Goal: Task Accomplishment & Management: Complete application form

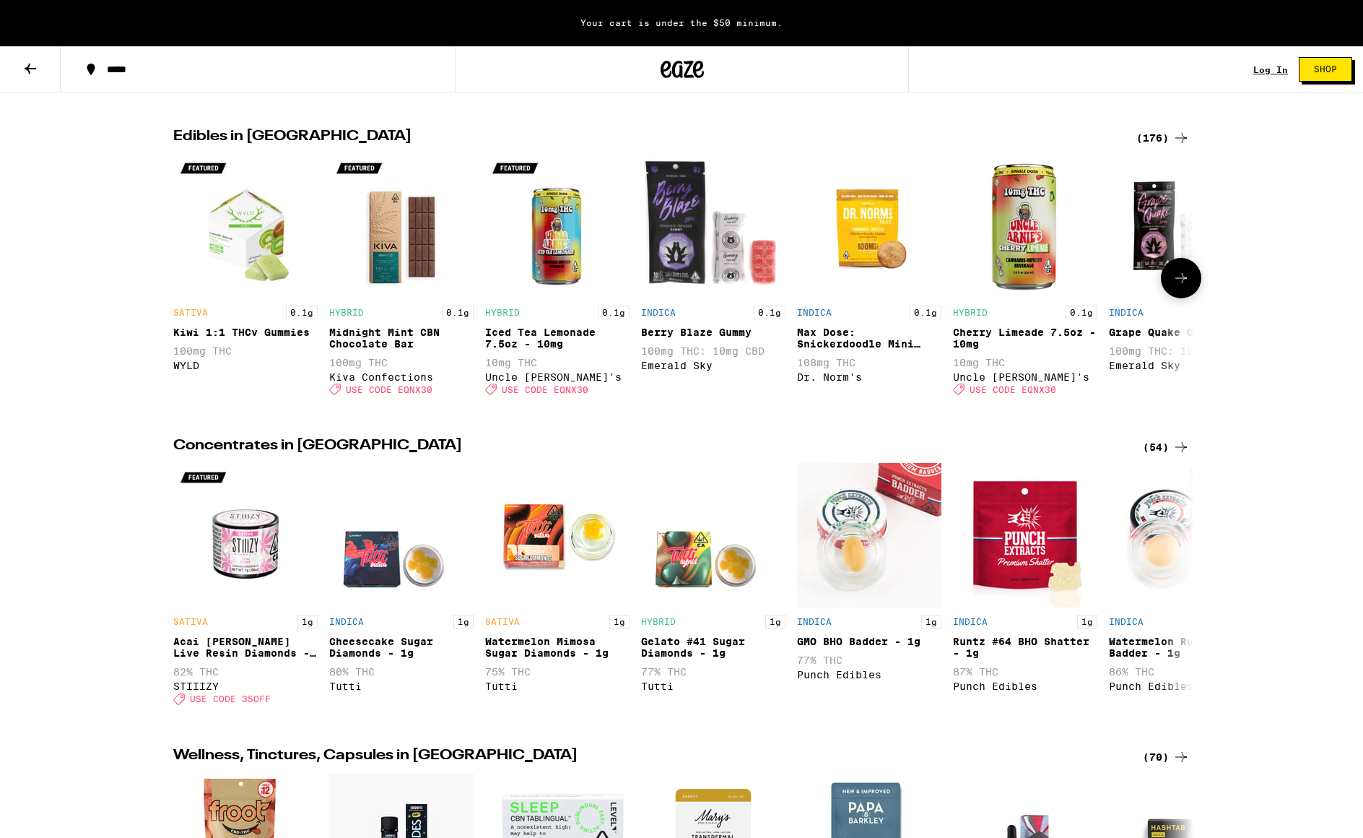
scroll to position [972, 0]
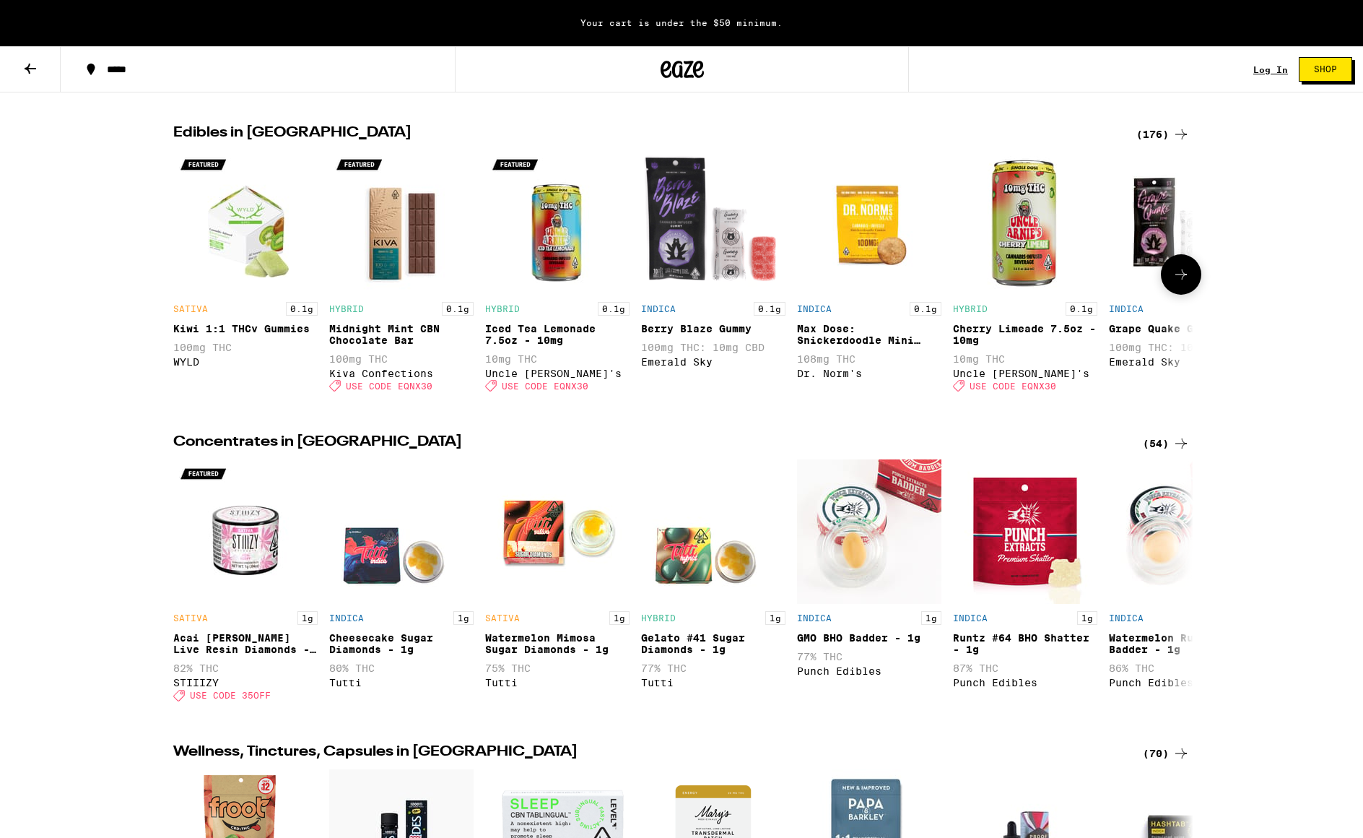
click at [1046, 260] on img "Open page for Cherry Limeade 7.5oz - 10mg from Uncle Arnie's" at bounding box center [1025, 222] width 144 height 144
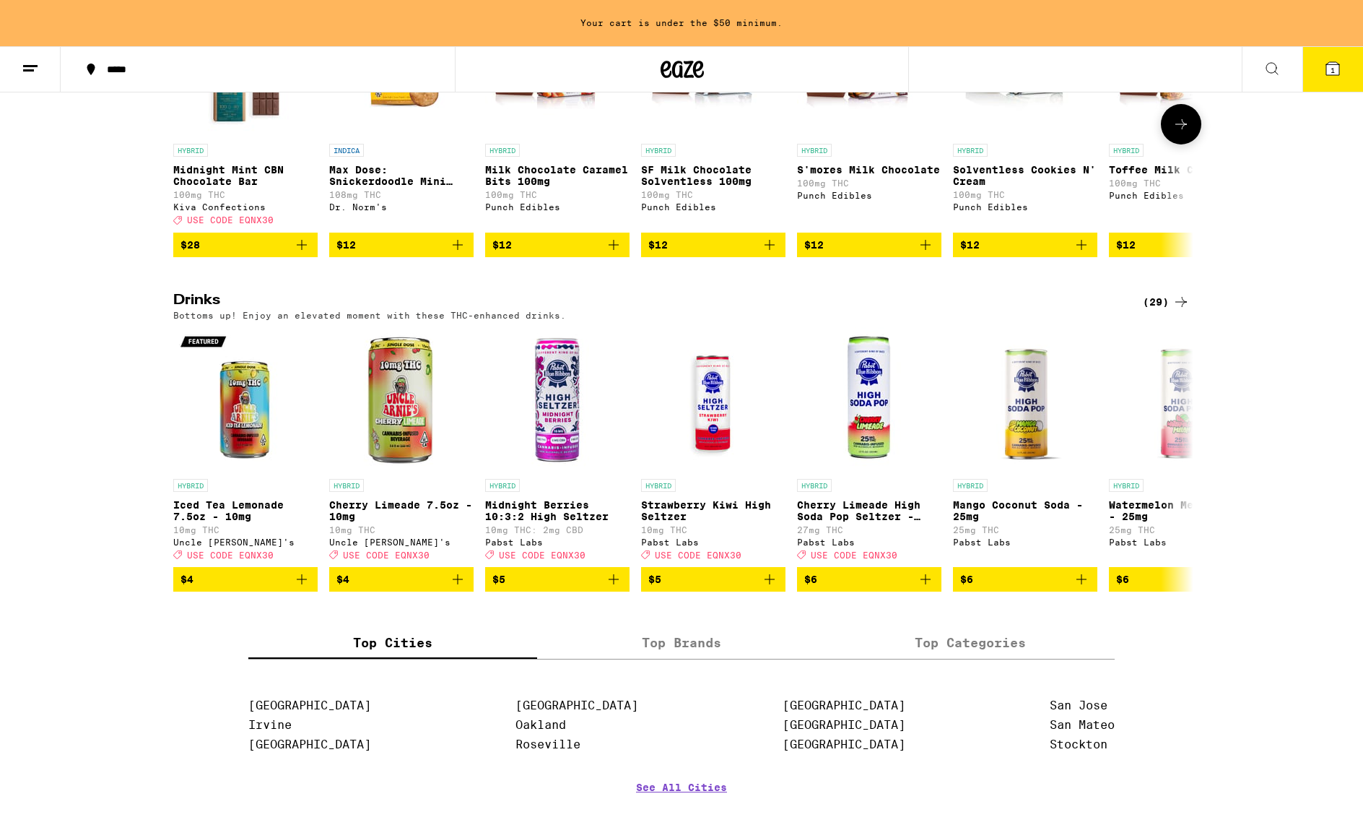
scroll to position [627, 0]
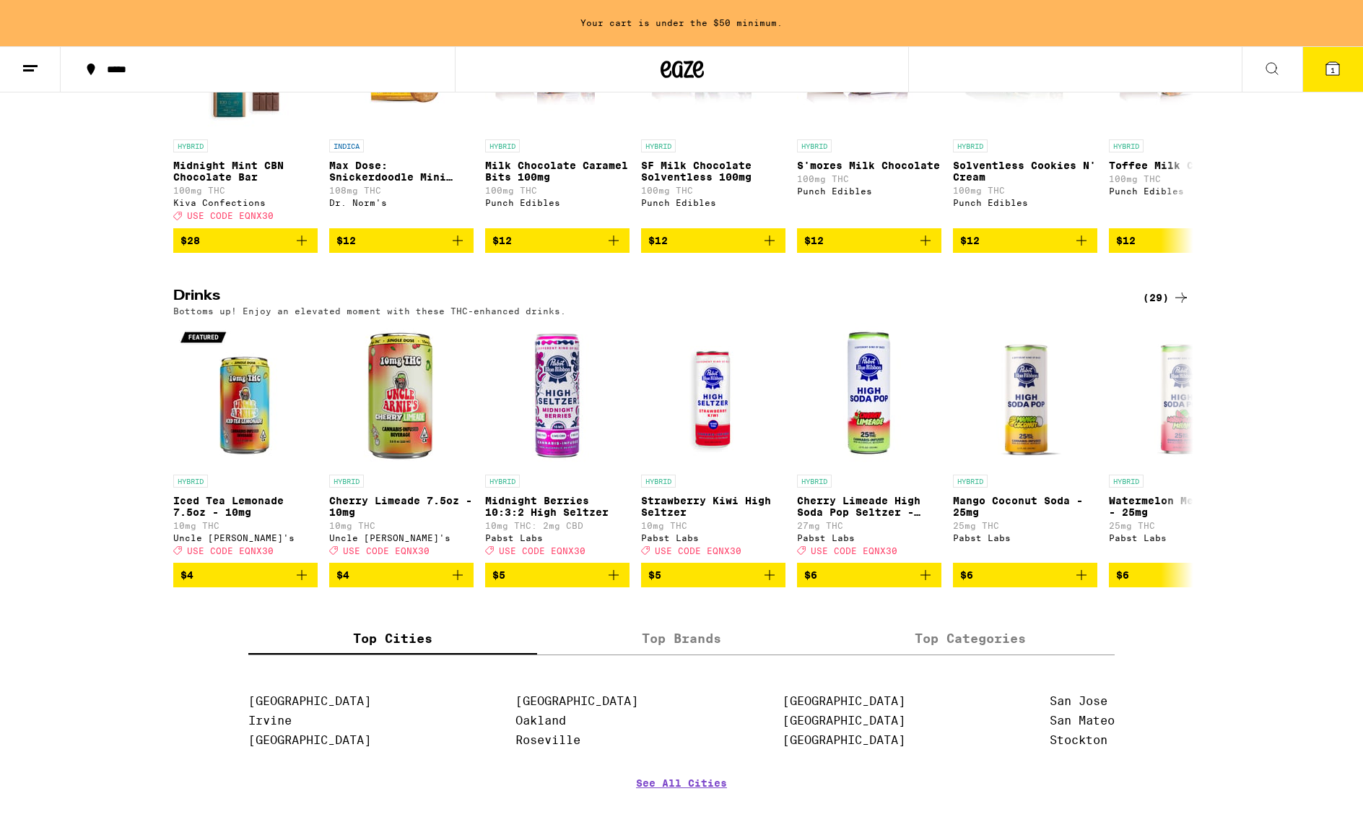
click at [1180, 303] on icon at bounding box center [1181, 297] width 12 height 10
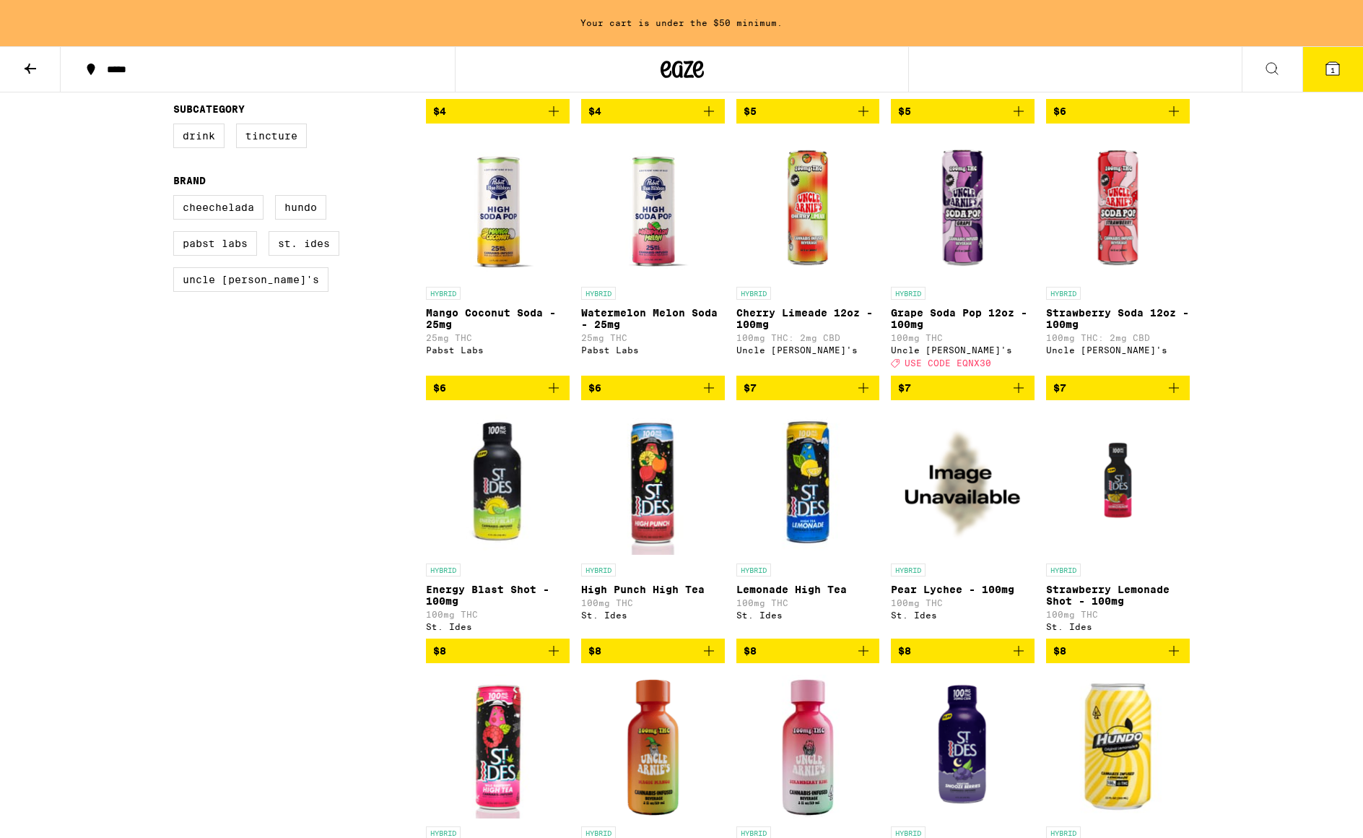
scroll to position [398, 0]
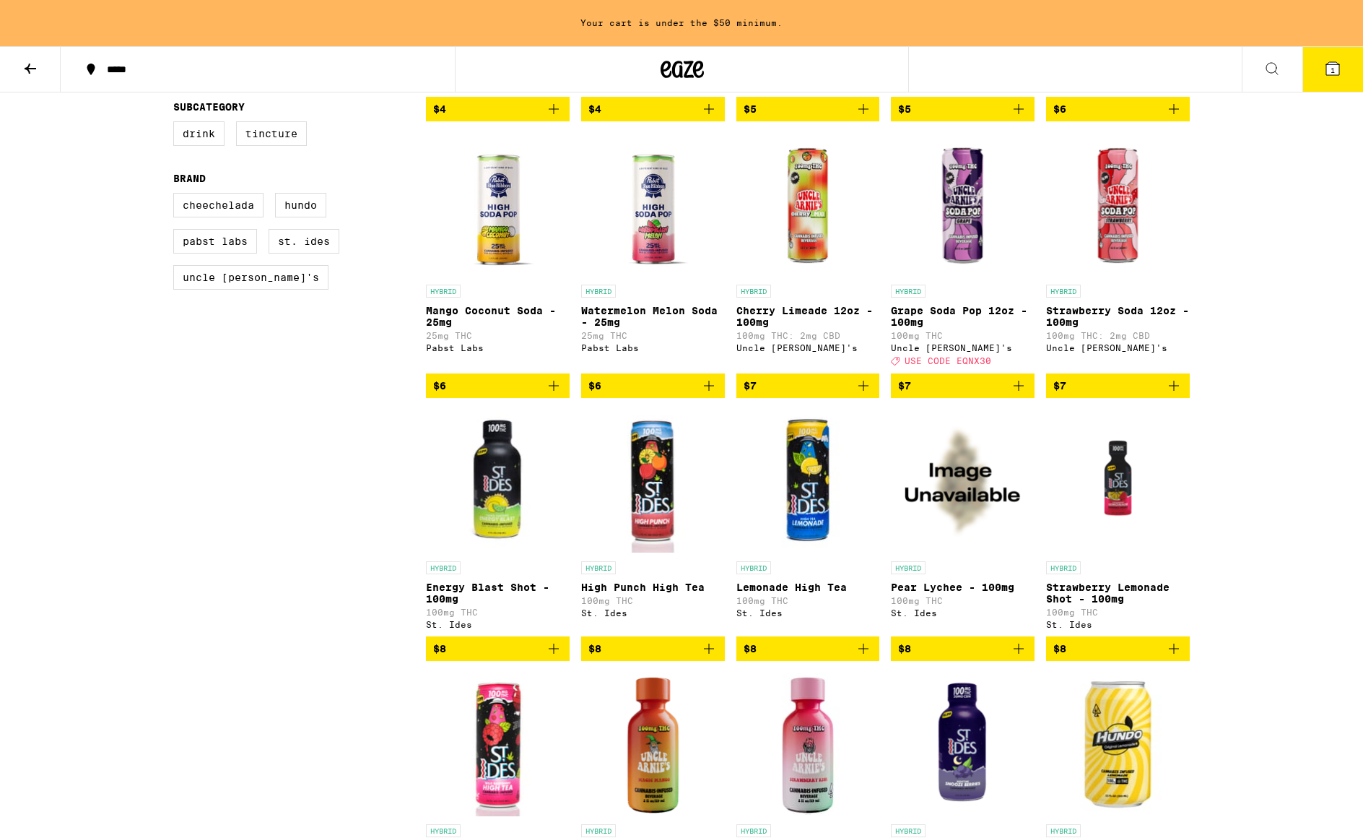
click at [1175, 394] on icon "Add to bag" at bounding box center [1173, 385] width 17 height 17
click at [1175, 394] on icon "Increment" at bounding box center [1177, 385] width 17 height 17
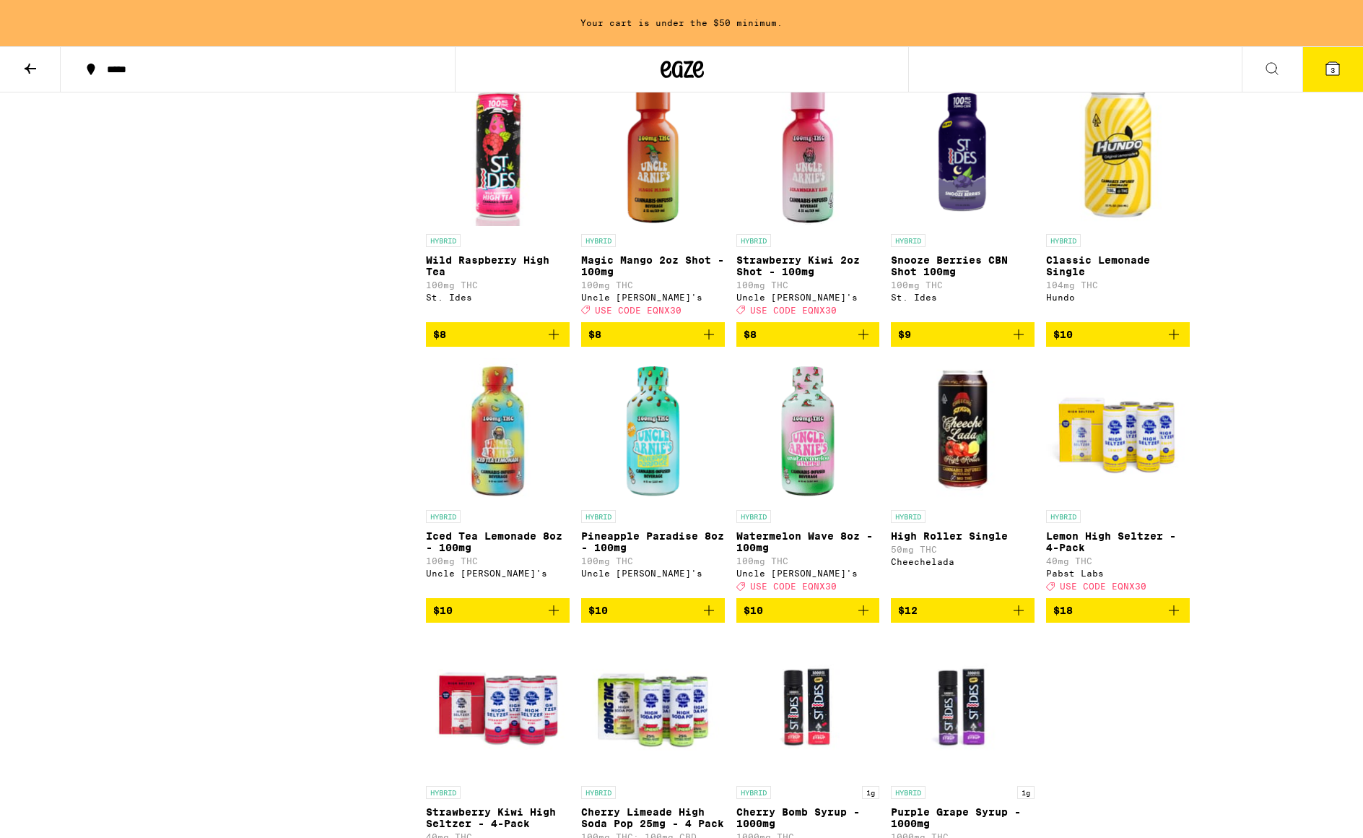
scroll to position [939, 0]
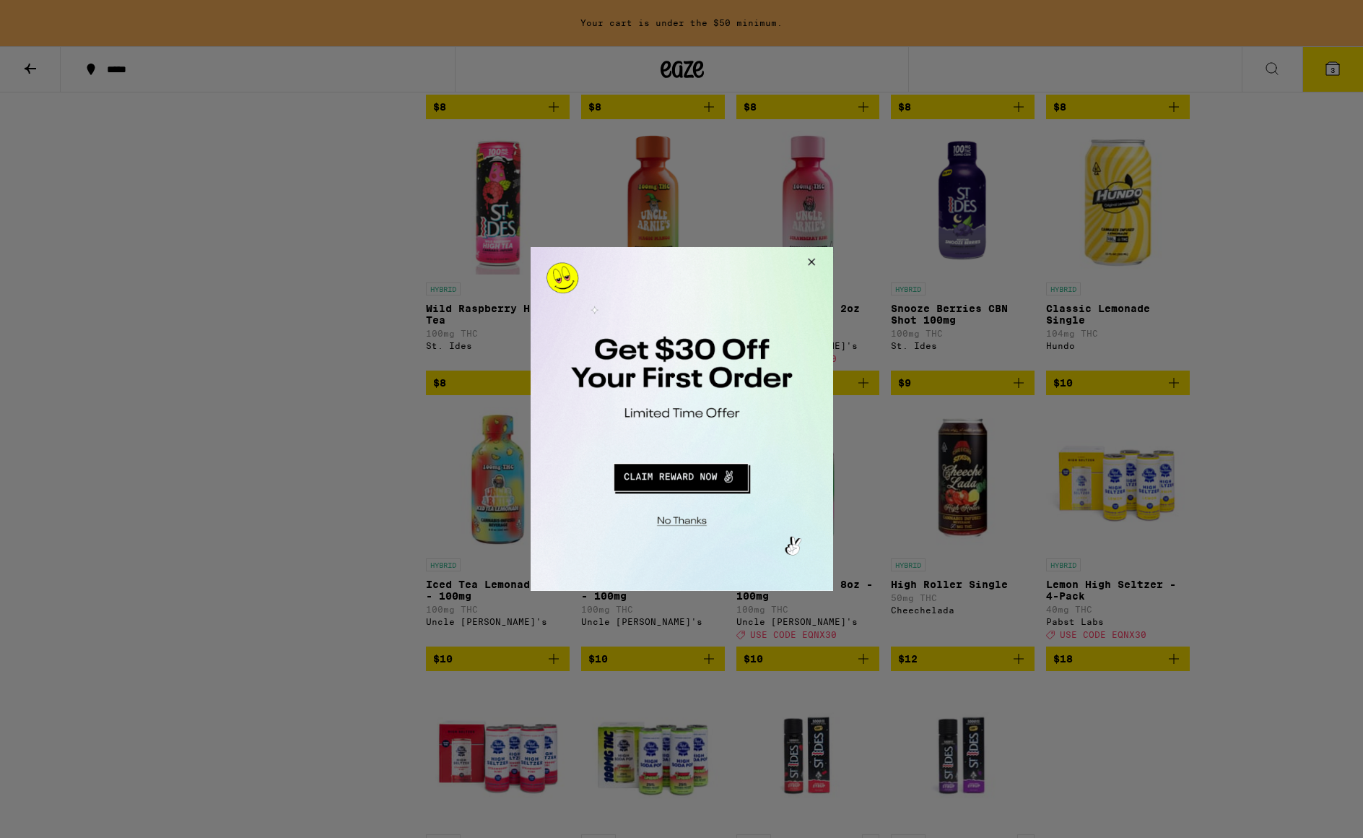
click at [663, 477] on button "Redirect to URL" at bounding box center [679, 475] width 251 height 35
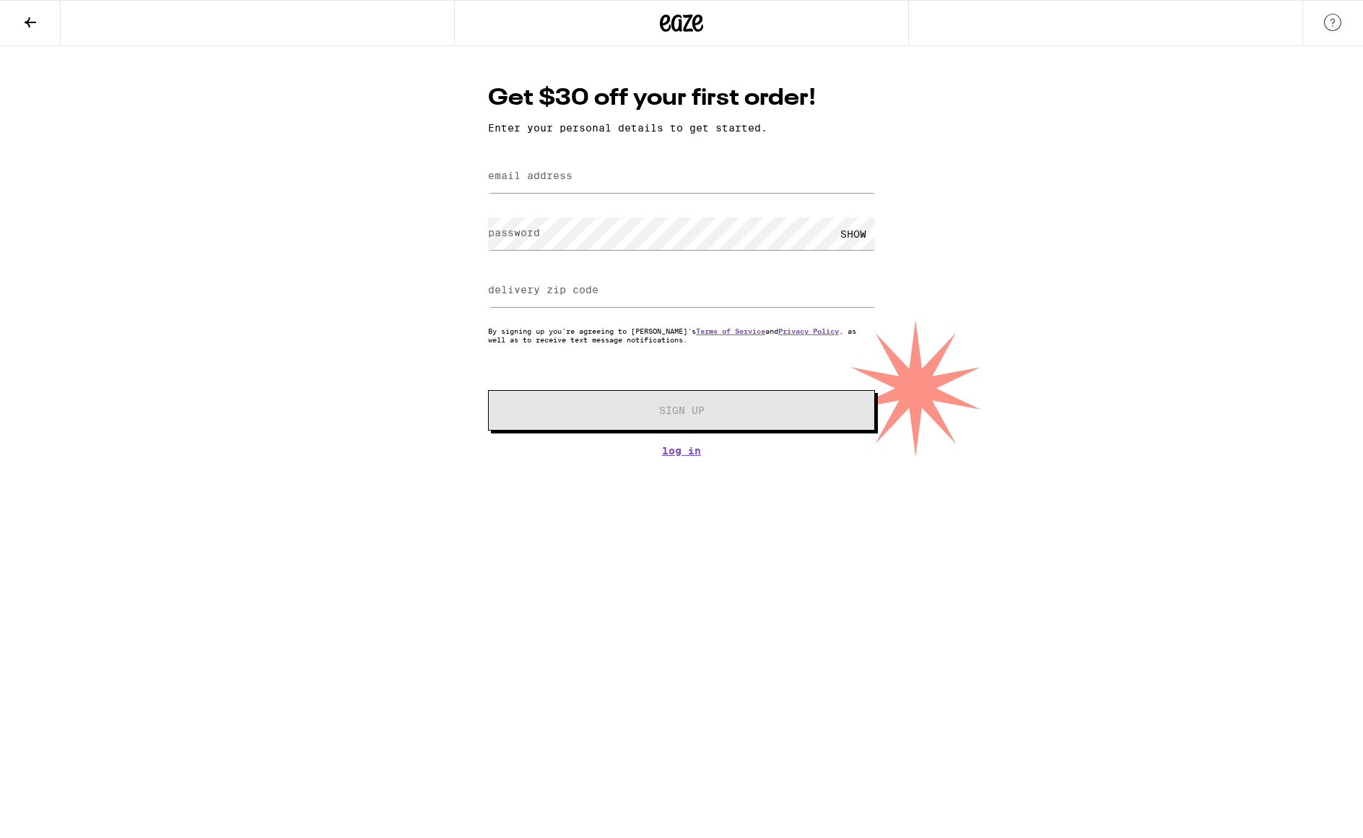
click at [565, 171] on label "email address" at bounding box center [530, 176] width 84 height 12
type input "ourchaoticjoy@gmail.com"
click at [852, 231] on div "SHOW" at bounding box center [853, 233] width 43 height 32
click at [539, 290] on label "delivery zip code" at bounding box center [543, 290] width 110 height 12
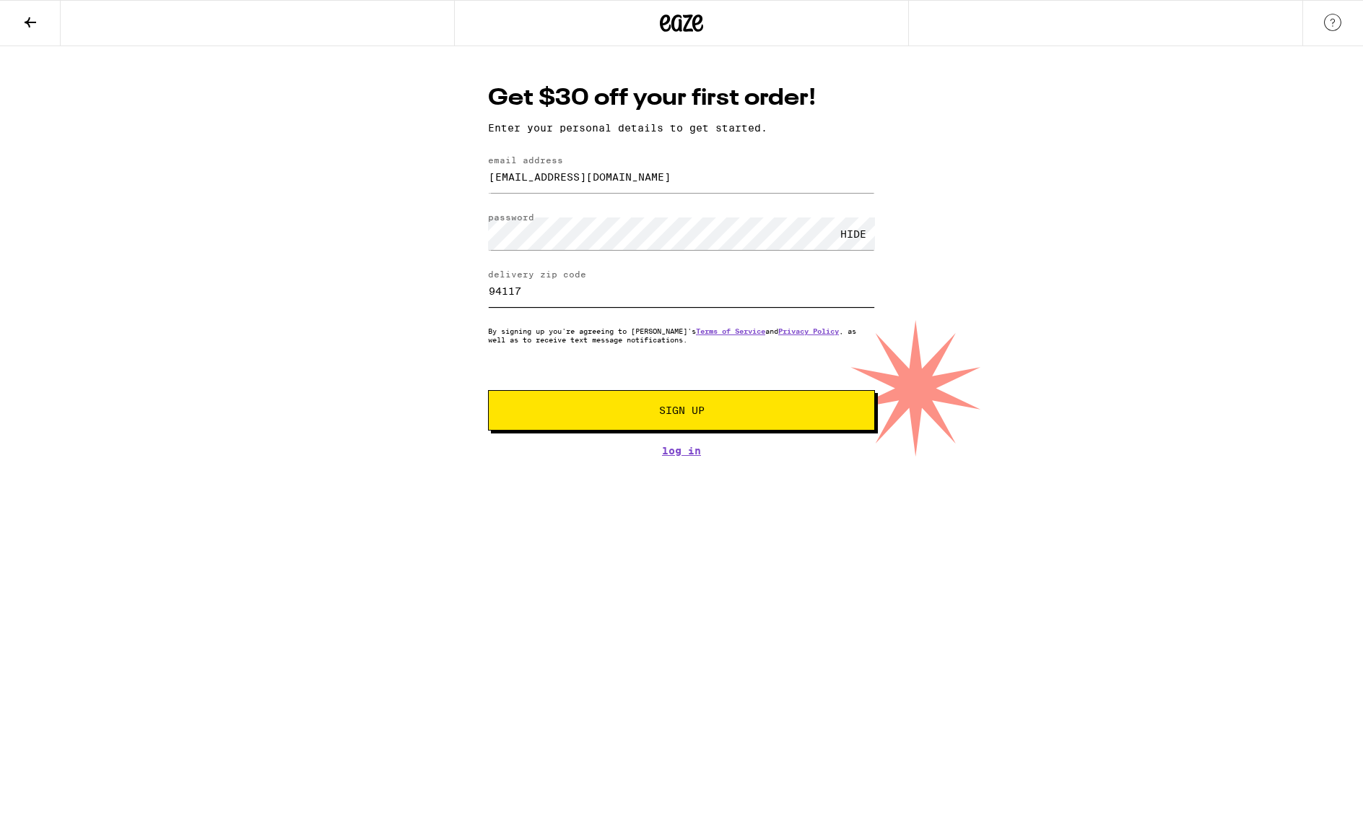
type input "94117"
click at [677, 412] on span "Sign Up" at bounding box center [681, 410] width 45 height 10
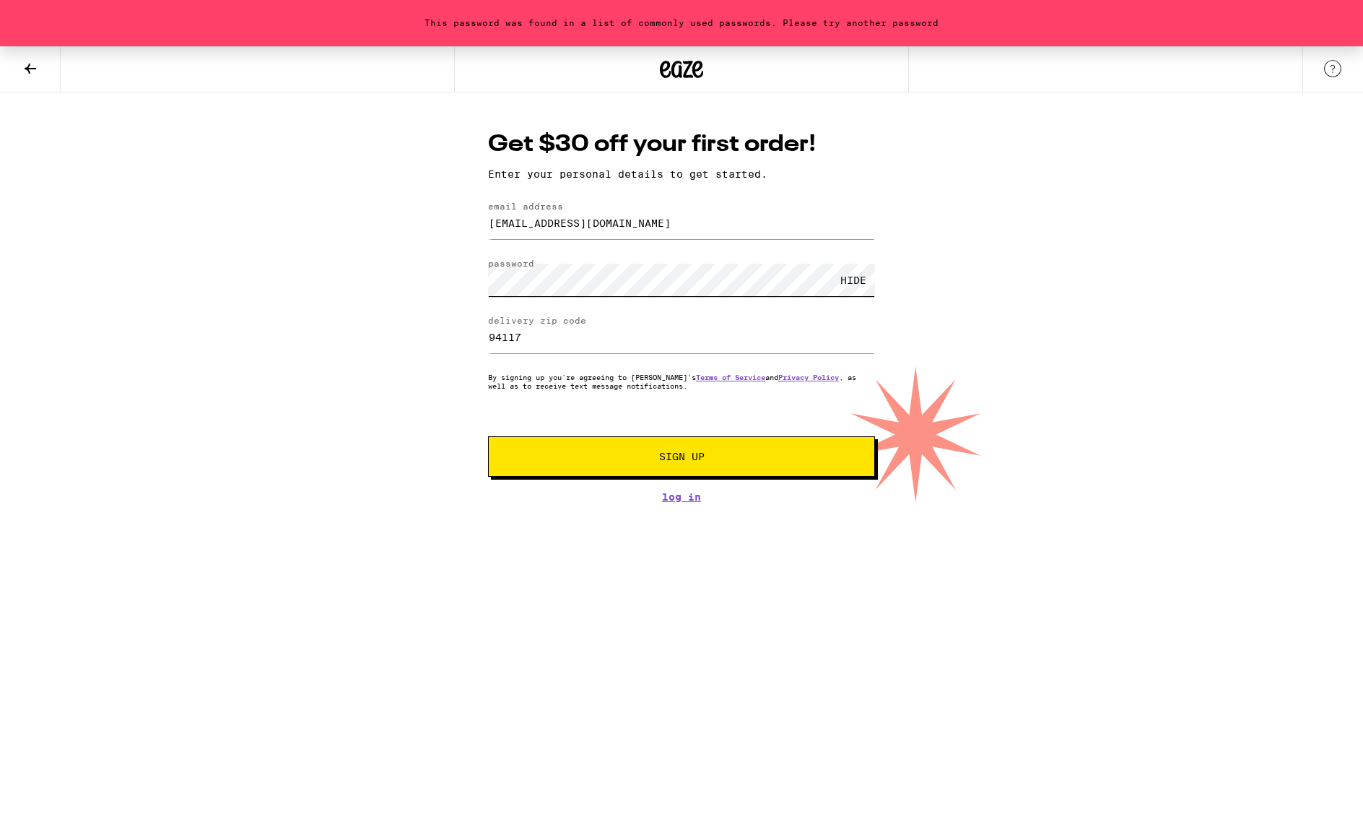
click at [474, 277] on div "Get $30 off your first order! Enter your personal details to get started. email…" at bounding box center [682, 316] width 416 height 374
click at [690, 457] on span "Sign Up" at bounding box center [681, 456] width 45 height 10
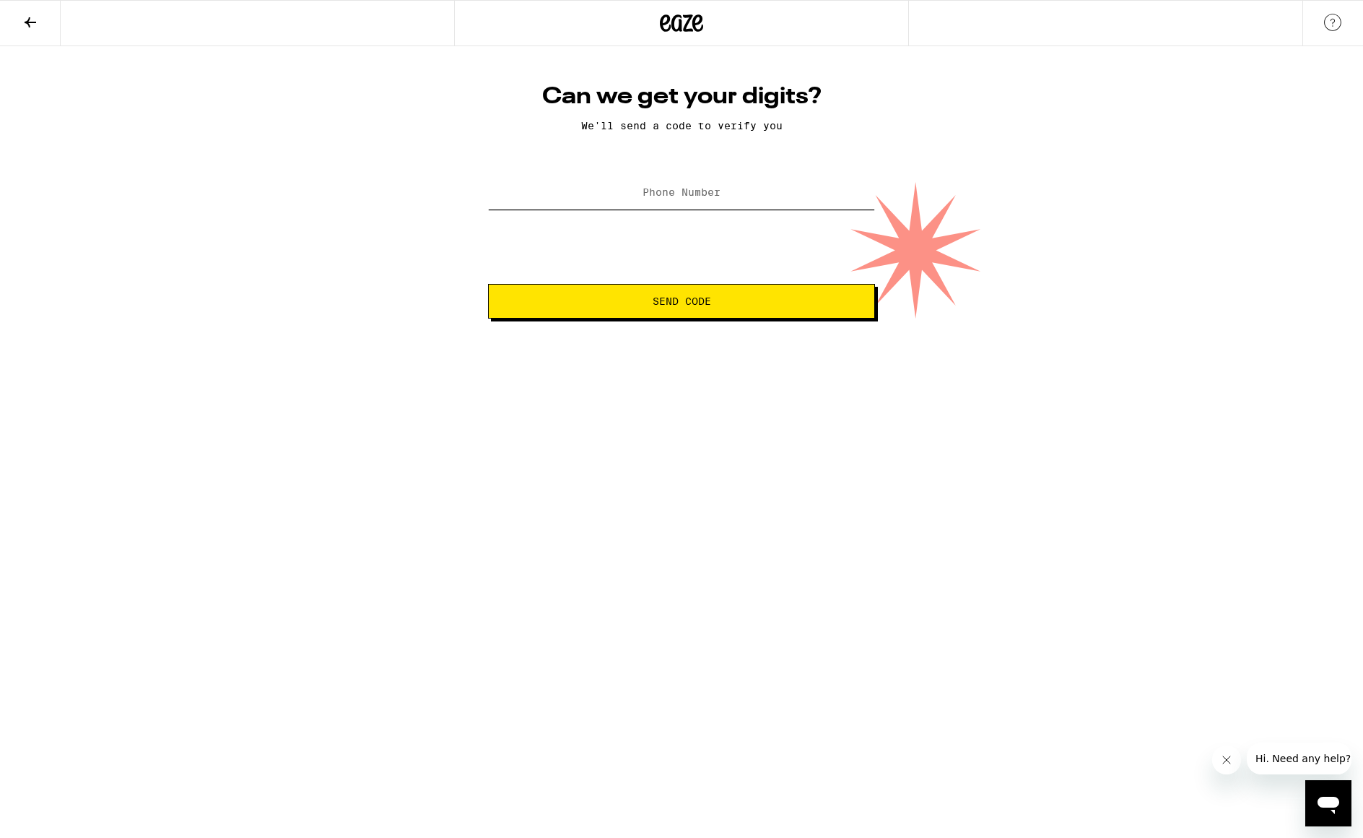
click at [765, 193] on input "Phone Number" at bounding box center [681, 193] width 387 height 32
type input "(415) 244-3295"
click at [725, 305] on span "Send Code" at bounding box center [681, 301] width 362 height 10
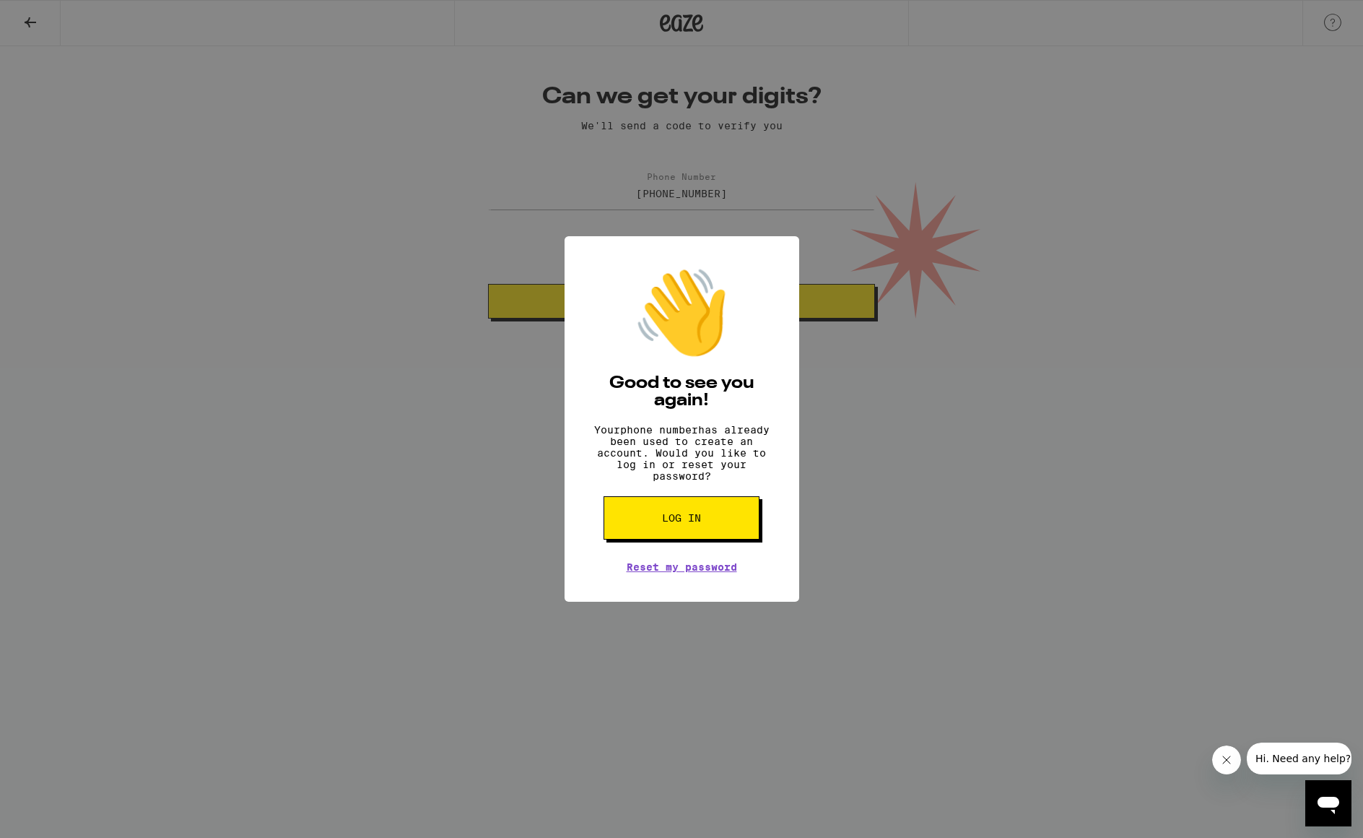
click at [702, 518] on button "Log in" at bounding box center [682, 517] width 156 height 43
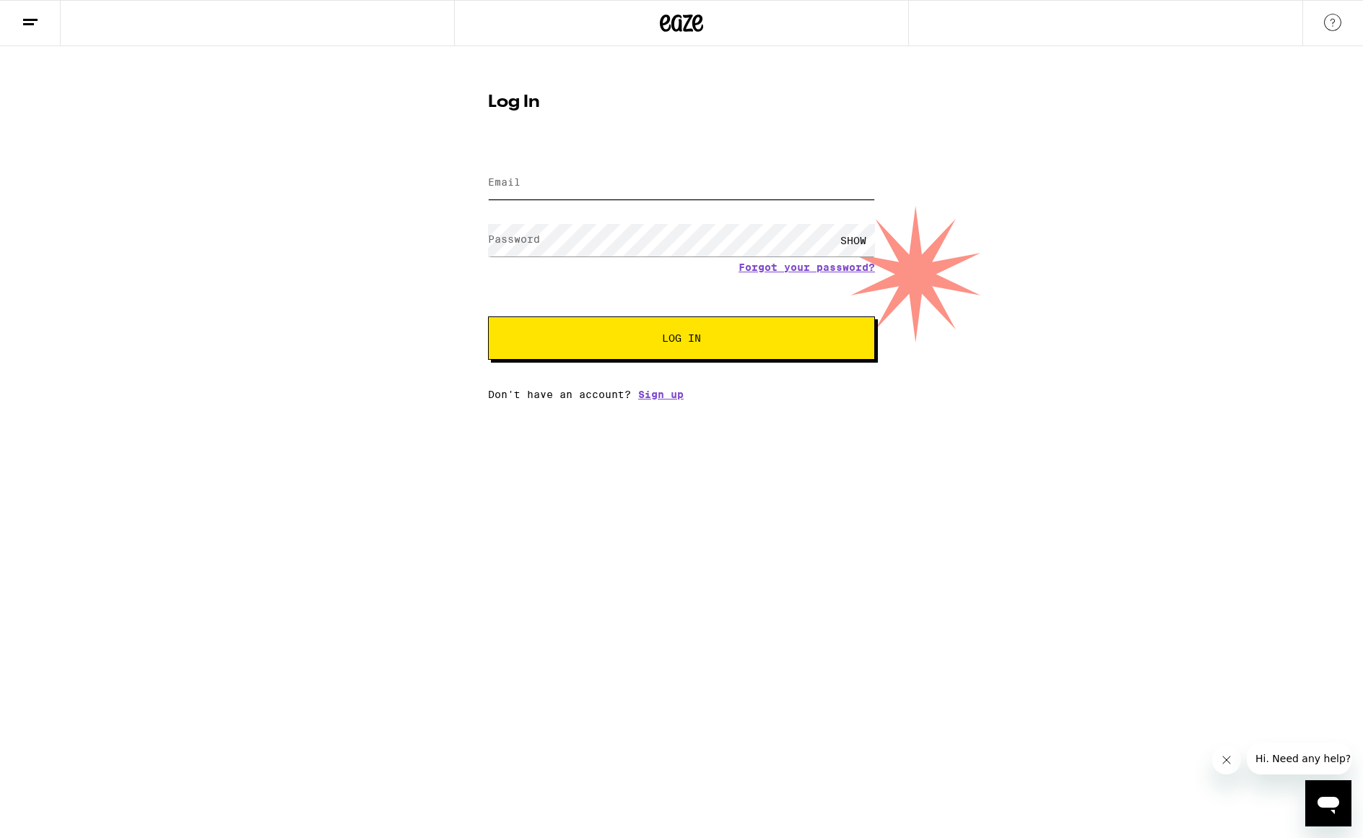
type input "[EMAIL_ADDRESS][DOMAIN_NAME]"
click at [857, 237] on div "SHOW" at bounding box center [853, 240] width 43 height 32
click at [694, 340] on span "Log In" at bounding box center [681, 338] width 39 height 10
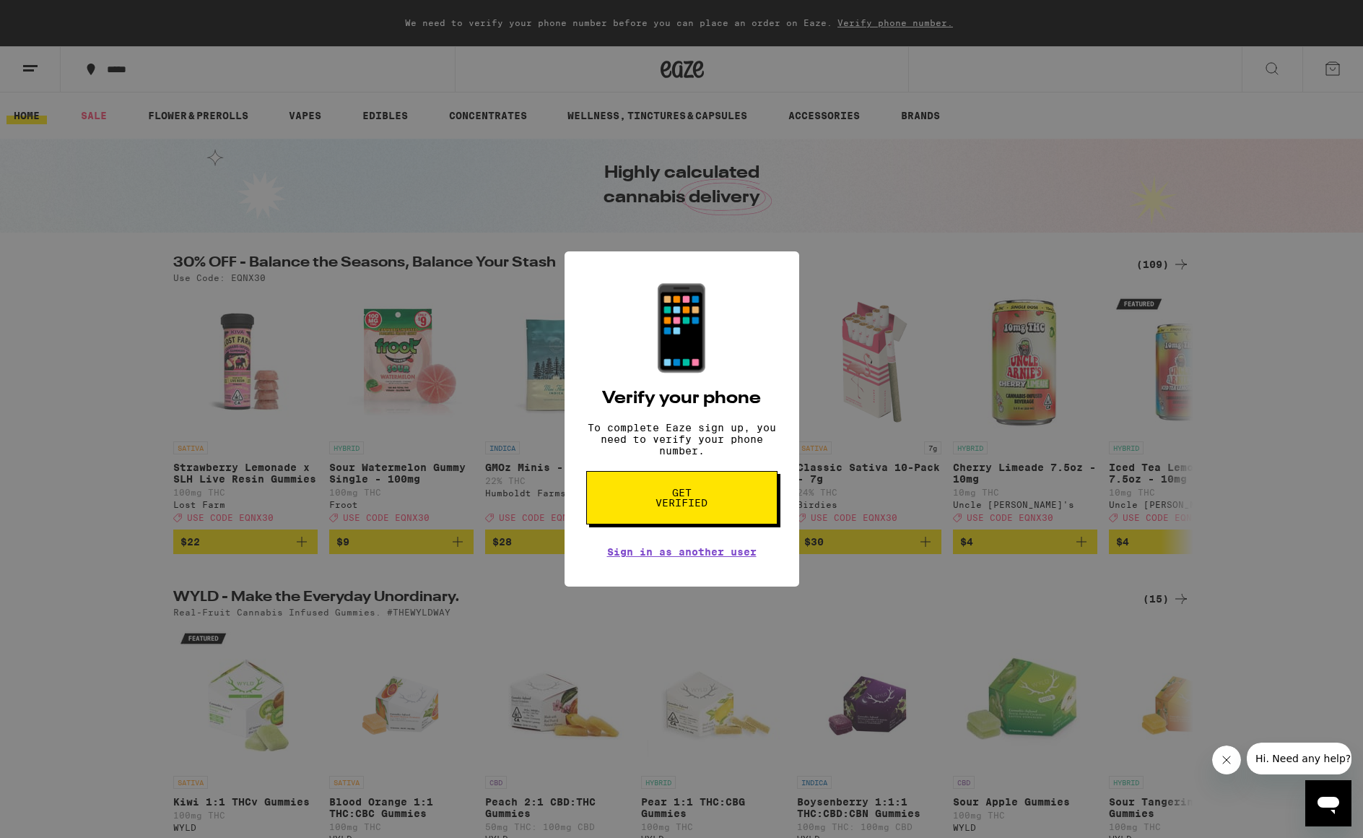
click at [741, 501] on button "Get verified" at bounding box center [681, 497] width 191 height 53
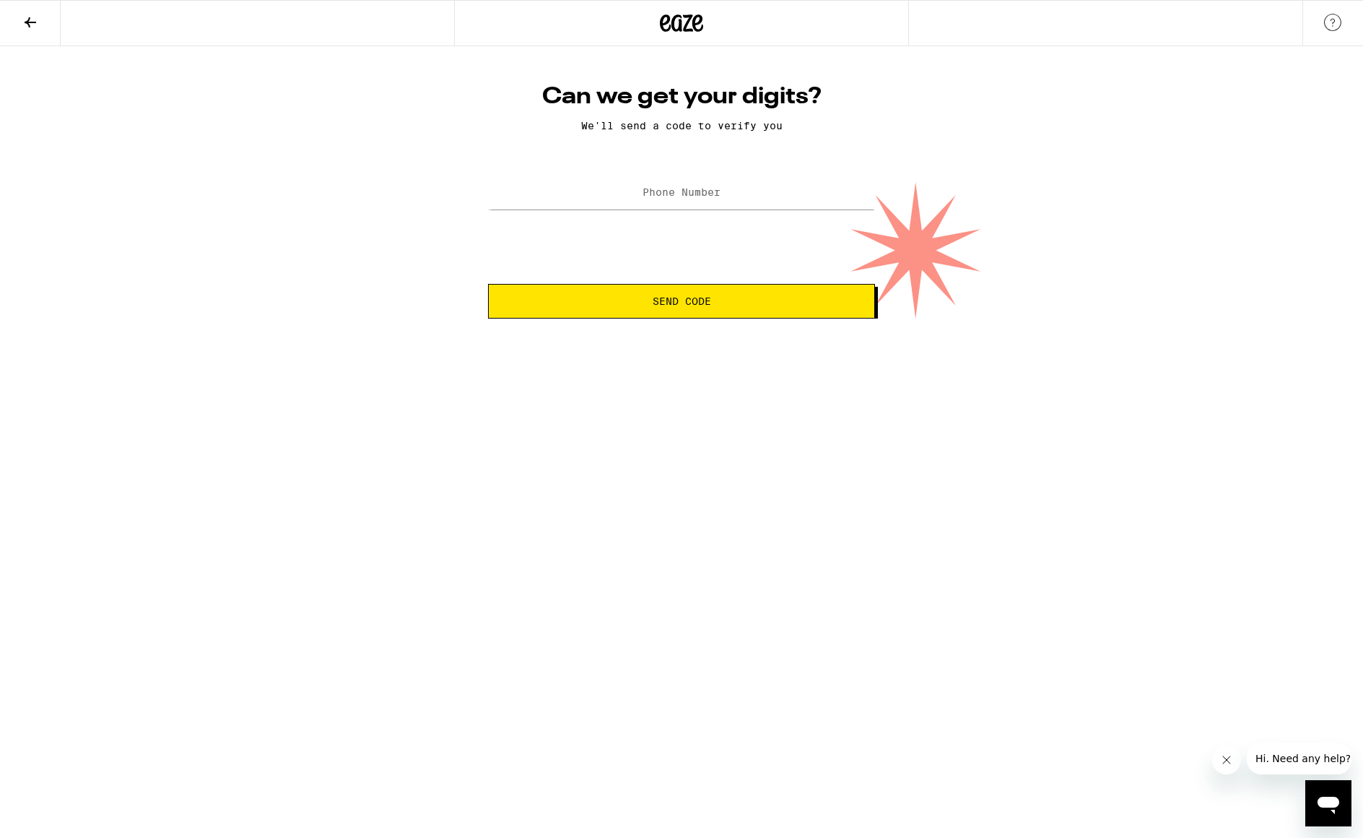
click at [702, 193] on label "Phone Number" at bounding box center [682, 192] width 78 height 12
type input "(415) 244-3295"
click at [693, 297] on span "Send Code" at bounding box center [682, 301] width 58 height 10
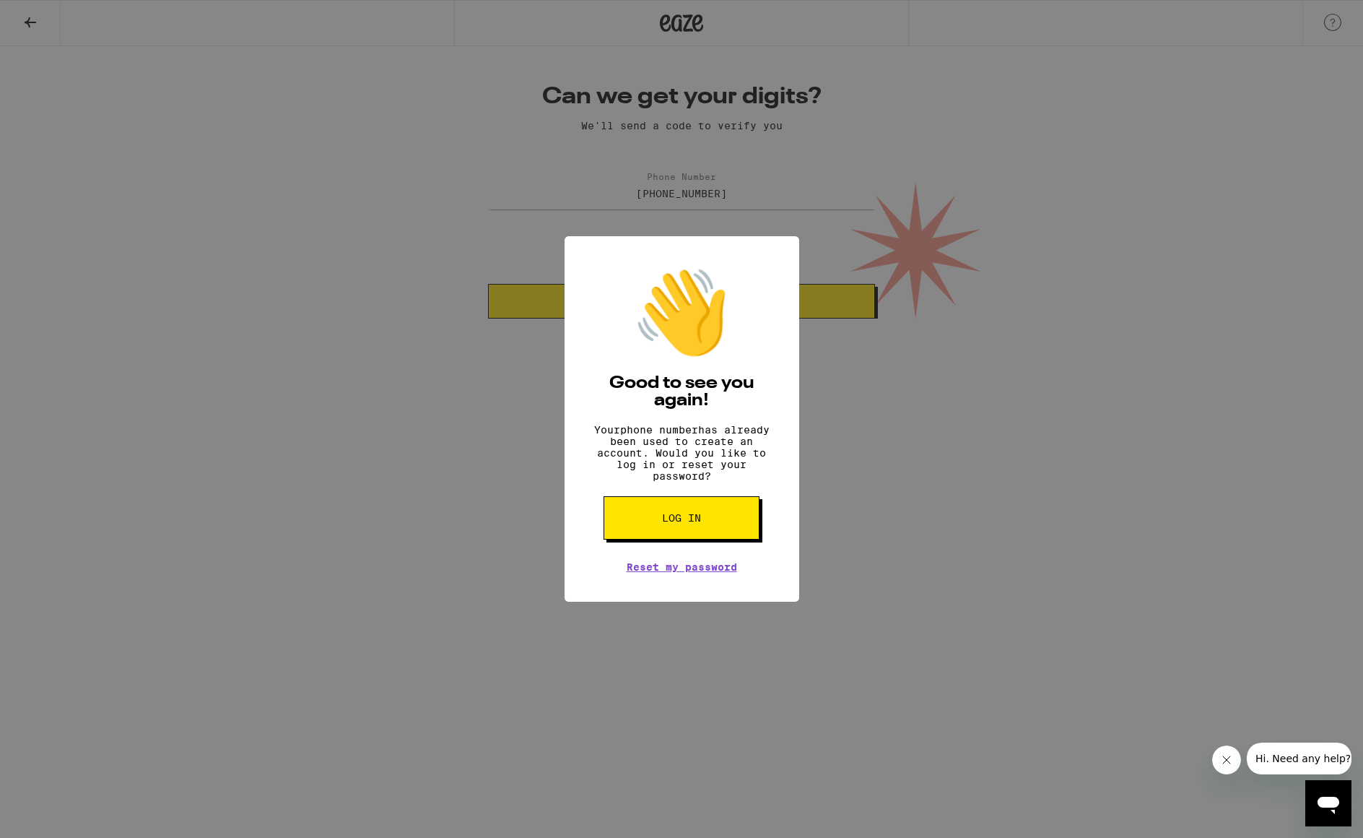
click at [877, 404] on div "👋 Good to see you again! Your phone number has already been used to create an a…" at bounding box center [681, 419] width 1363 height 838
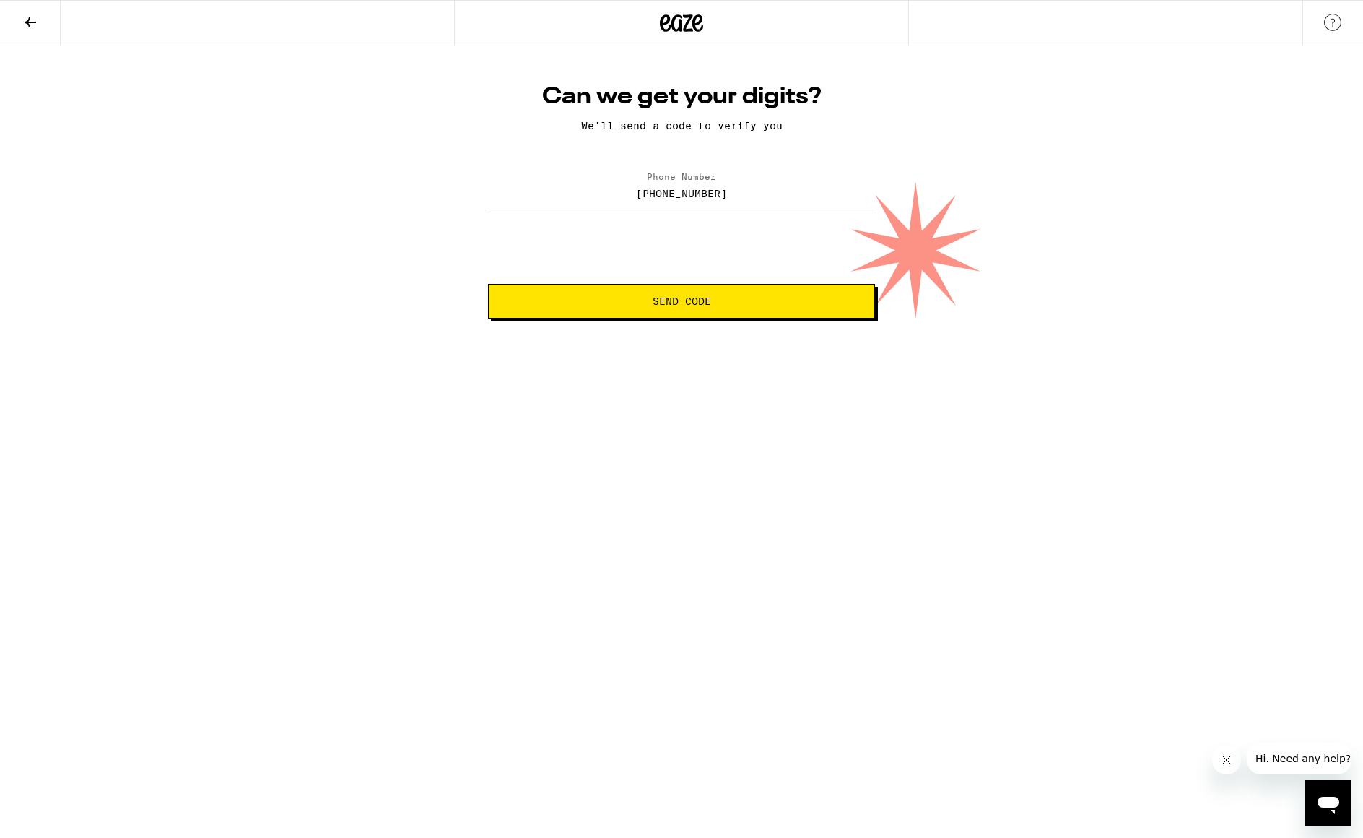
click at [754, 308] on button "Send Code" at bounding box center [681, 301] width 387 height 35
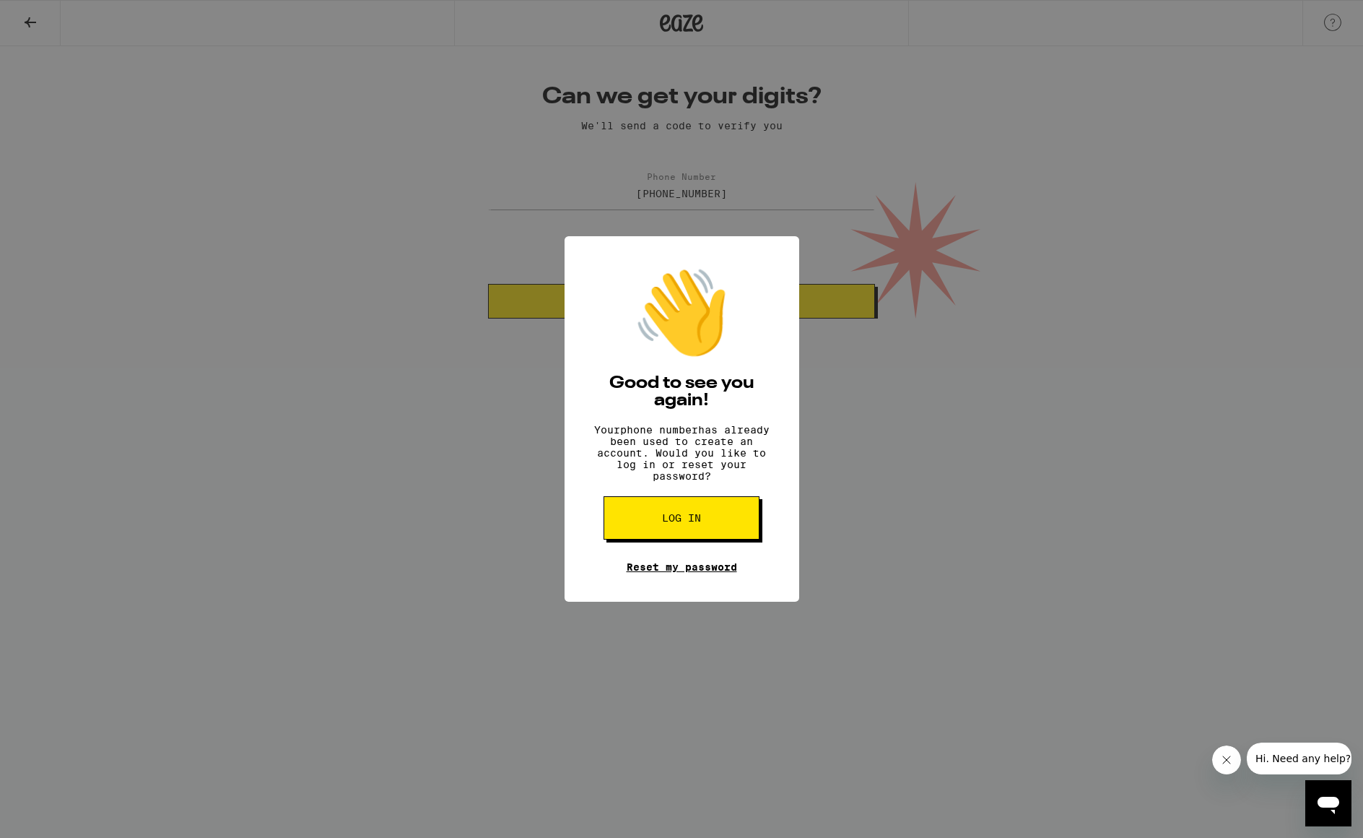
click at [682, 573] on link "Reset my password" at bounding box center [682, 567] width 110 height 12
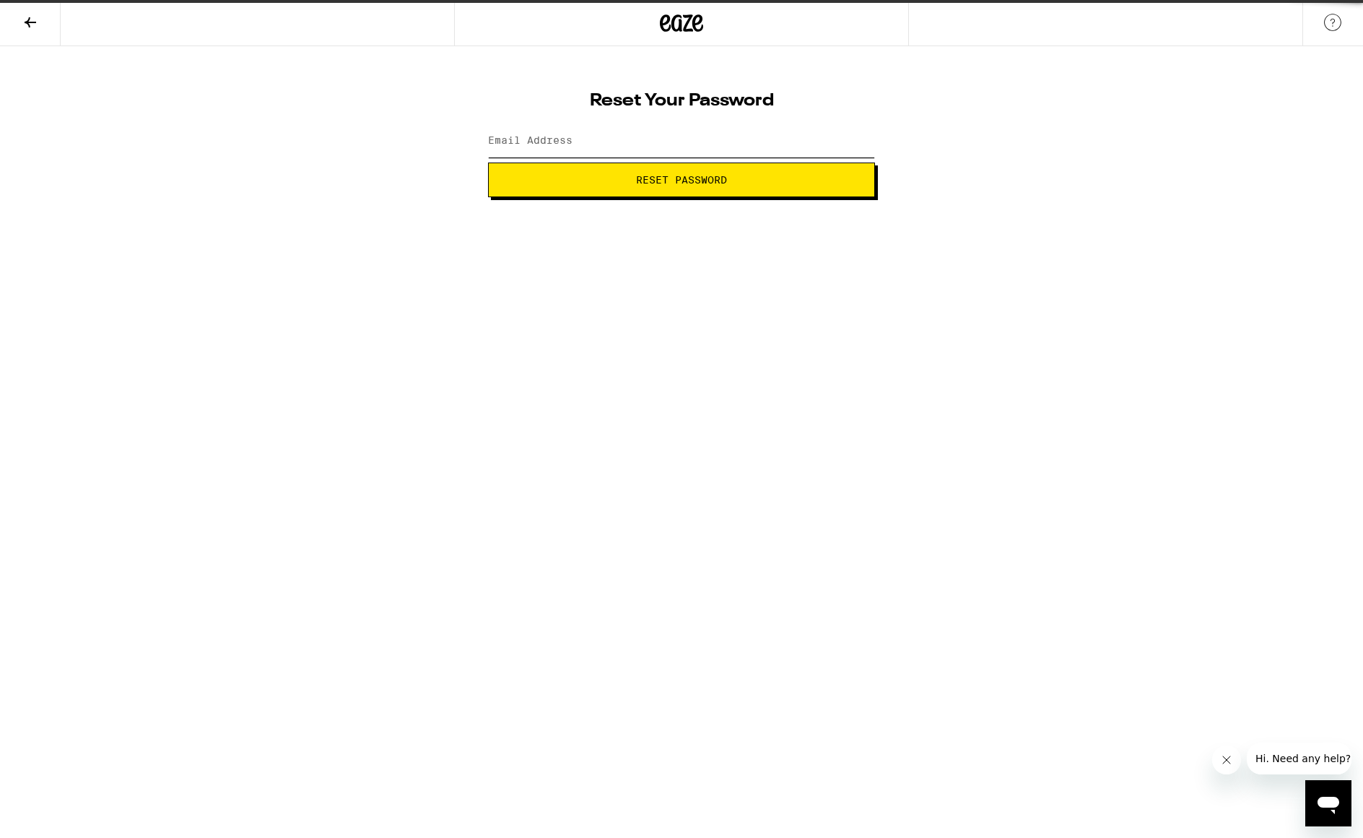
type input "[EMAIL_ADDRESS][DOMAIN_NAME]"
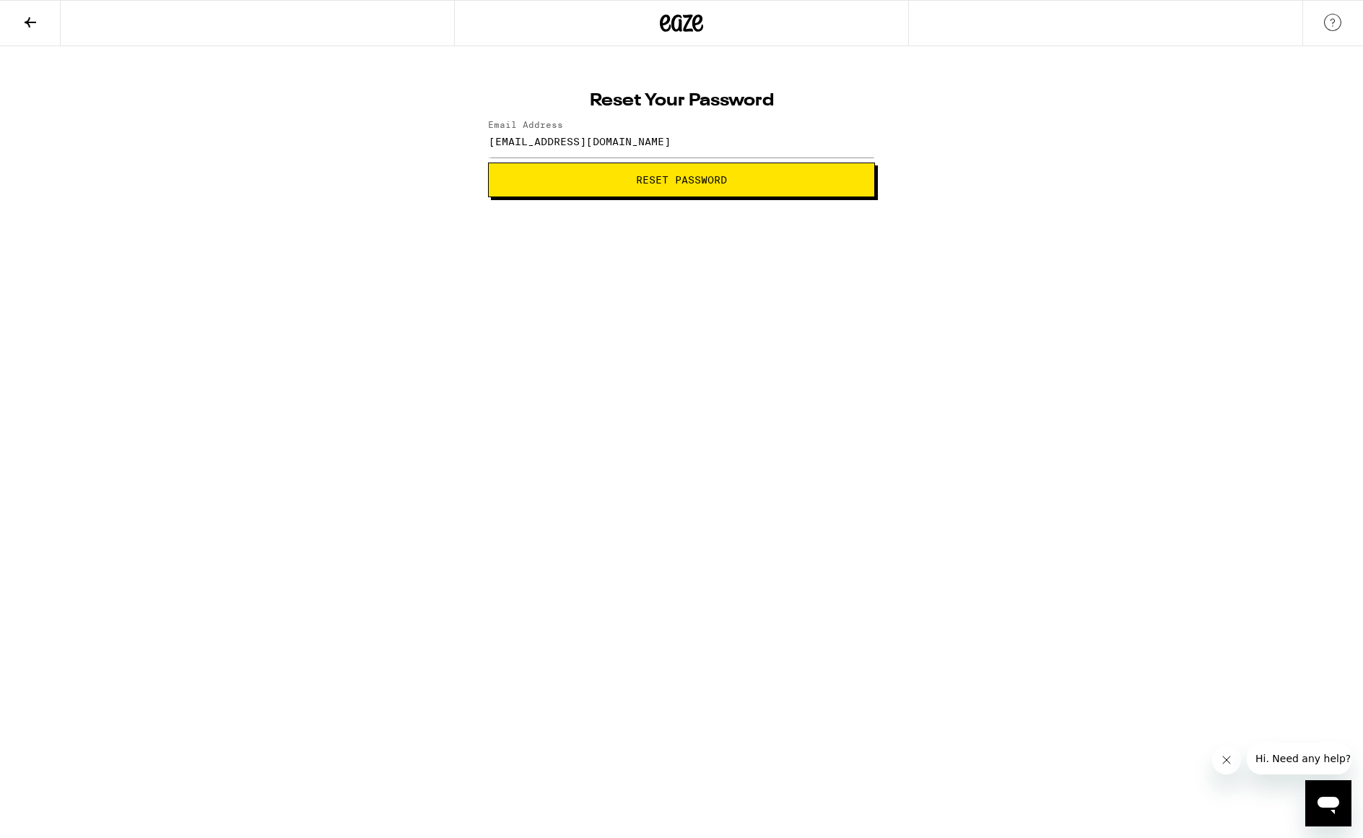
click at [674, 177] on span "Reset Password" at bounding box center [681, 180] width 91 height 10
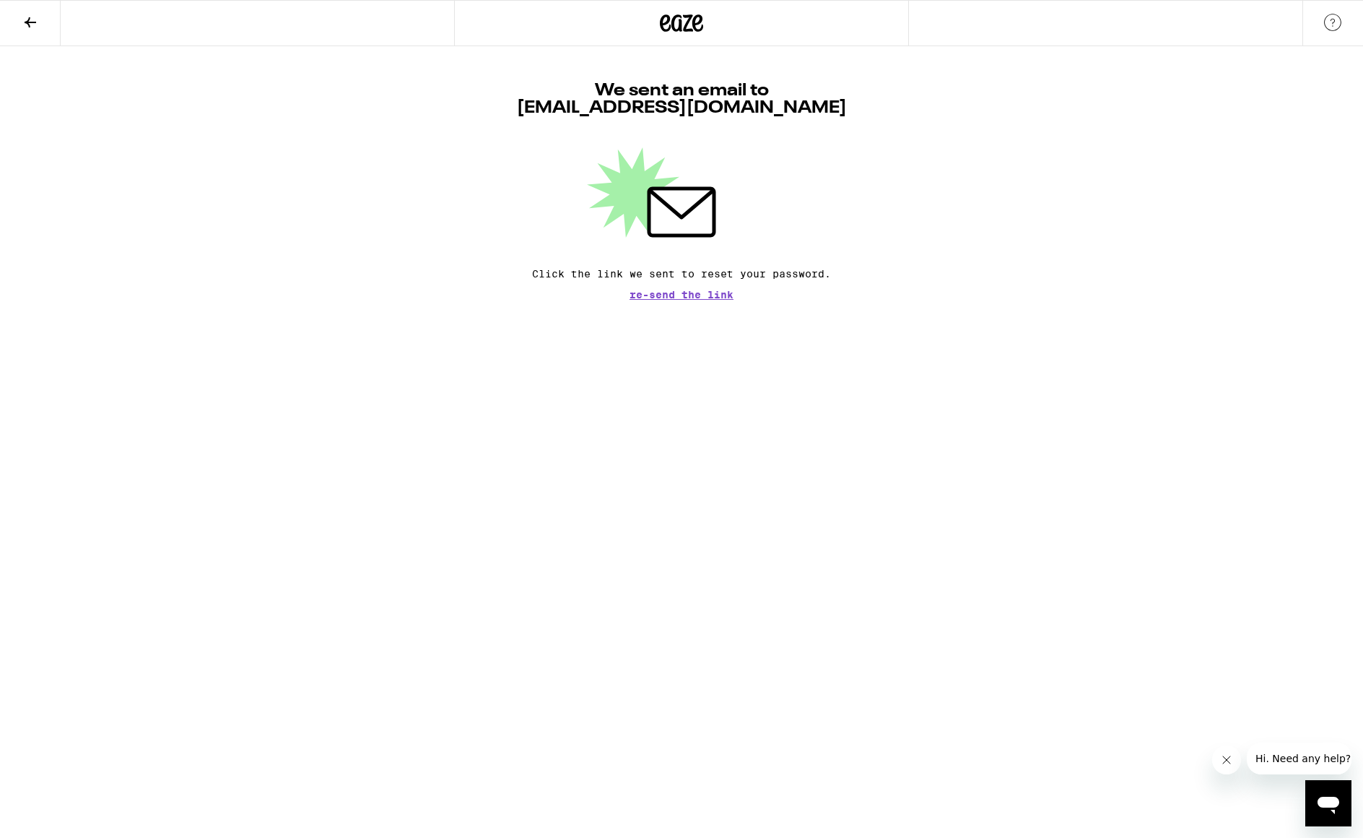
click at [703, 296] on span "Re-send the link" at bounding box center [682, 295] width 104 height 10
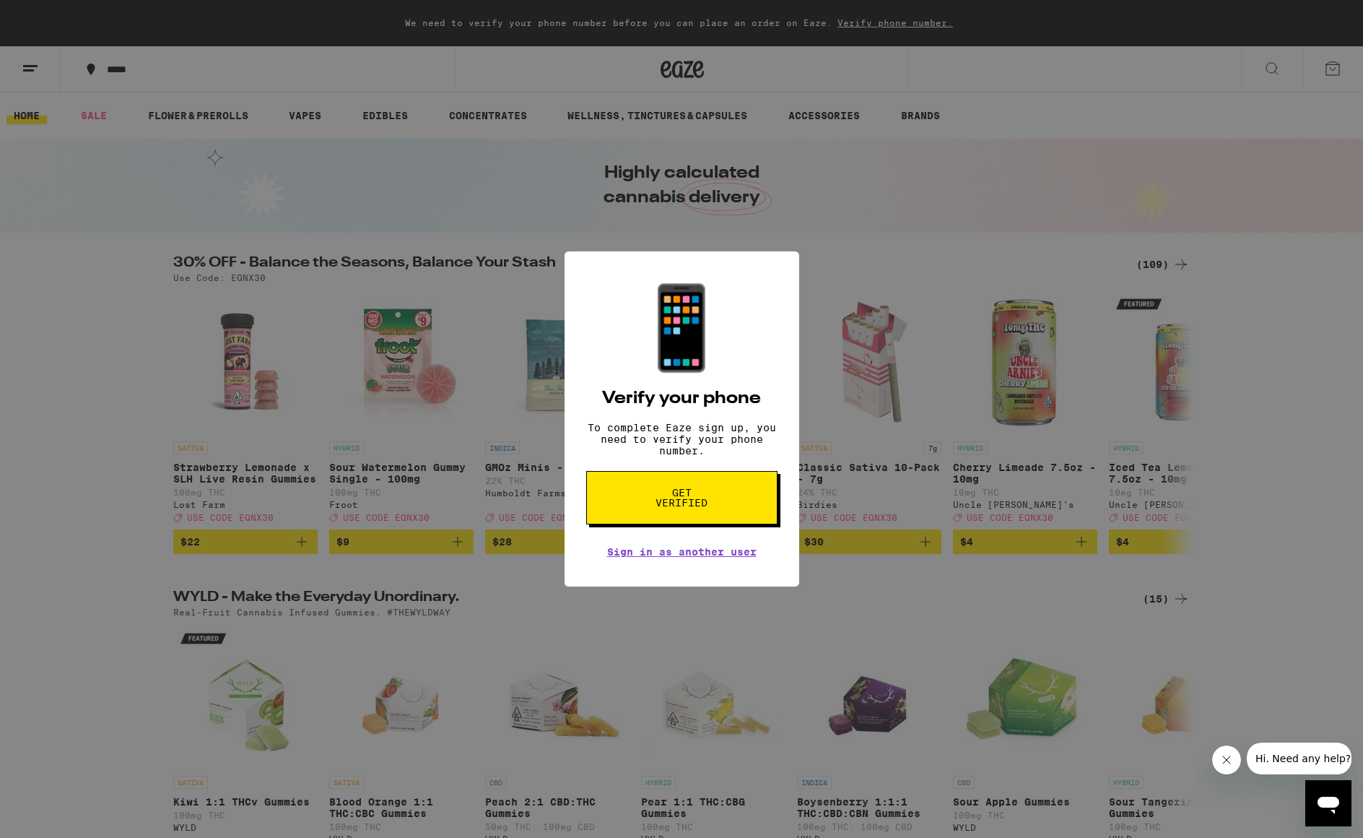
click at [713, 521] on button "Get verified" at bounding box center [681, 497] width 191 height 53
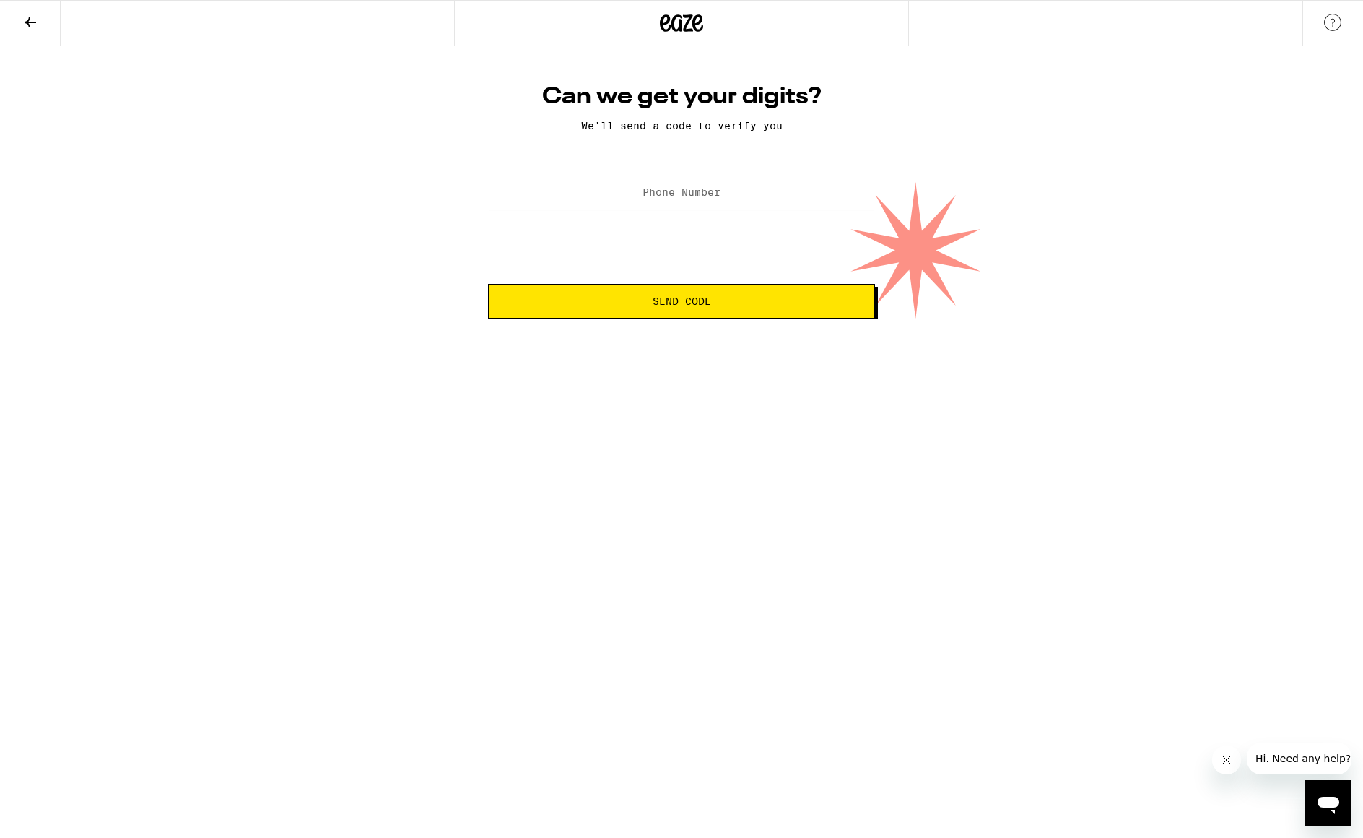
click at [671, 193] on label "Phone Number" at bounding box center [682, 192] width 78 height 12
type input "[PHONE_NUMBER]"
click at [712, 306] on span "Send Code" at bounding box center [681, 301] width 362 height 10
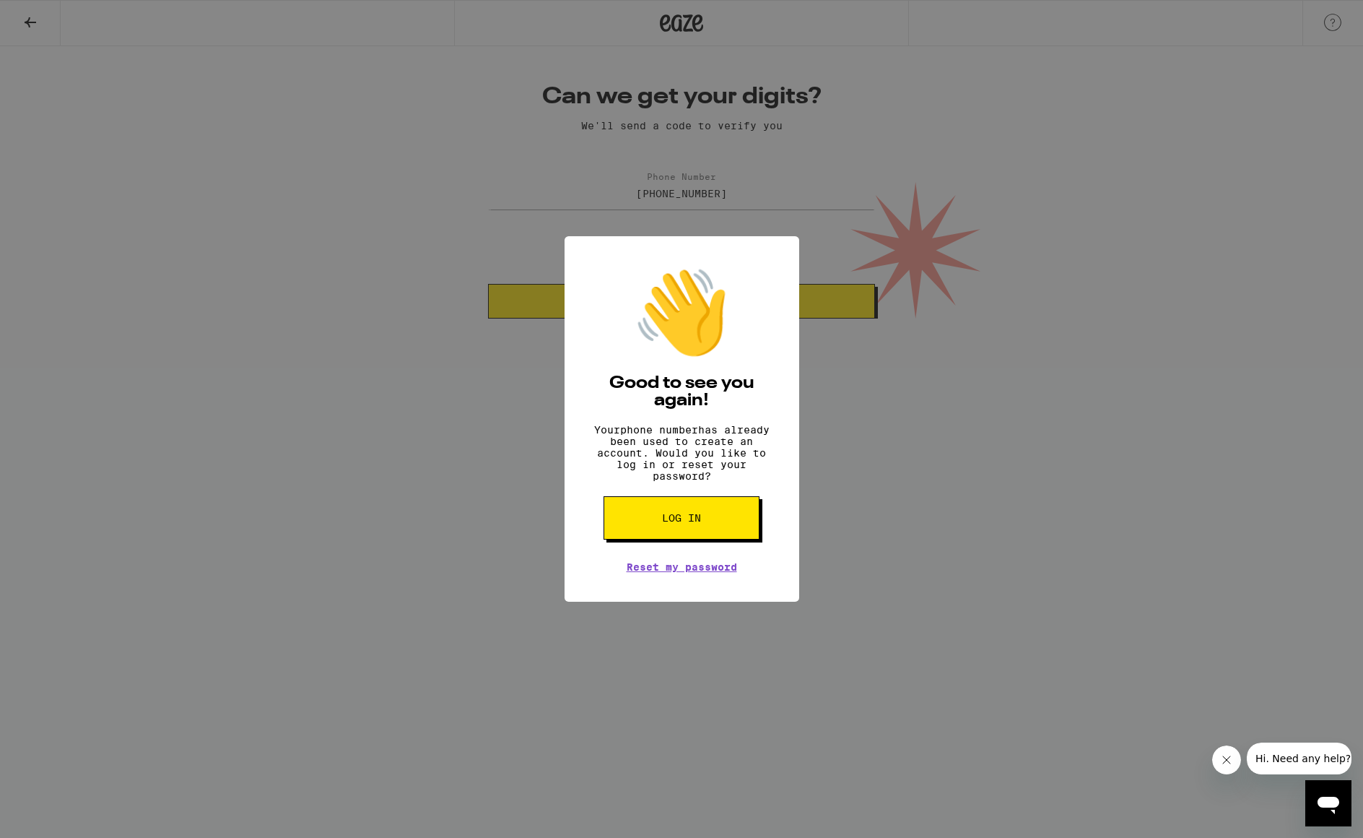
click at [691, 523] on span "Log in" at bounding box center [681, 518] width 39 height 10
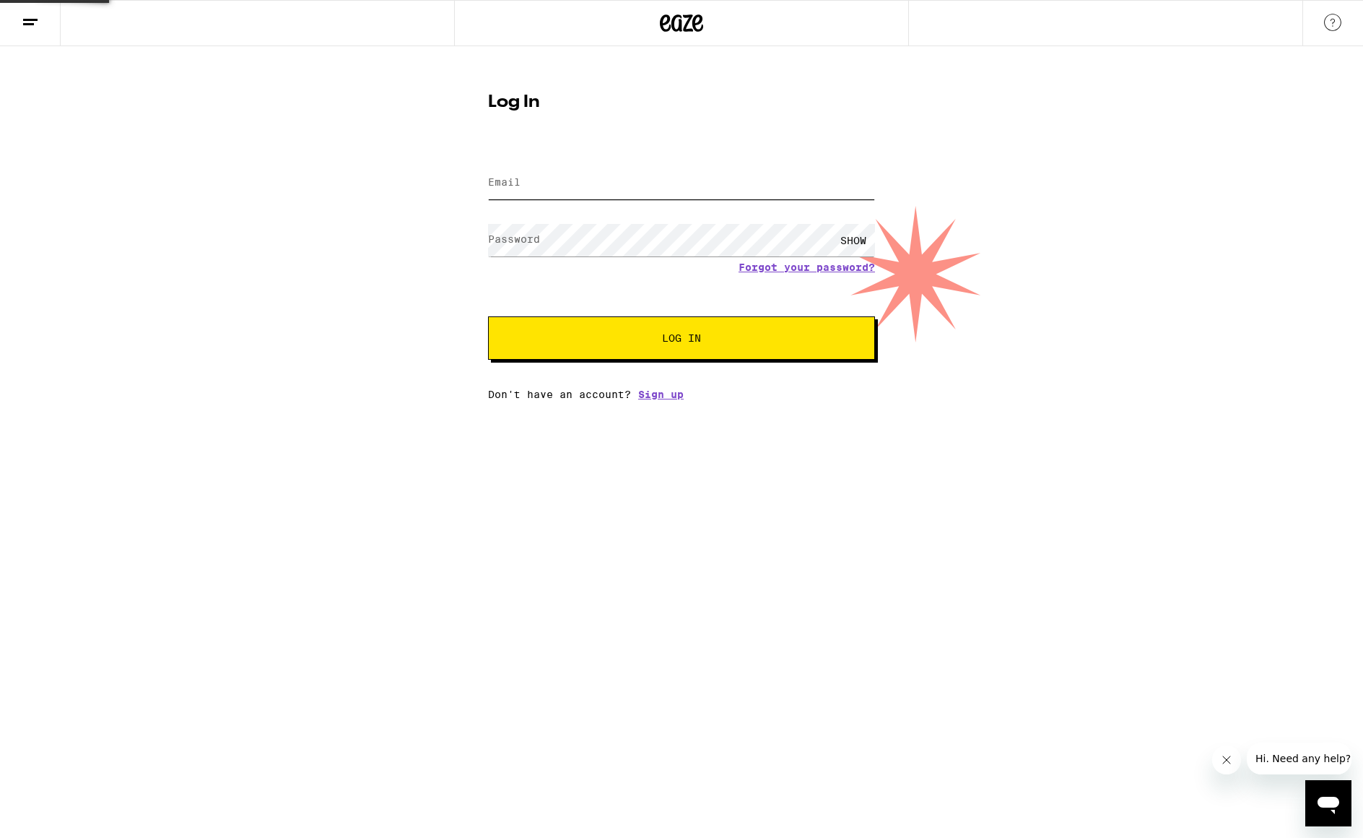
type input "[EMAIL_ADDRESS][DOMAIN_NAME]"
click at [852, 237] on div "SHOW" at bounding box center [853, 240] width 43 height 32
click at [715, 334] on span "Log In" at bounding box center [682, 338] width 270 height 10
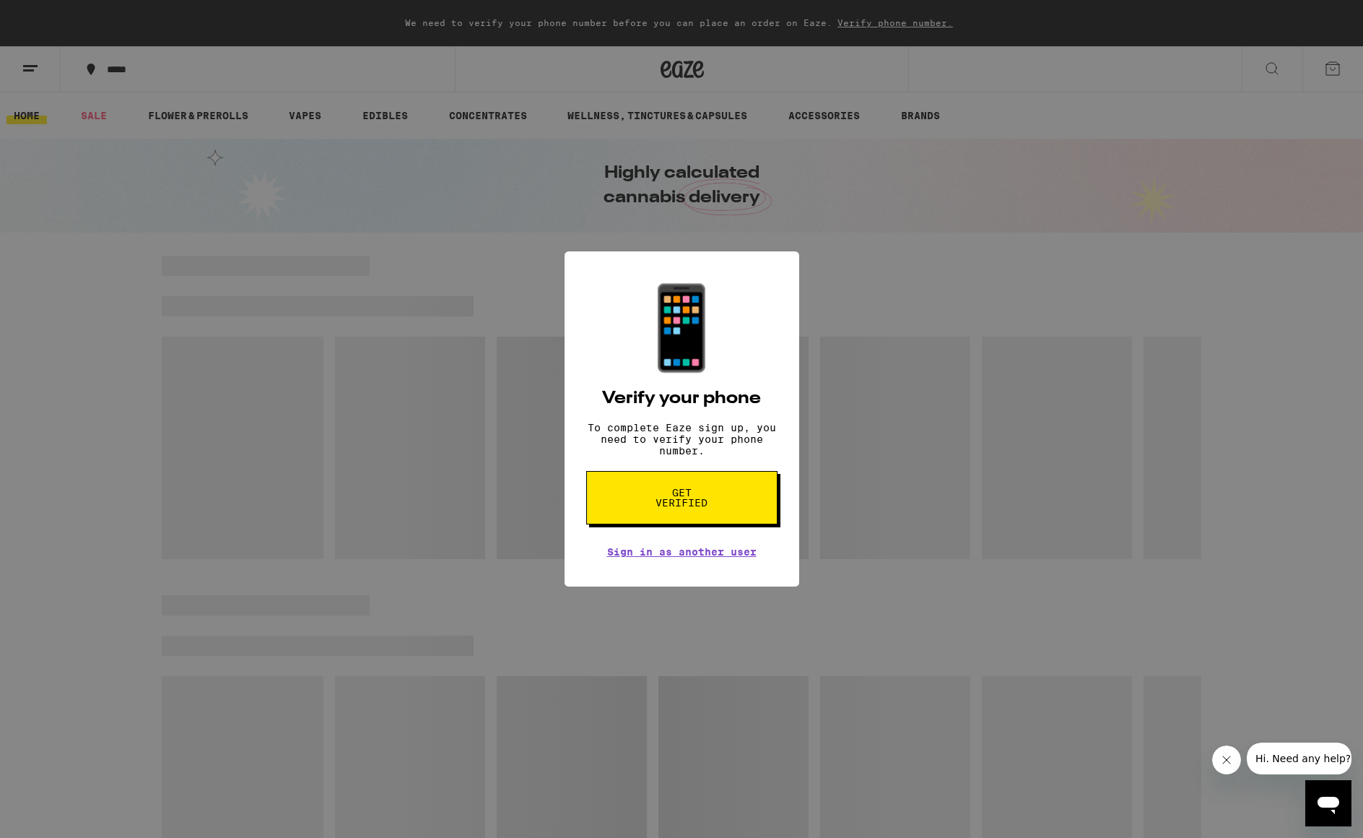
click at [884, 297] on div "📱 Verify your phone To complete Eaze sign up, you need to verify your phone num…" at bounding box center [681, 419] width 1363 height 838
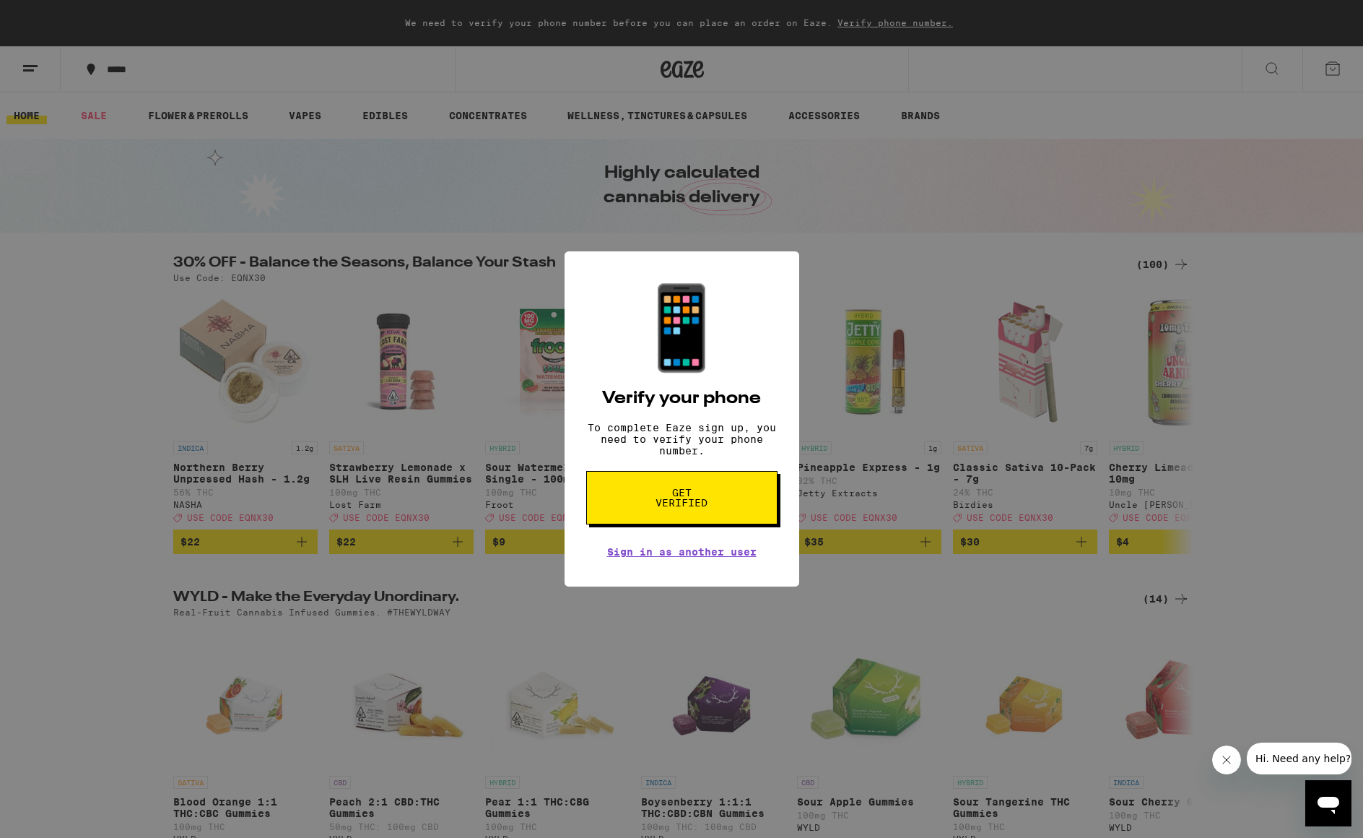
click at [856, 295] on div "📱 Verify your phone To complete Eaze sign up, you need to verify your phone num…" at bounding box center [681, 419] width 1363 height 838
click at [1231, 762] on icon "Close message from company" at bounding box center [1227, 760] width 12 height 12
click at [798, 554] on div "📱 Verify your phone To complete Eaze sign up, you need to verify your phone num…" at bounding box center [682, 418] width 235 height 335
click at [799, 554] on div "📱 Verify your phone To complete Eaze sign up, you need to verify your phone num…" at bounding box center [682, 418] width 235 height 335
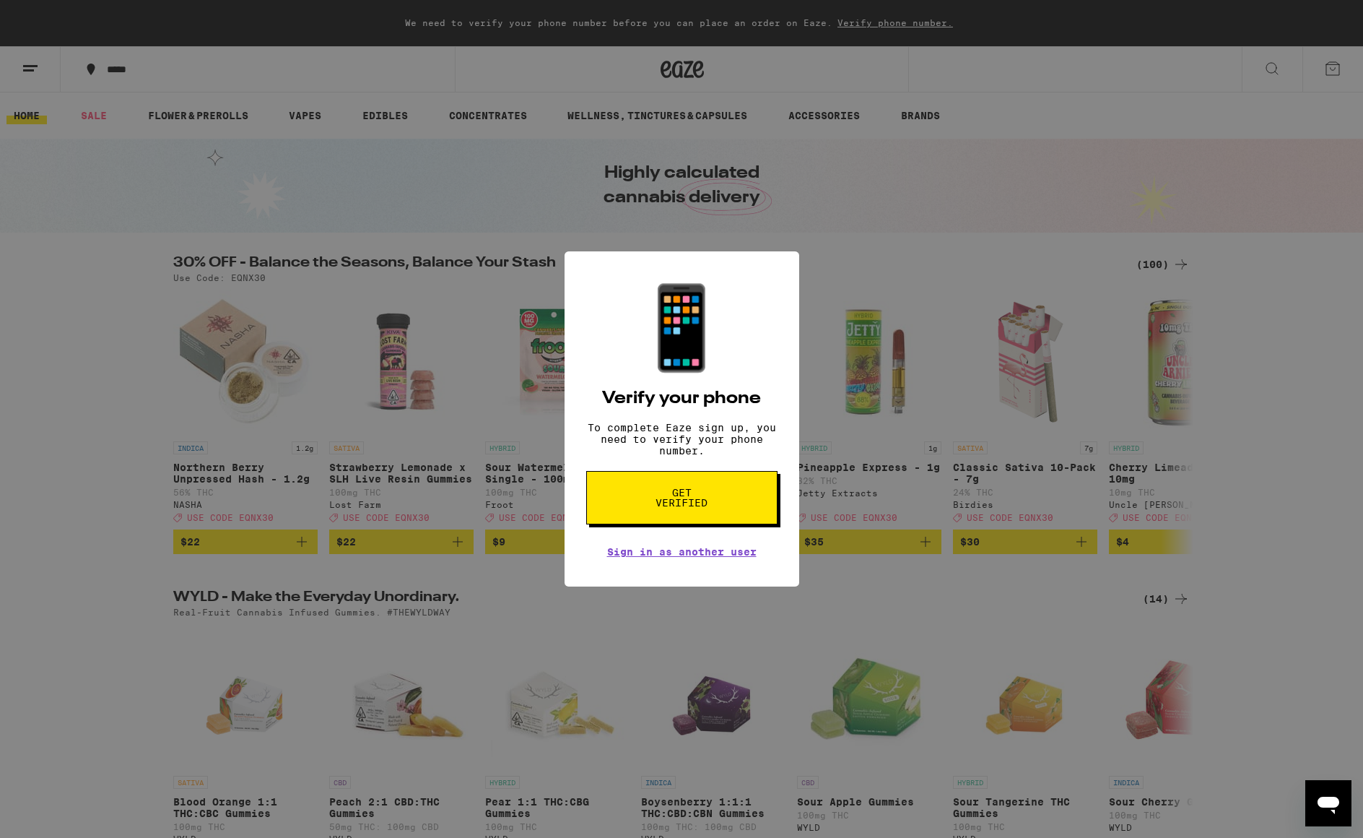
click at [798, 555] on div "📱 Verify your phone To complete Eaze sign up, you need to verify your phone num…" at bounding box center [682, 418] width 235 height 335
click at [787, 555] on div "📱 Verify your phone To complete Eaze sign up, you need to verify your phone num…" at bounding box center [682, 418] width 235 height 335
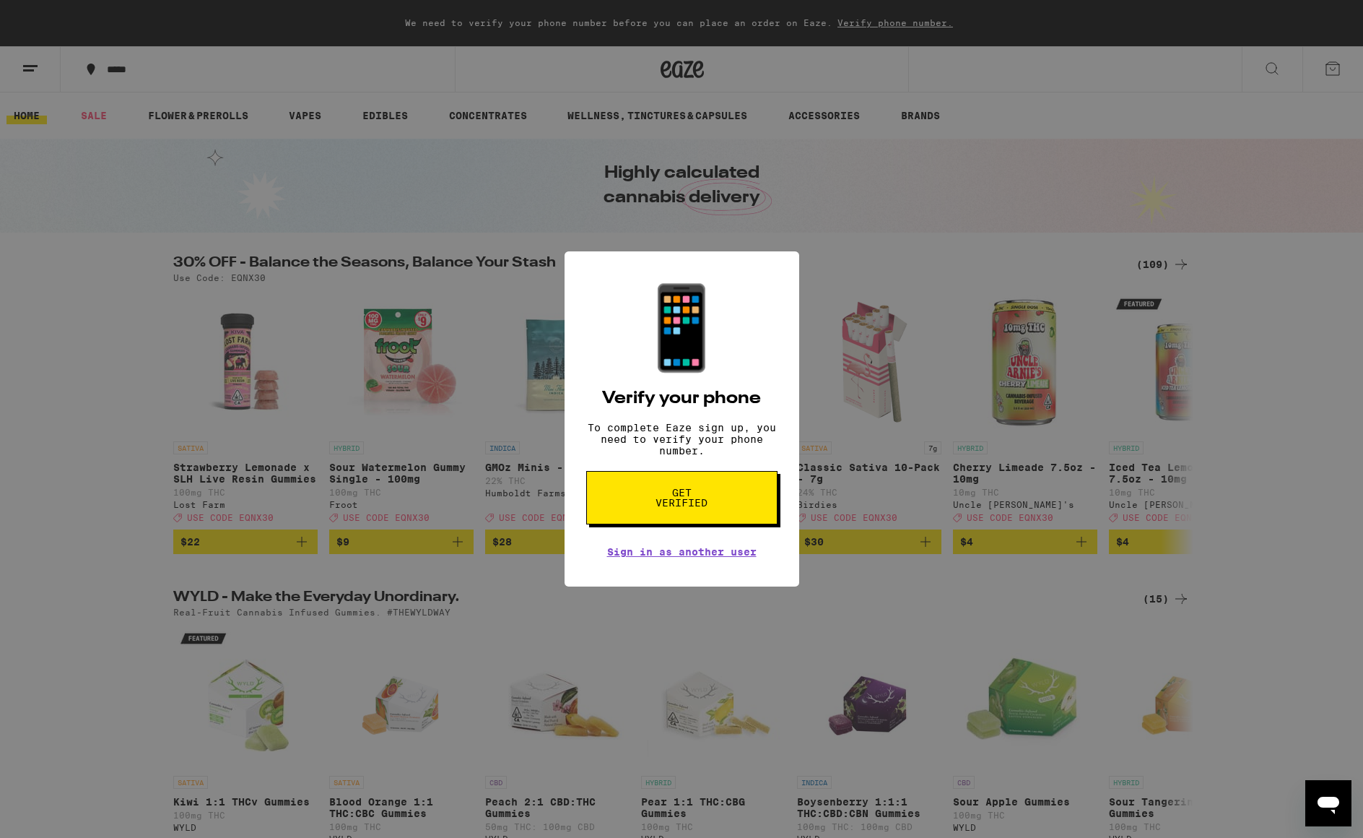
click at [777, 545] on div "📱 Verify your phone To complete Eaze sign up, you need to verify your phone num…" at bounding box center [682, 418] width 235 height 335
click at [725, 505] on button "Get verified" at bounding box center [681, 497] width 191 height 53
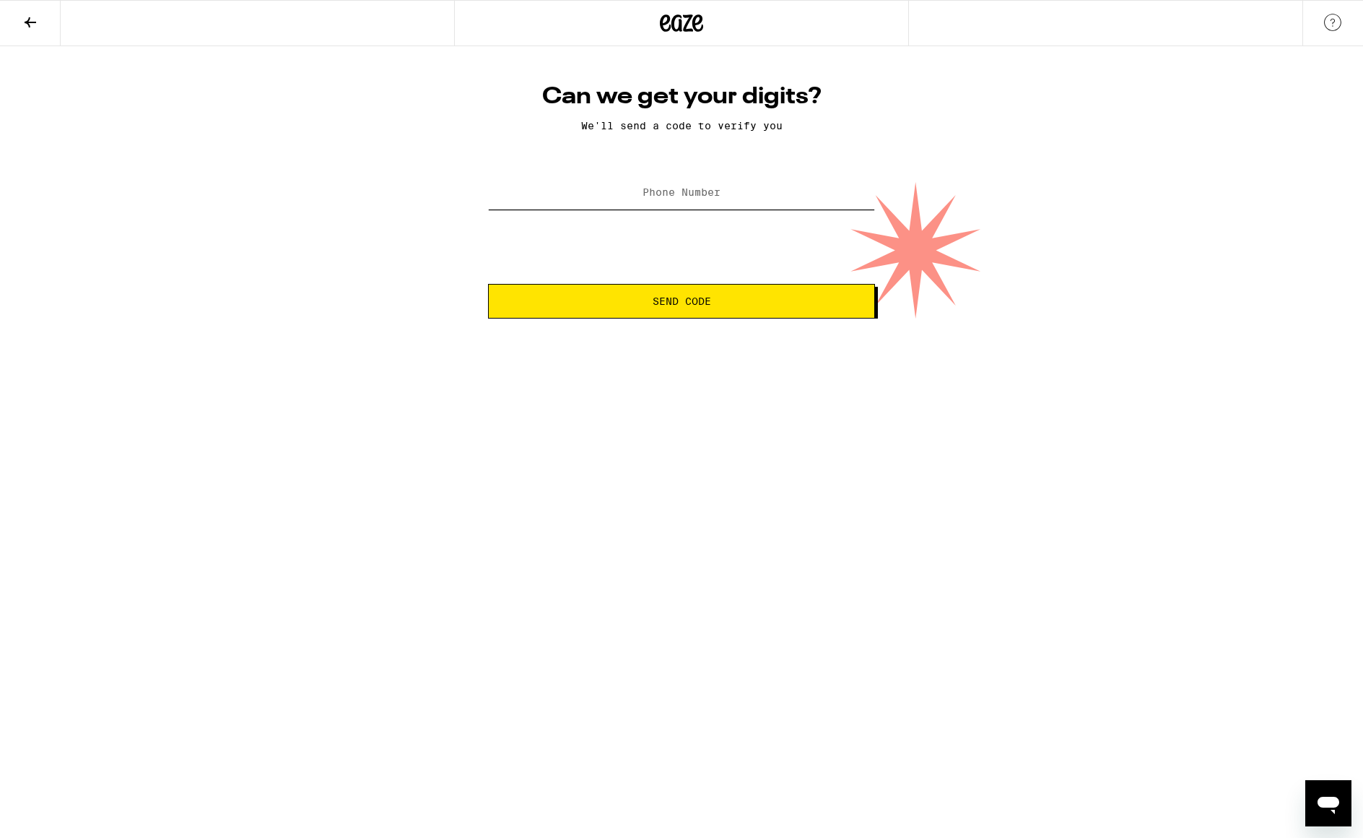
click at [713, 201] on input "Phone Number" at bounding box center [681, 193] width 387 height 32
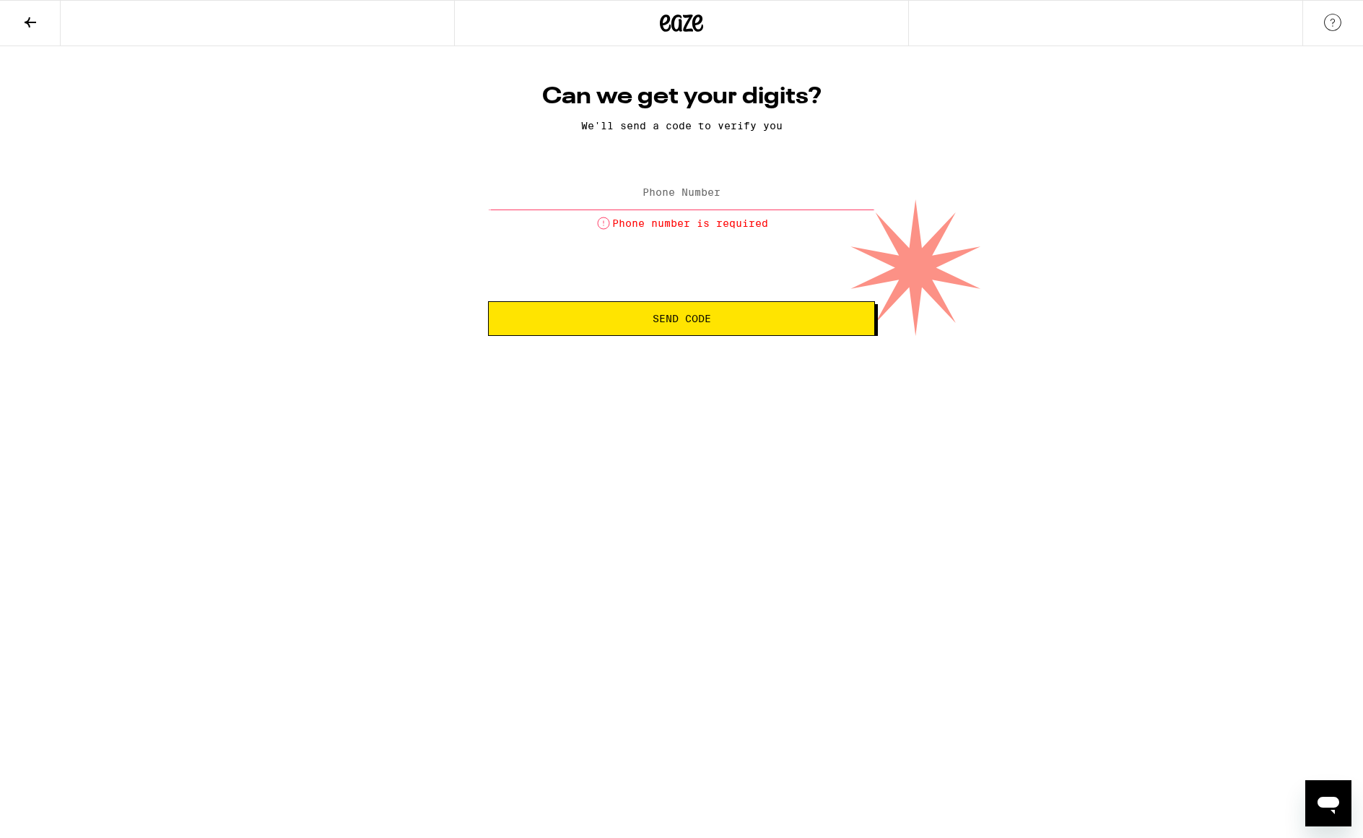
drag, startPoint x: 702, startPoint y: 311, endPoint x: 700, endPoint y: 300, distance: 10.9
click at [702, 308] on button "Send Code" at bounding box center [681, 318] width 387 height 35
click at [700, 300] on form "Phone Number Phone number is required Send Code" at bounding box center [681, 254] width 387 height 164
click at [693, 191] on label "Phone Number" at bounding box center [682, 192] width 78 height 12
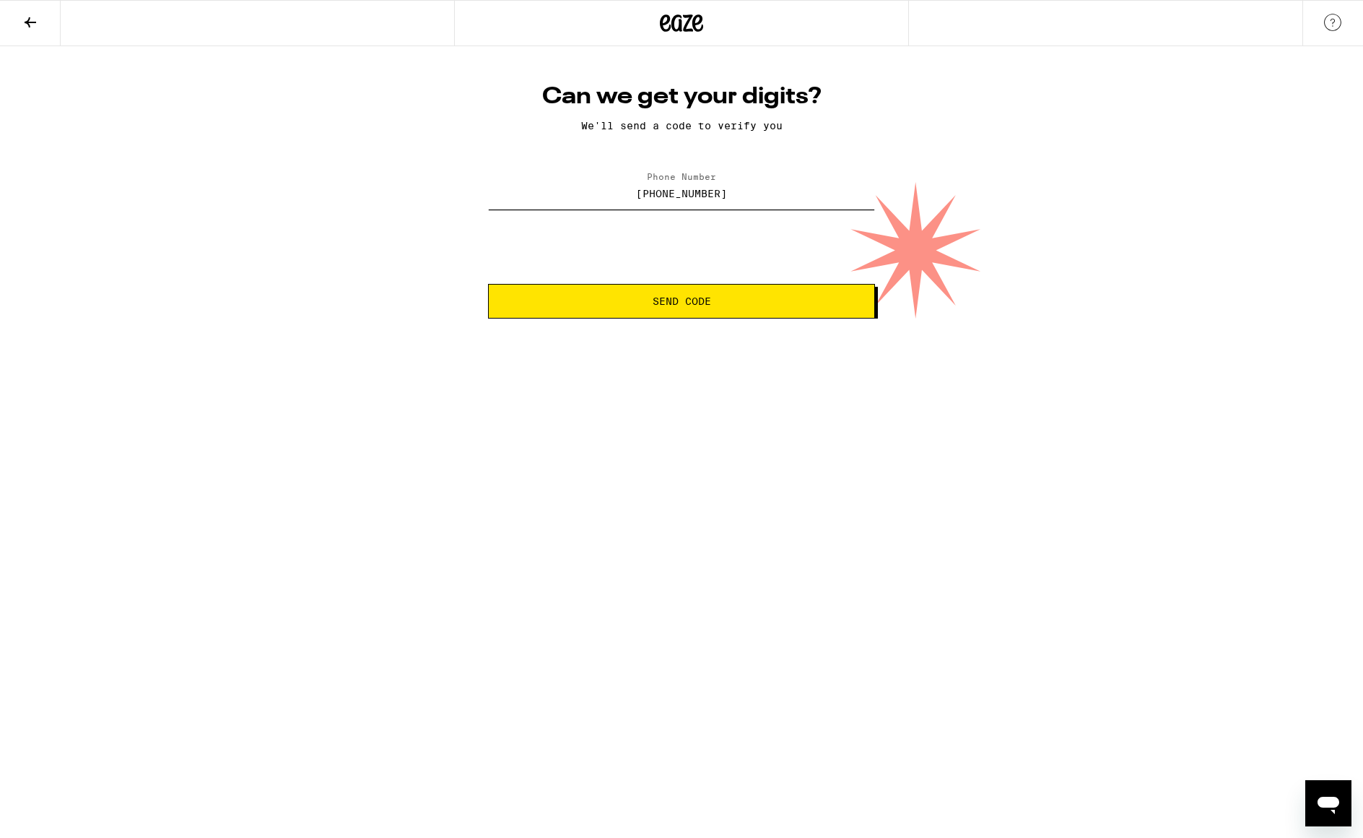
type input "[PHONE_NUMBER]"
click at [668, 296] on span "Send Code" at bounding box center [682, 301] width 58 height 10
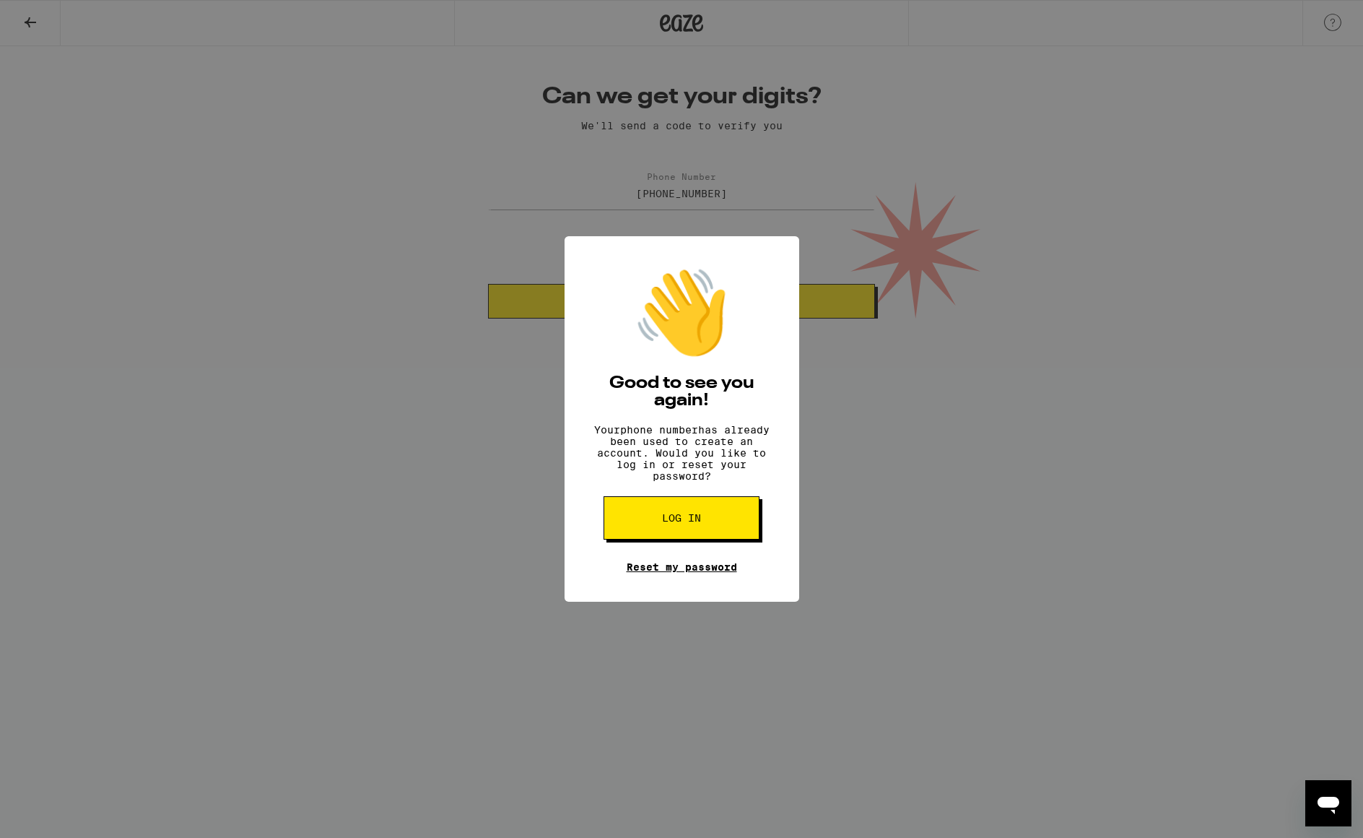
click at [677, 573] on link "Reset my password" at bounding box center [682, 567] width 110 height 12
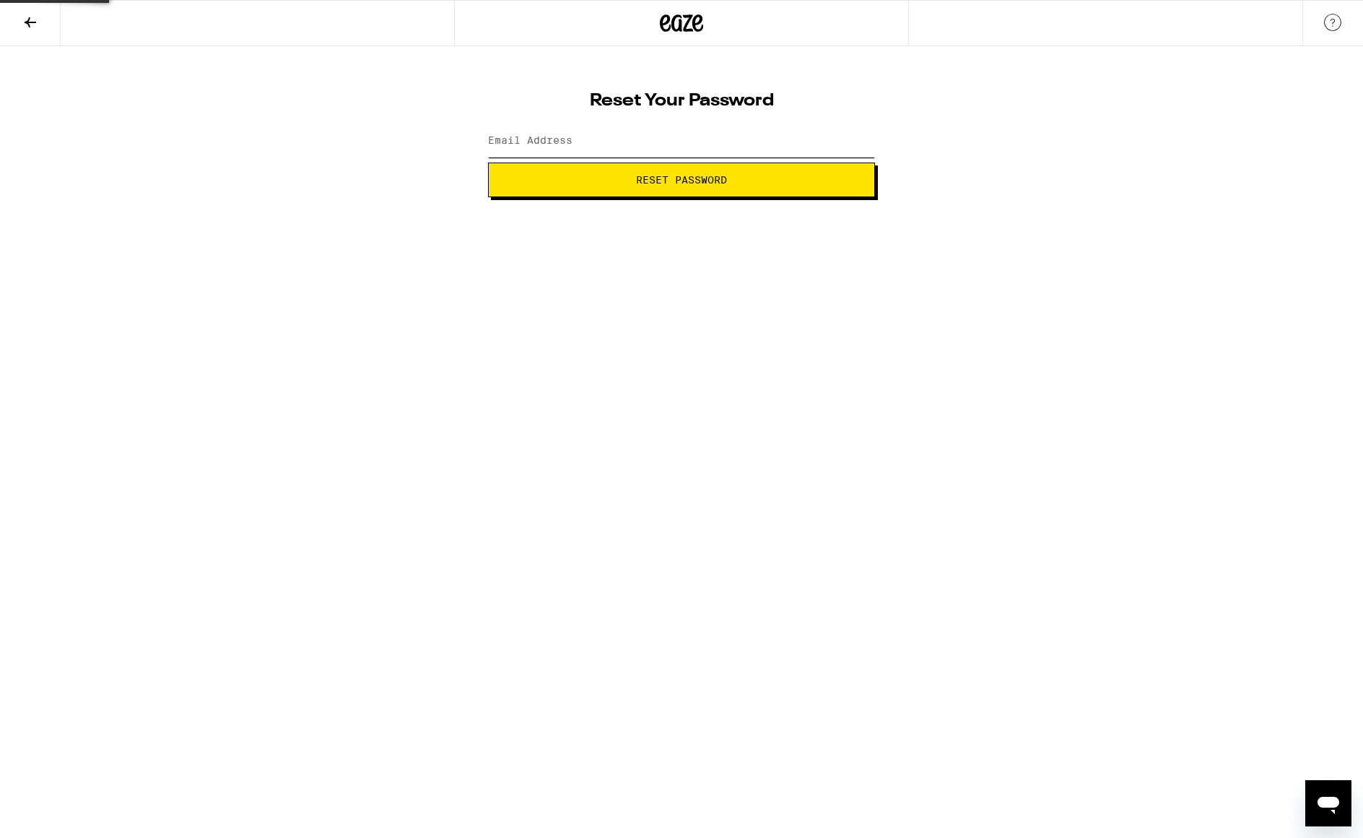
type input "[EMAIL_ADDRESS][DOMAIN_NAME]"
click at [693, 178] on span "Reset Password" at bounding box center [681, 180] width 91 height 10
click at [859, 139] on div "SHOW" at bounding box center [853, 141] width 43 height 32
click at [677, 184] on span "Submit" at bounding box center [681, 180] width 39 height 10
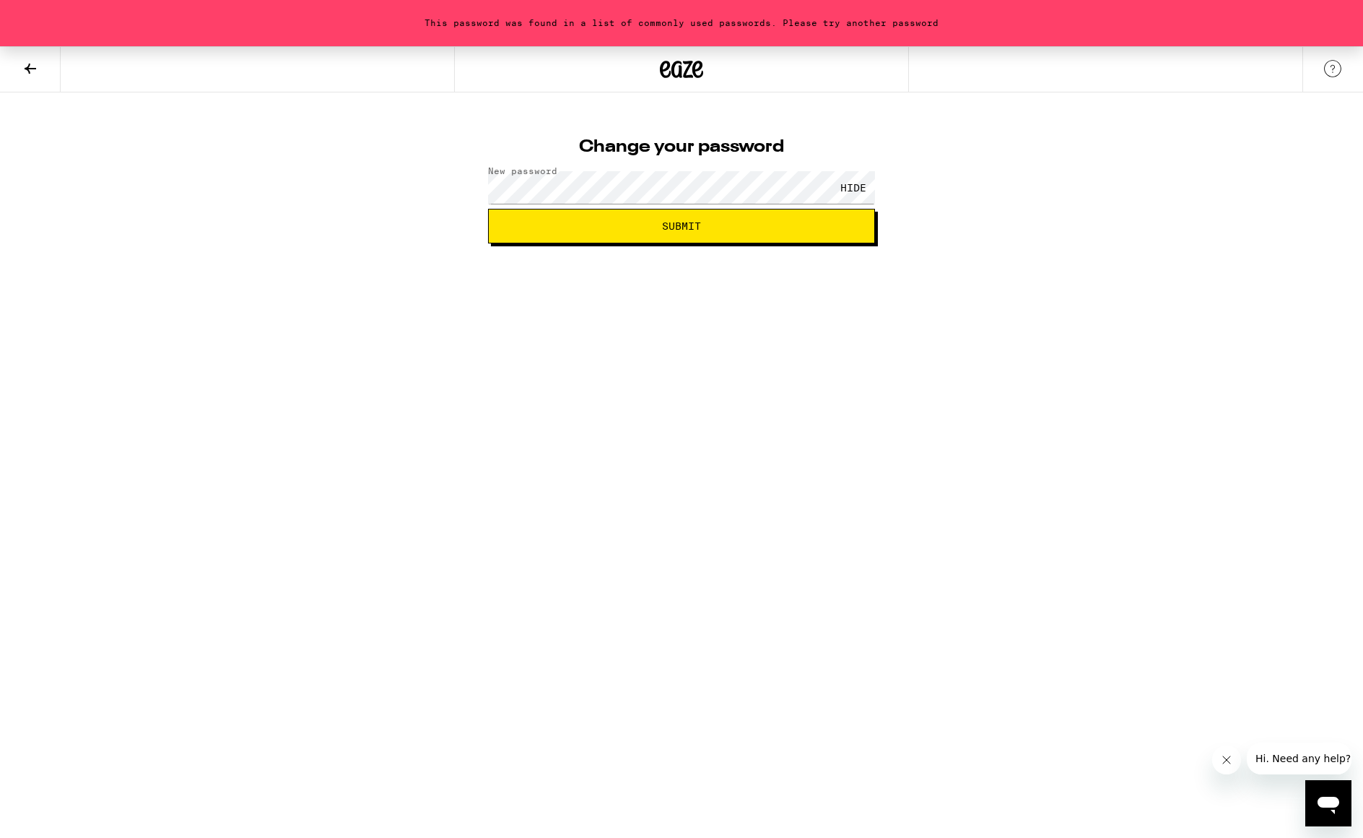
click at [688, 227] on span "Submit" at bounding box center [681, 226] width 39 height 10
click at [686, 223] on span "Submit" at bounding box center [681, 226] width 39 height 10
click at [478, 181] on div "Change your password New password HIDE Submit" at bounding box center [682, 186] width 416 height 115
click at [788, 235] on button "Submit" at bounding box center [681, 226] width 387 height 35
click at [803, 20] on span "Please reset your password again." at bounding box center [794, 22] width 201 height 9
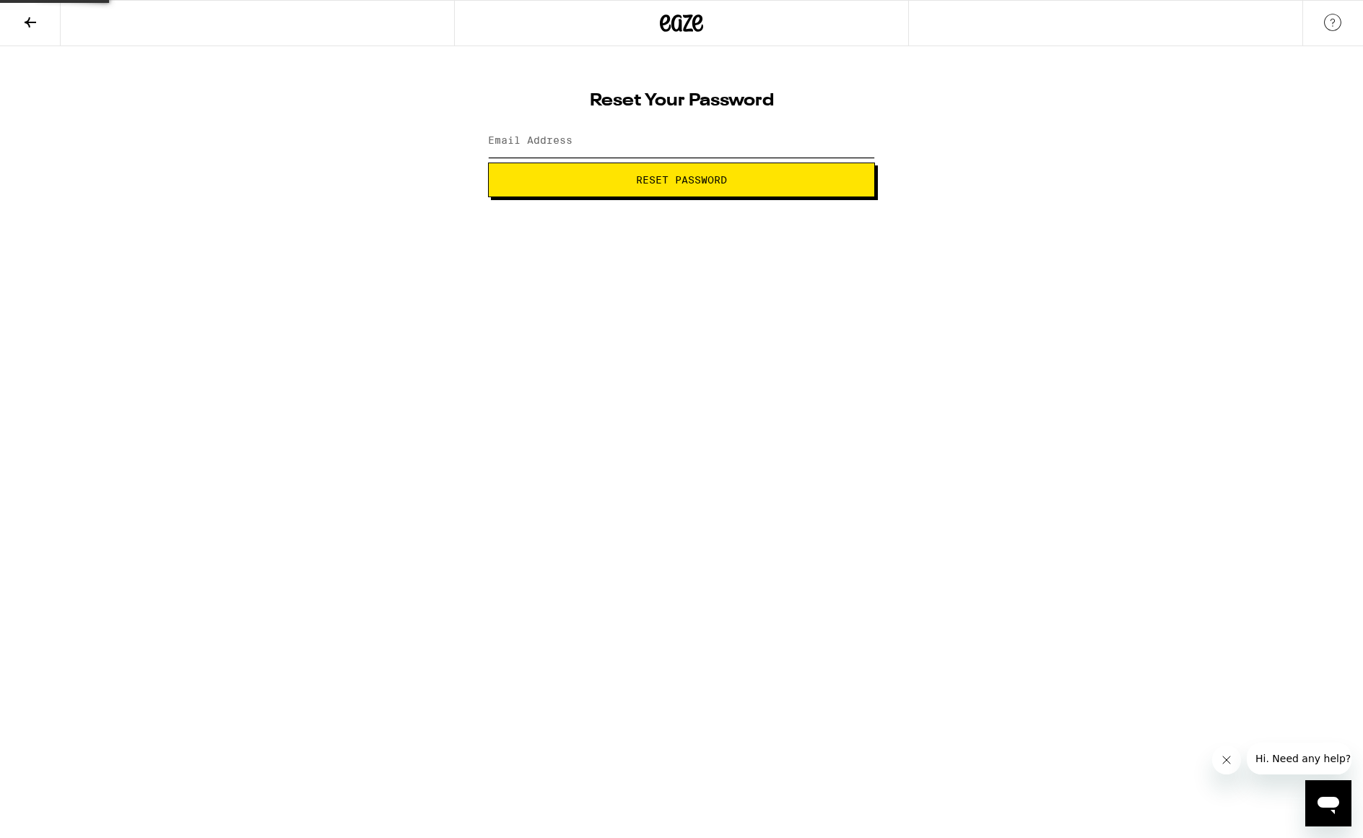
type input "[EMAIL_ADDRESS][DOMAIN_NAME]"
click at [702, 184] on span "Reset Password" at bounding box center [681, 180] width 91 height 10
click at [860, 140] on div "SHOW" at bounding box center [853, 141] width 43 height 32
click at [718, 186] on button "Submit" at bounding box center [681, 179] width 387 height 35
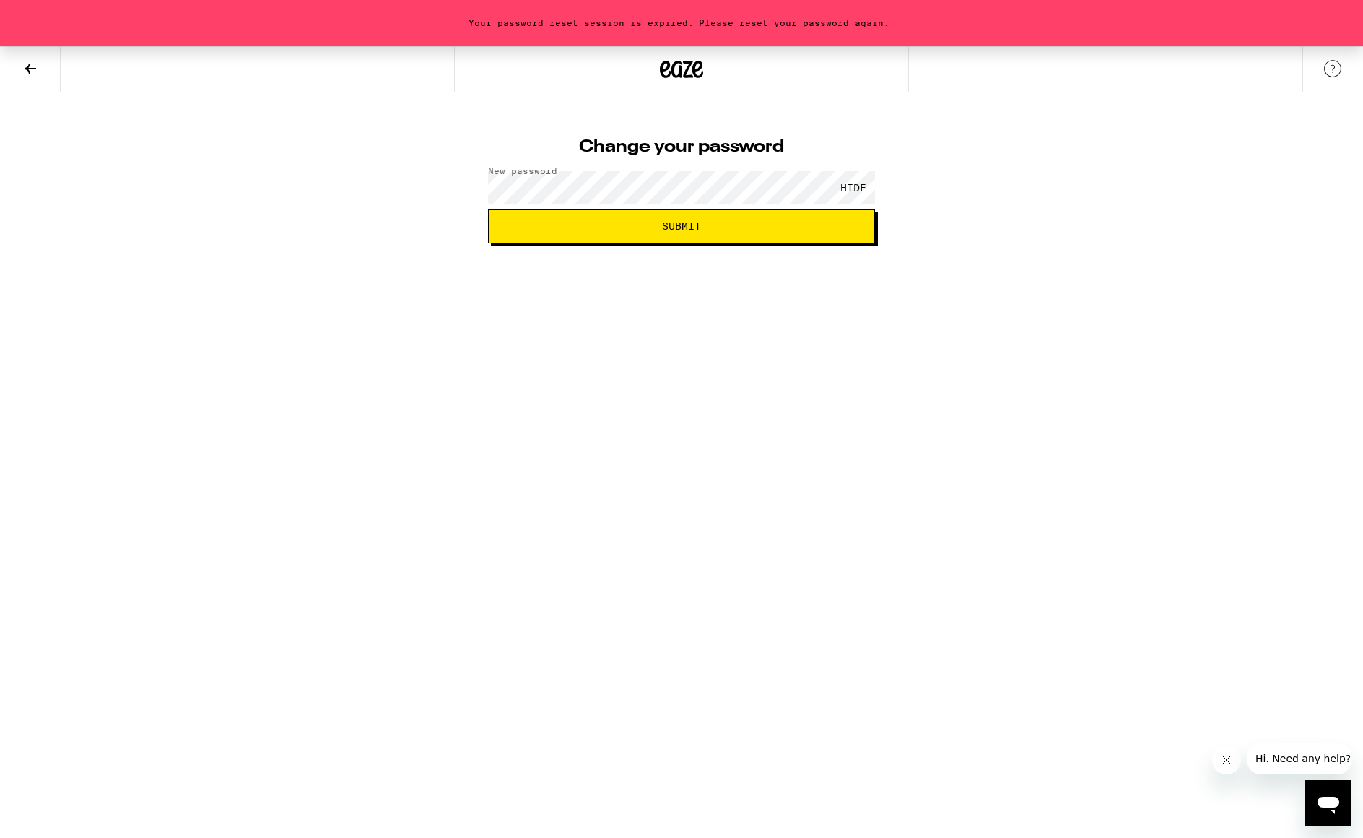
click at [699, 230] on span "Submit" at bounding box center [681, 226] width 39 height 10
click at [819, 24] on span "Please reset your password again." at bounding box center [794, 22] width 201 height 9
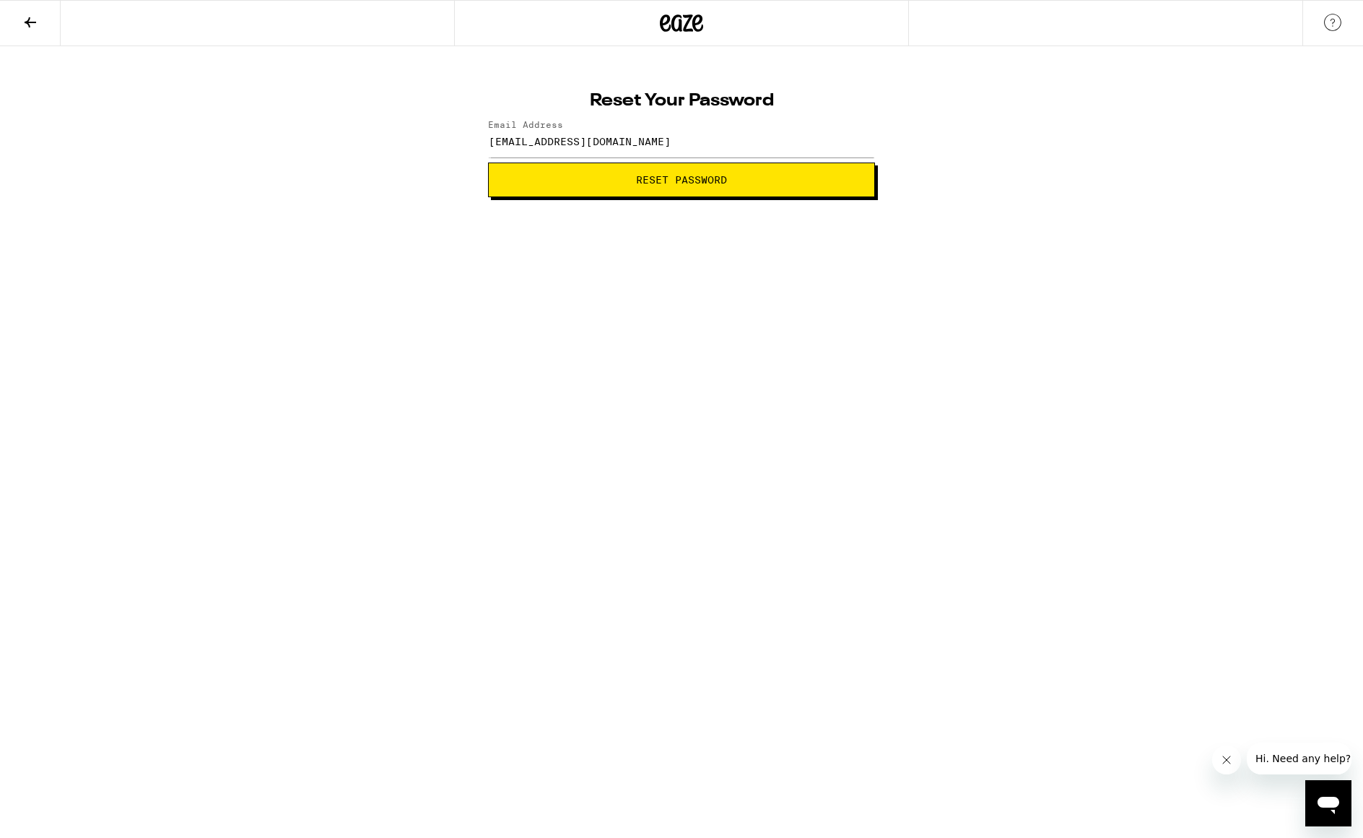
click at [715, 177] on span "Reset Password" at bounding box center [681, 180] width 91 height 10
click at [851, 139] on div "SHOW" at bounding box center [853, 141] width 43 height 32
click at [863, 197] on html "Change your password New password HIDE Submit" at bounding box center [681, 98] width 1363 height 197
click at [687, 185] on span "Submit" at bounding box center [681, 180] width 39 height 10
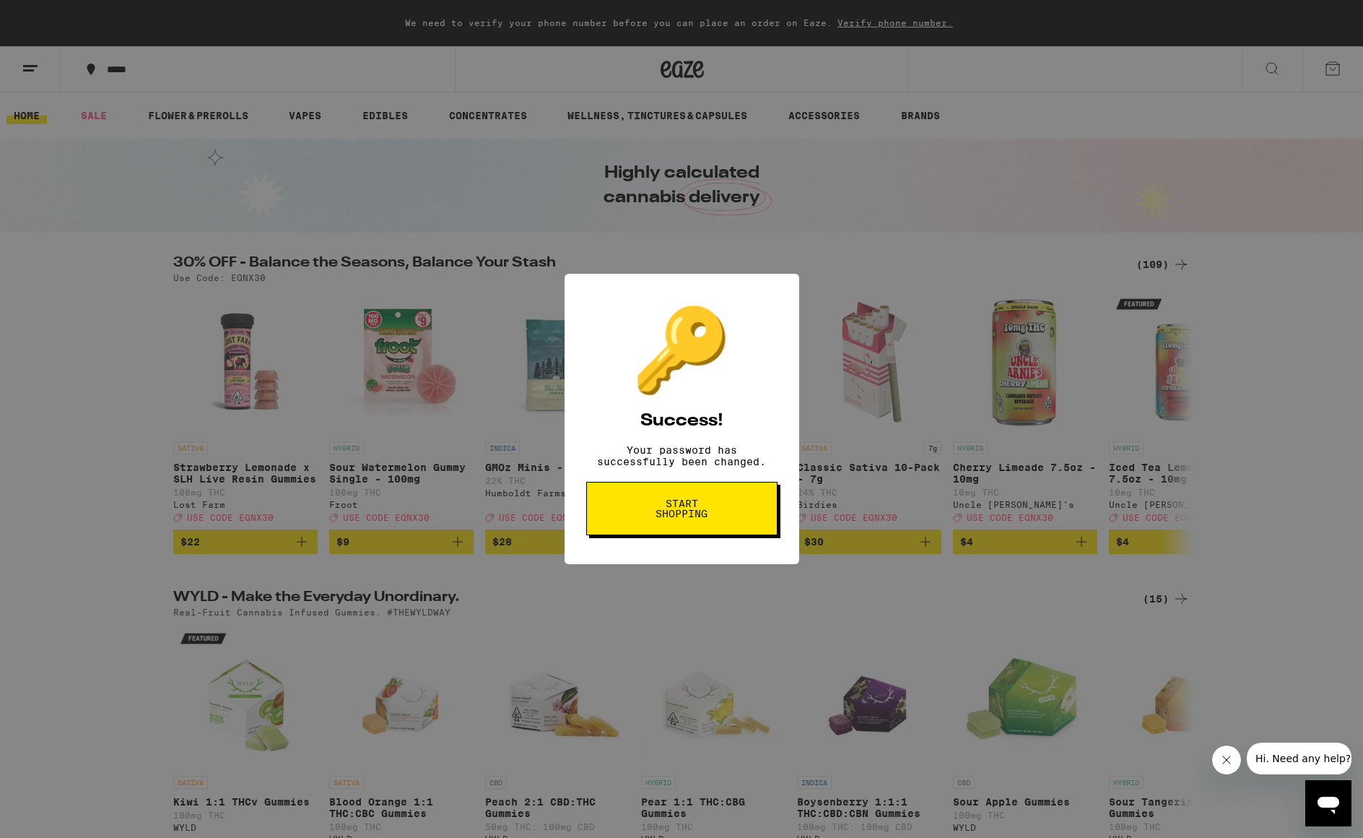
click at [695, 528] on button "Start shopping" at bounding box center [681, 508] width 191 height 53
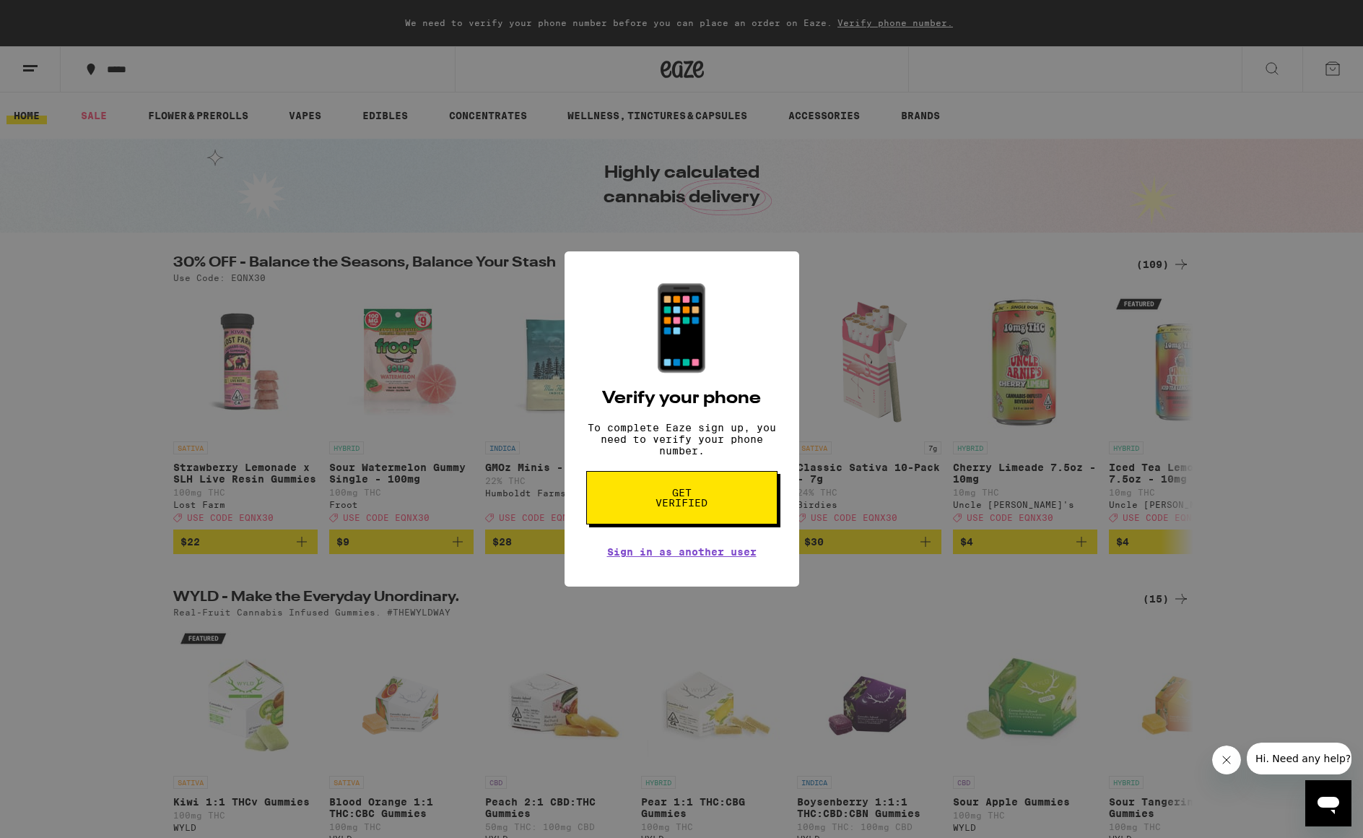
click at [861, 512] on div "📱 Verify your phone To complete Eaze sign up, you need to verify your phone num…" at bounding box center [681, 419] width 1363 height 838
click at [636, 289] on div "📱 Verify your phone To complete Eaze sign up, you need to verify your phone num…" at bounding box center [682, 418] width 235 height 335
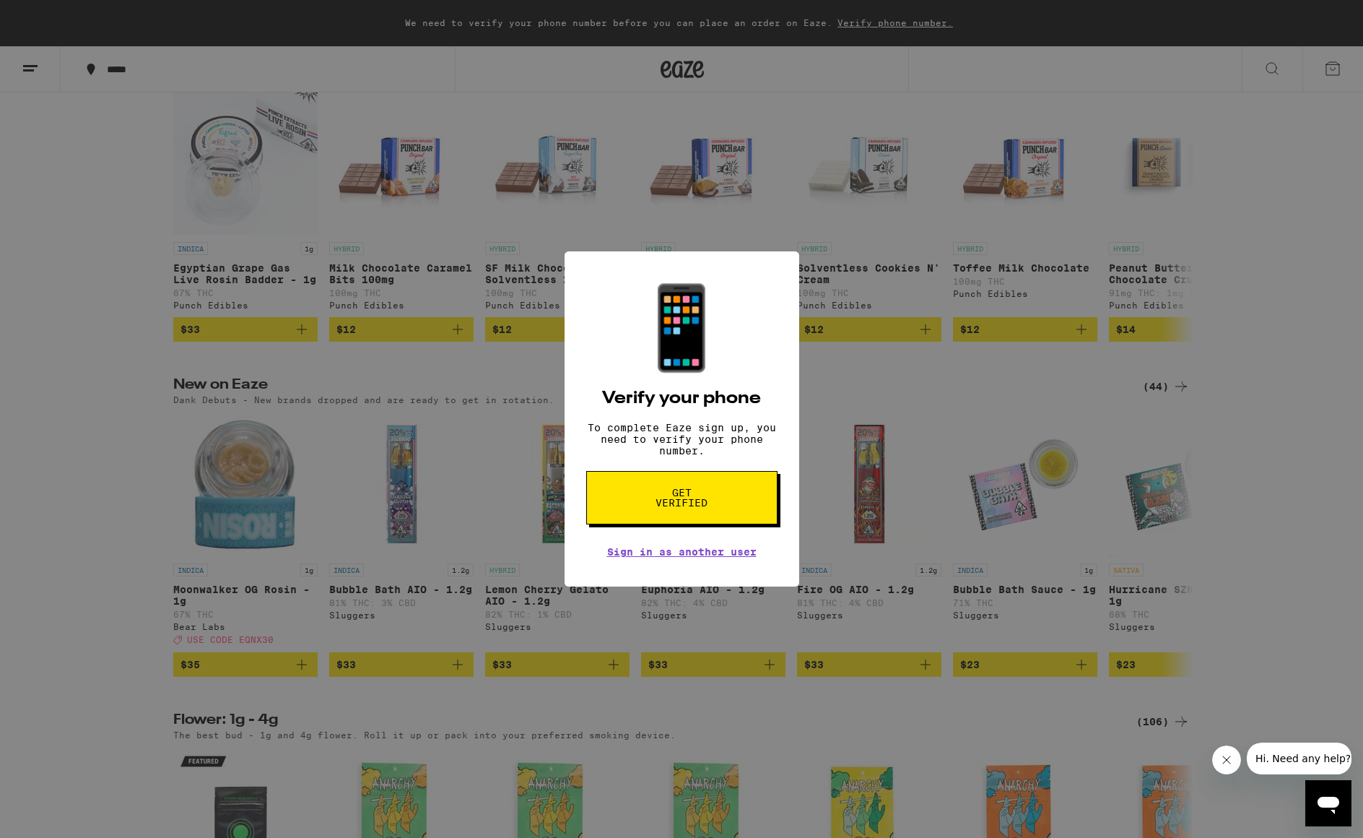
scroll to position [856, 0]
click at [1224, 758] on icon "Close message from company" at bounding box center [1227, 760] width 12 height 12
click at [684, 557] on link "Sign in as another user" at bounding box center [681, 552] width 149 height 12
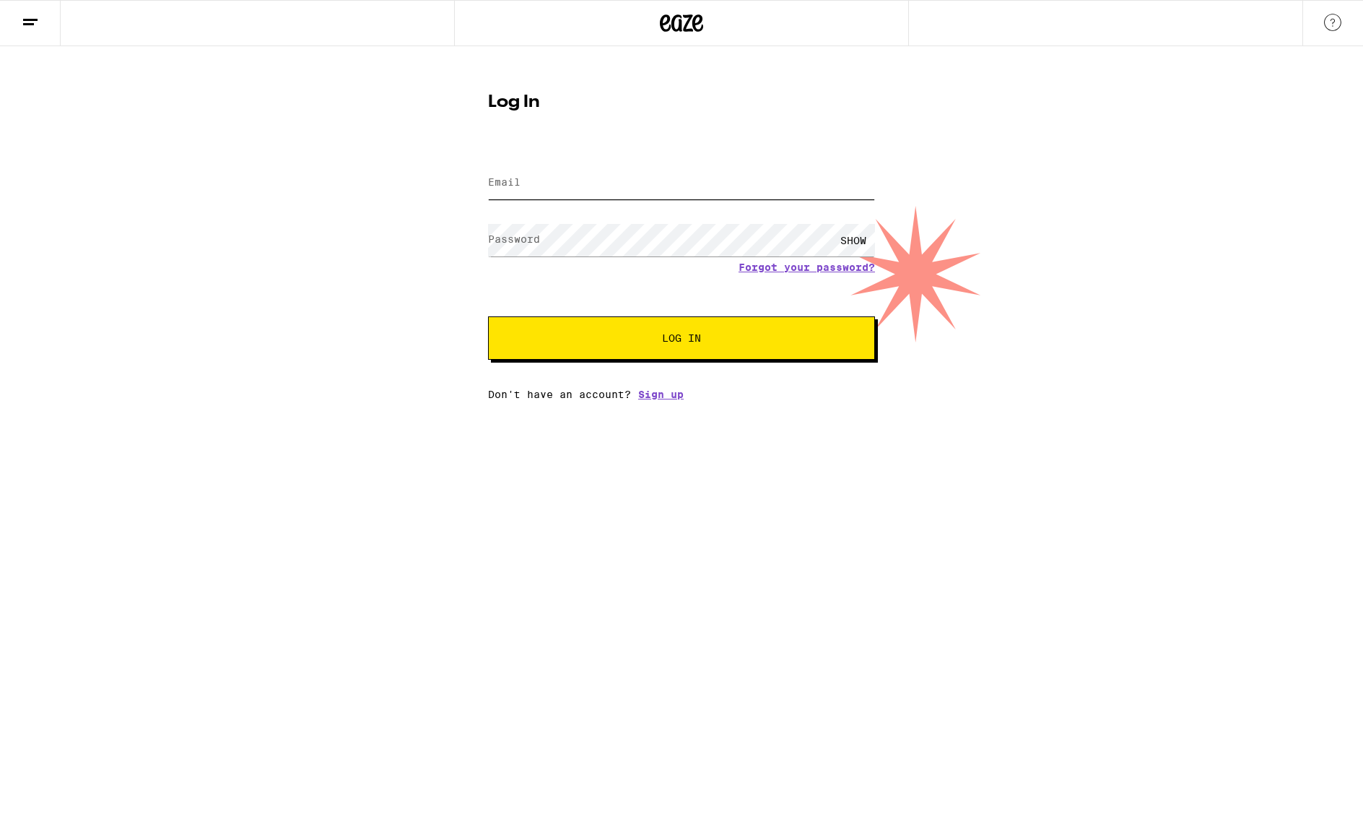
type input "[EMAIL_ADDRESS][DOMAIN_NAME]"
click at [852, 240] on div "SHOW" at bounding box center [853, 240] width 43 height 32
click at [443, 238] on div "Log In Email Email ourchaoticjoy@gmail.com Password Password HIDE Forgot your p…" at bounding box center [681, 223] width 1363 height 354
click at [683, 338] on span "Log In" at bounding box center [681, 338] width 39 height 10
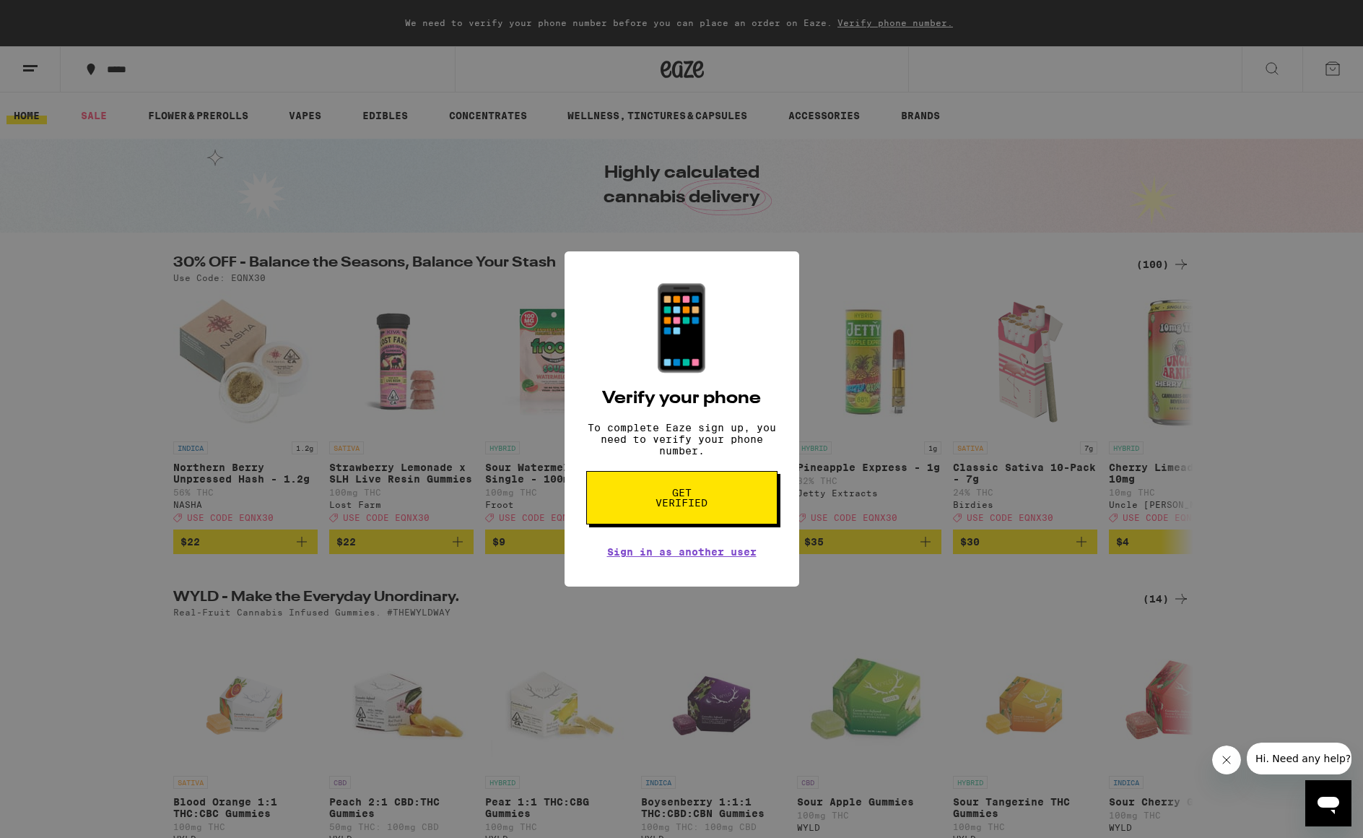
click at [1319, 753] on span "Hi. Need any help?" at bounding box center [1303, 758] width 95 height 12
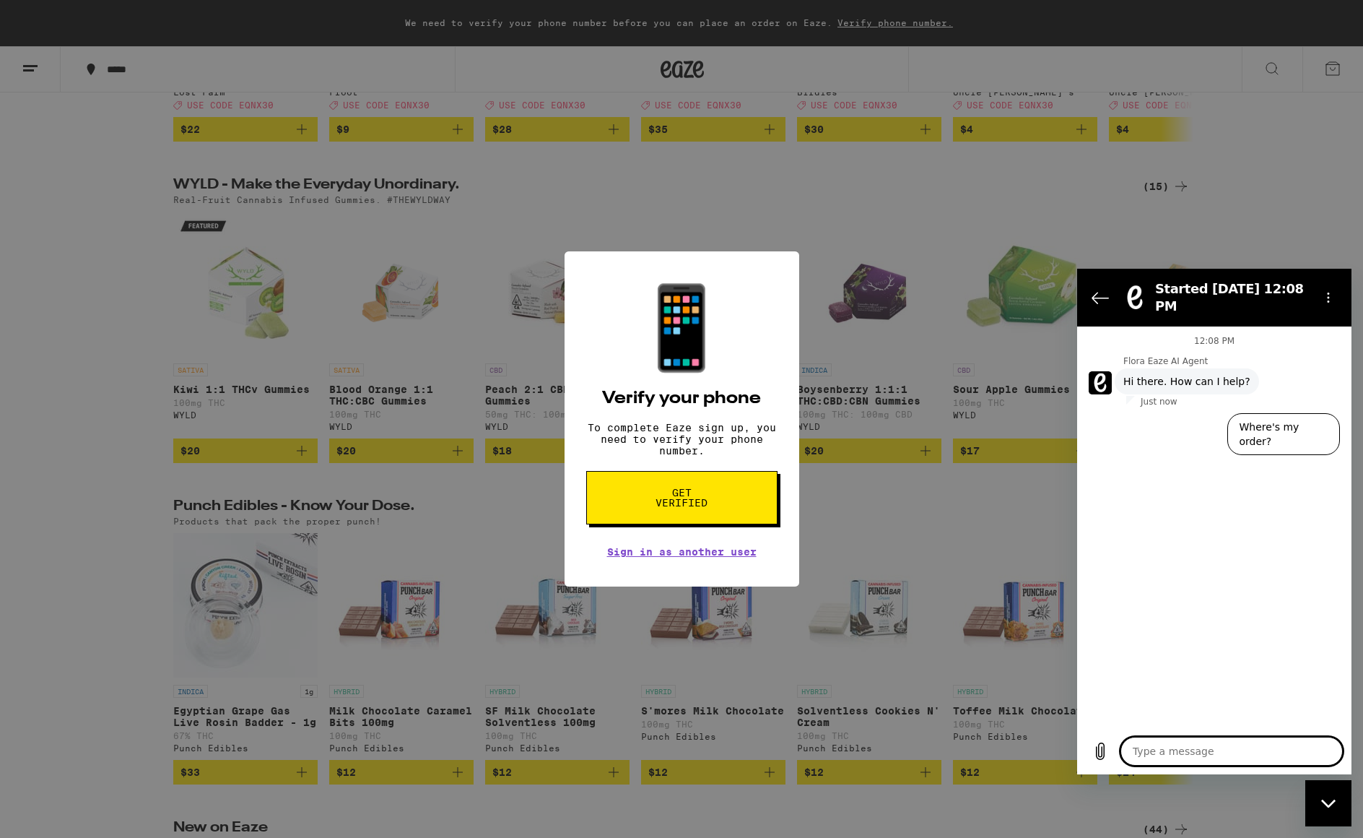
scroll to position [394, 0]
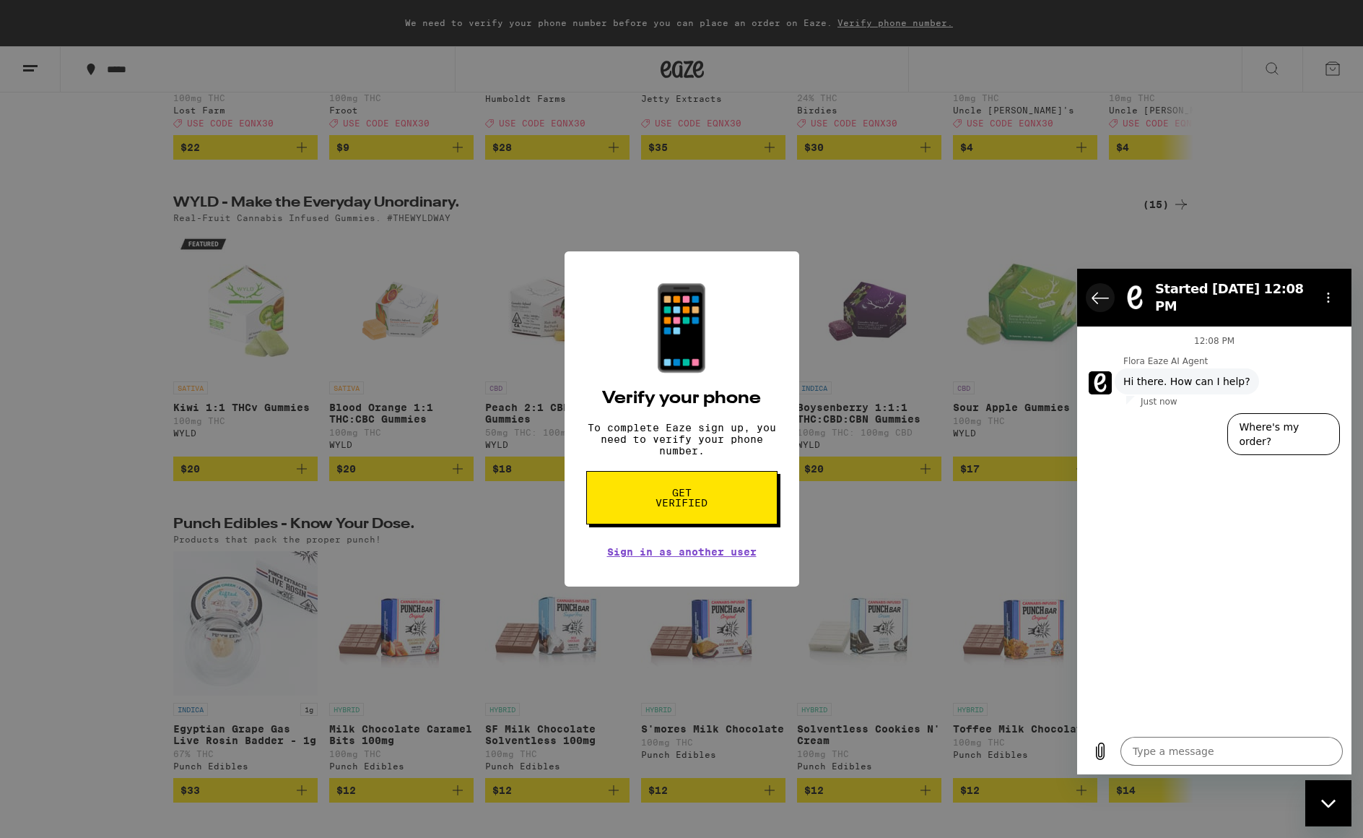
click at [1098, 294] on icon "Back to the conversation list" at bounding box center [1100, 297] width 17 height 17
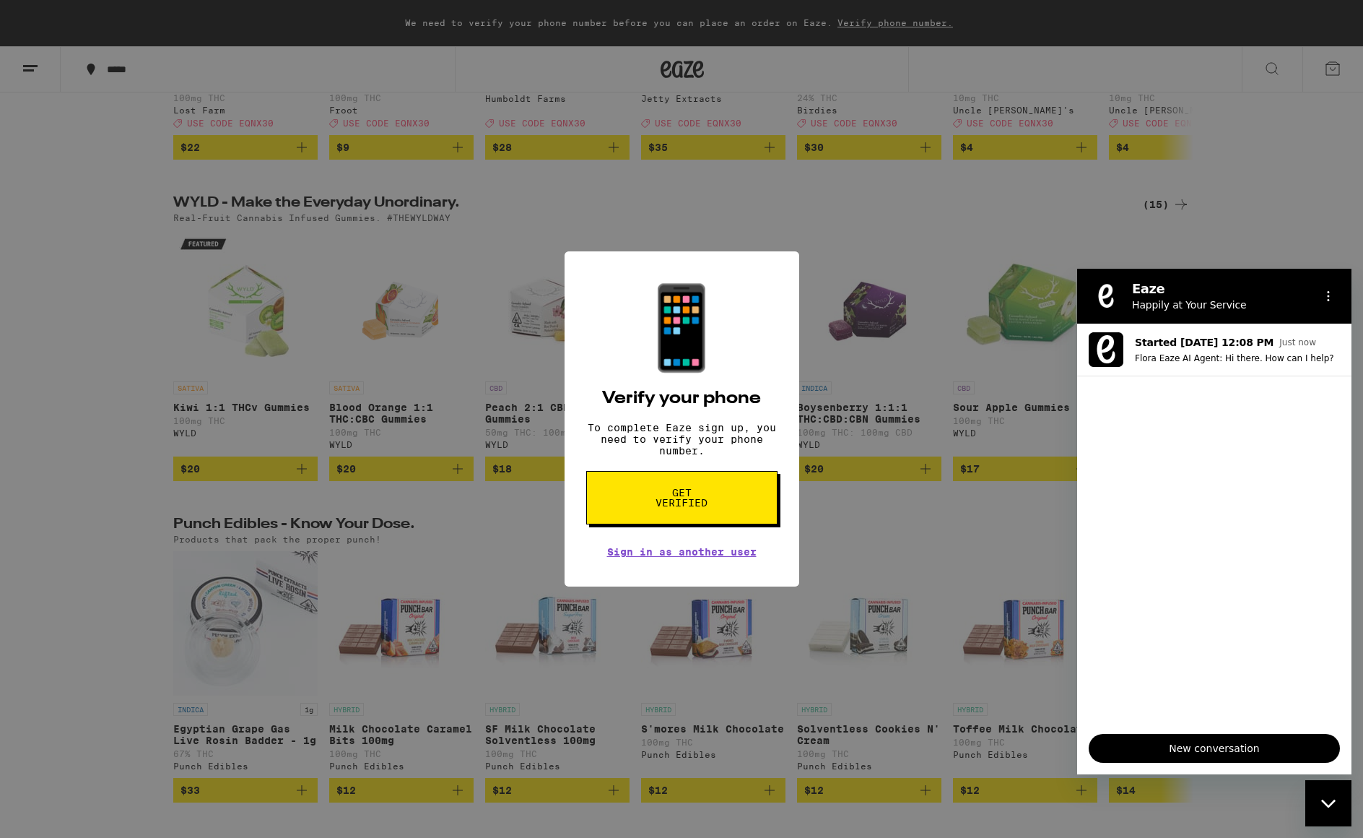
click at [1324, 804] on icon "Close messaging window" at bounding box center [1328, 803] width 15 height 9
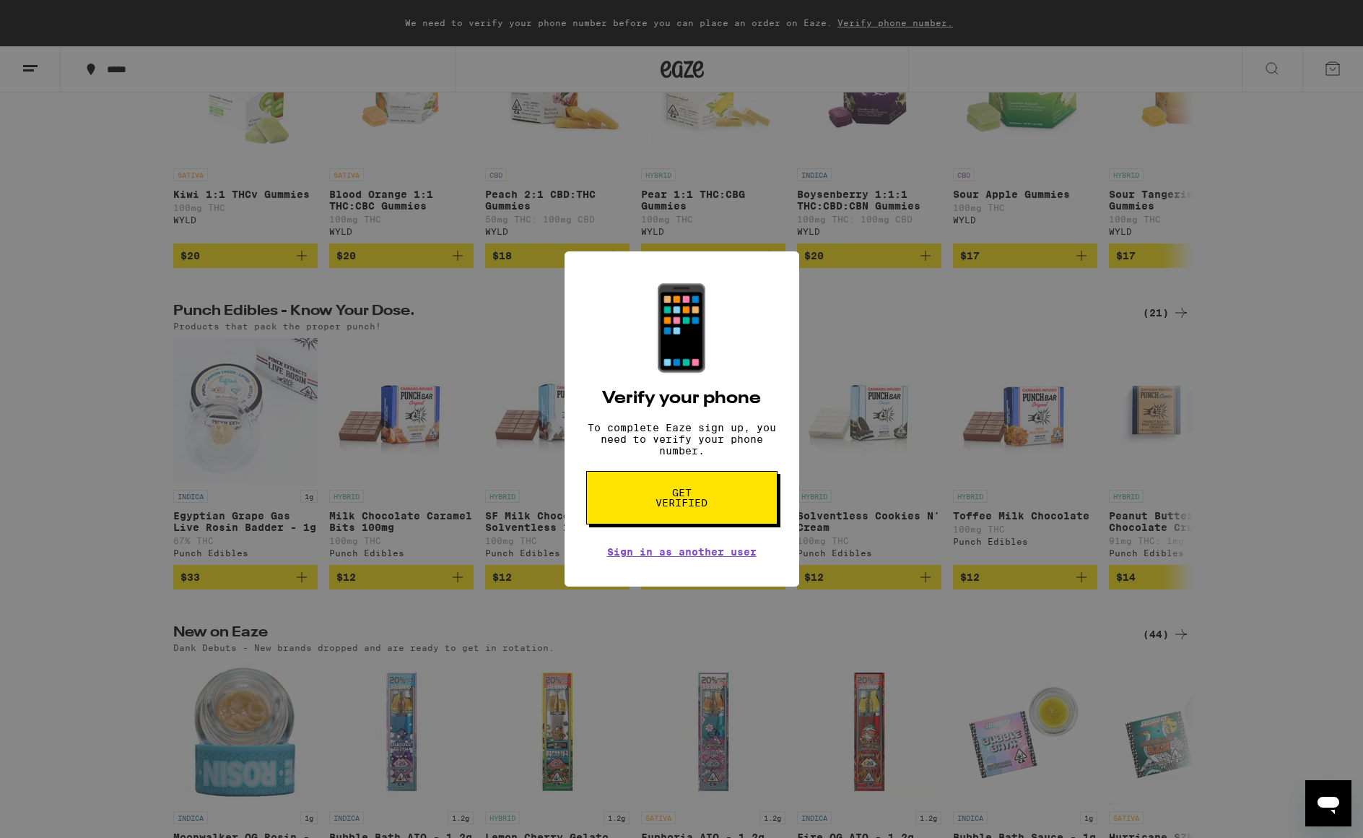
scroll to position [602, 0]
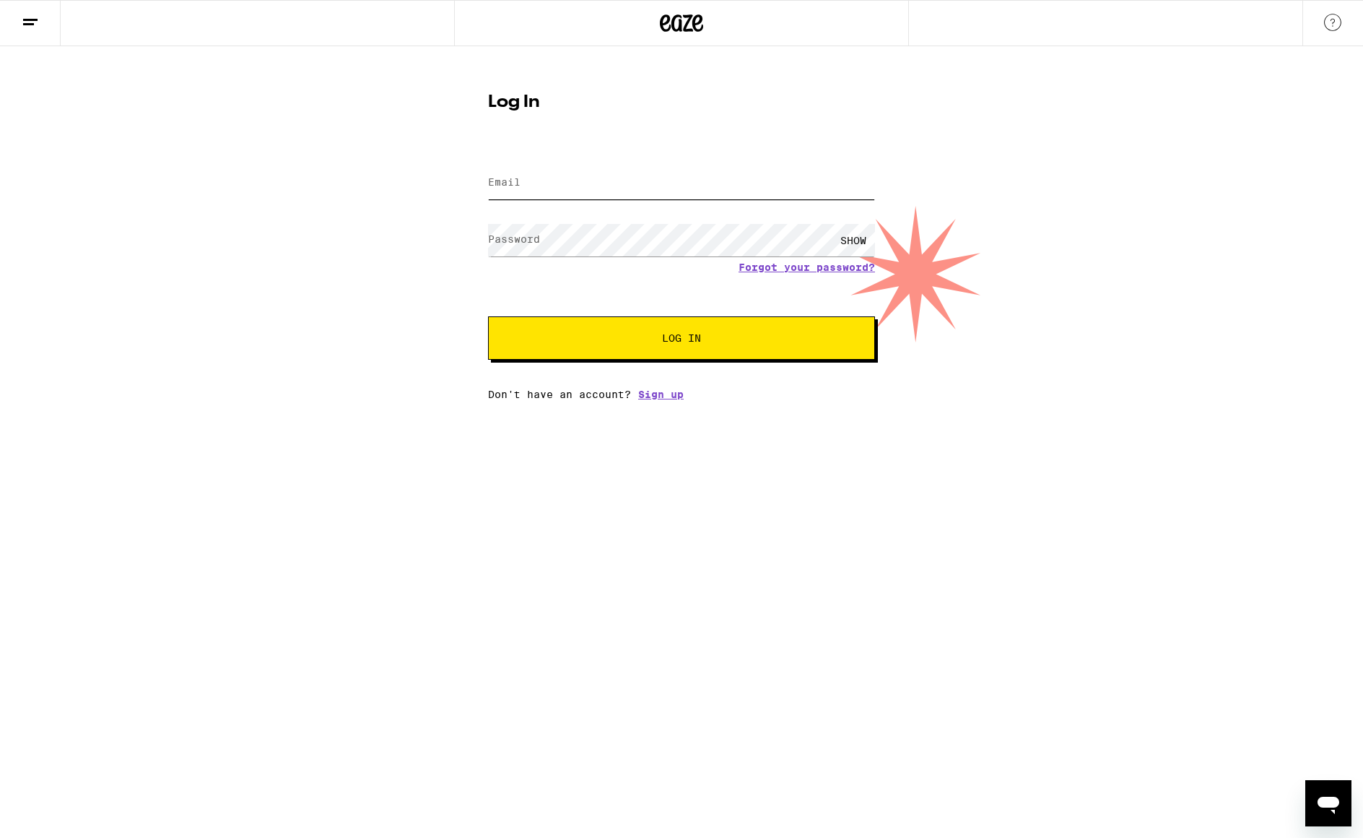
type input "[EMAIL_ADDRESS][DOMAIN_NAME]"
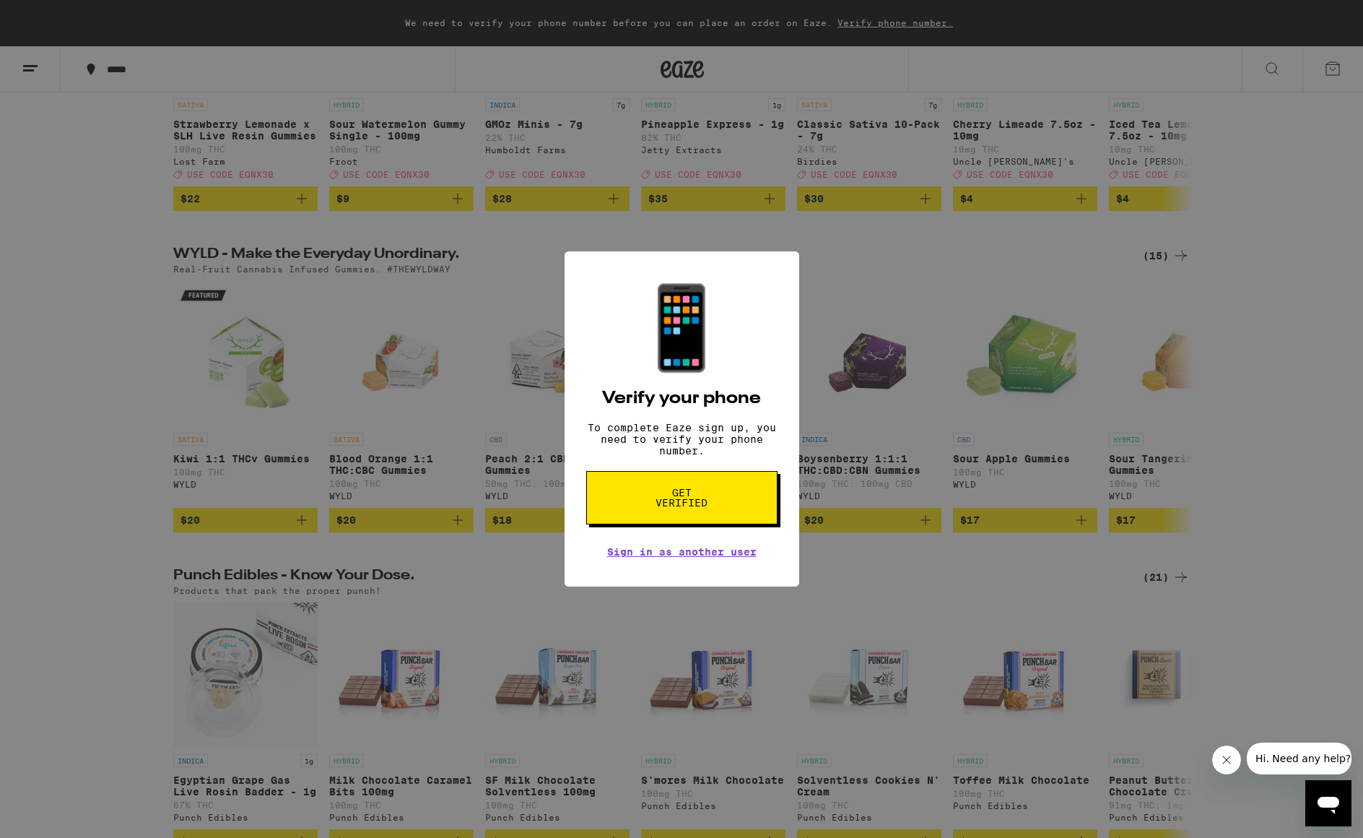
scroll to position [353, 0]
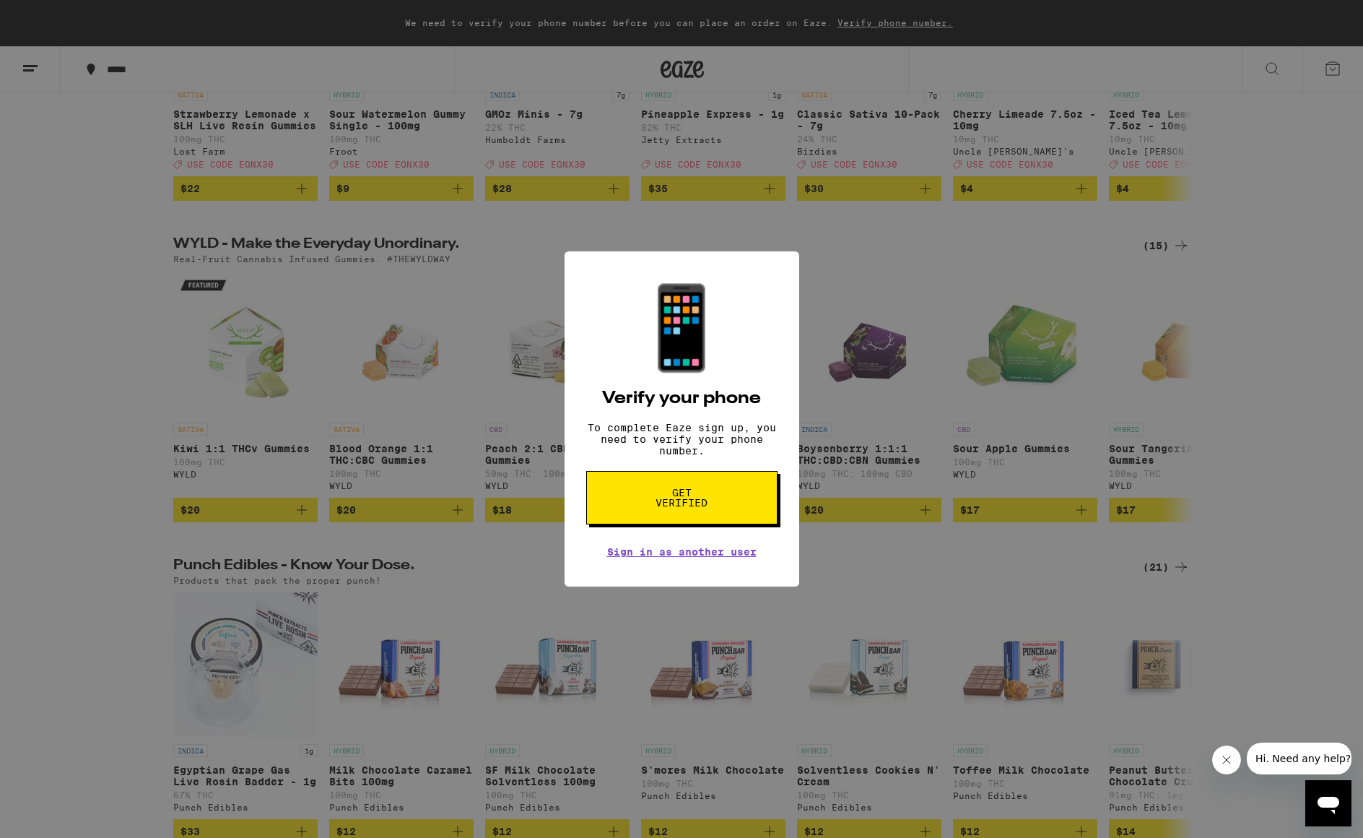
click at [1302, 757] on span "Hi. Need any help?" at bounding box center [1303, 758] width 95 height 12
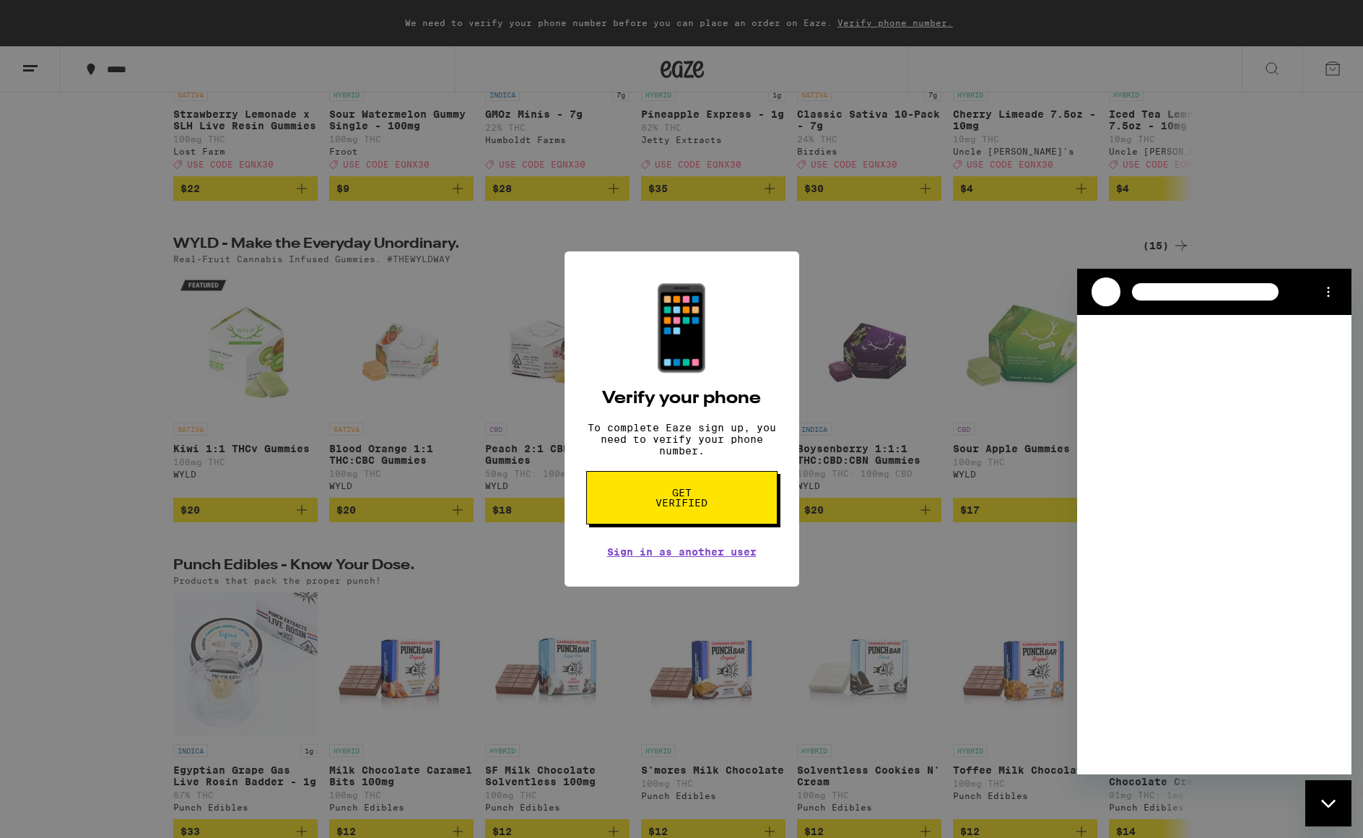
scroll to position [0, 0]
click at [1152, 435] on div "Loading conversation" at bounding box center [1214, 544] width 274 height 459
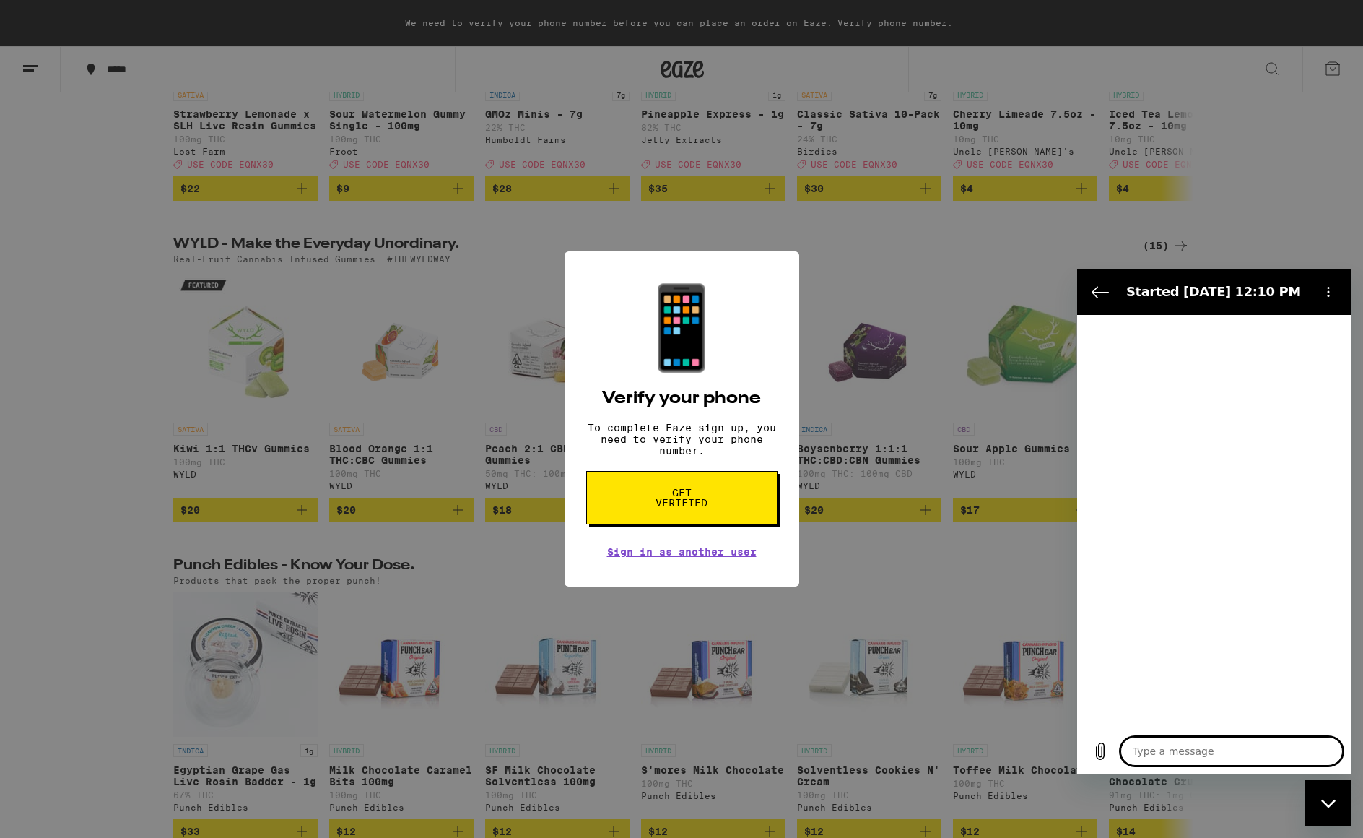
type textarea "x"
type textarea "I"
type textarea "x"
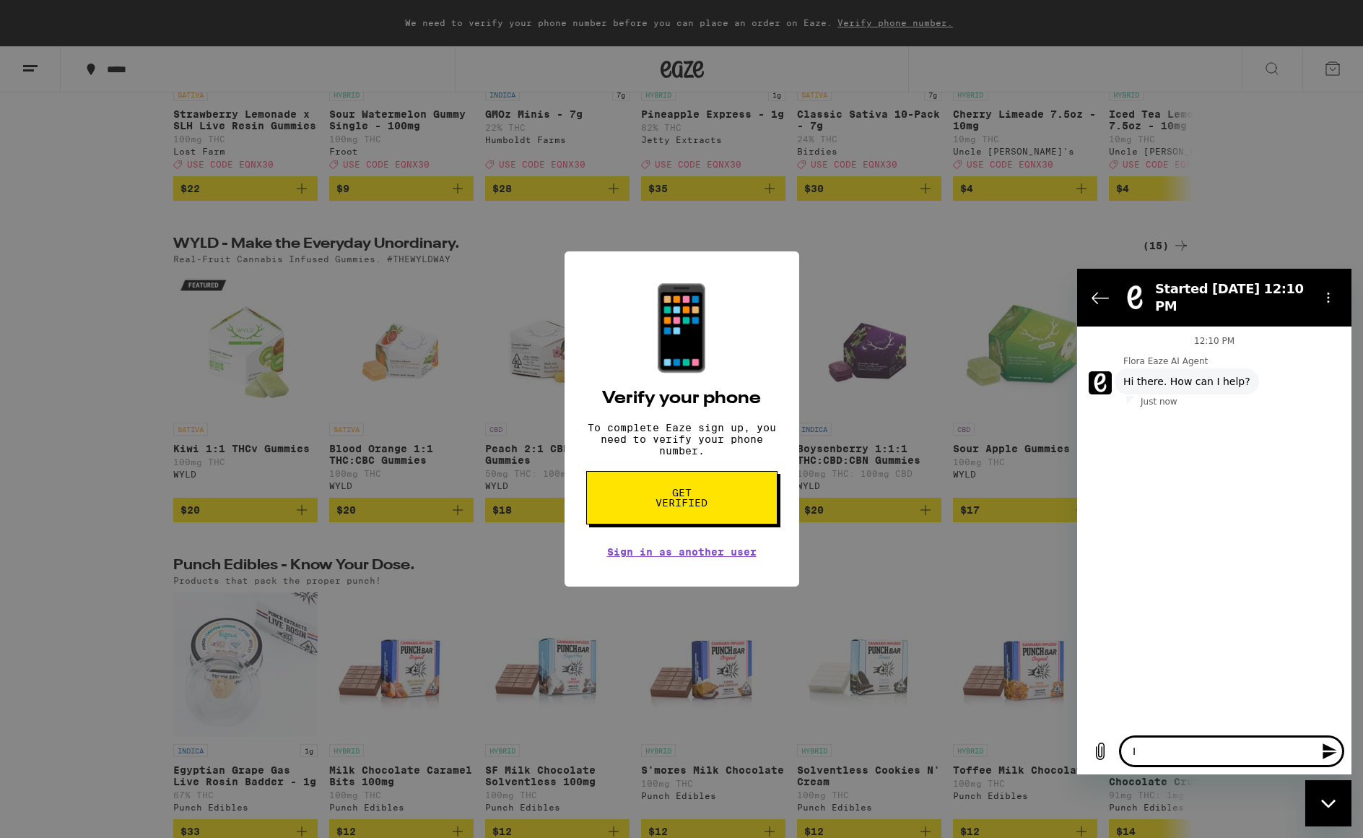
type textarea "Im"
type textarea "x"
type textarea "Im"
type textarea "x"
type textarea "Im"
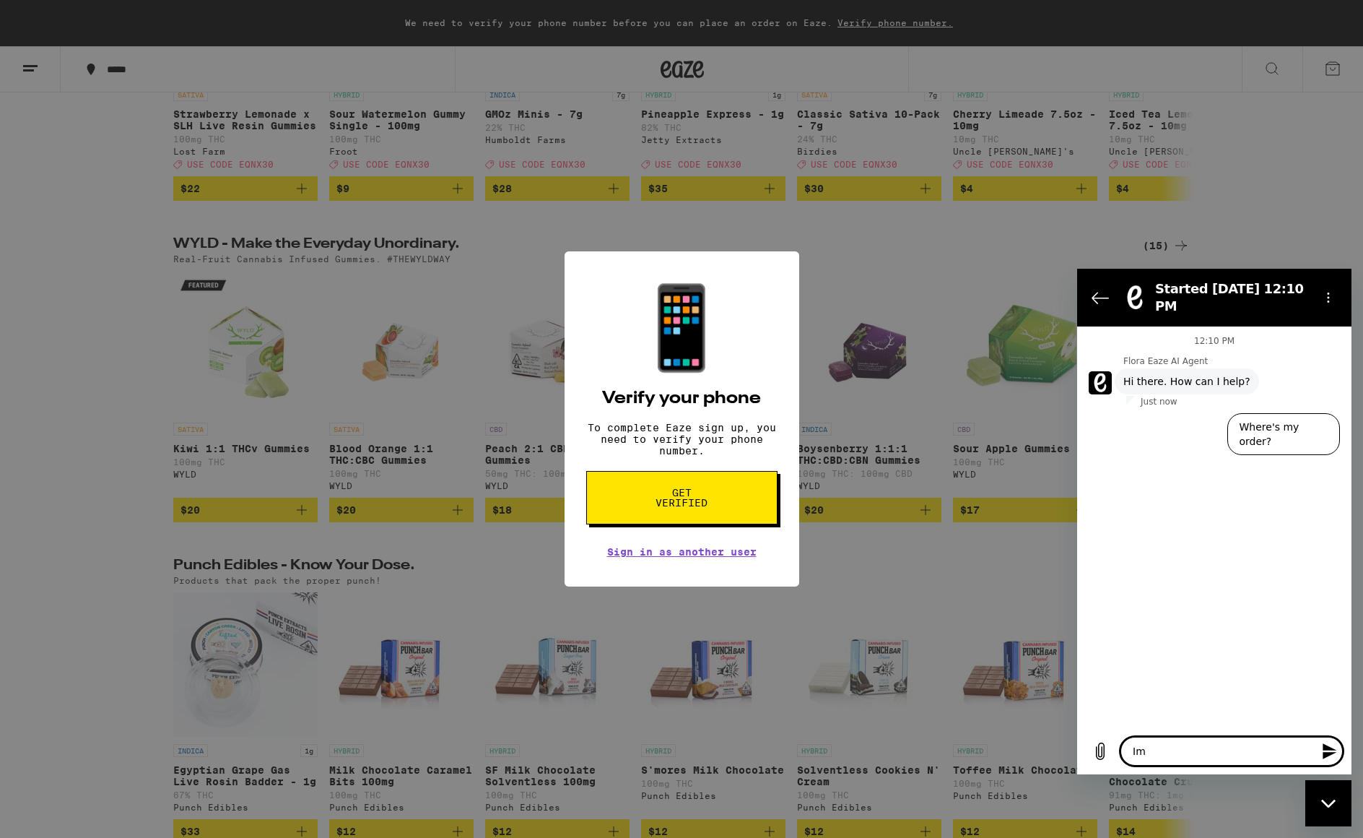
type textarea "x"
type textarea "Im t"
type textarea "x"
type textarea "Im tr"
type textarea "x"
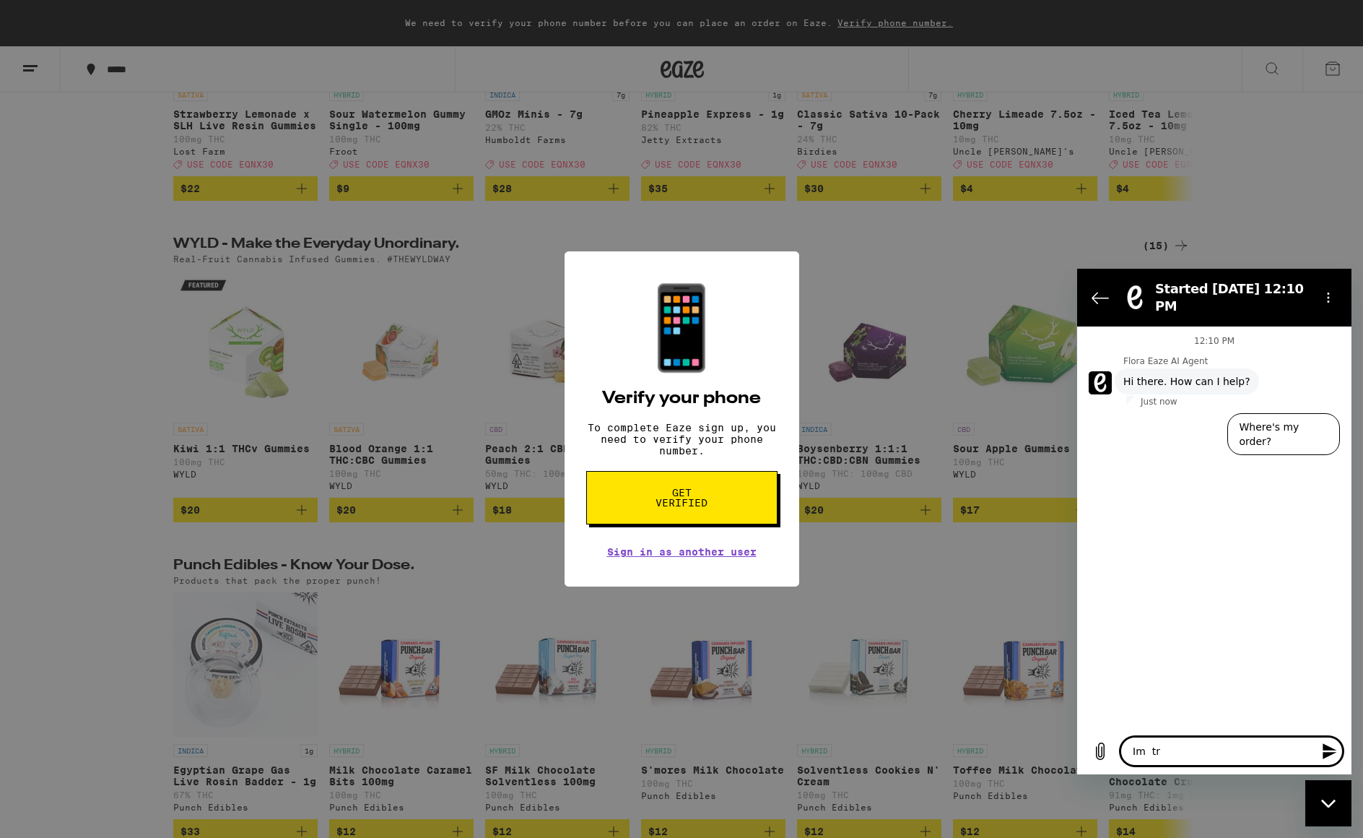
type textarea "Im try"
type textarea "x"
type textarea "Im tryi"
type textarea "x"
type textarea "Im tryin"
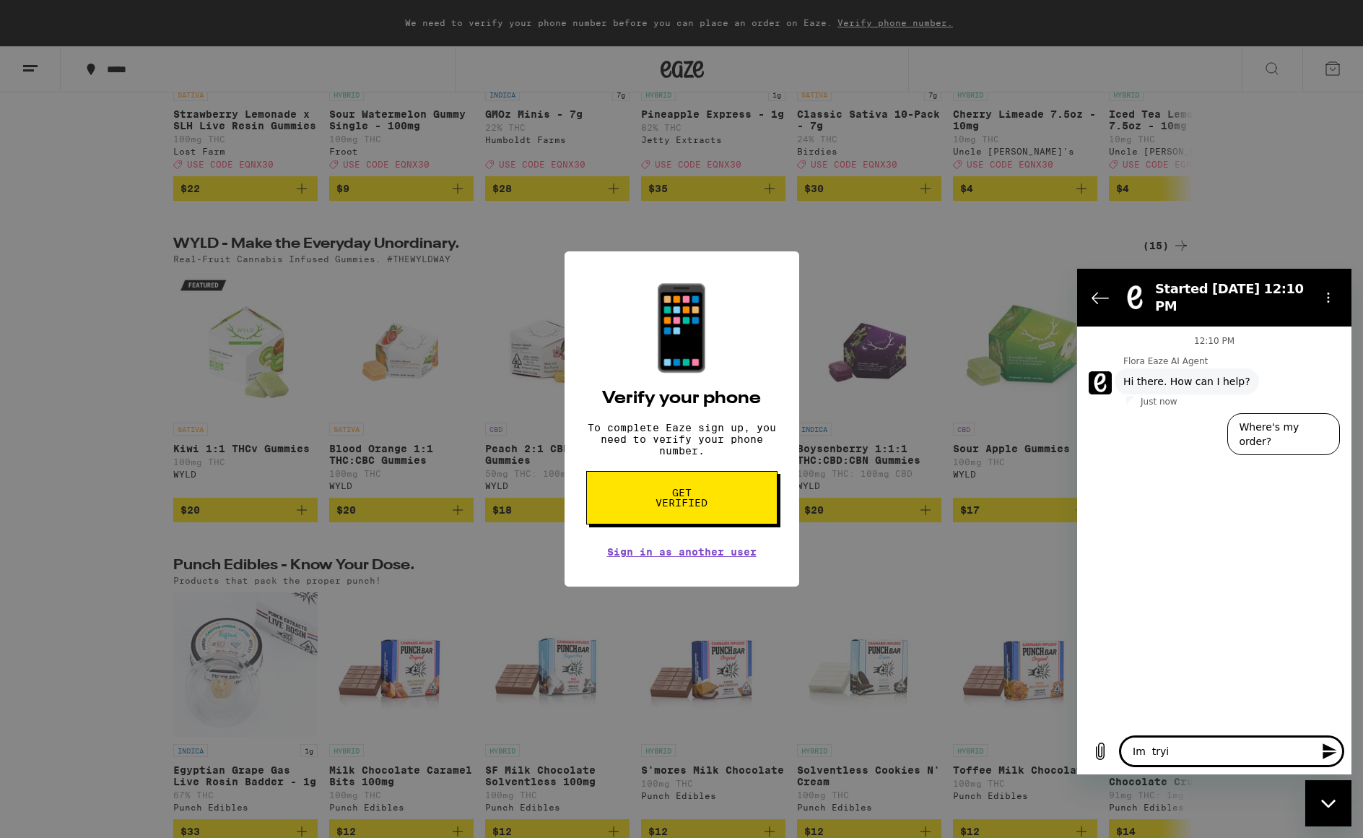
type textarea "x"
type textarea "Im trying"
type textarea "x"
type textarea "Im trying"
type textarea "x"
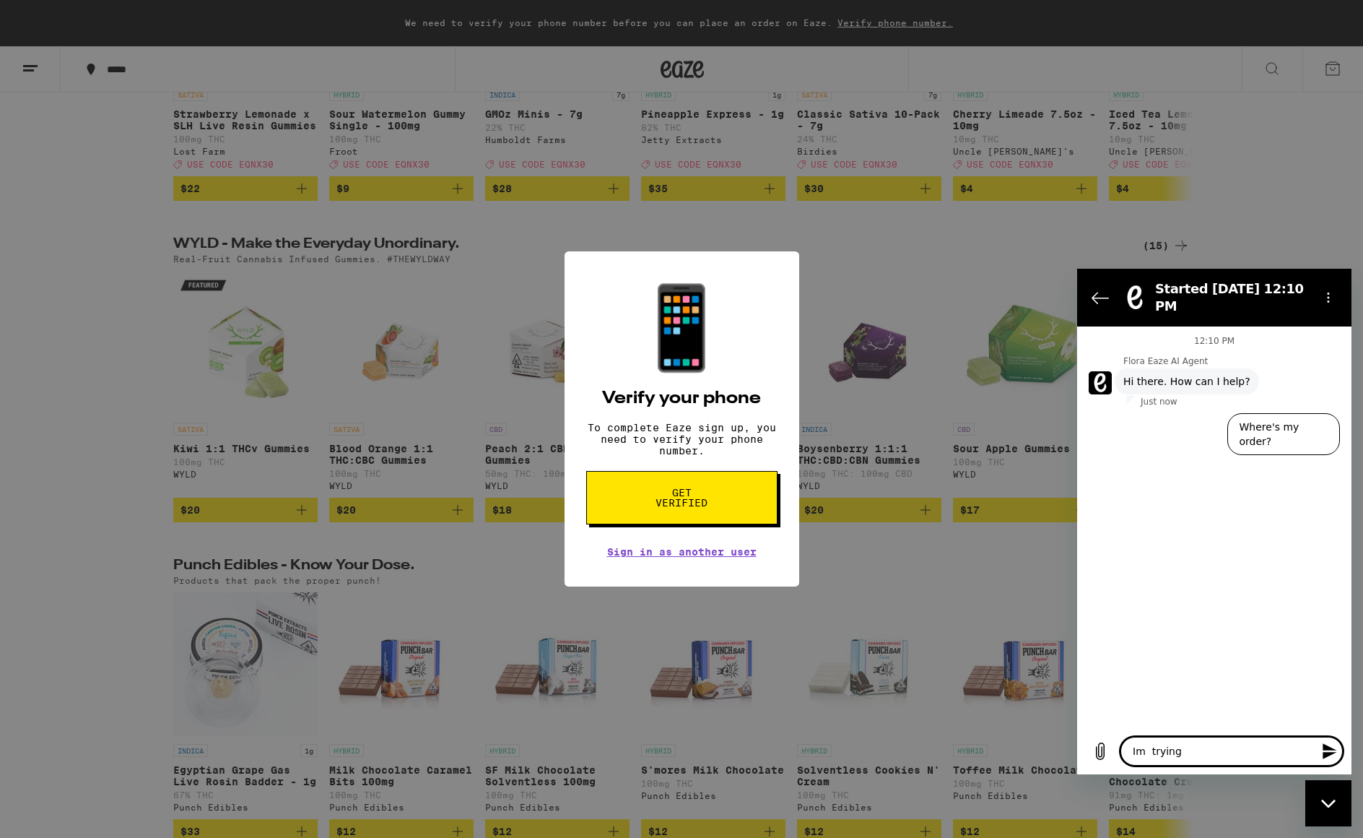
type textarea "Im trying t"
type textarea "x"
type textarea "Im trying to"
type textarea "x"
type textarea "Im trying to"
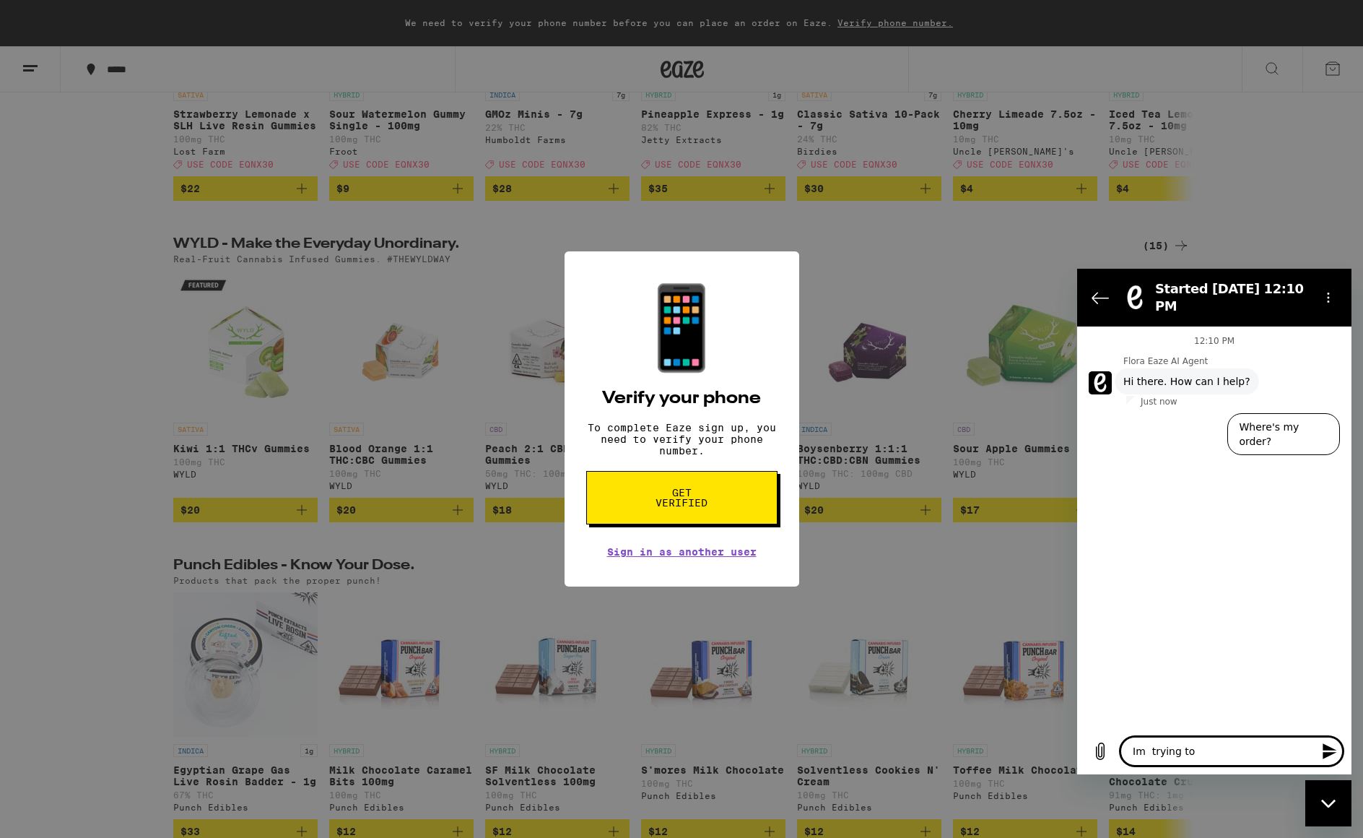
type textarea "x"
type textarea "Im trying to l"
type textarea "x"
type textarea "Im trying to lo"
type textarea "x"
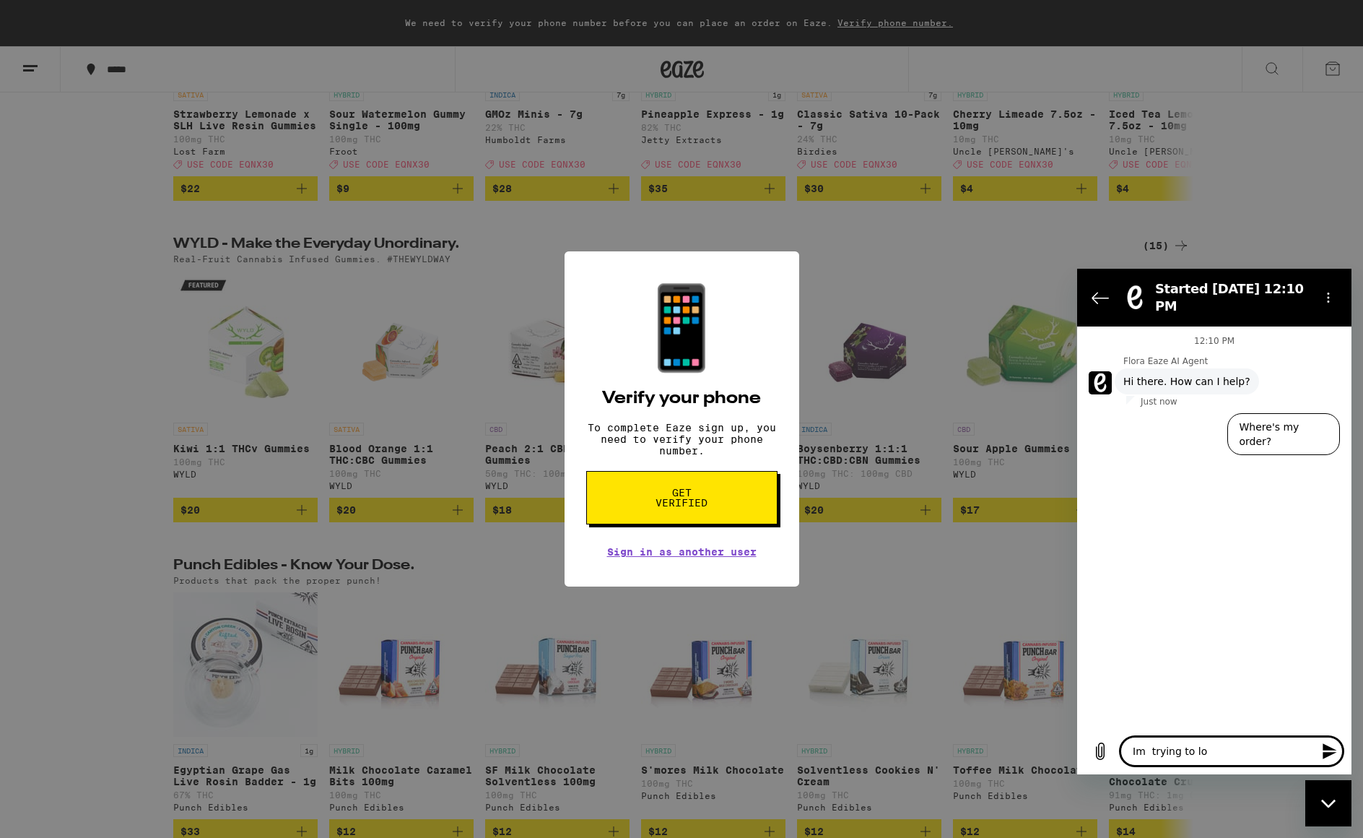
type textarea "Im trying to log"
type textarea "x"
type textarea "Im trying to log"
type textarea "x"
type textarea "Im trying to log i"
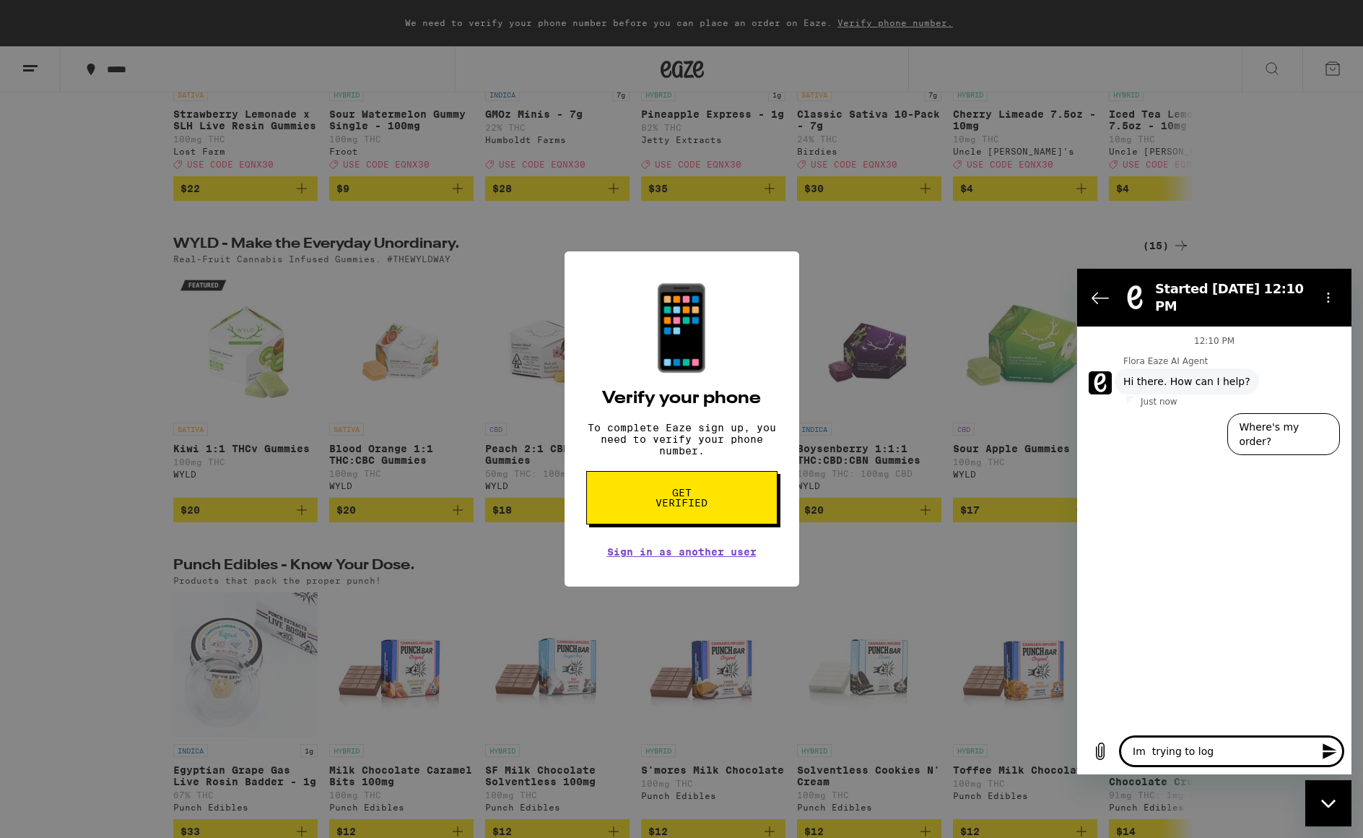
type textarea "x"
type textarea "Im trying to log in"
type textarea "x"
type textarea "Im trying to log in"
type textarea "x"
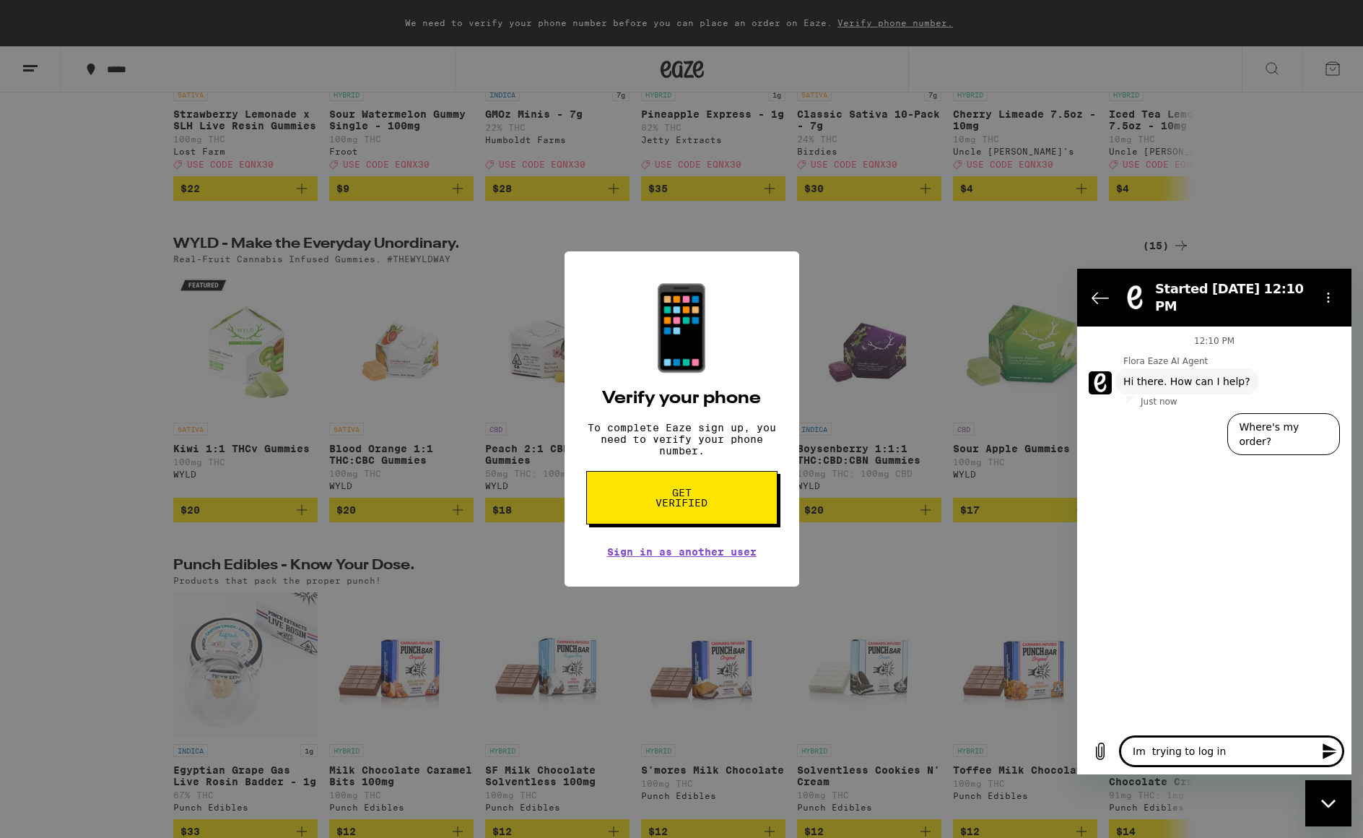
type textarea "Im trying to log in b"
type textarea "x"
type textarea "Im trying to log in bu"
type textarea "x"
type textarea "Im trying to log in but"
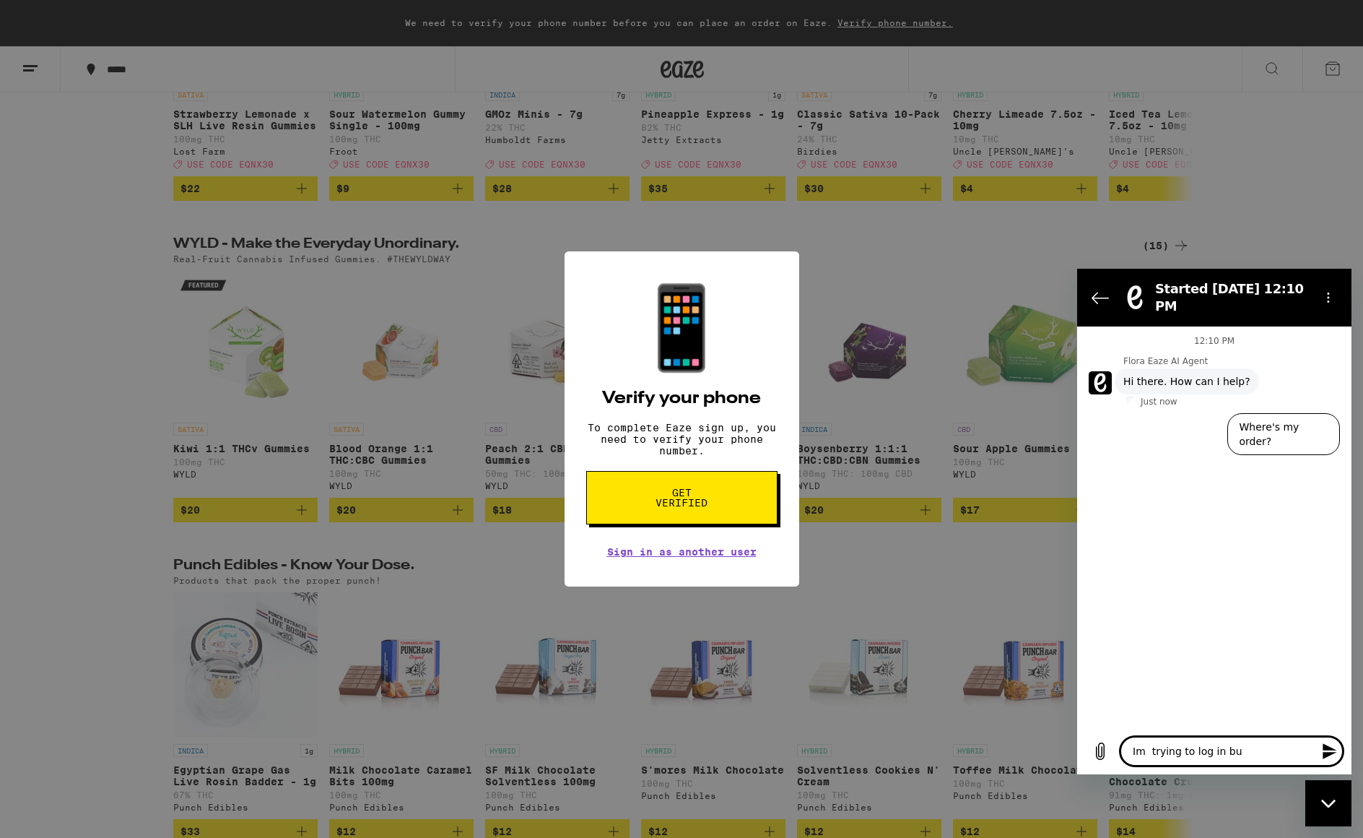
type textarea "x"
type textarea "Im trying to log in but"
type textarea "x"
type textarea "Im trying to log in but t"
type textarea "x"
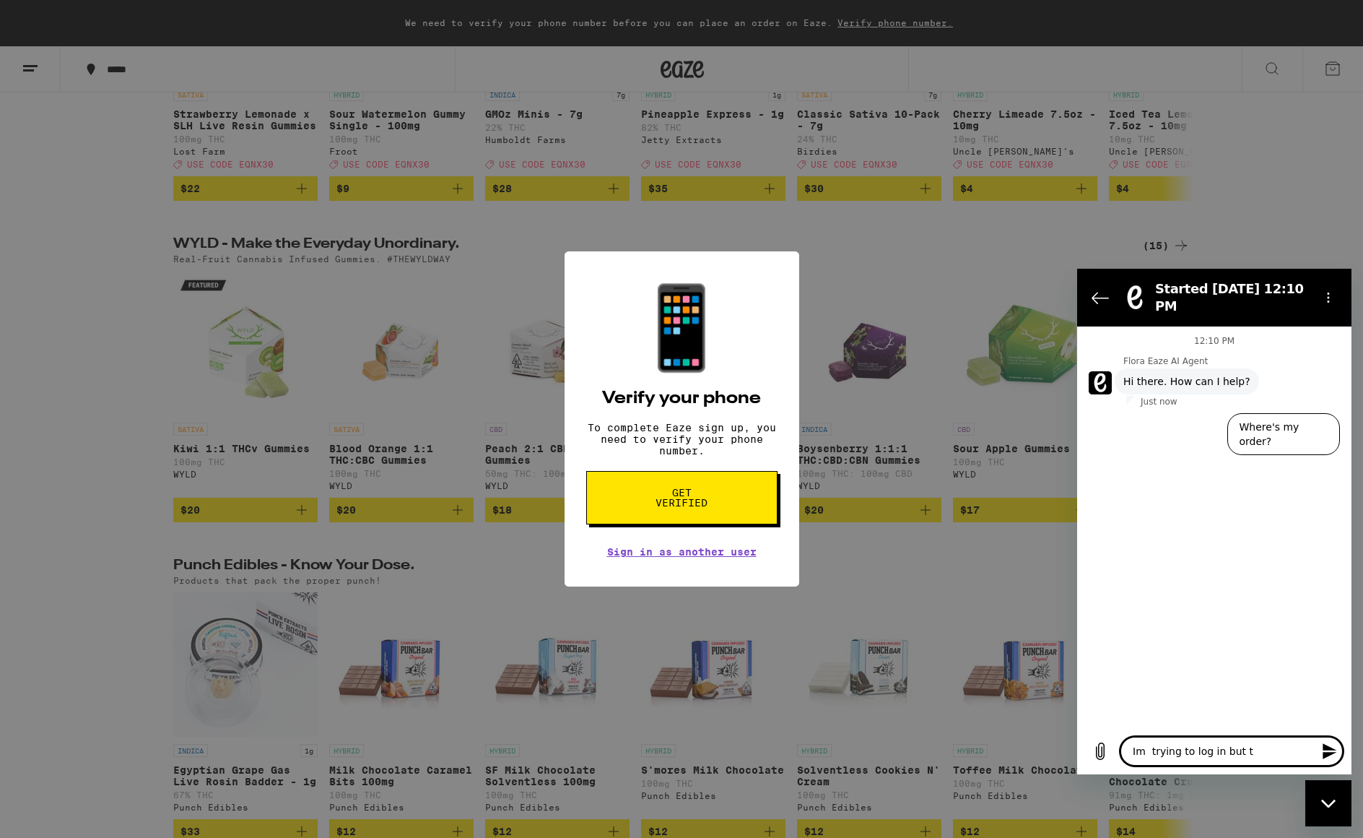
type textarea "Im trying to log in but th"
type textarea "x"
type textarea "Im trying to log in but the"
type textarea "x"
type textarea "Im trying to log in but the"
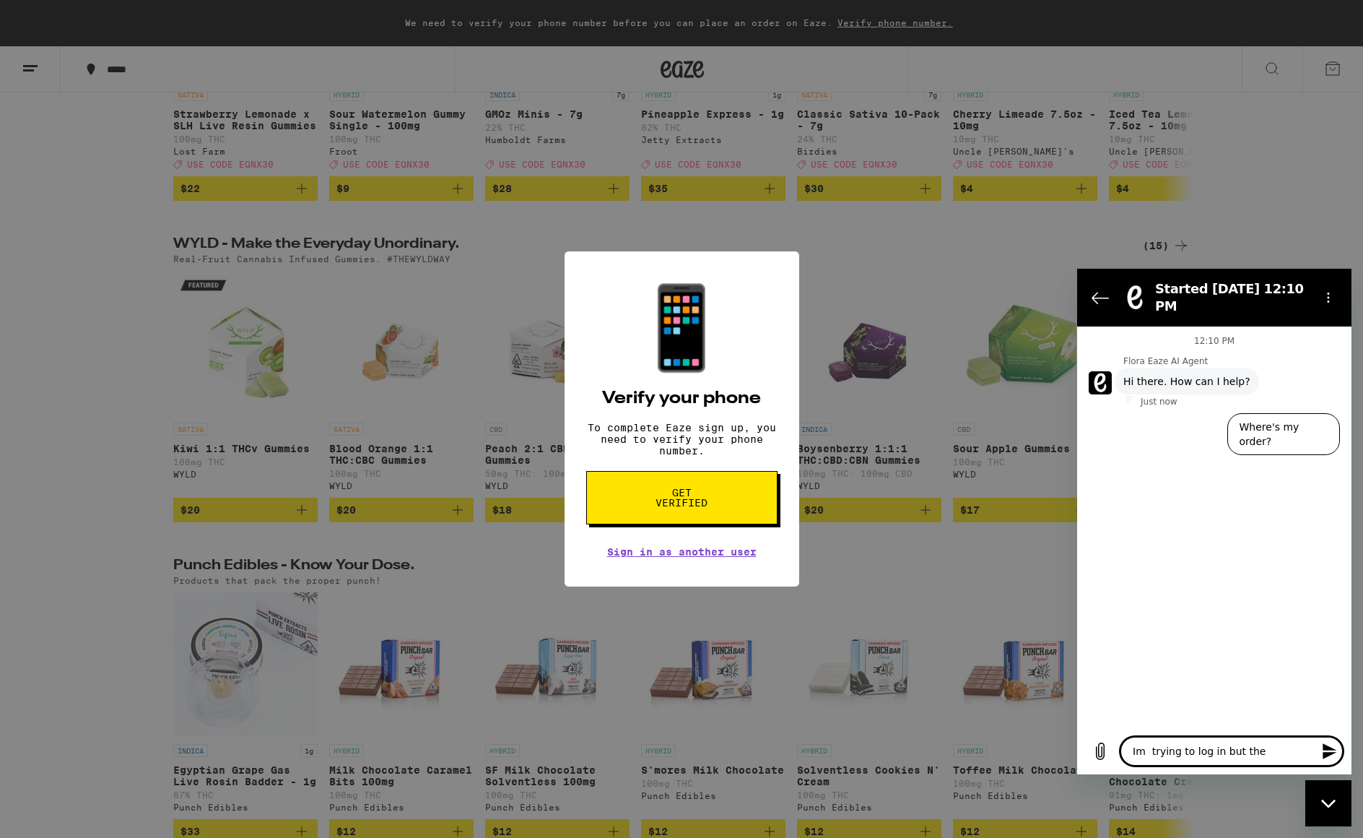
type textarea "x"
type textarea "Im trying to log in but the g"
type textarea "x"
type textarea "Im trying to log in but the ge"
type textarea "x"
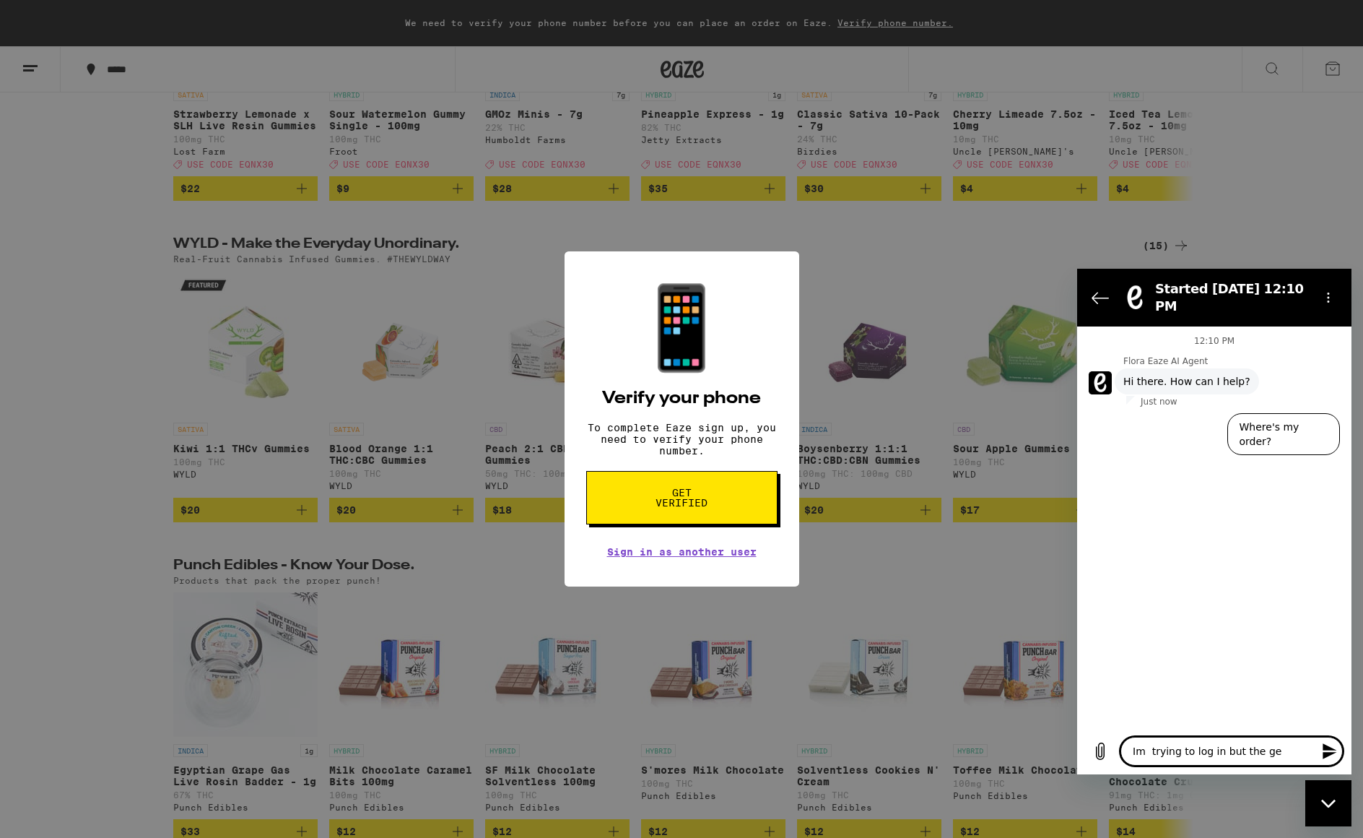
type textarea "Im trying to log in but the get"
type textarea "x"
type textarea "Im trying to log in but the get"
type textarea "x"
type textarea "Im trying to log in but the get v"
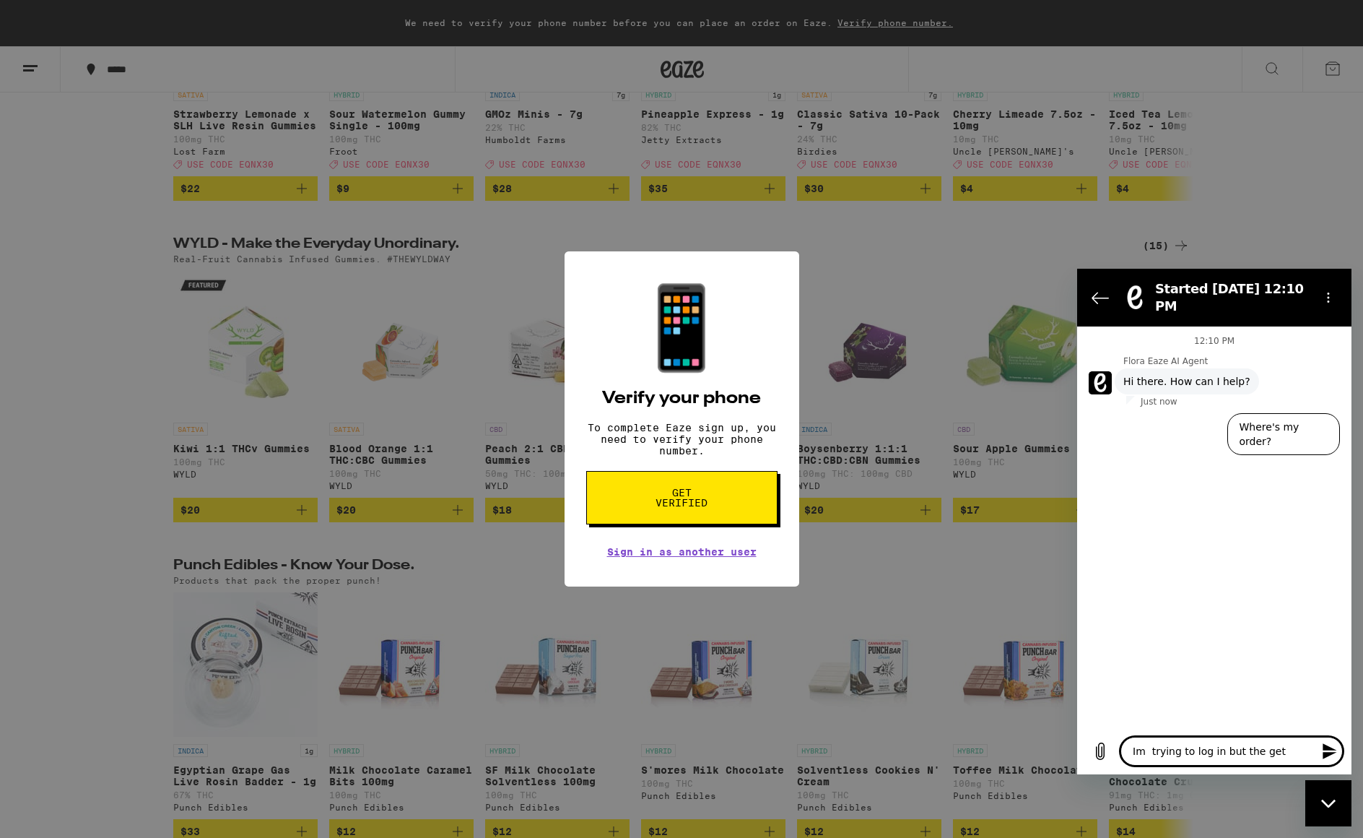
type textarea "x"
type textarea "Im trying to log in but the get ve"
type textarea "x"
type textarea "Im trying to log in but the get ver"
type textarea "x"
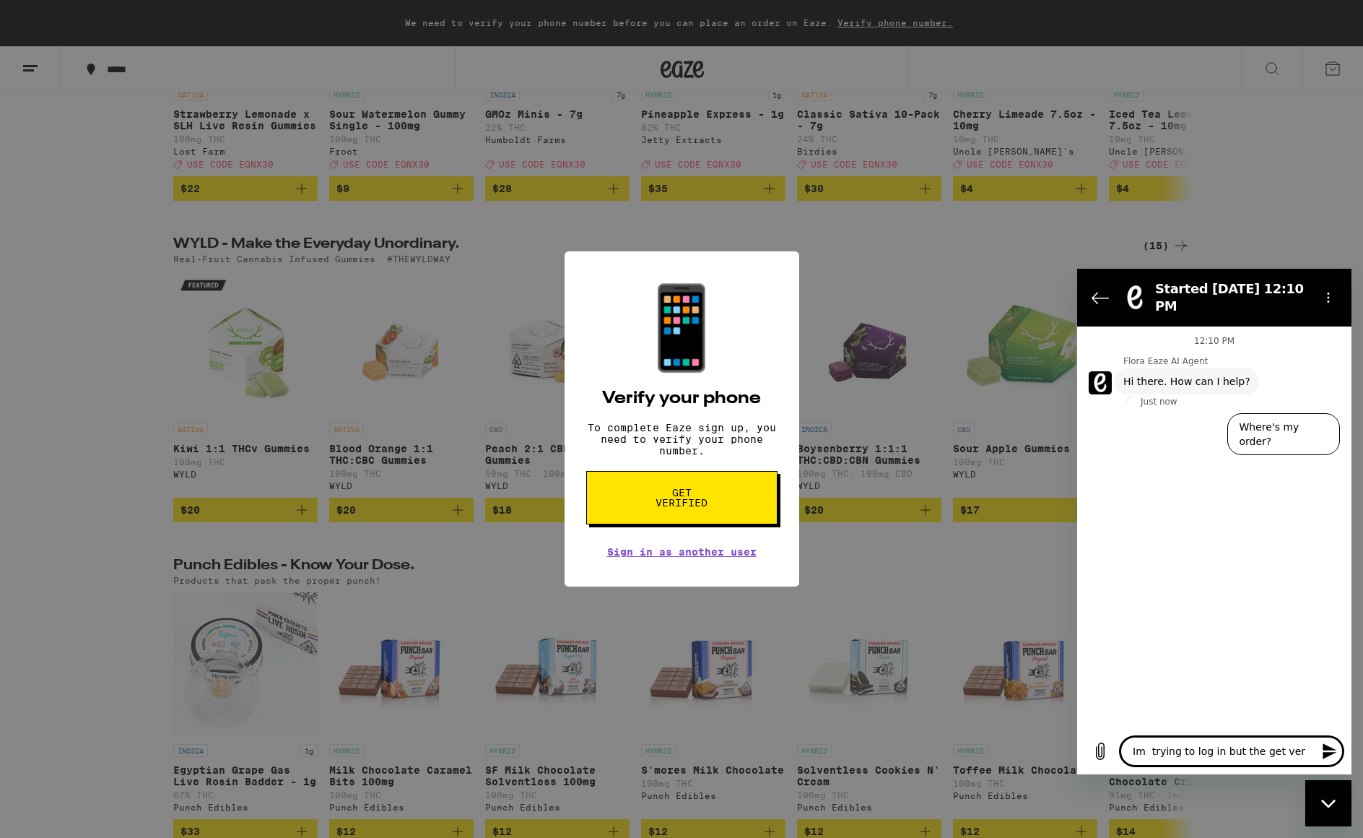
type textarea "Im trying to log in but the get veri"
type textarea "x"
type textarea "Im trying to log in but the get verif"
type textarea "x"
type textarea "Im trying to log in but the get verifi"
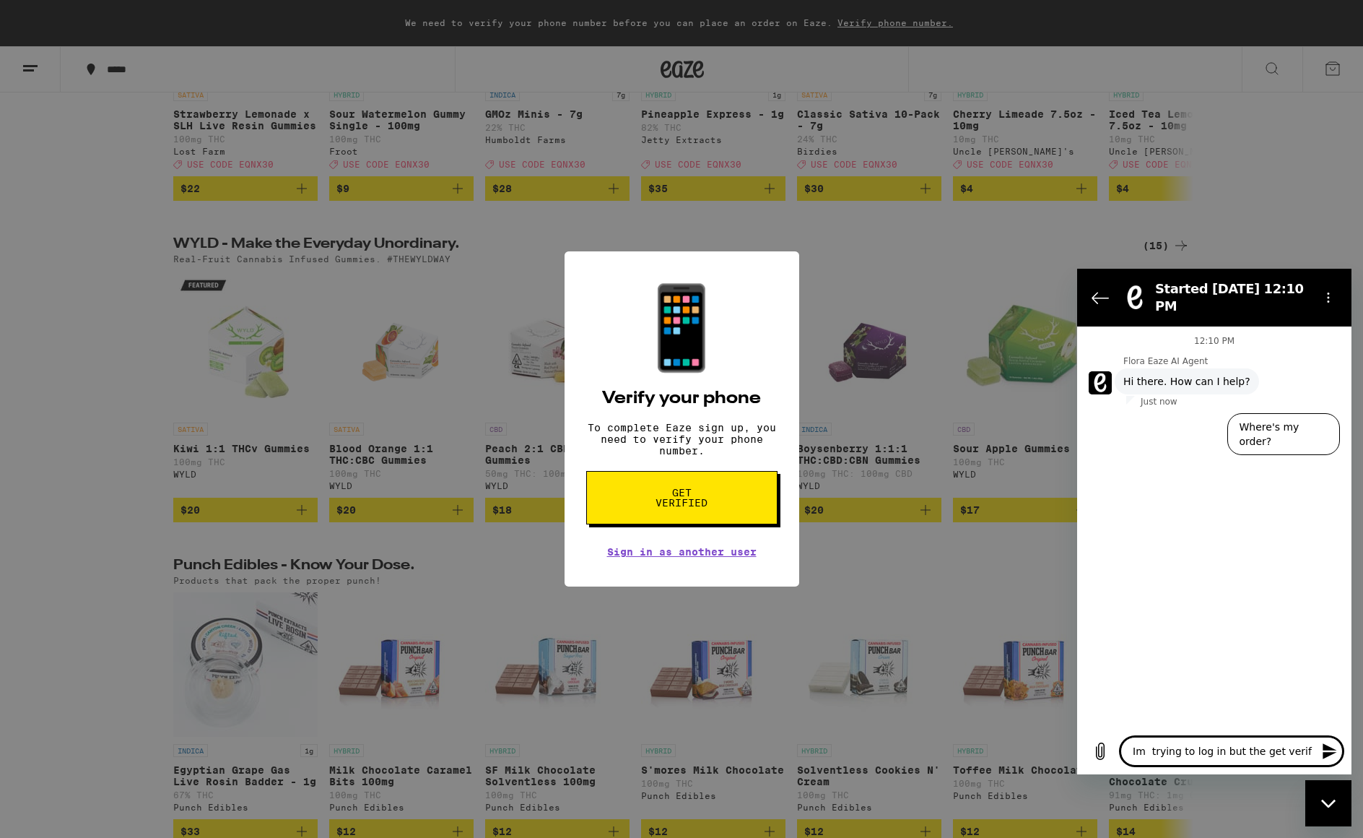
type textarea "x"
type textarea "Im trying to log in but the get verifie"
type textarea "x"
type textarea "Im trying to log in but the get verified"
type textarea "x"
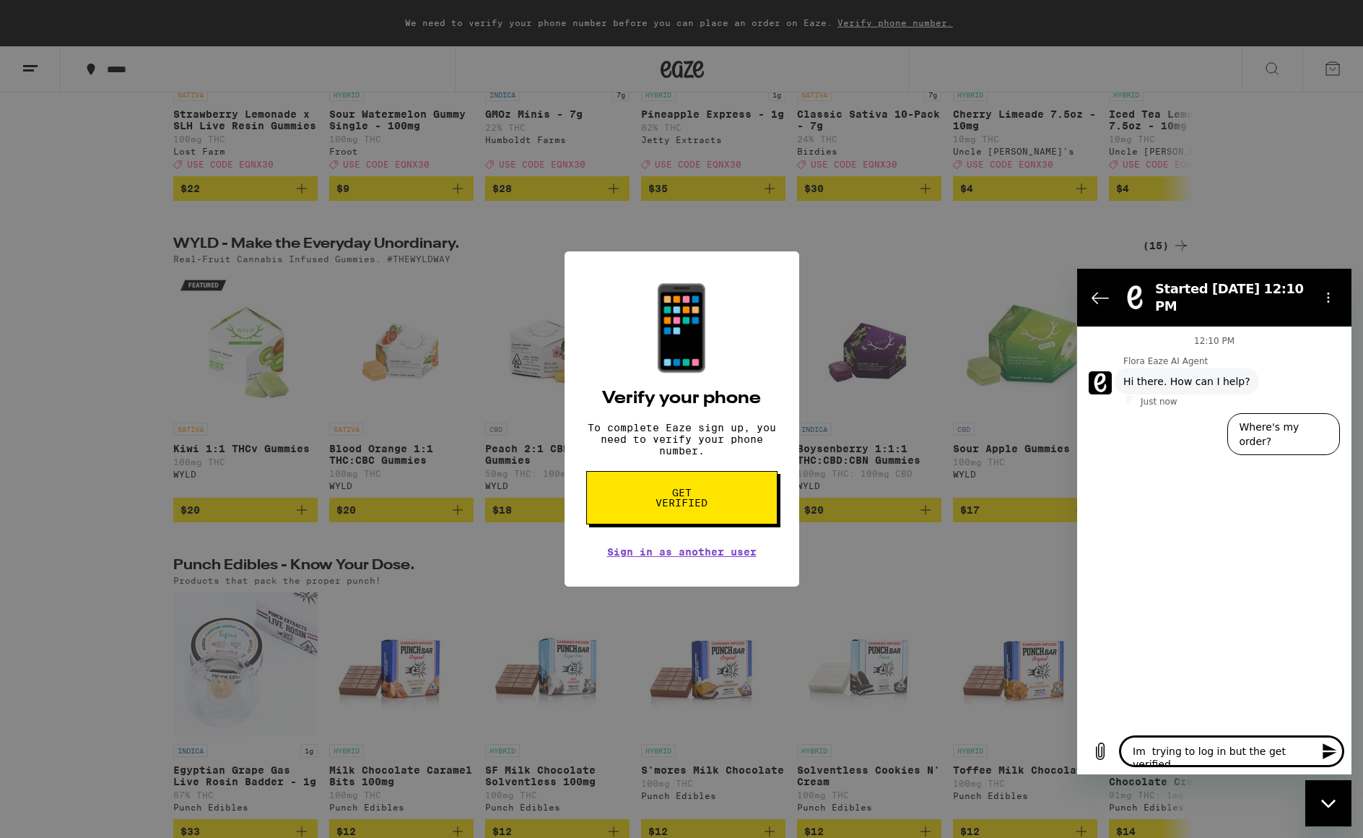
type textarea "Im trying to log in but the get verified"
type textarea "x"
type textarea "Im trying to log in but the get verified p"
type textarea "x"
type textarea "Im trying to log in but the get verified pr"
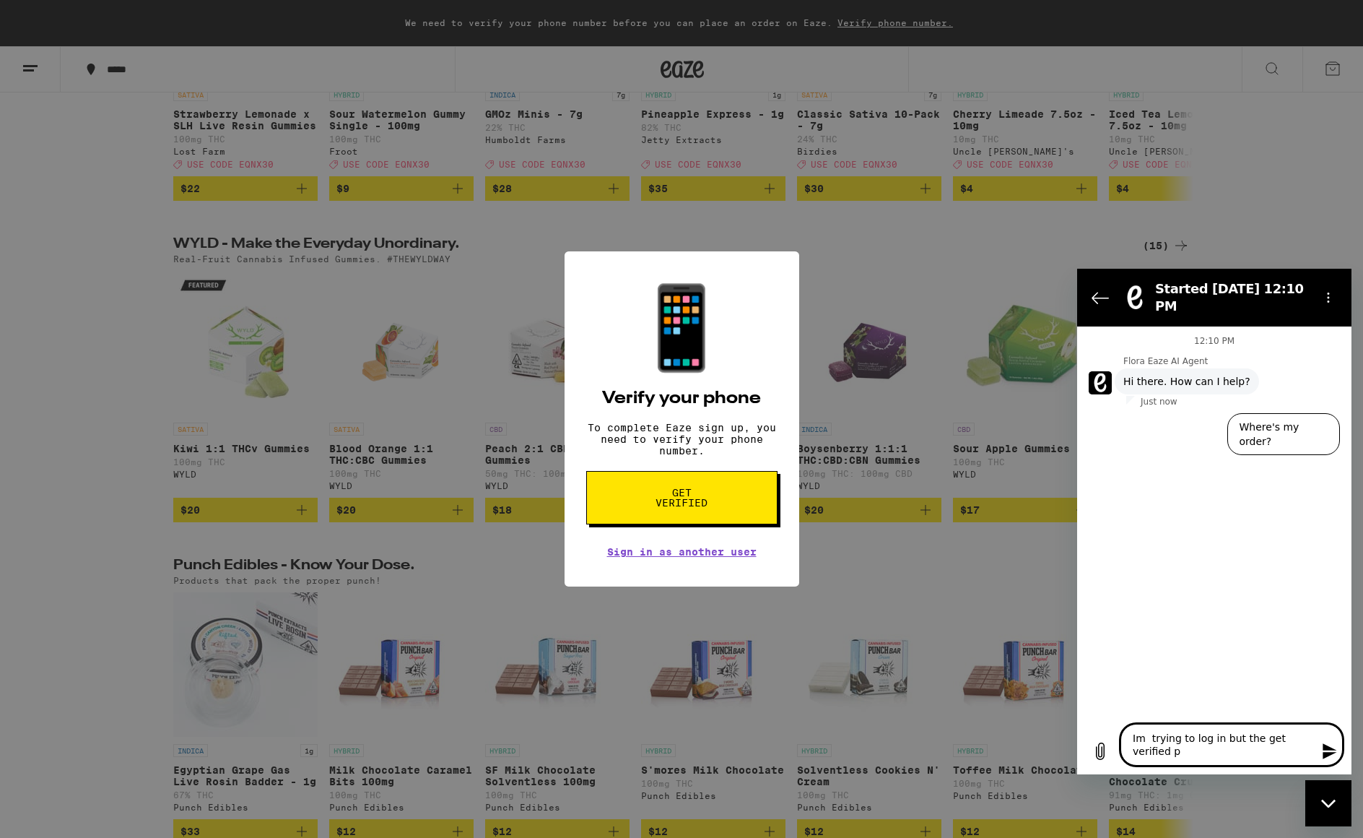
type textarea "x"
type textarea "Im trying to log in but the get verified pro"
type textarea "x"
type textarea "Im trying to log in but the get verified prom"
type textarea "x"
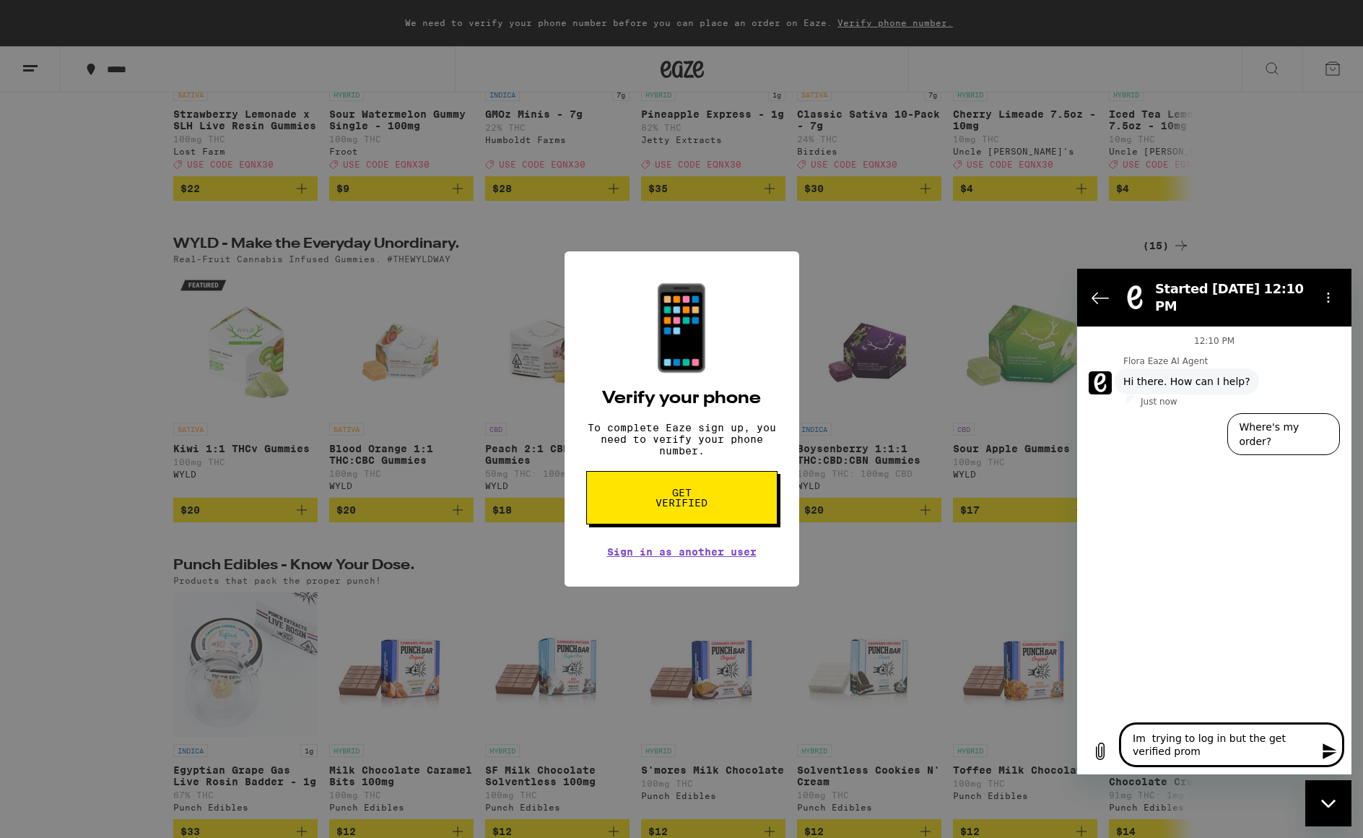
type textarea "Im trying to log in but the get verified promp"
type textarea "x"
type textarea "Im trying to log in but the get verified prompt"
type textarea "x"
type textarea "Im trying to log in but the get verified prompt"
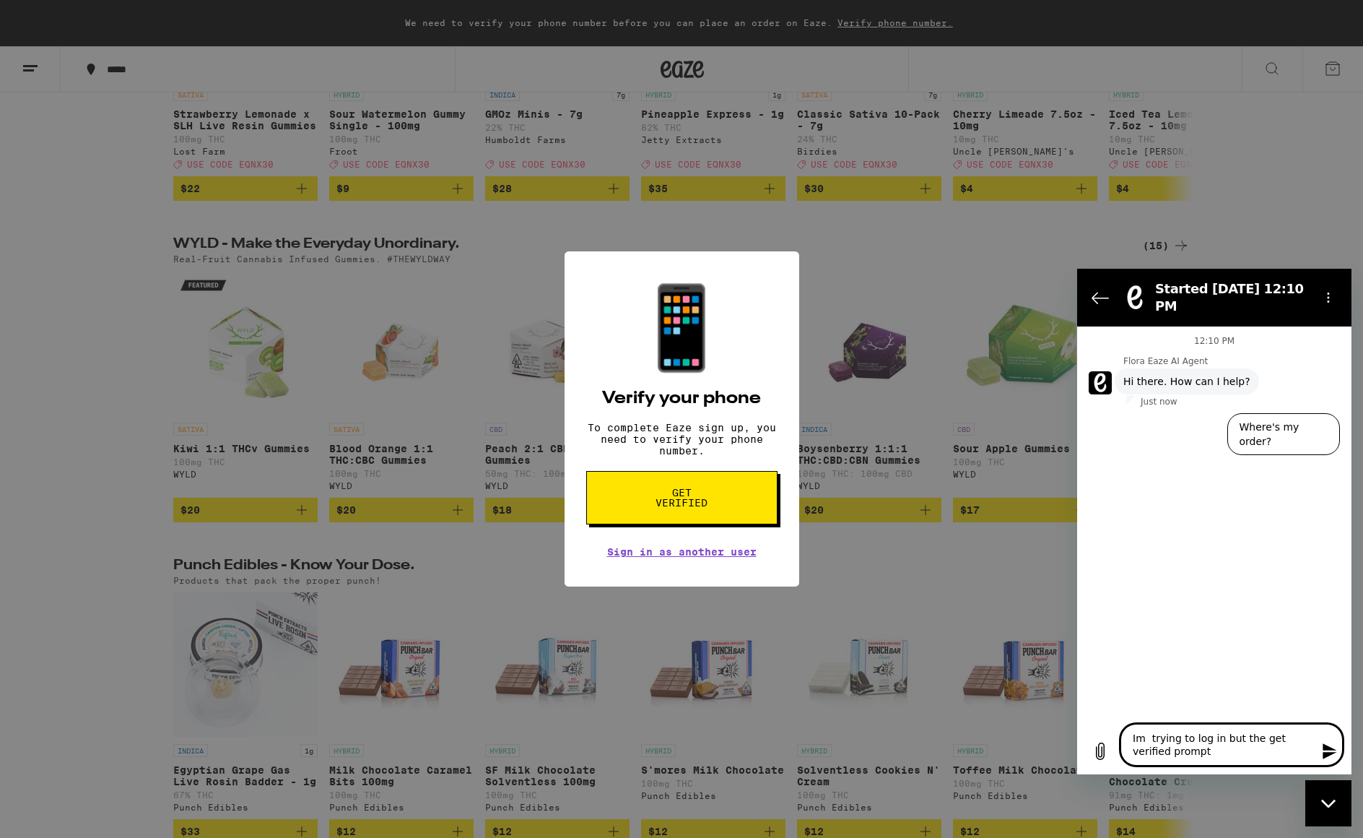
type textarea "x"
type textarea "Im trying to log in but the get verified prompt k"
type textarea "x"
type textarea "Im trying to log in but the get verified prompt ke"
type textarea "x"
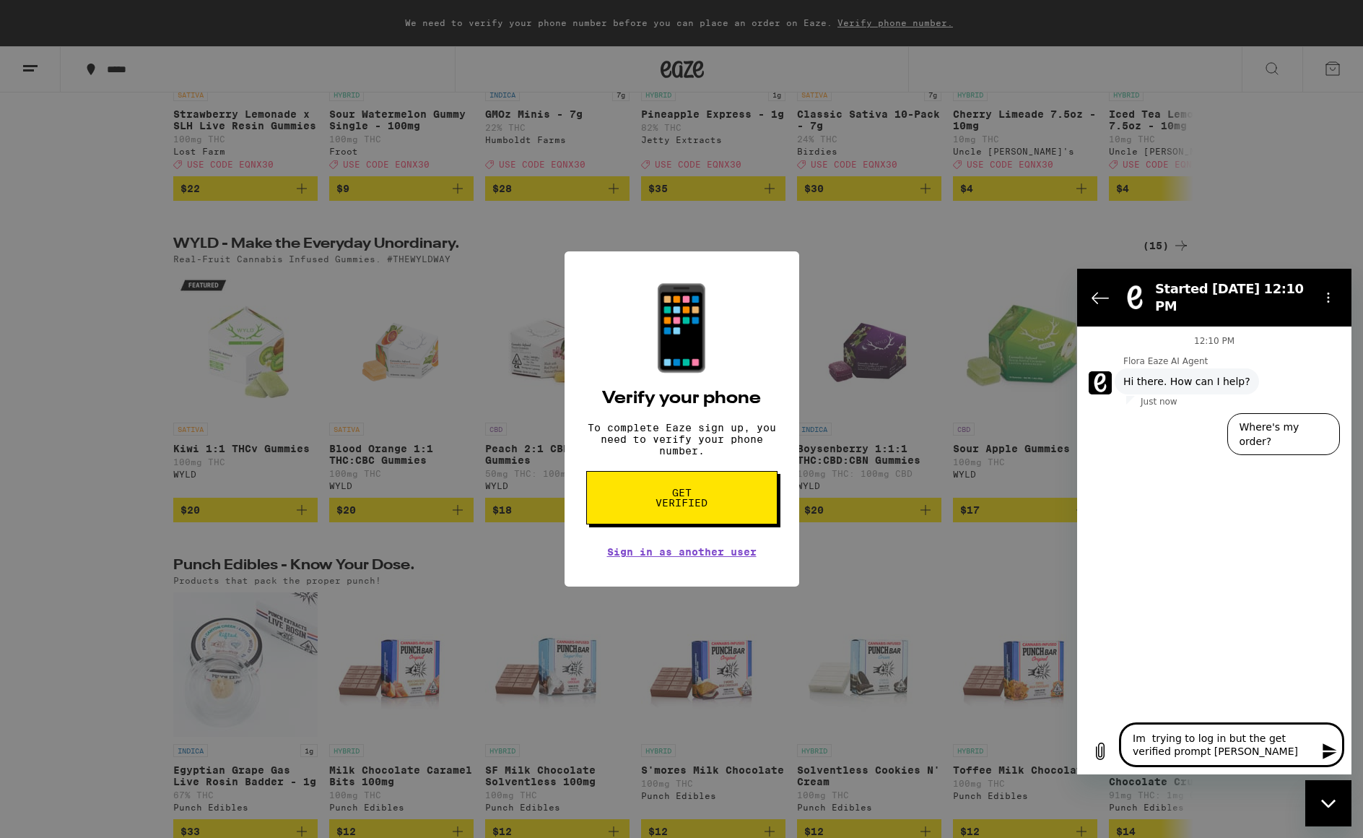
type textarea "Im trying to log in but the get verified prompt kee"
type textarea "x"
type textarea "Im trying to log in but the get verified prompt keep"
type textarea "x"
type textarea "Im trying to log in but the get verified prompt keeps"
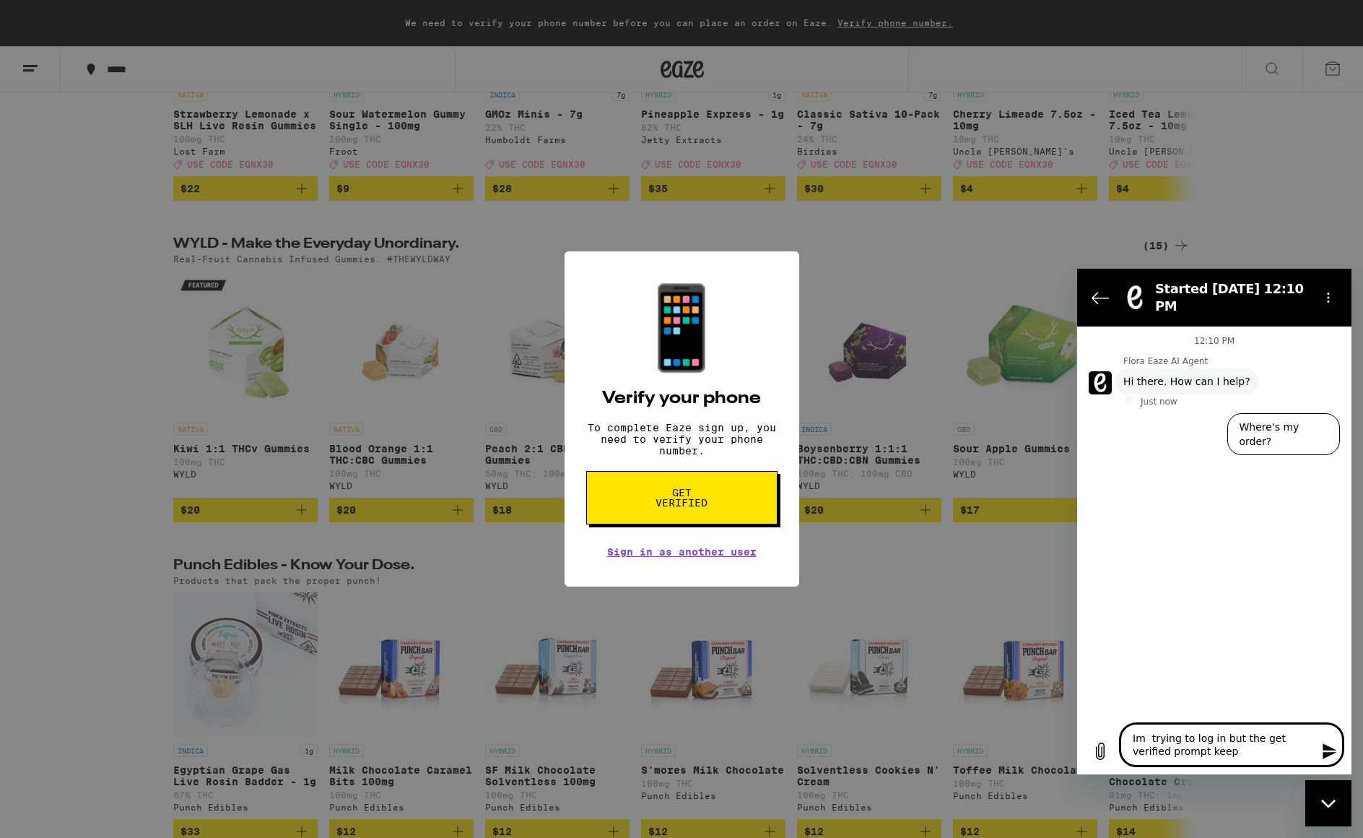
type textarea "x"
type textarea "Im trying to log in but the get verified prompt keeps"
type textarea "x"
type textarea "Im trying to log in but the get verified prompt keeps c"
type textarea "x"
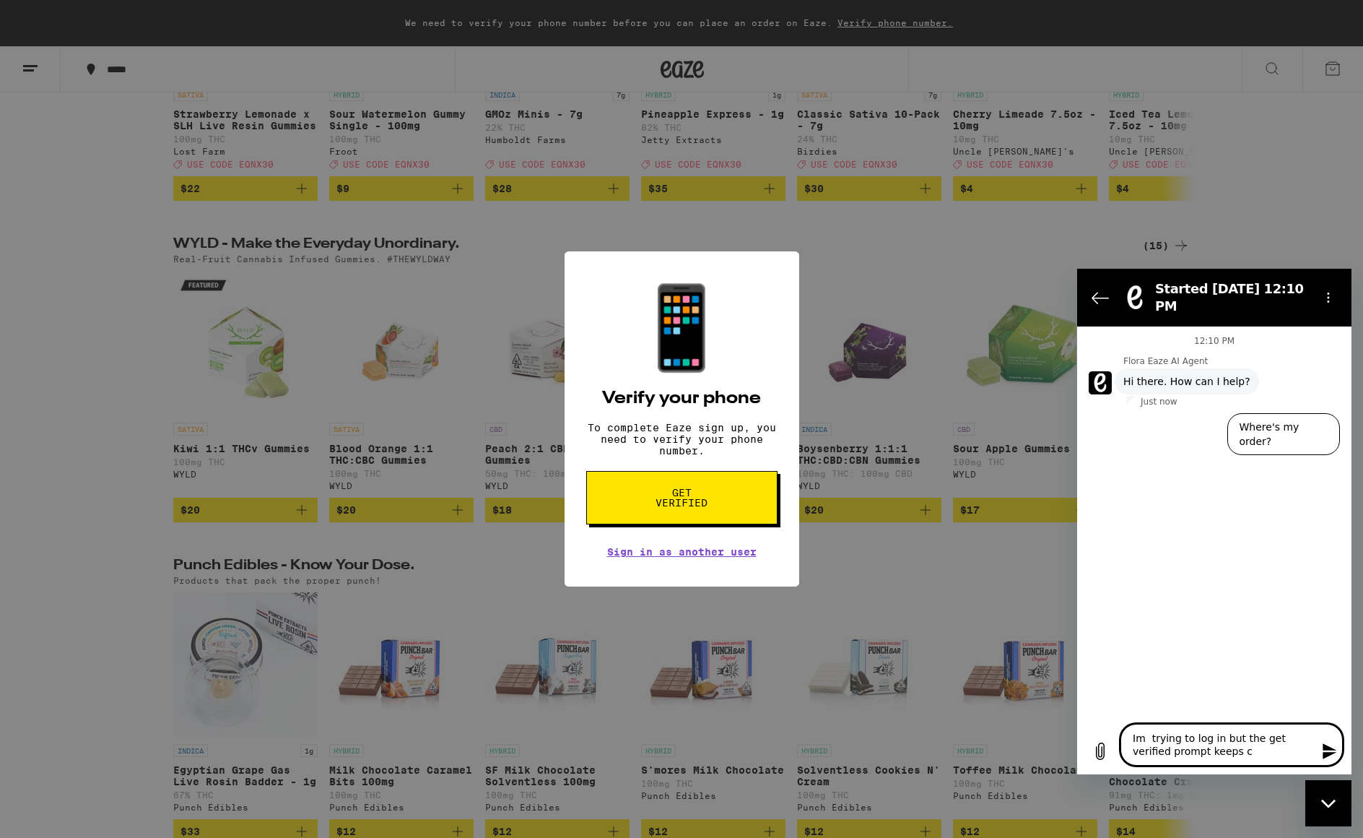
type textarea "Im trying to log in but the get verified prompt keeps co"
type textarea "x"
type textarea "Im trying to log in but the get verified prompt keeps com"
type textarea "x"
type textarea "Im trying to log in but the get verified prompt keeps comm"
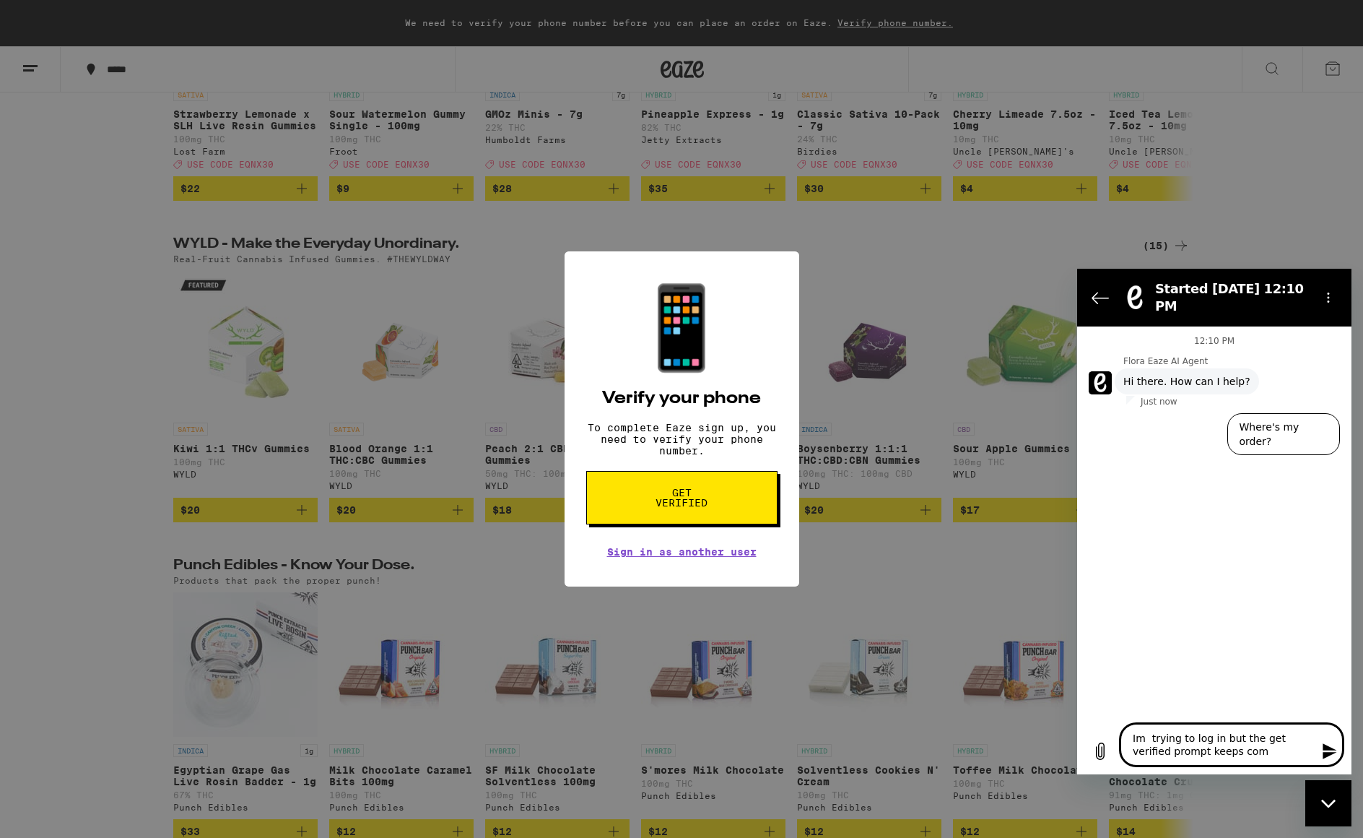
type textarea "x"
type textarea "Im trying to log in but the get verified prompt keeps commi"
type textarea "x"
type textarea "Im trying to log in but the get verified prompt keeps commin"
type textarea "x"
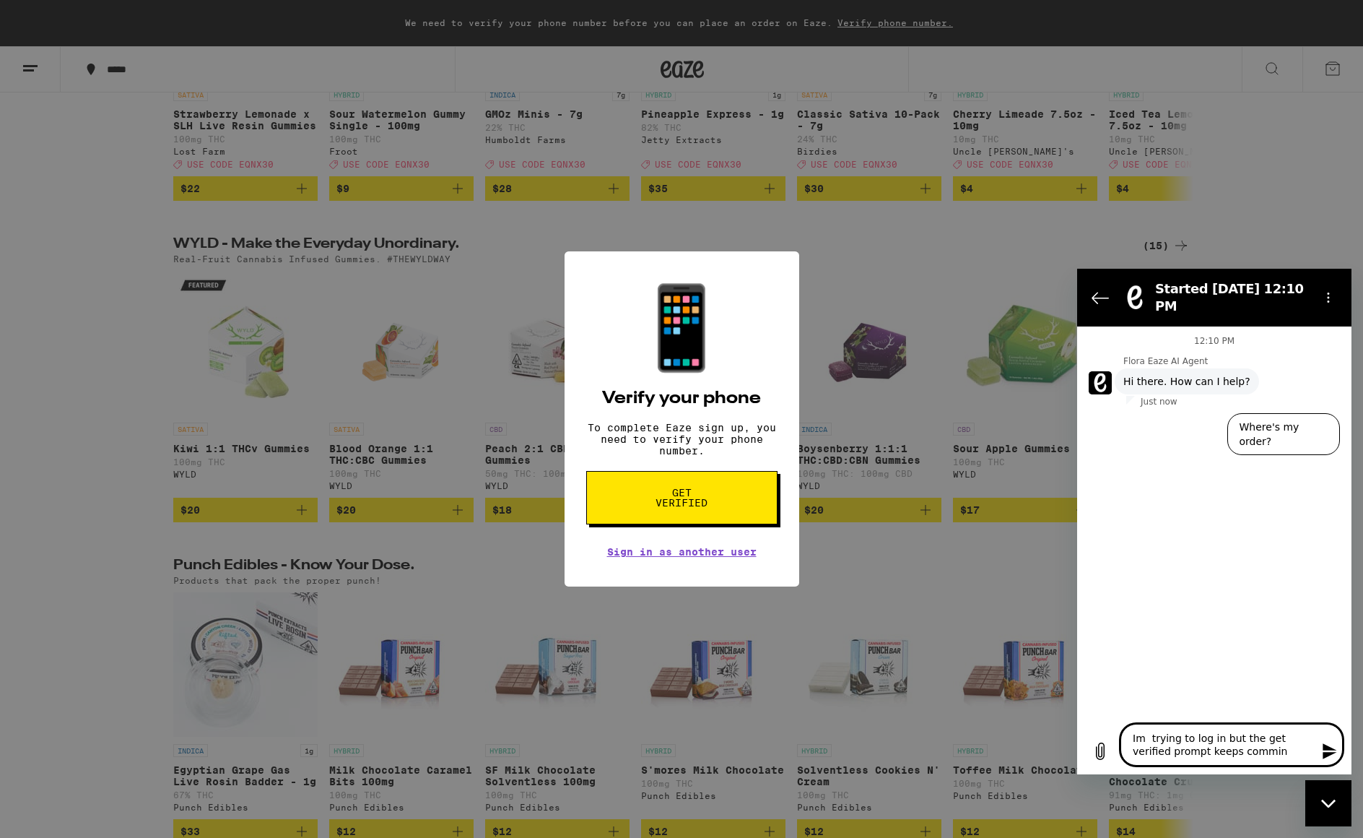
type textarea "Im trying to log in but the get verified prompt keeps comming"
type textarea "x"
type textarea "Im trying to log in but the get verified prompt keeps comming"
type textarea "x"
type textarea "Im trying to log in but the get verified prompt keeps comming u"
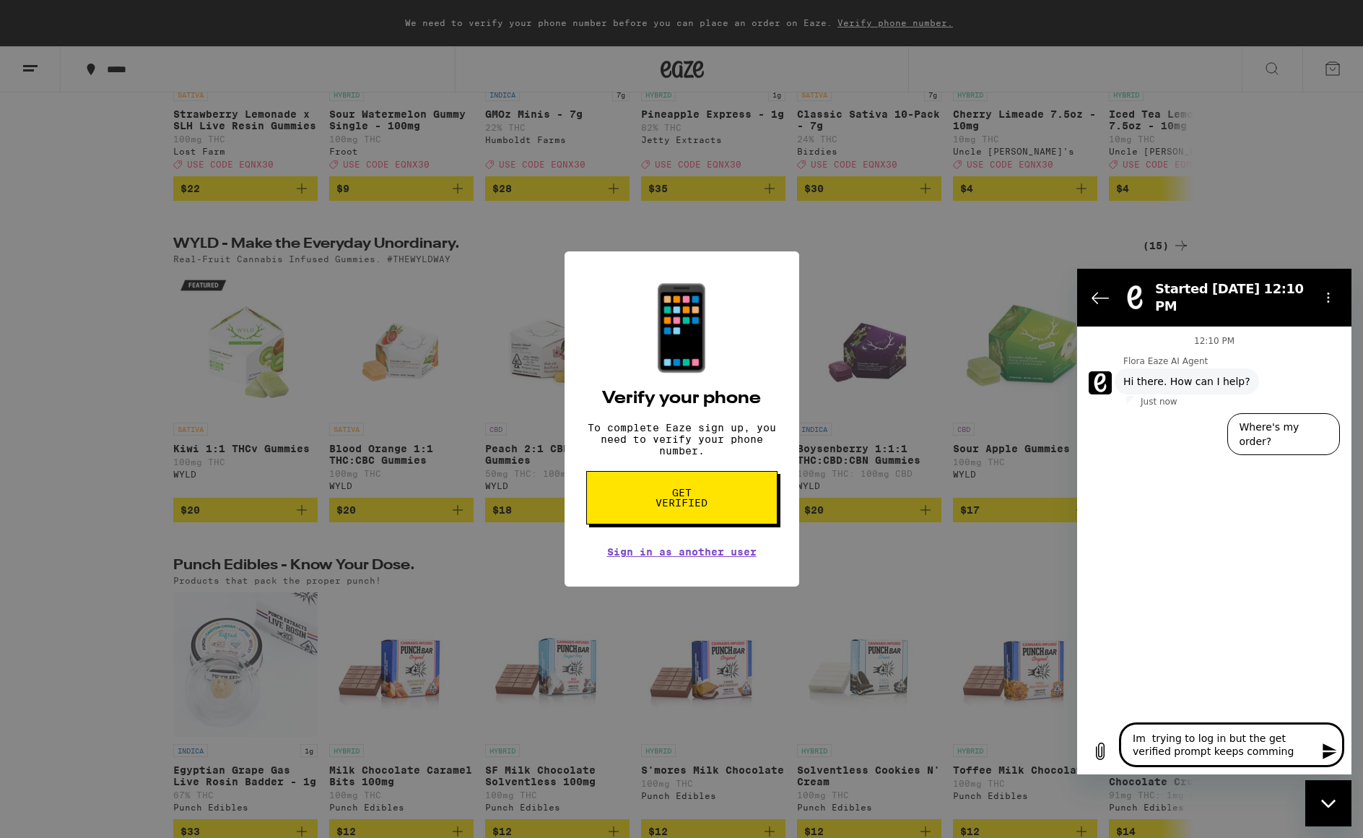
type textarea "x"
type textarea "Im trying to log in but the get verified prompt keeps comming up"
type textarea "x"
type textarea "Im trying to log in but the get verified prompt keeps comming up"
type textarea "x"
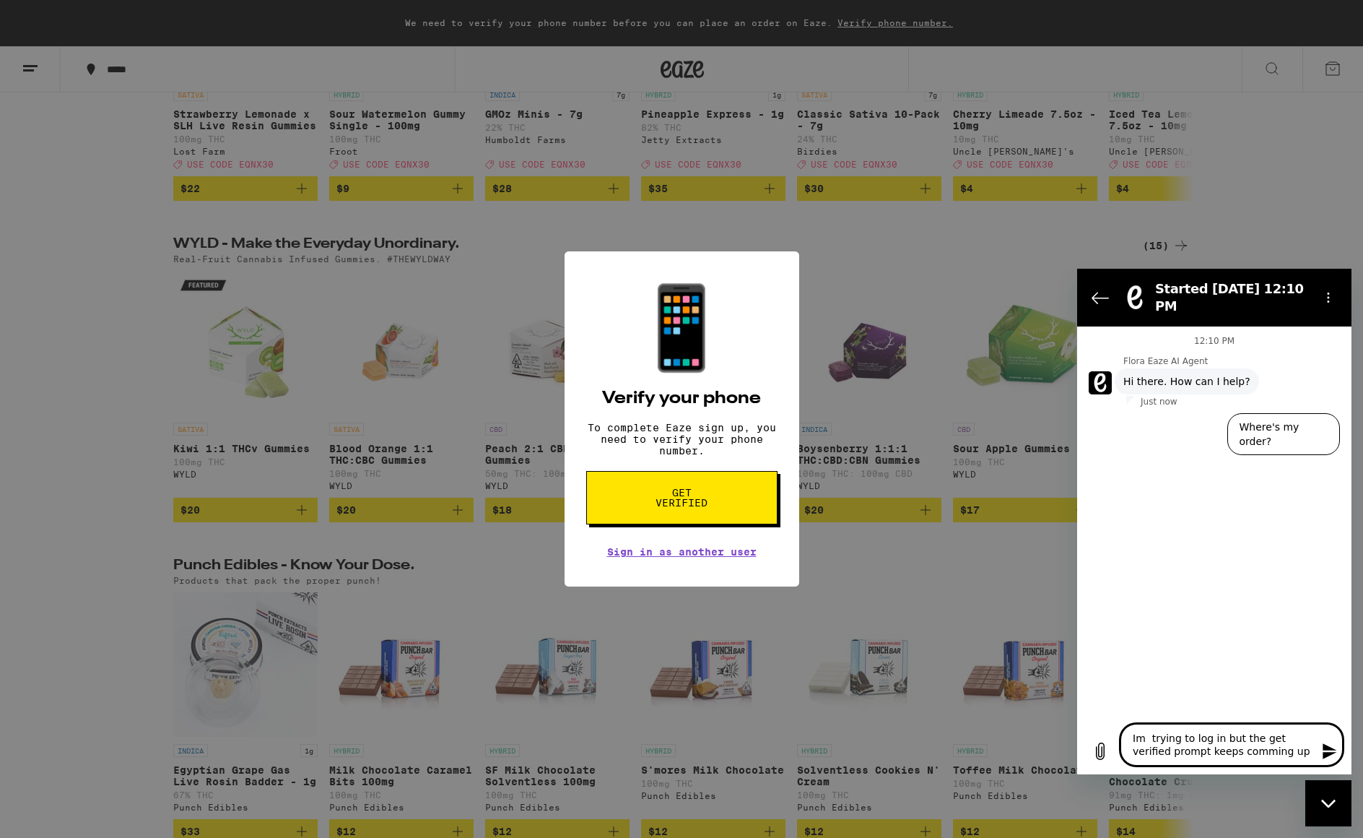
type textarea "Im trying to log in but the get verified prompt keeps comming up a"
type textarea "x"
type textarea "Im trying to log in but the get verified prompt keeps comming up af"
type textarea "x"
type textarea "Im trying to log in but the get verified prompt keeps comming up aft"
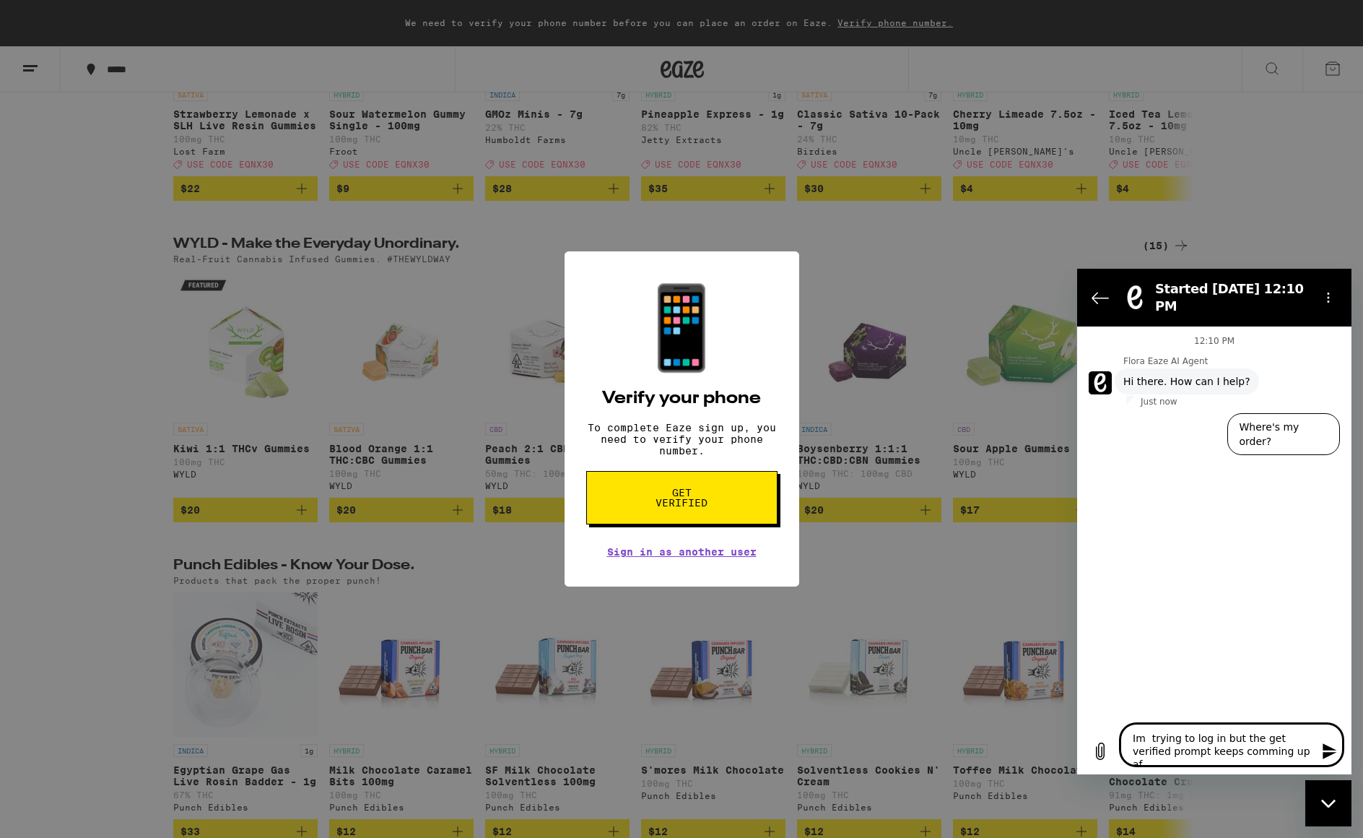
type textarea "x"
type textarea "Im trying to log in but the get verified prompt keeps comming up afte"
type textarea "x"
type textarea "Im trying to log in but the get verified prompt keeps comming up after"
type textarea "x"
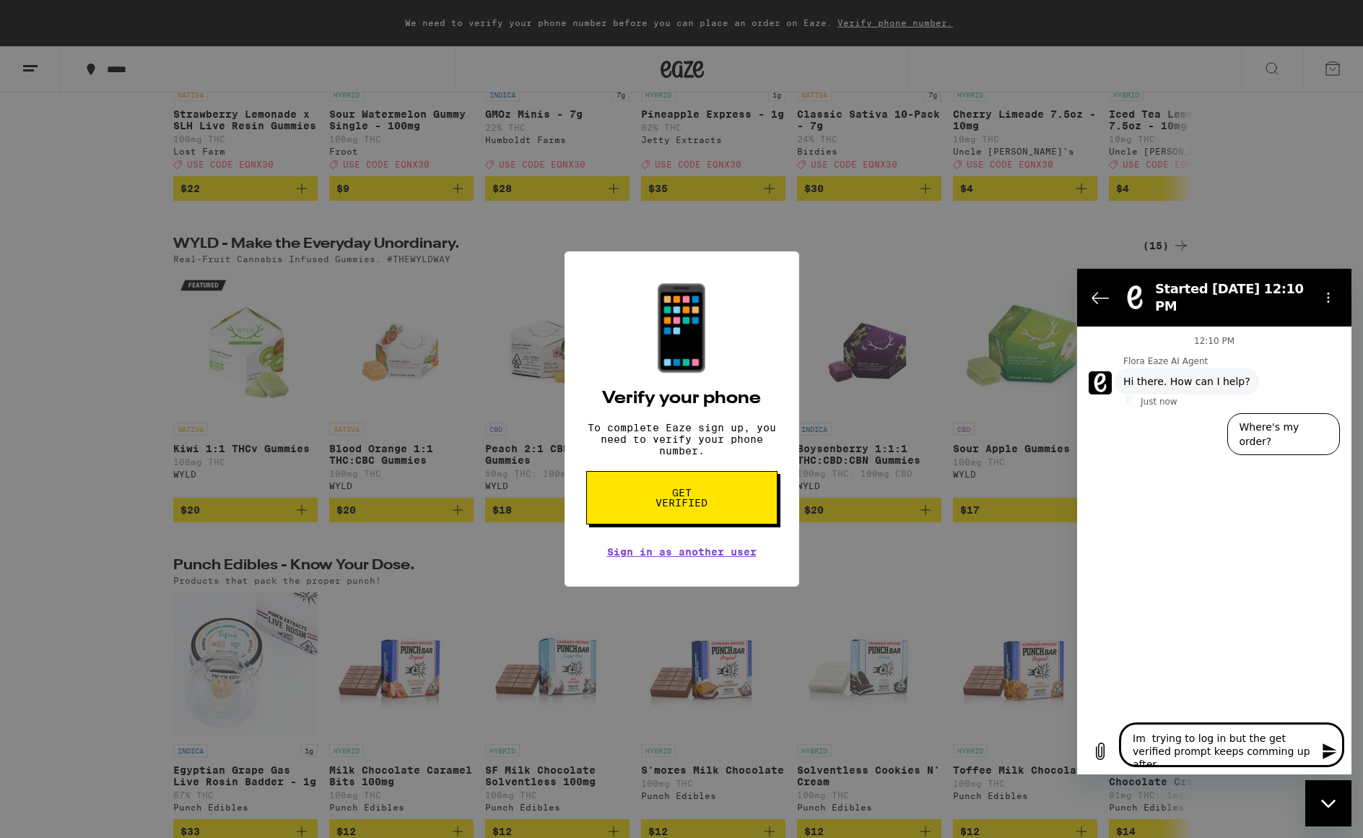
type textarea "Im trying to log in but the get verified prompt keeps comming up after"
type textarea "x"
type textarea "Im trying to log in but the get verified prompt keeps comming up after I"
type textarea "x"
type textarea "Im trying to log in but the get verified prompt keeps comming up after I"
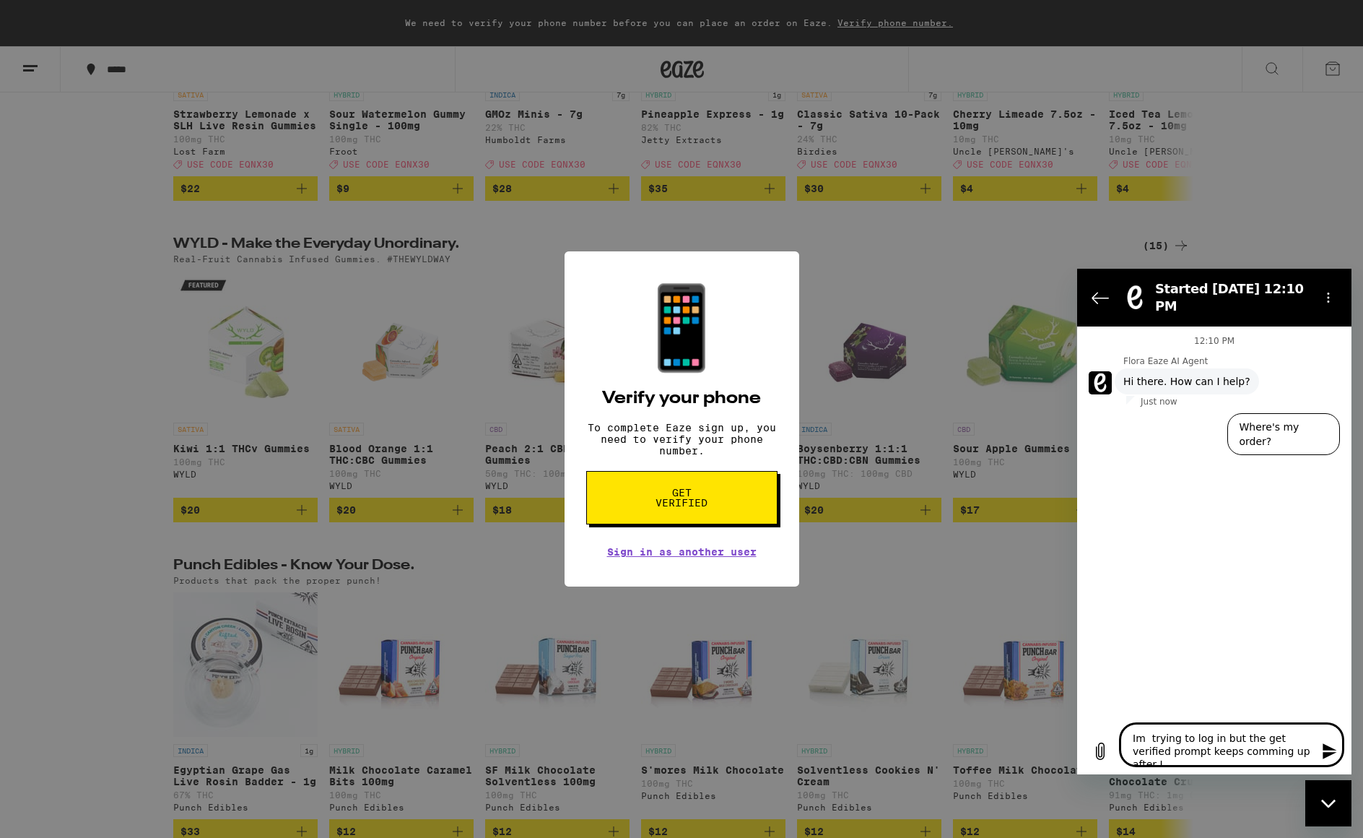
type textarea "x"
type textarea "Im trying to log in but the get verified prompt keeps comming up after I a"
type textarea "x"
type textarea "Im trying to log in but the get verified prompt keeps comming up after I al"
type textarea "x"
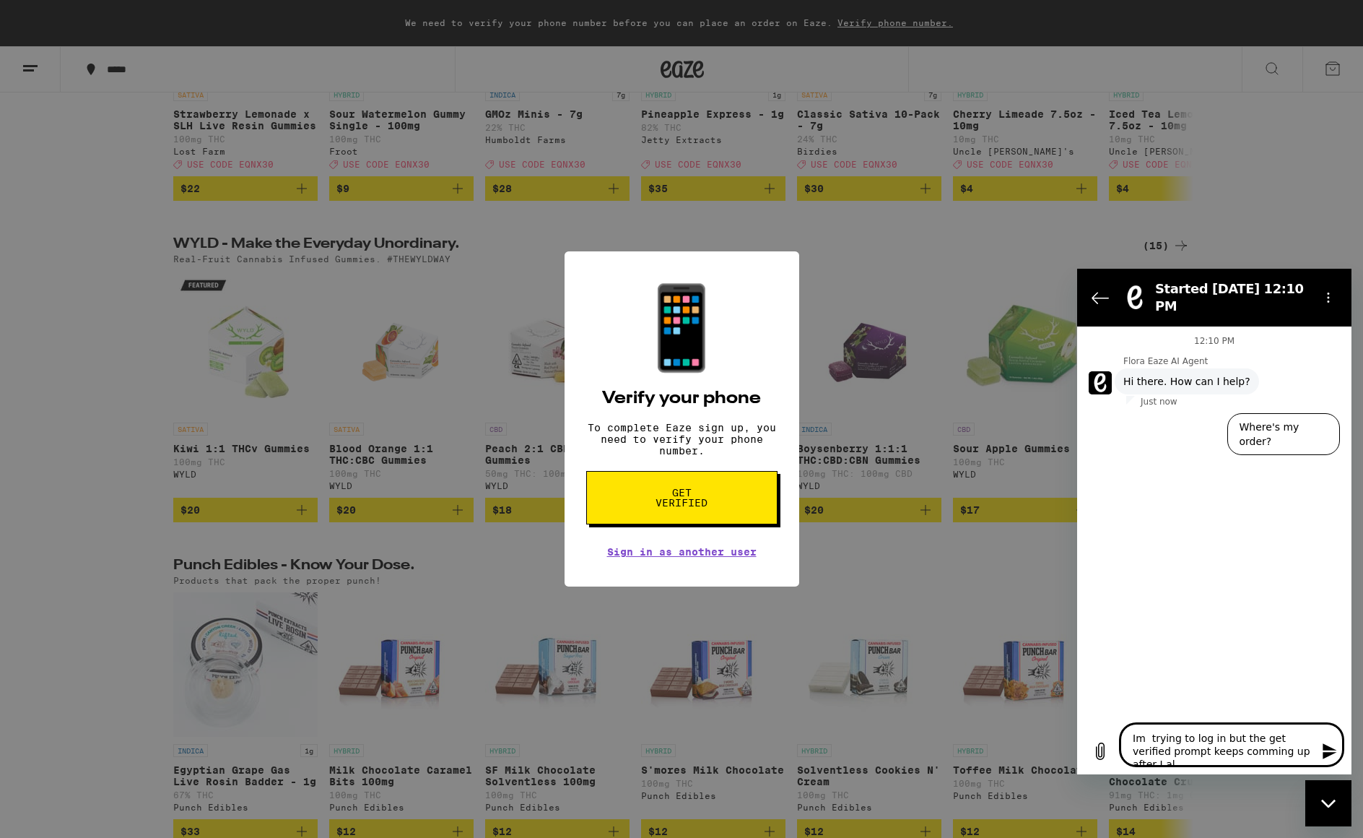
type textarea "Im trying to log in but the get verified prompt keeps comming up after I alr"
type textarea "x"
type textarea "Im trying to log in but the get verified prompt keeps comming up after I alra"
type textarea "x"
type textarea "Im trying to log in but the get verified prompt keeps comming up after I alrad"
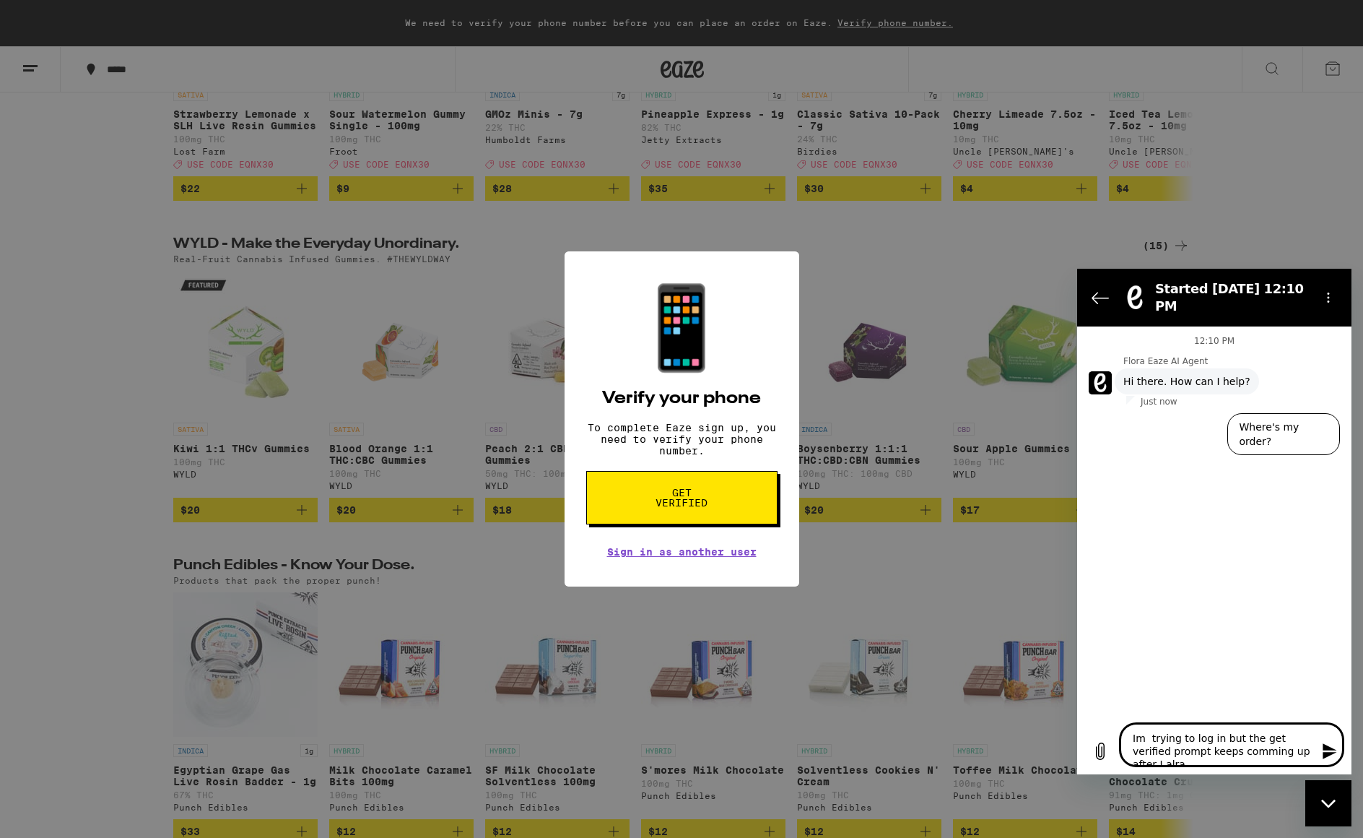
type textarea "x"
type textarea "Im trying to log in but the get verified prompt keeps comming up after I alrady"
type textarea "x"
type textarea "Im trying to log in but the get verified prompt keeps comming up after I alrady"
type textarea "x"
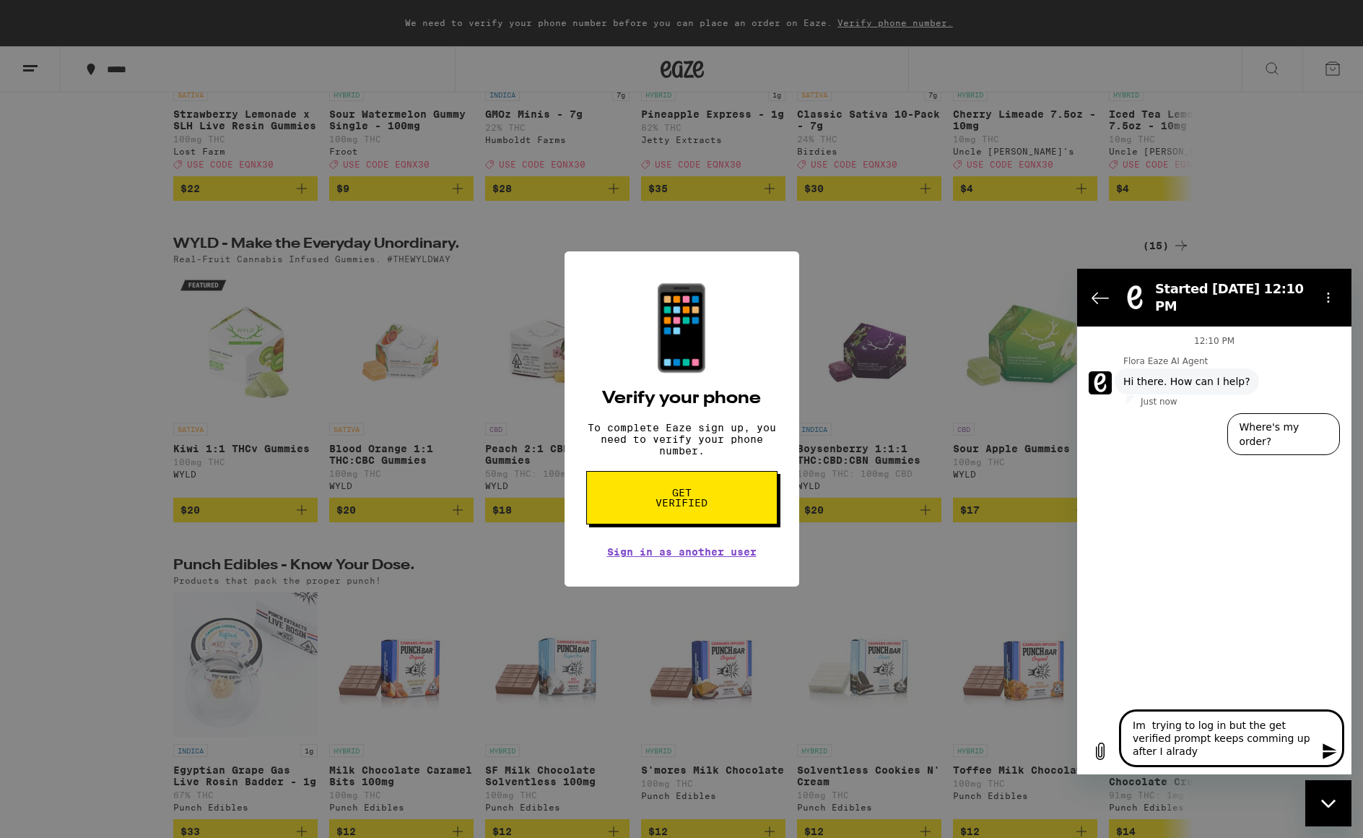
type textarea "Im trying to log in but the get verified prompt keeps comming up after I alrady…"
type textarea "x"
type textarea "Im trying to log in but the get verified prompt keeps comming up after I alrady…"
type textarea "x"
type textarea "Im trying to log in but the get verified prompt keeps comming up after I alrady…"
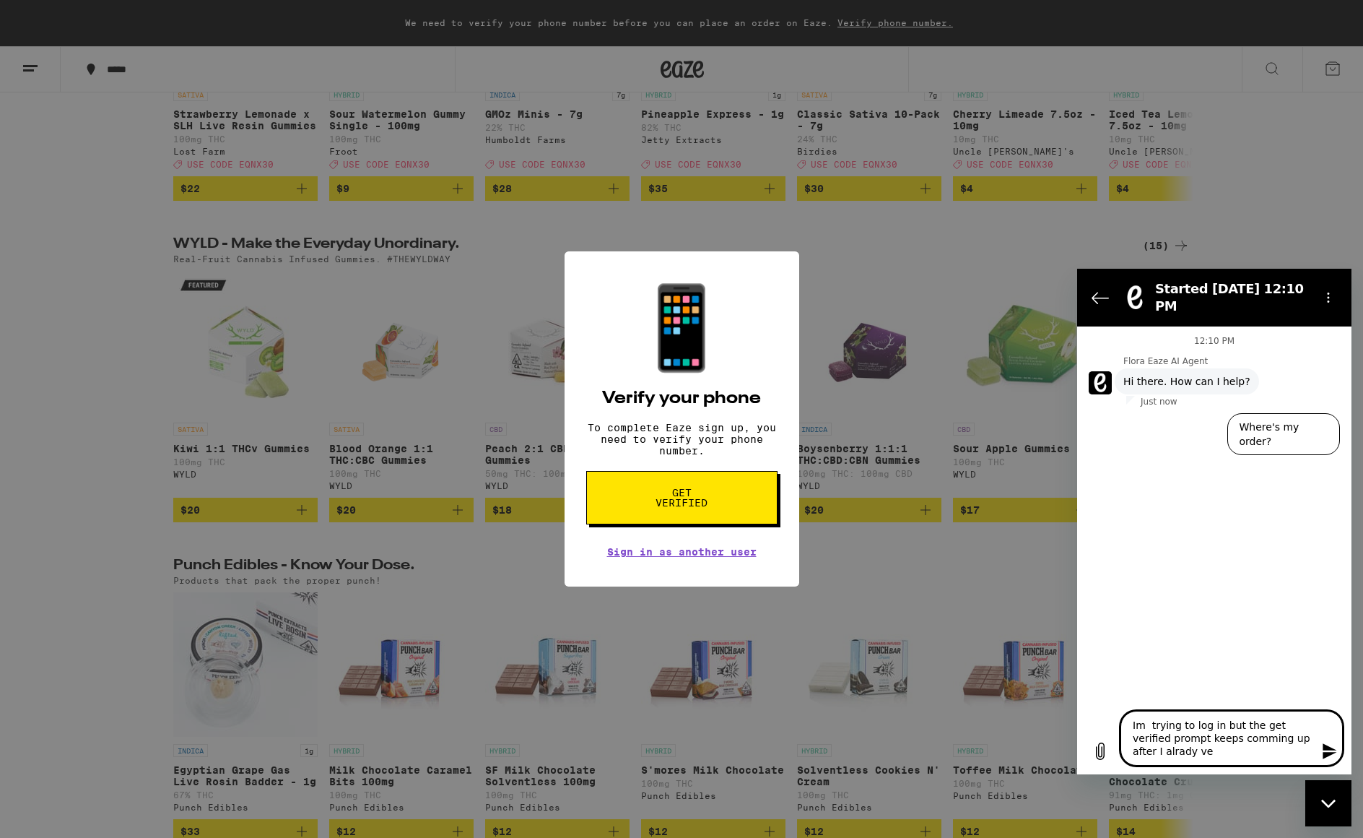
type textarea "x"
type textarea "Im trying to log in but the get verified prompt keeps comming up after I alrady…"
type textarea "x"
type textarea "Im trying to log in but the get verified prompt keeps comming up after I alrady…"
type textarea "x"
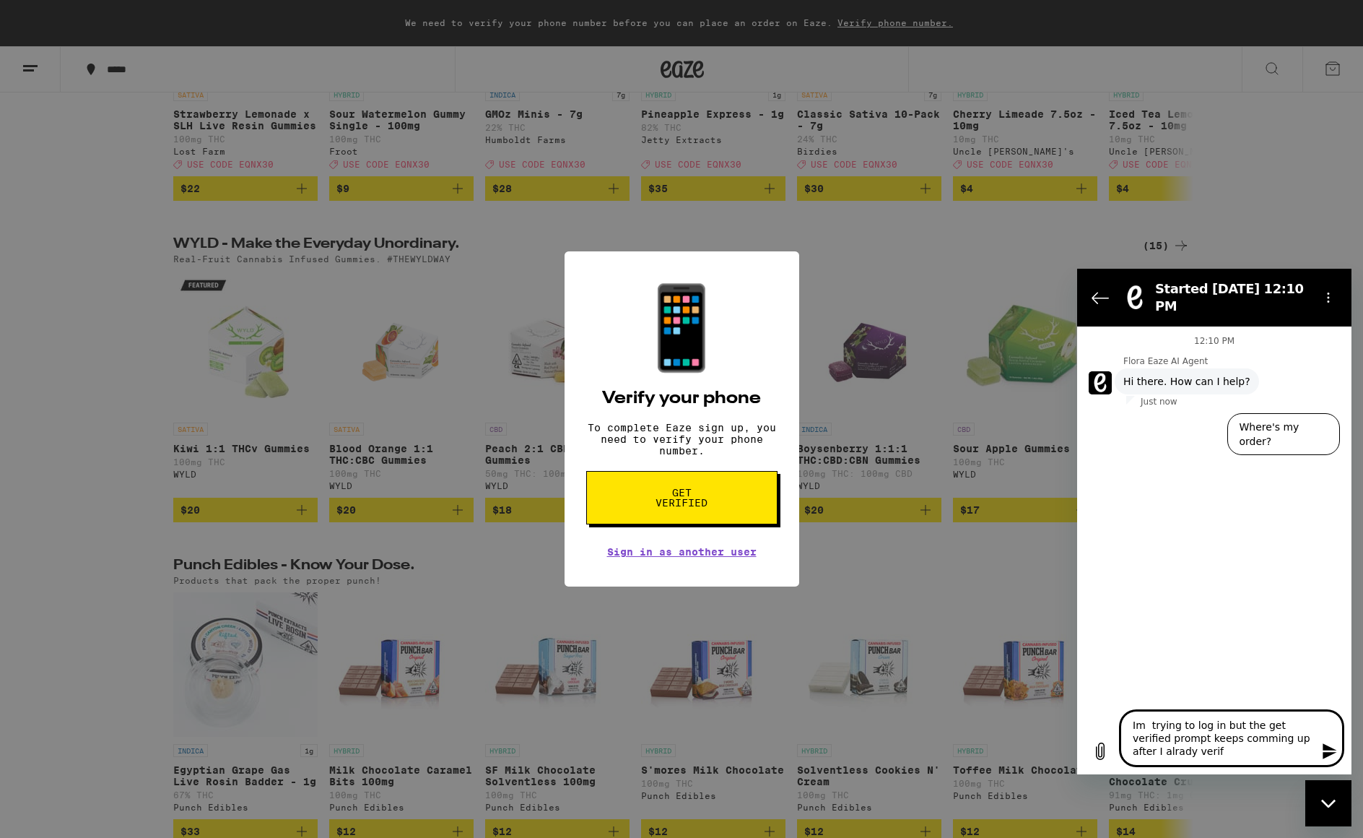
type textarea "Im trying to log in but the get verified prompt keeps comming up after I alrady…"
type textarea "x"
type textarea "Im trying to log in but the get verified prompt keeps comming up after I alrady…"
type textarea "x"
type textarea "Im trying to log in but the get verified prompt keeps comming up after I alrady…"
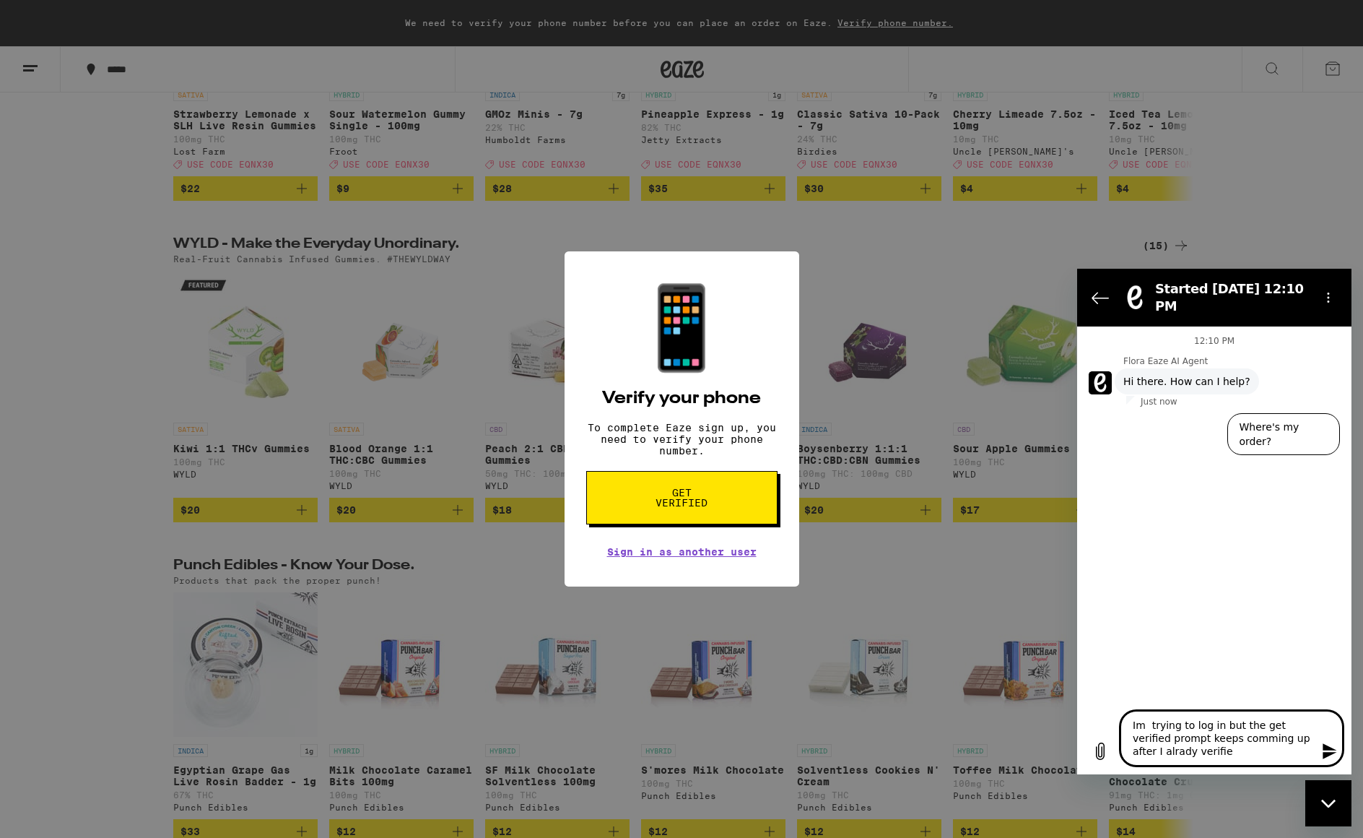
type textarea "x"
type textarea "Im trying to log in but the get verified prompt keeps comming up after I alrady…"
type textarea "x"
type textarea "Im trying to log in but the get verified prompt keeps comming up after I alrady…"
type textarea "x"
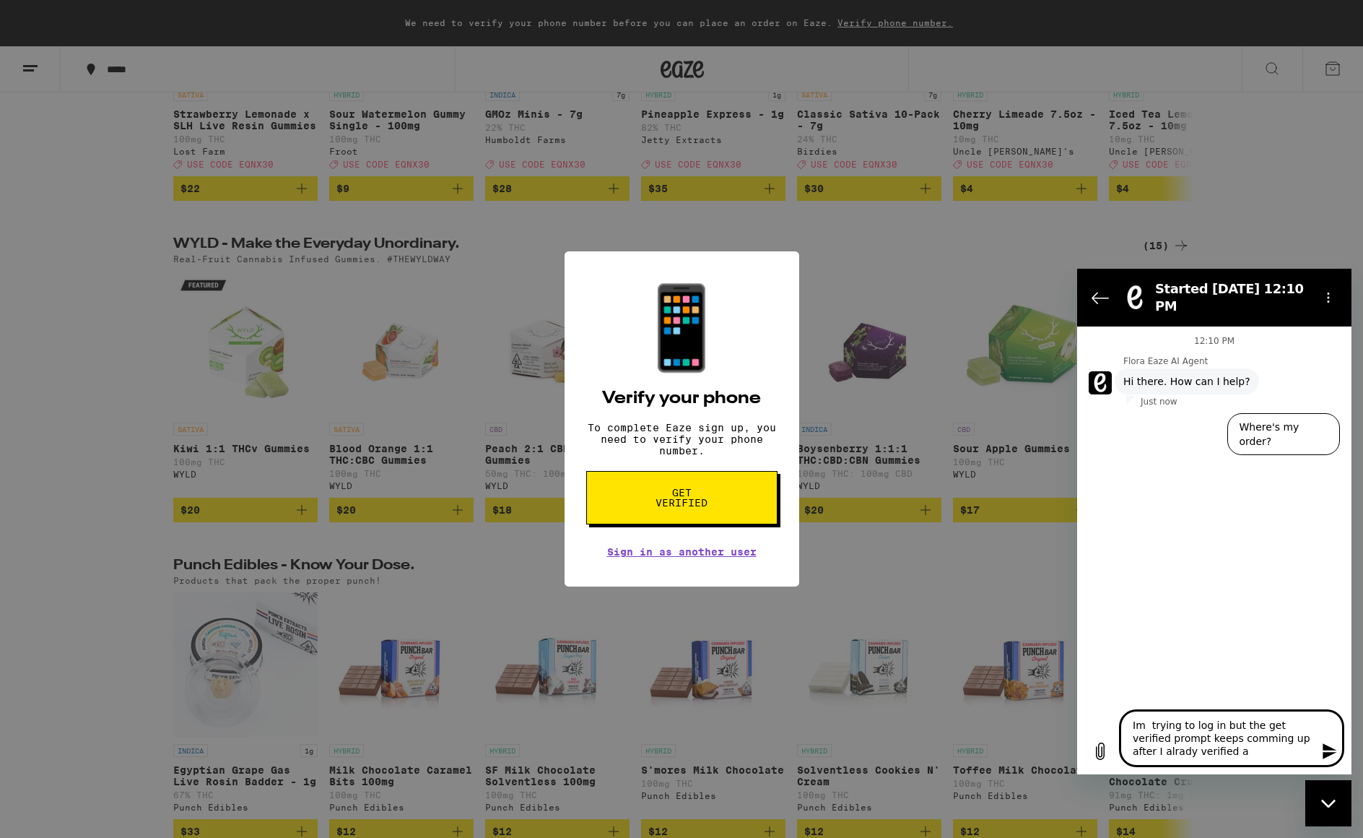
type textarea "Im trying to log in but the get verified prompt keeps comming up after I alrady…"
type textarea "x"
type textarea "Im trying to log in but the get verified prompt keeps comming up after I alrady…"
type textarea "x"
type textarea "Im trying to log in but the get verified prompt keeps comming up after I alrady…"
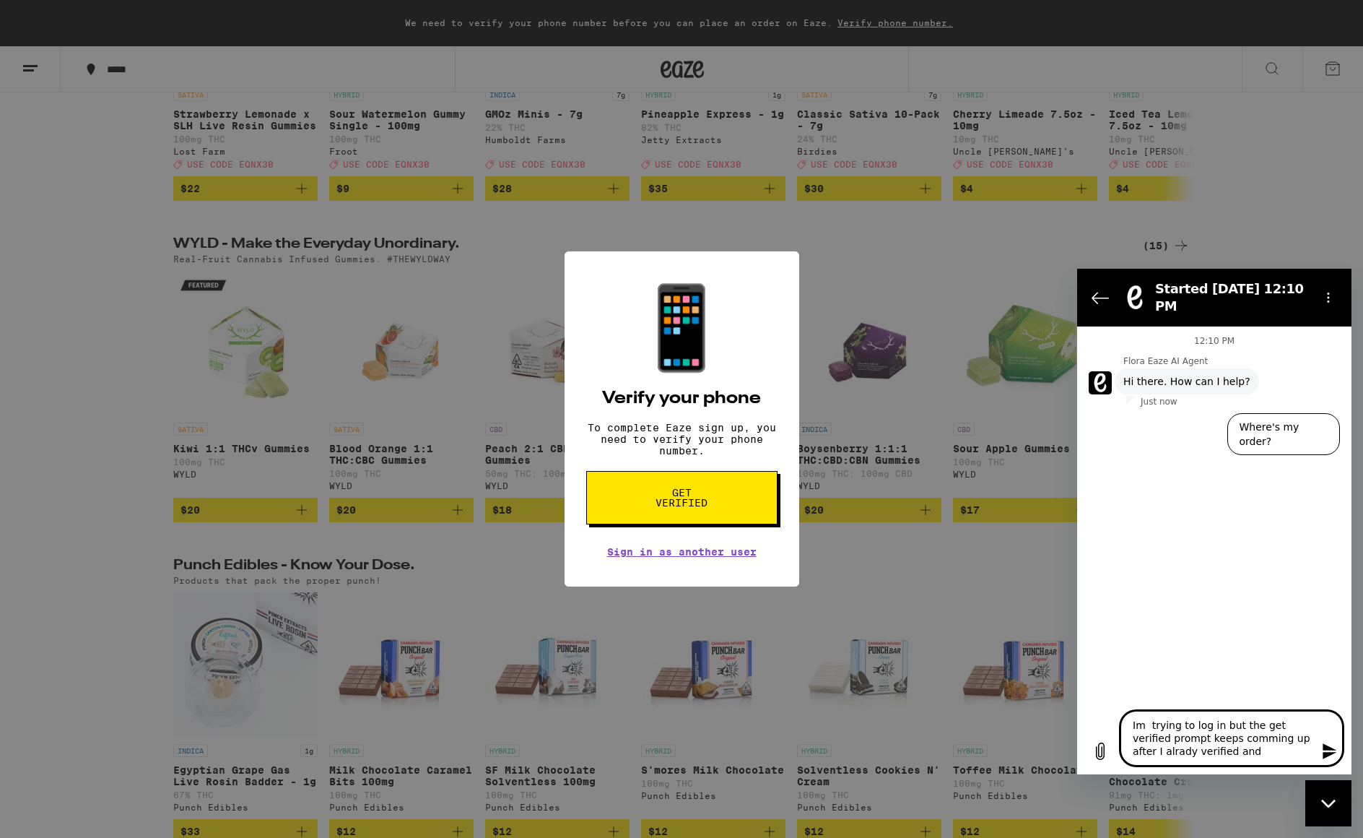
type textarea "x"
type textarea "Im trying to log in but the get verified prompt keeps comming up after I alrady…"
type textarea "x"
type textarea "Im trying to log in but the get verified prompt keeps comming up after I alrady…"
type textarea "x"
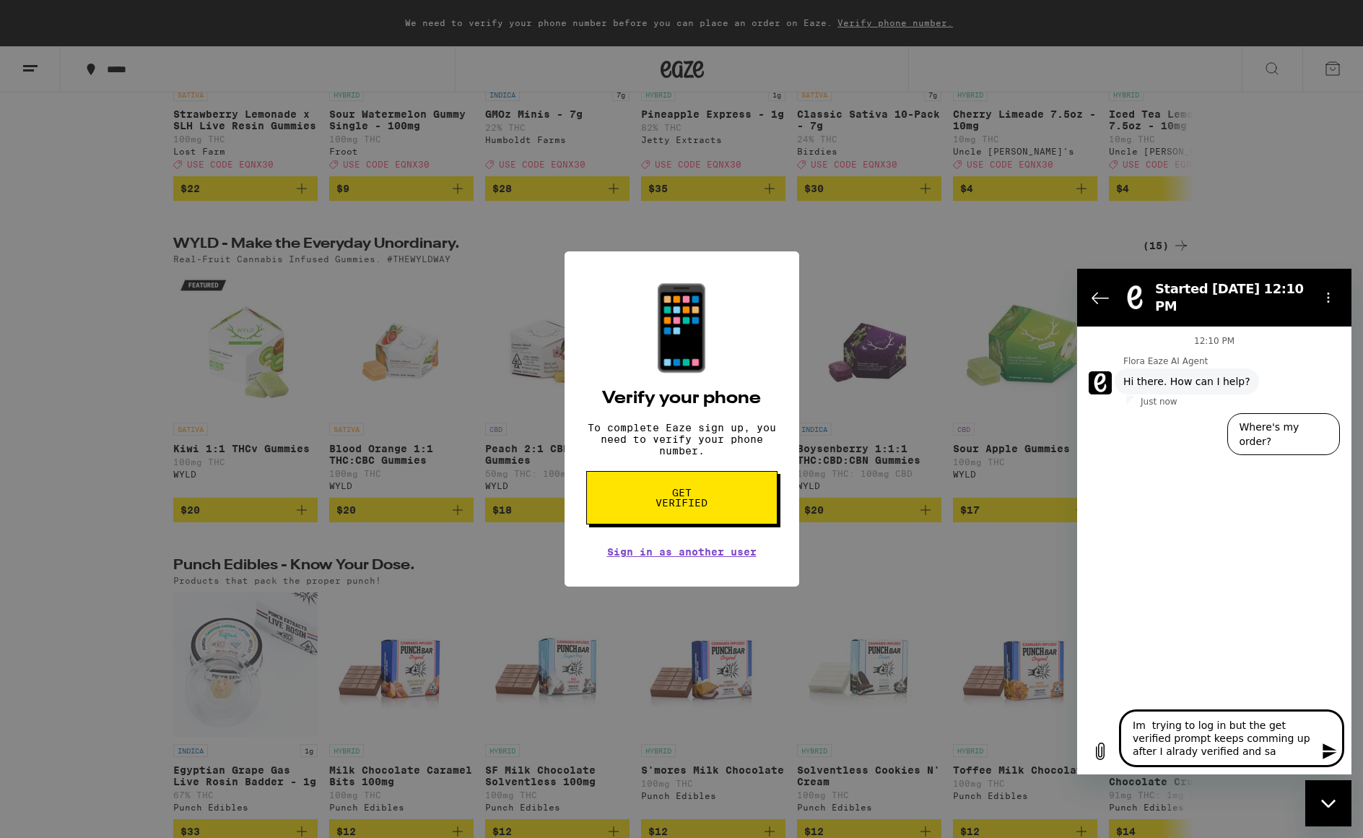
type textarea "Im trying to log in but the get verified prompt keeps comming up after I alrady…"
type textarea "x"
type textarea "Im trying to log in but the get verified prompt keeps comming up after I alrady…"
type textarea "x"
type textarea "Im trying to log in but the get verified prompt keeps comming up after I alrady…"
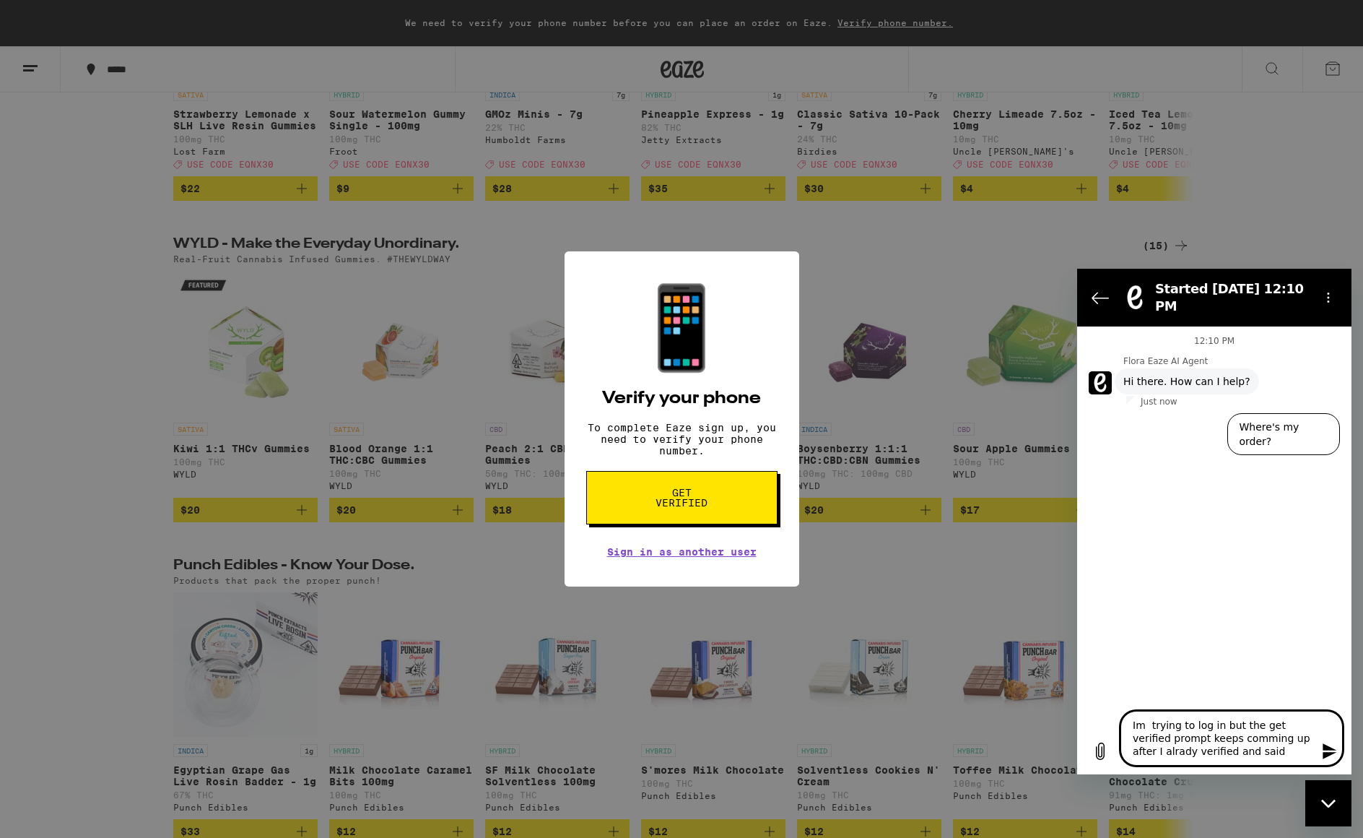
type textarea "x"
type textarea "Im trying to log in but the get verified prompt keeps comming up after I alrady…"
click at [1214, 753] on textarea "Im trying to log in but the get verified prompt keeps coming up after I already…" at bounding box center [1232, 731] width 222 height 68
click at [1331, 750] on icon "Send message" at bounding box center [1329, 750] width 17 height 17
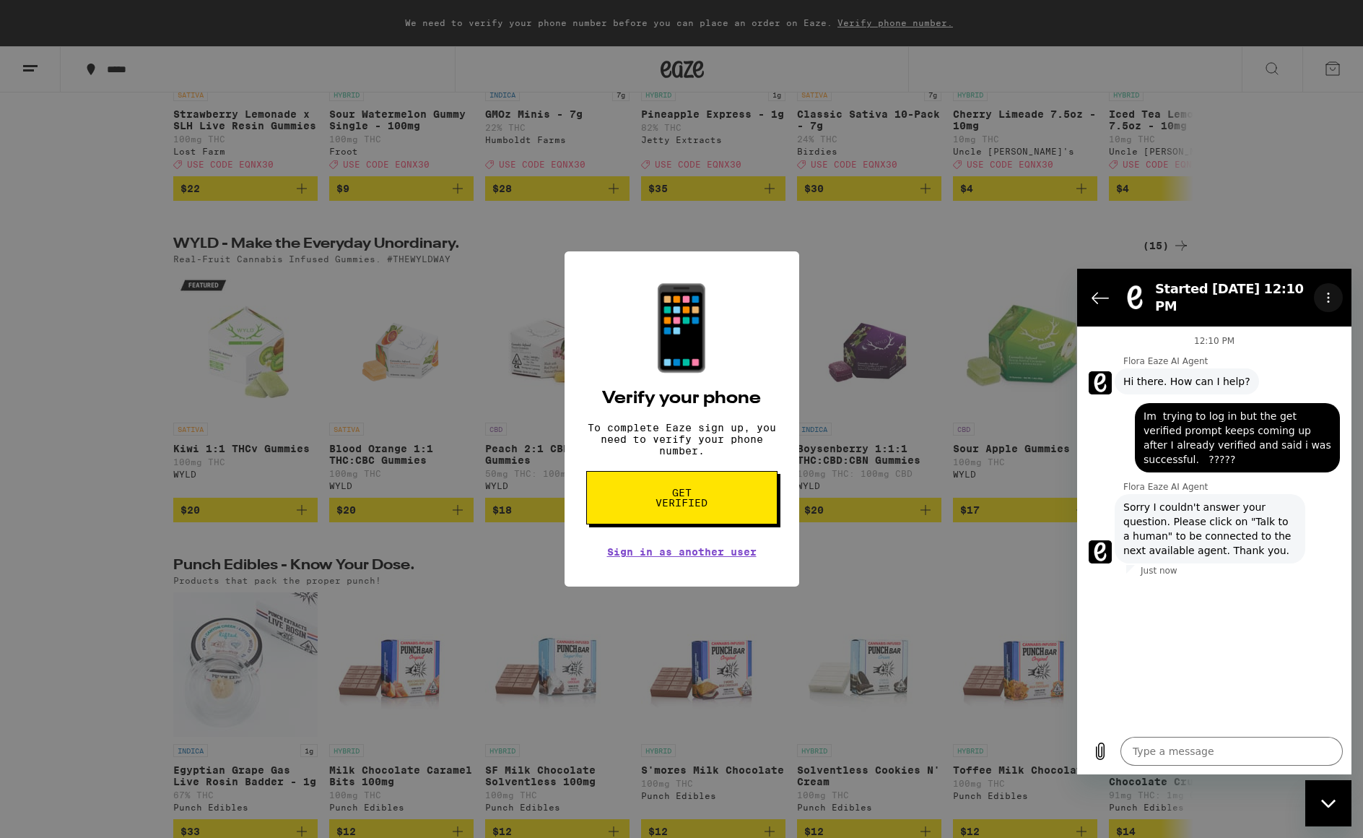
click at [1331, 298] on icon "Options menu" at bounding box center [1329, 298] width 12 height 12
click at [1315, 297] on button "Options menu" at bounding box center [1328, 297] width 29 height 29
click at [1099, 297] on icon "Back to the conversation list" at bounding box center [1100, 297] width 17 height 17
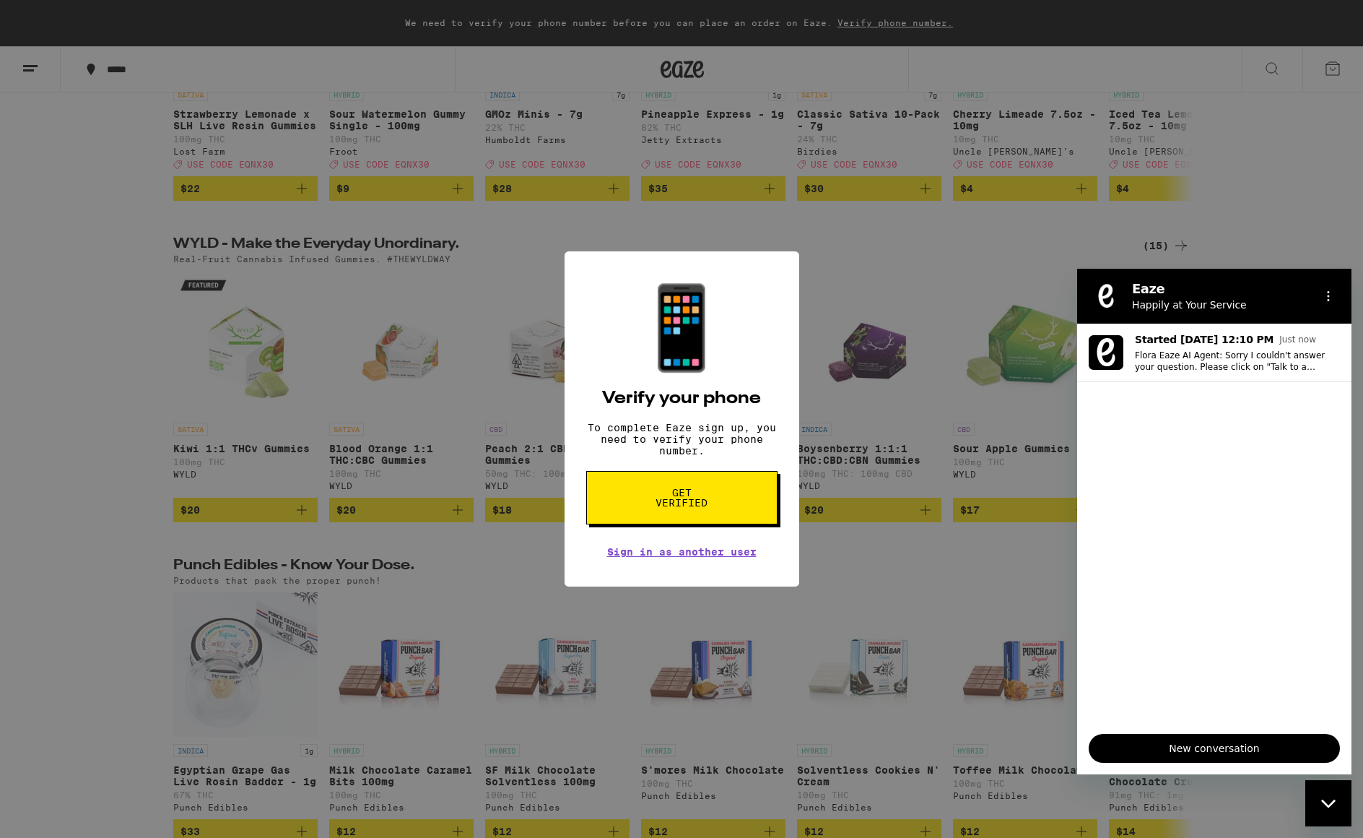
click at [1142, 445] on ul "Started Sep 22 at 12:10 PM Just now Flora Eaze AI Agent: Sorry I couldn't answe…" at bounding box center [1214, 522] width 274 height 399
click at [1289, 228] on div "📱 Verify your phone To complete Eaze sign up, you need to verify your phone num…" at bounding box center [681, 419] width 1363 height 838
click at [867, 271] on div "📱 Verify your phone To complete Eaze sign up, you need to verify your phone num…" at bounding box center [681, 419] width 1363 height 838
drag, startPoint x: 867, startPoint y: 271, endPoint x: 676, endPoint y: 456, distance: 266.0
click at [868, 272] on div "📱 Verify your phone To complete Eaze sign up, you need to verify your phone num…" at bounding box center [681, 419] width 1363 height 838
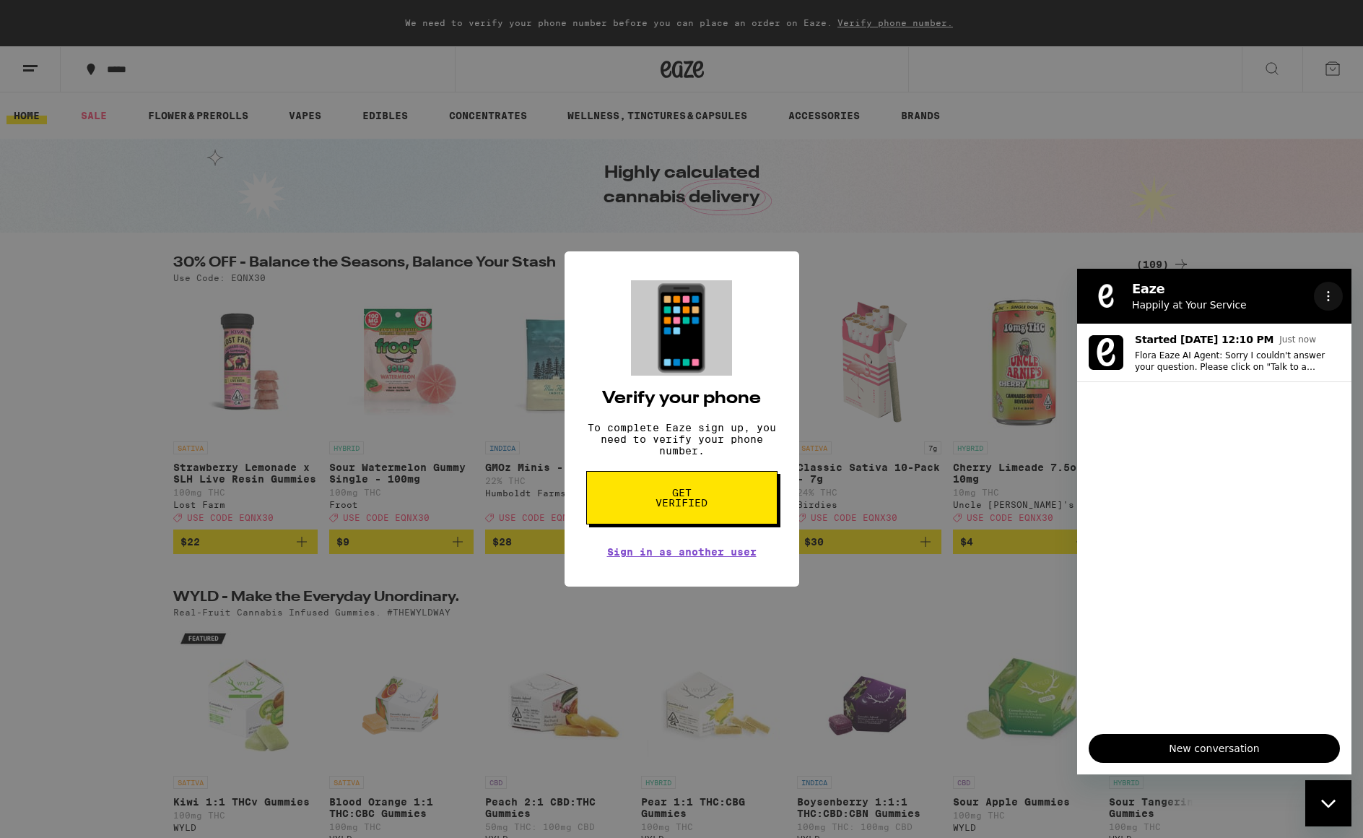
click at [1328, 298] on icon "Options menu" at bounding box center [1329, 296] width 12 height 12
click at [1186, 499] on ul "Started Sep 22 at 12:10 PM Just now Flora Eaze AI Agent: Sorry I couldn't answe…" at bounding box center [1214, 522] width 274 height 399
click at [1330, 799] on icon "Close messaging window" at bounding box center [1328, 803] width 15 height 9
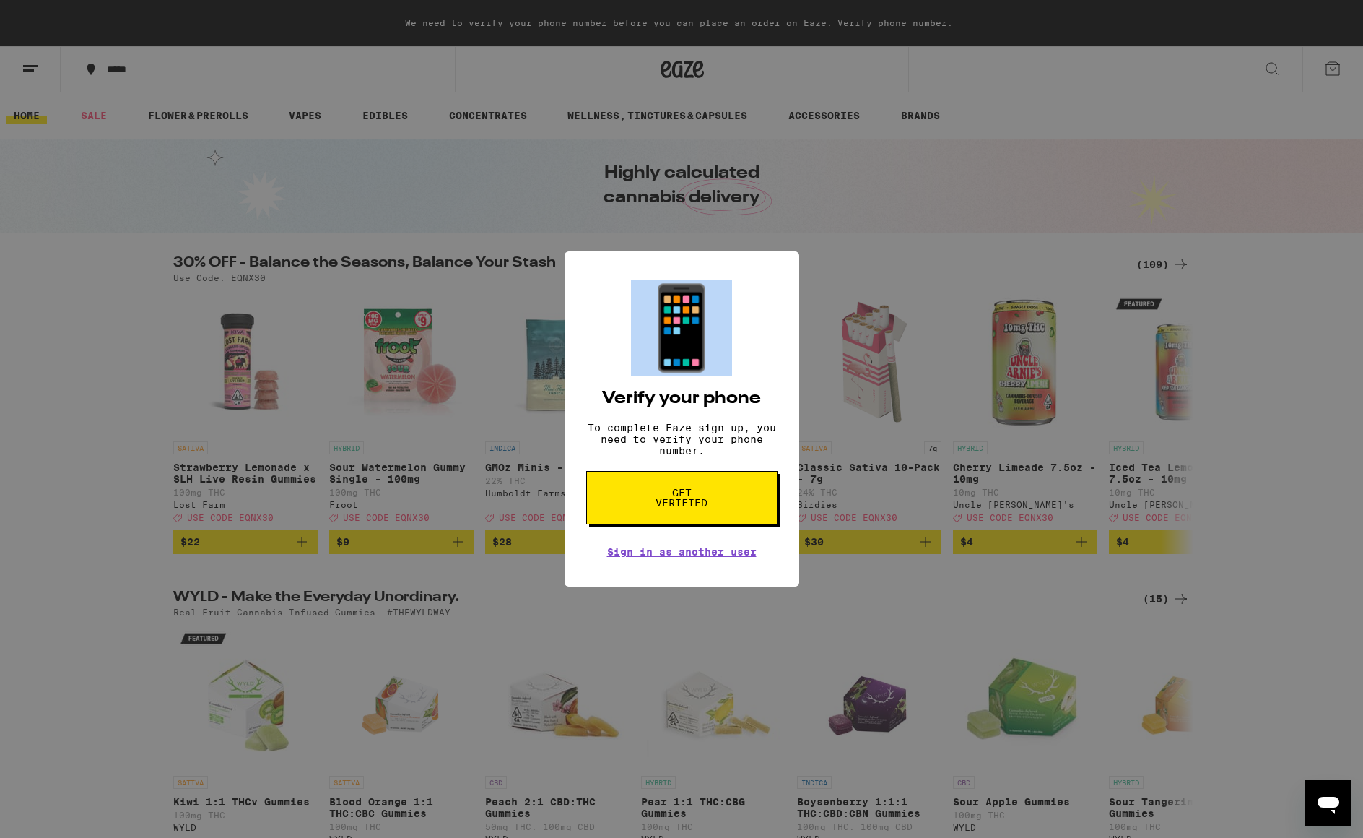
click at [1334, 68] on div "📱 Verify your phone To complete Eaze sign up, you need to verify your phone num…" at bounding box center [681, 419] width 1363 height 838
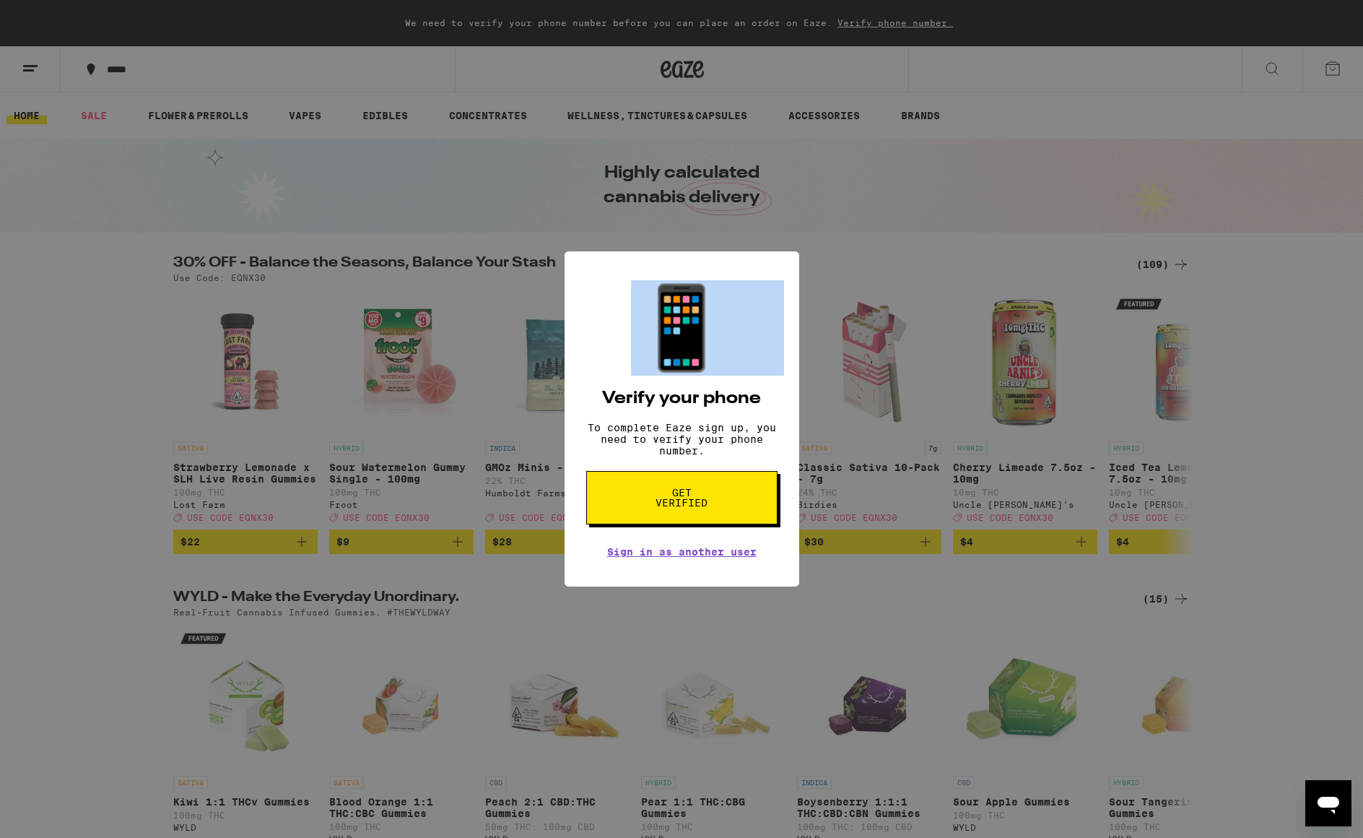
click at [1334, 68] on div "📱 Verify your phone To complete Eaze sign up, you need to verify your phone num…" at bounding box center [681, 419] width 1363 height 838
click at [726, 557] on link "Sign in as another user" at bounding box center [681, 552] width 149 height 12
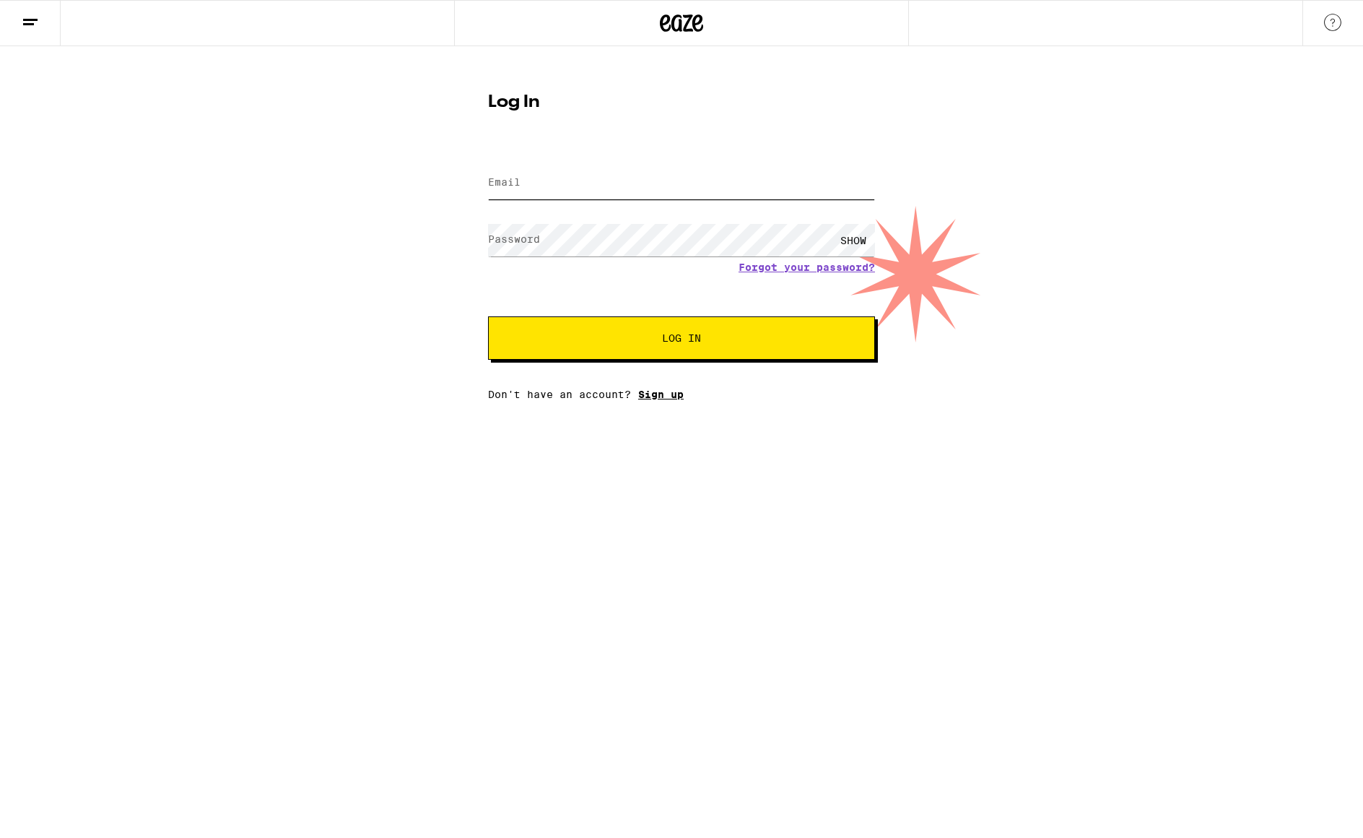
type input "[EMAIL_ADDRESS][DOMAIN_NAME]"
click at [657, 398] on link "Sign up" at bounding box center [660, 394] width 45 height 12
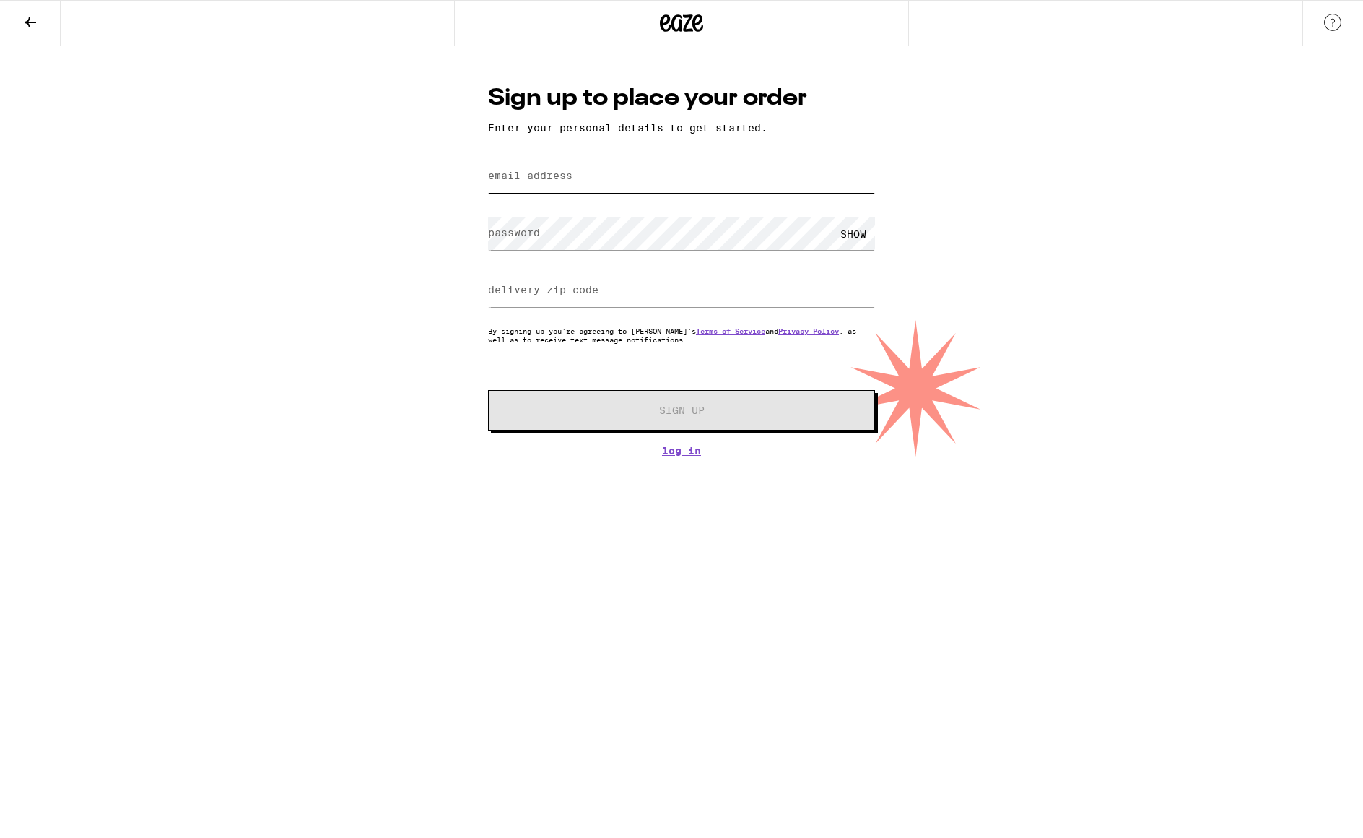
click at [579, 178] on input "email address" at bounding box center [681, 176] width 387 height 32
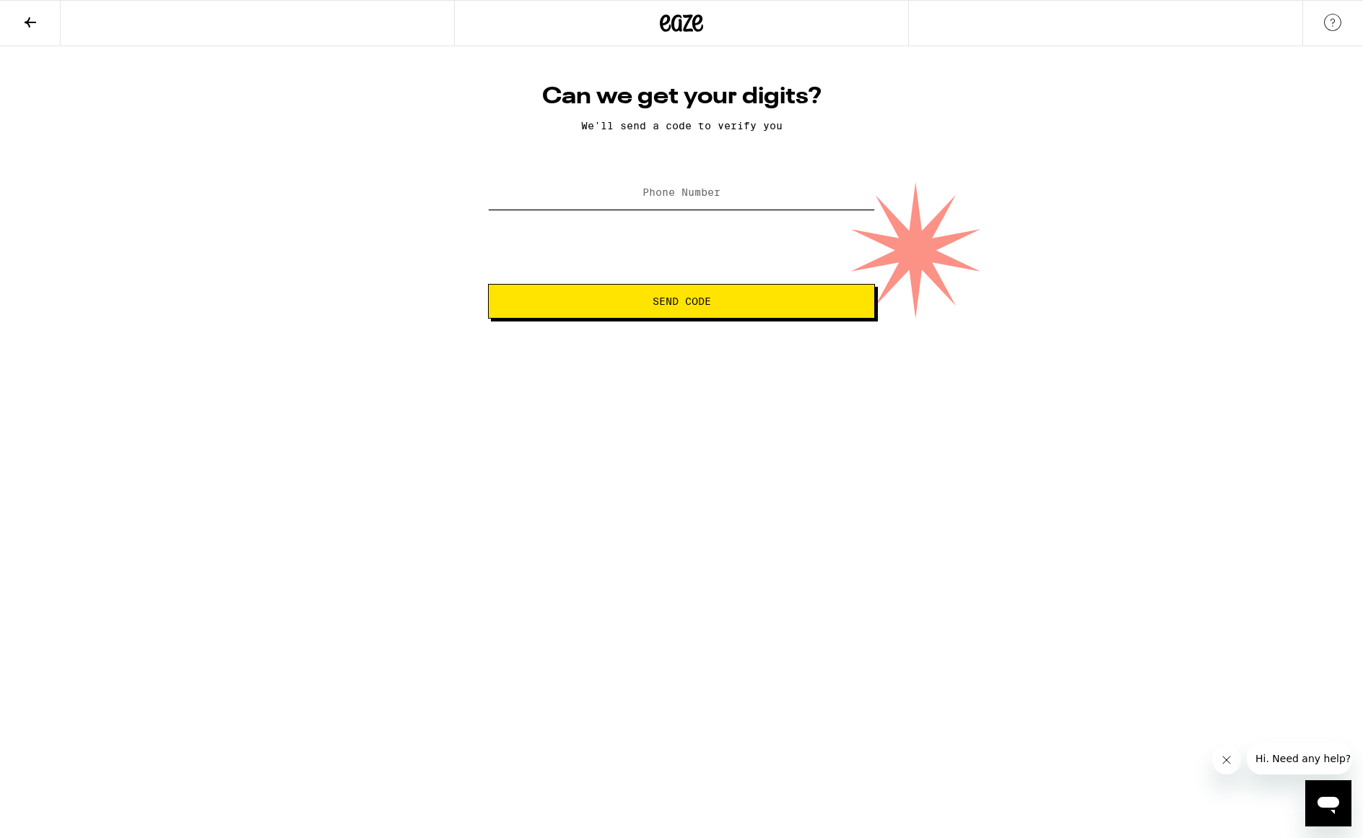
click at [808, 198] on input "Phone Number" at bounding box center [681, 193] width 387 height 32
click at [724, 196] on input "Phone Number" at bounding box center [681, 193] width 387 height 32
type input "[PHONE_NUMBER]"
click at [689, 302] on span "Send Code" at bounding box center [682, 301] width 58 height 10
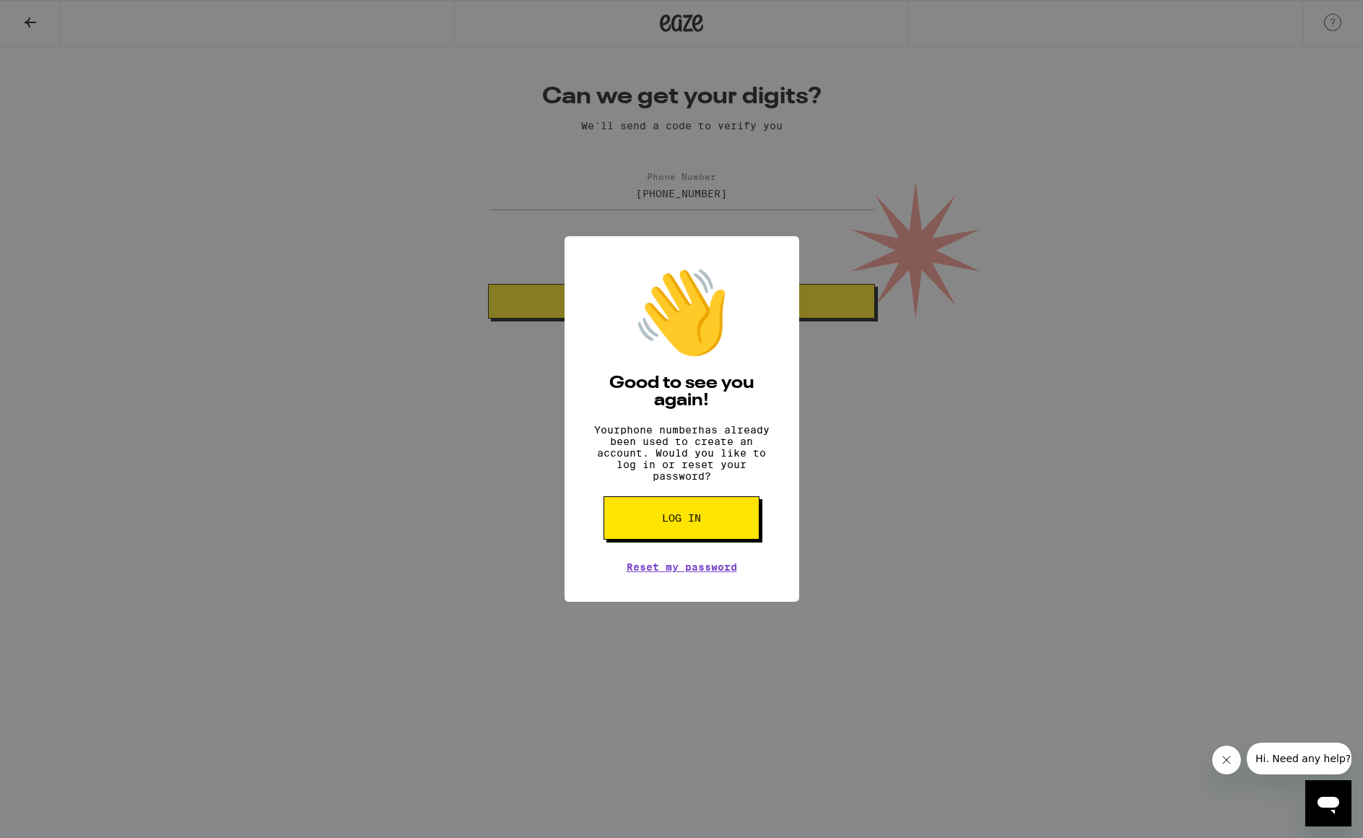
click at [683, 523] on span "Log in" at bounding box center [681, 518] width 39 height 10
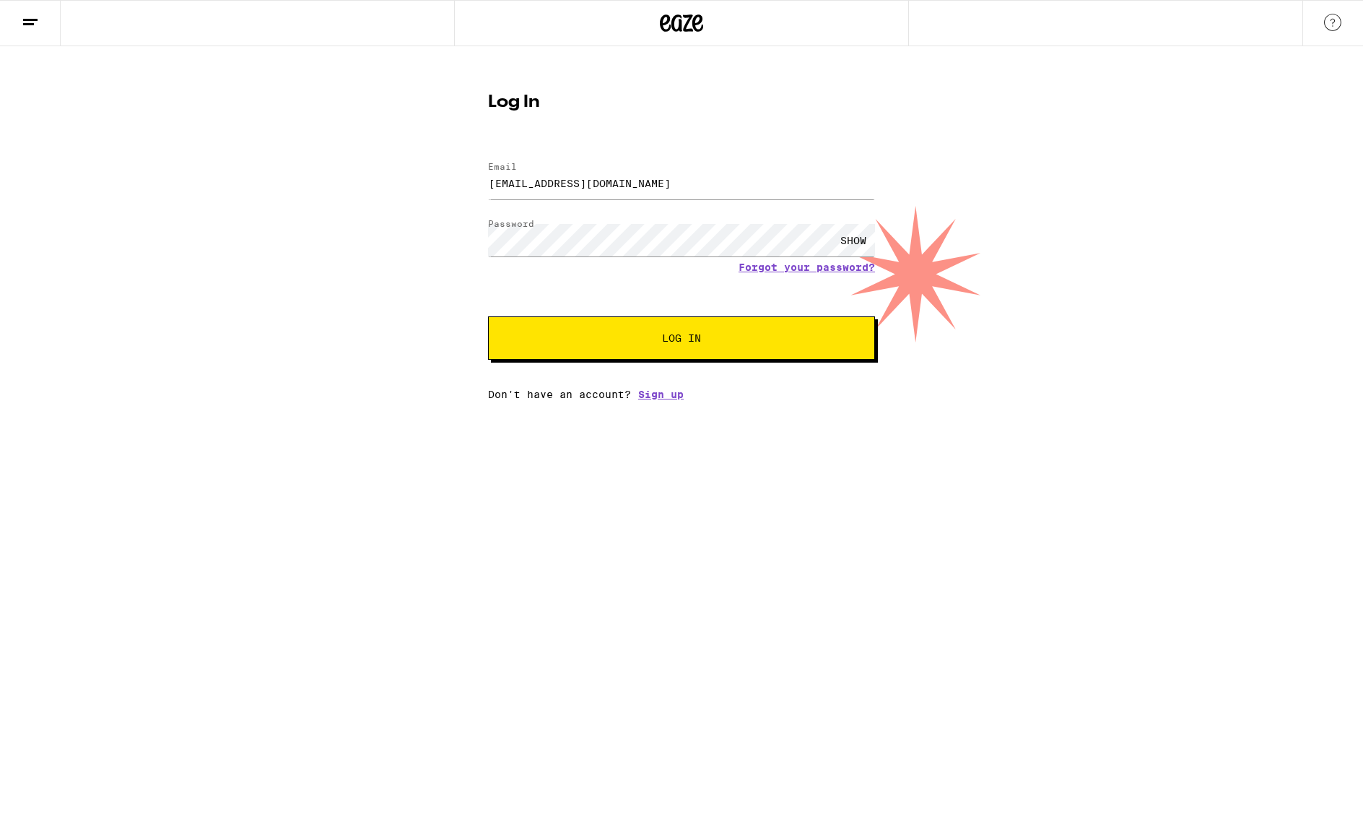
click at [861, 240] on div "SHOW" at bounding box center [853, 240] width 43 height 32
drag, startPoint x: 715, startPoint y: 333, endPoint x: 754, endPoint y: 333, distance: 38.3
click at [715, 333] on button "Log In" at bounding box center [681, 337] width 387 height 43
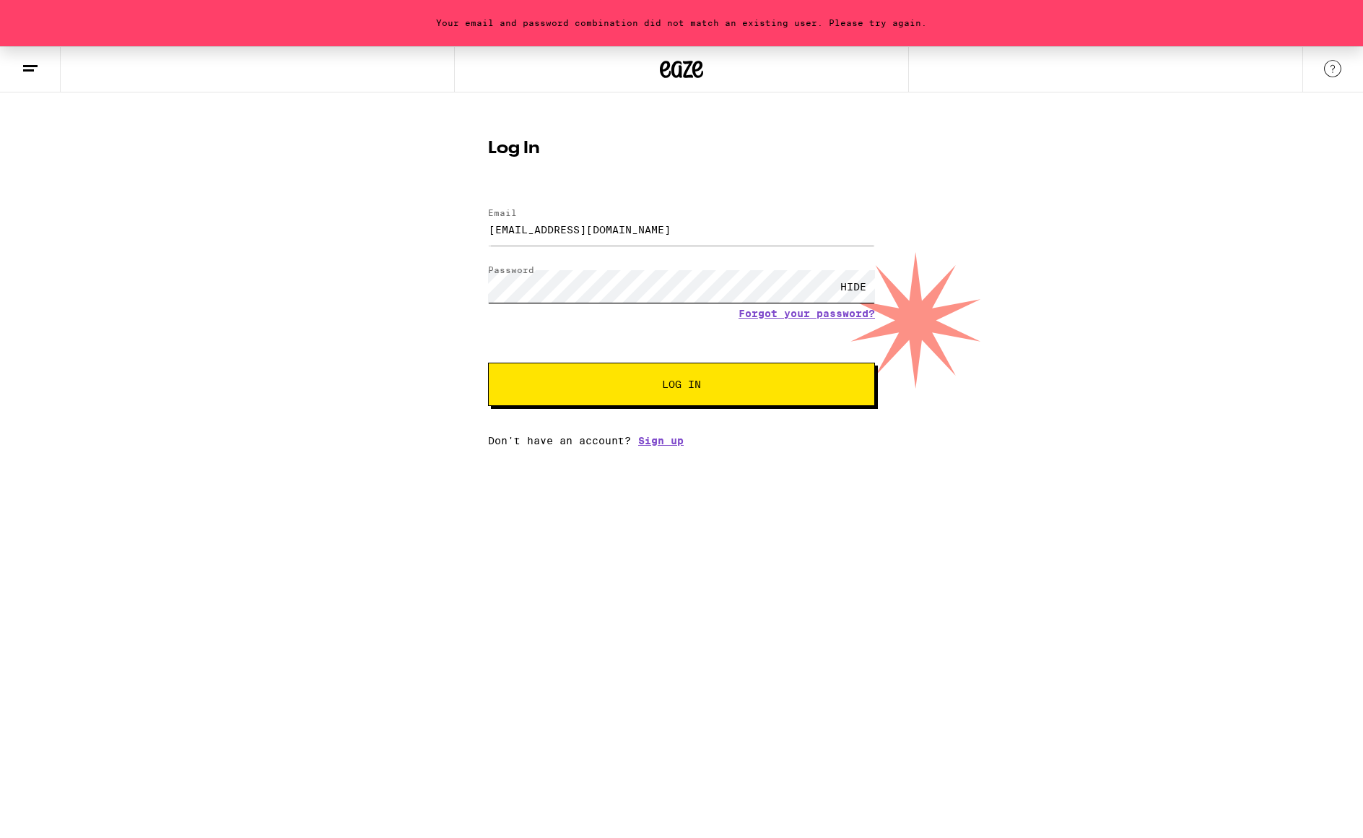
click at [439, 276] on div "Your email and password combination did not match an existing user. Please try …" at bounding box center [681, 246] width 1363 height 400
click at [430, 276] on div "Your email and password combination did not match an existing user. Please try …" at bounding box center [681, 246] width 1363 height 400
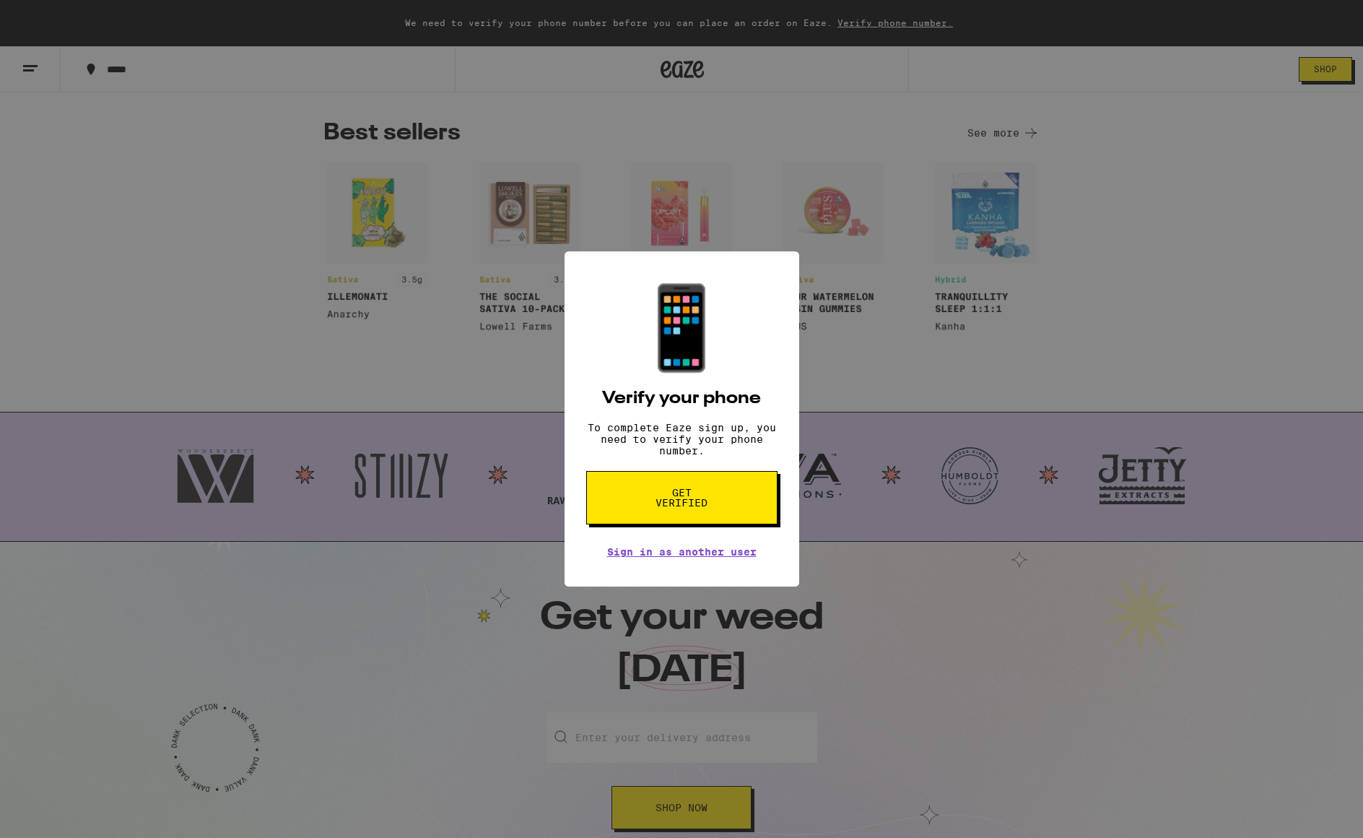
scroll to position [1084, 0]
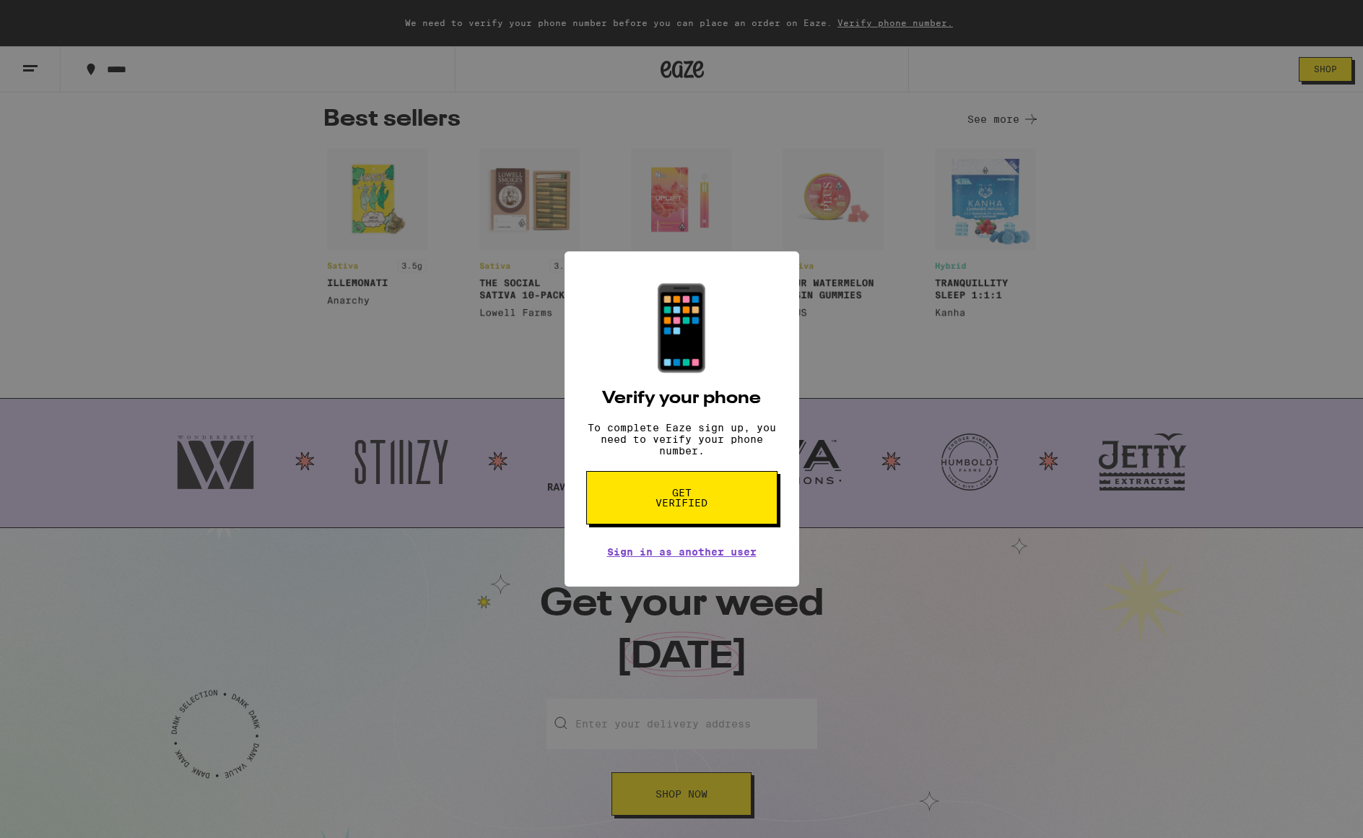
click at [986, 201] on div "📱 Verify your phone To complete Eaze sign up, you need to verify your phone num…" at bounding box center [681, 419] width 1363 height 838
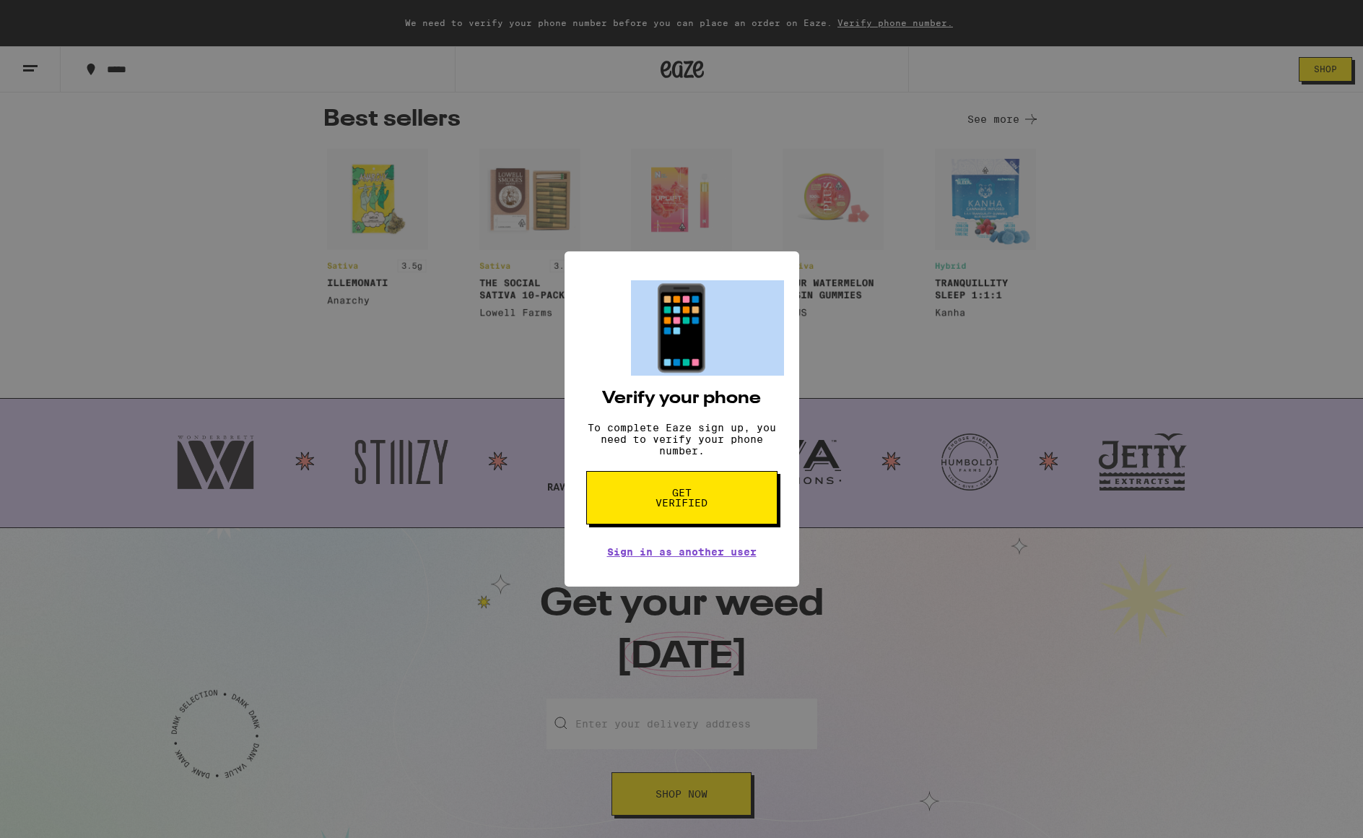
drag, startPoint x: 985, startPoint y: 201, endPoint x: 999, endPoint y: 208, distance: 15.2
click at [991, 206] on div "📱 Verify your phone To complete Eaze sign up, you need to verify your phone num…" at bounding box center [681, 419] width 1363 height 838
drag, startPoint x: 999, startPoint y: 208, endPoint x: 985, endPoint y: 226, distance: 22.7
click at [311, 468] on div "📱 Verify your phone To complete Eaze sign up, you need to verify your phone num…" at bounding box center [681, 419] width 1363 height 838
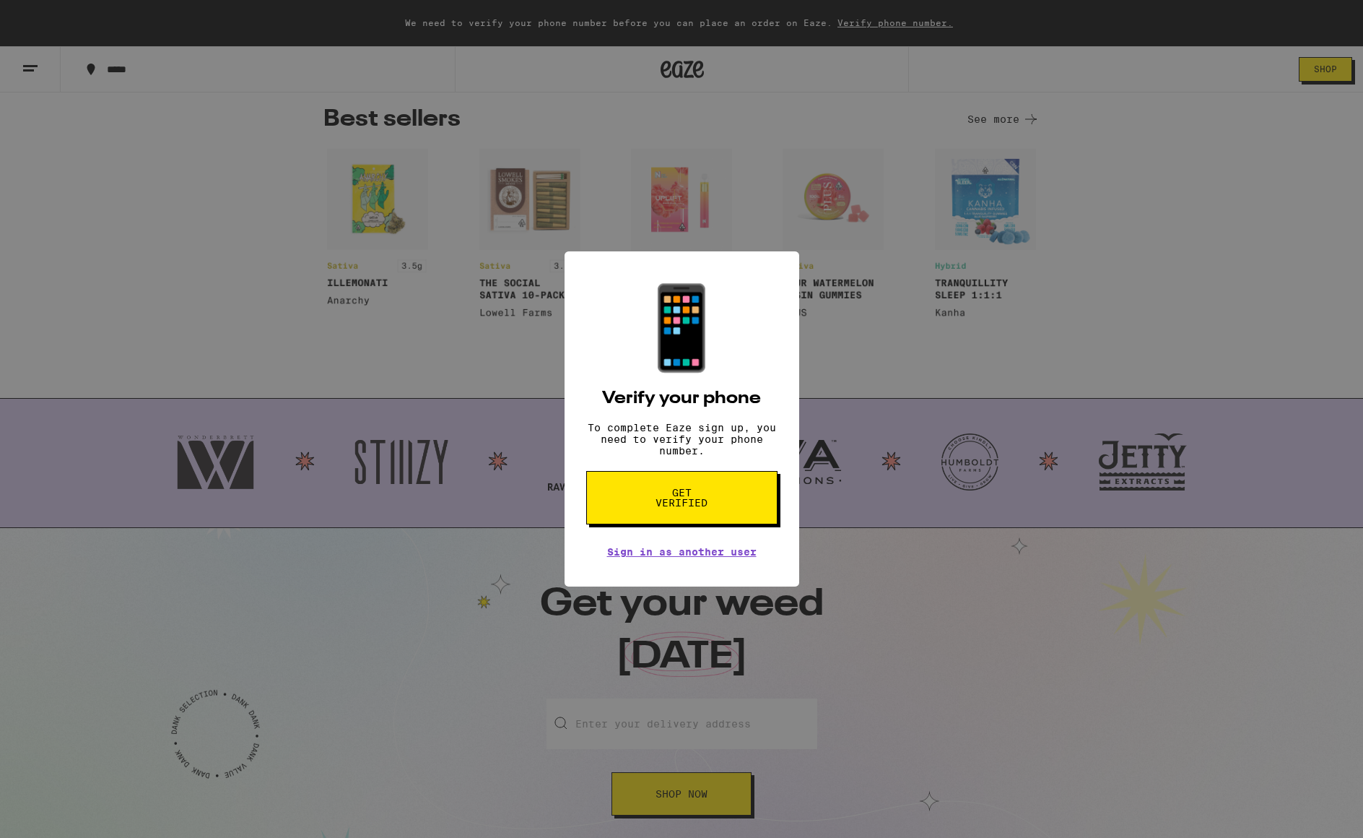
drag, startPoint x: 310, startPoint y: 469, endPoint x: 318, endPoint y: 461, distance: 12.3
click at [318, 463] on div "📱 Verify your phone To complete Eaze sign up, you need to verify your phone num…" at bounding box center [681, 419] width 1363 height 838
click at [488, 451] on div "📱 Verify your phone To complete Eaze sign up, you need to verify your phone num…" at bounding box center [681, 419] width 1363 height 838
drag, startPoint x: 505, startPoint y: 453, endPoint x: 519, endPoint y: 453, distance: 13.7
click at [509, 453] on div "📱 Verify your phone To complete Eaze sign up, you need to verify your phone num…" at bounding box center [681, 419] width 1363 height 838
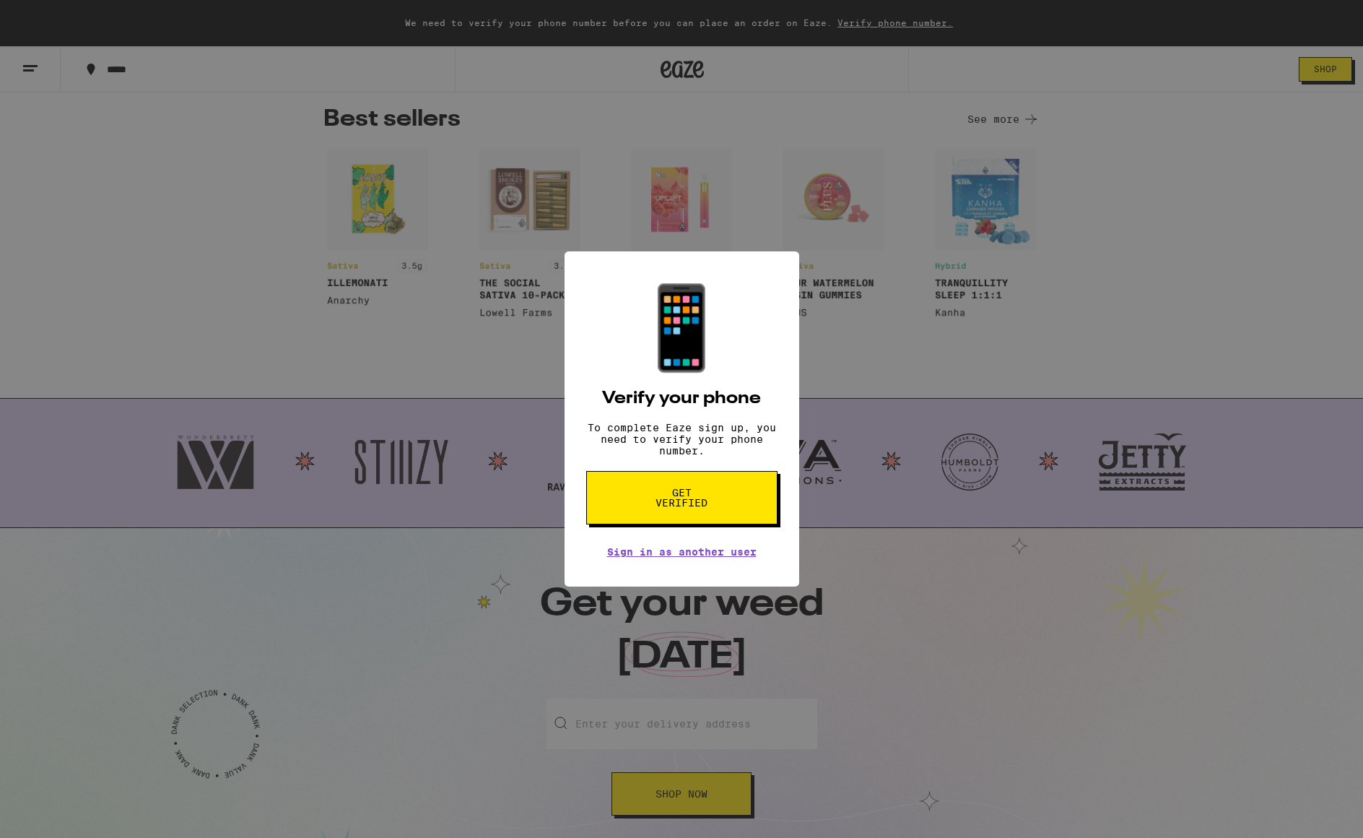
drag, startPoint x: 519, startPoint y: 453, endPoint x: 679, endPoint y: 461, distance: 159.8
click at [656, 464] on div "📱 Verify your phone To complete Eaze sign up, you need to verify your phone num…" at bounding box center [681, 419] width 1363 height 838
drag, startPoint x: 702, startPoint y: 459, endPoint x: 713, endPoint y: 455, distance: 11.7
click at [716, 453] on div "📱 Verify your phone To complete Eaze sign up, you need to verify your phone num…" at bounding box center [682, 418] width 235 height 335
click at [713, 456] on p "To complete Eaze sign up, you need to verify your phone number." at bounding box center [681, 439] width 191 height 35
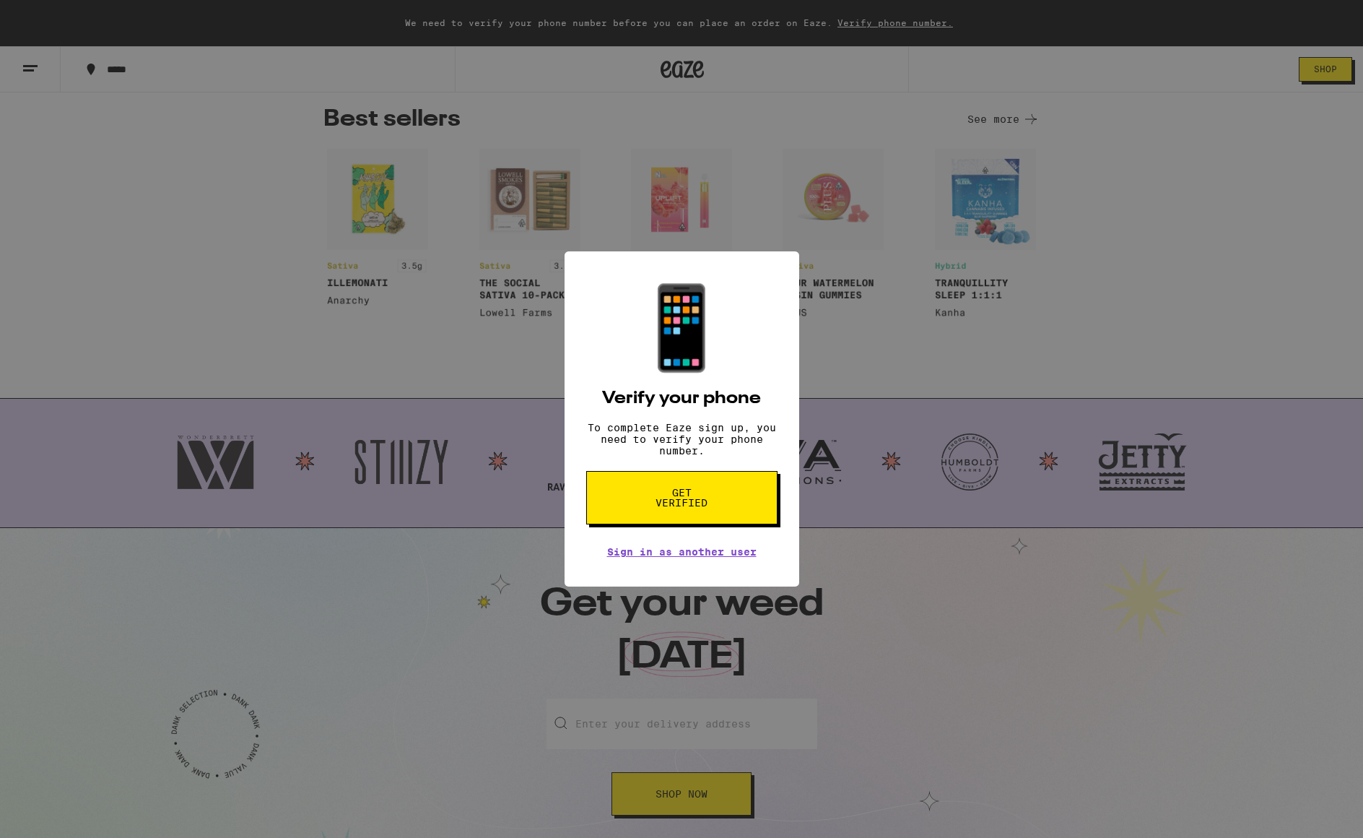
click at [713, 456] on p "To complete Eaze sign up, you need to verify your phone number." at bounding box center [681, 439] width 191 height 35
drag, startPoint x: 713, startPoint y: 456, endPoint x: 712, endPoint y: 444, distance: 11.6
click at [707, 455] on p "To complete Eaze sign up, you need to verify your phone number." at bounding box center [681, 439] width 191 height 35
drag, startPoint x: 712, startPoint y: 444, endPoint x: 697, endPoint y: 435, distance: 17.8
click at [697, 435] on p "To complete Eaze sign up, you need to verify your phone number." at bounding box center [681, 439] width 191 height 35
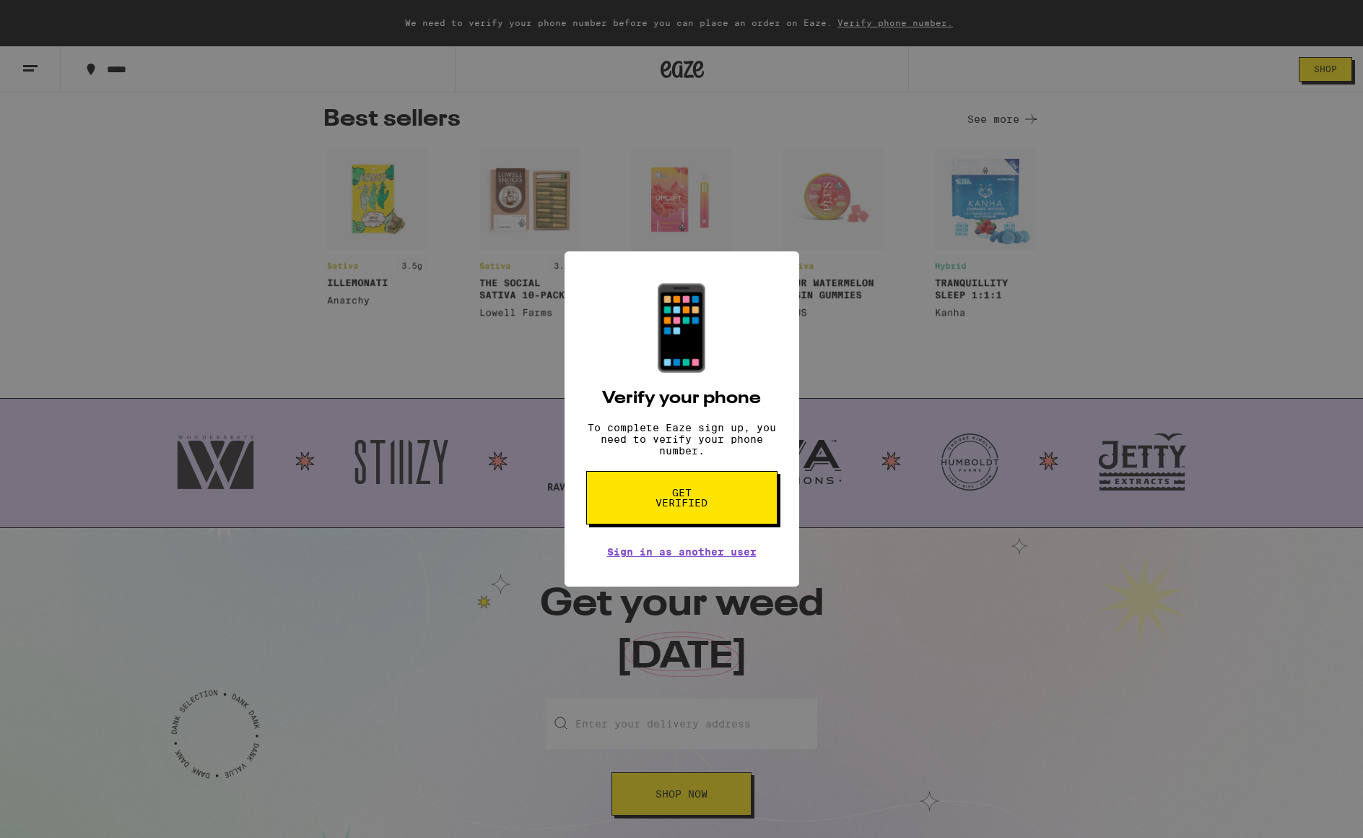
drag, startPoint x: 698, startPoint y: 427, endPoint x: 713, endPoint y: 422, distance: 16.0
click at [693, 418] on div "📱 Verify your phone To complete Eaze sign up, you need to verify your phone num…" at bounding box center [682, 418] width 235 height 335
drag, startPoint x: 713, startPoint y: 422, endPoint x: 693, endPoint y: 419, distance: 20.5
click at [692, 418] on div "📱 Verify your phone To complete Eaze sign up, you need to verify your phone num…" at bounding box center [682, 418] width 235 height 335
click at [693, 417] on div "📱 Verify your phone To complete Eaze sign up, you need to verify your phone num…" at bounding box center [682, 418] width 235 height 335
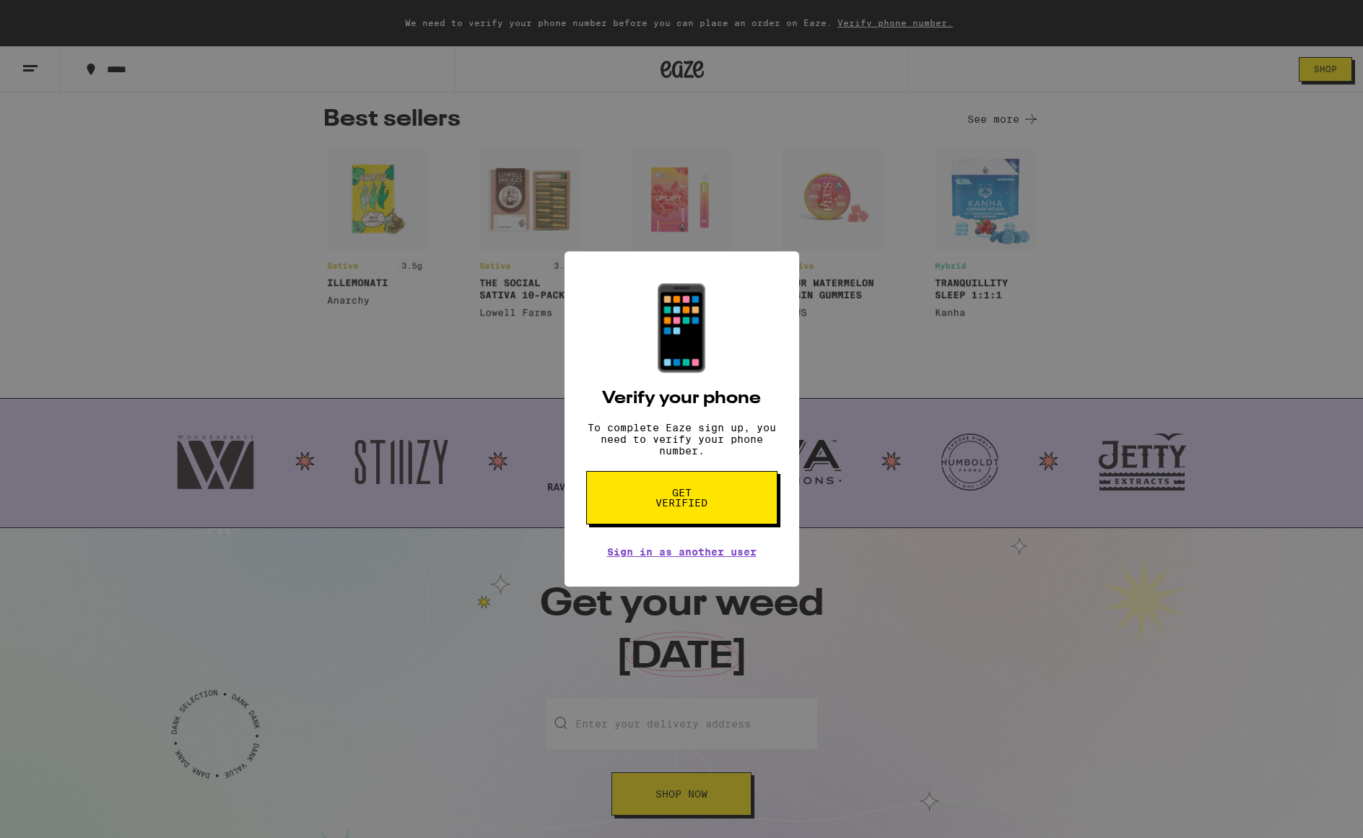
click at [695, 421] on div "📱 Verify your phone To complete Eaze sign up, you need to verify your phone num…" at bounding box center [682, 418] width 235 height 335
drag, startPoint x: 697, startPoint y: 423, endPoint x: 677, endPoint y: 634, distance: 211.8
click at [693, 502] on div "📱 Verify your phone To complete Eaze sign up, you need to verify your phone num…" at bounding box center [682, 418] width 235 height 335
click at [711, 801] on div "📱 Verify your phone To complete Eaze sign up, you need to verify your phone num…" at bounding box center [681, 419] width 1363 height 838
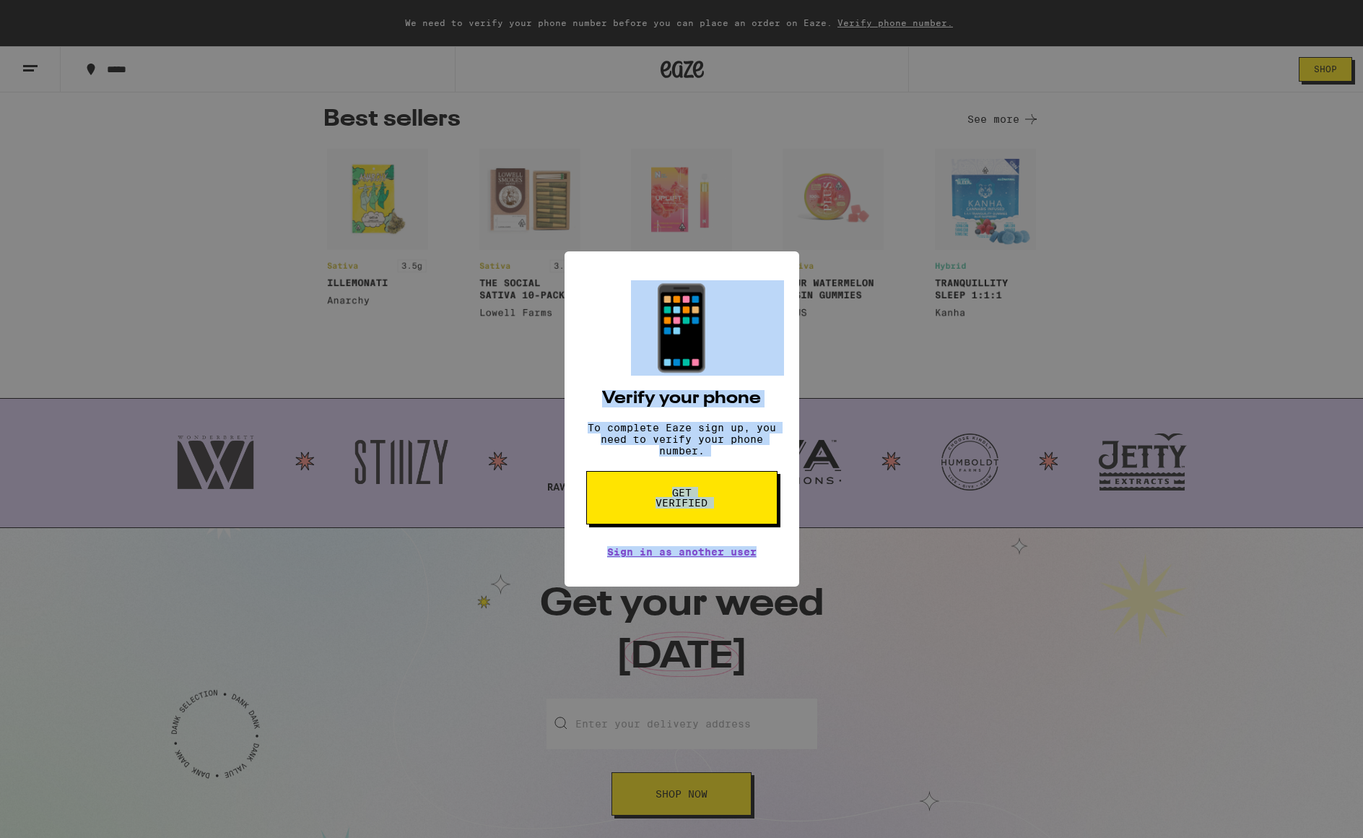
click at [711, 801] on div "📱 Verify your phone To complete Eaze sign up, you need to verify your phone num…" at bounding box center [681, 419] width 1363 height 838
click at [712, 801] on div "📱 Verify your phone To complete Eaze sign up, you need to verify your phone num…" at bounding box center [681, 419] width 1363 height 838
click at [713, 801] on div "📱 Verify your phone To complete Eaze sign up, you need to verify your phone num…" at bounding box center [681, 419] width 1363 height 838
drag, startPoint x: 713, startPoint y: 801, endPoint x: 722, endPoint y: 801, distance: 8.7
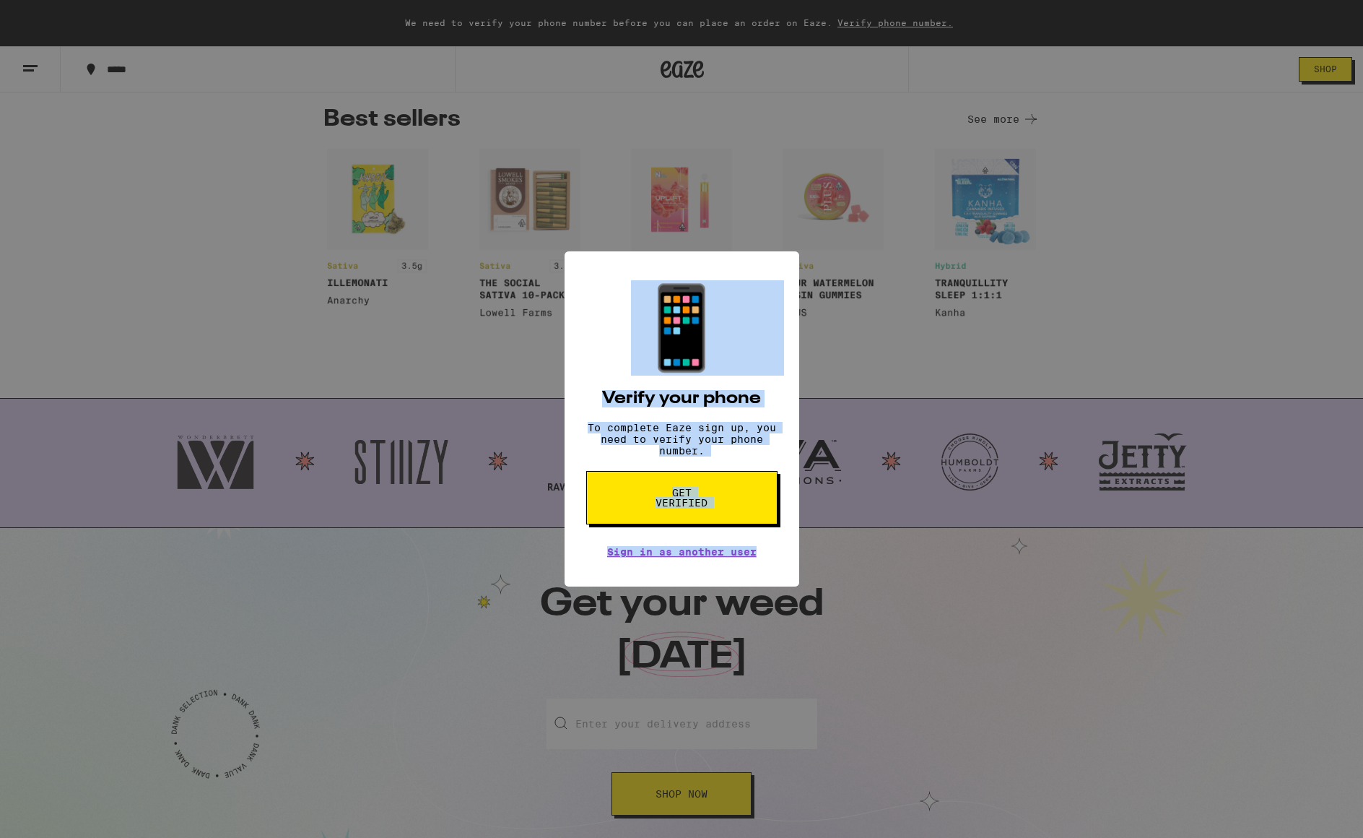
click at [716, 802] on div "📱 Verify your phone To complete Eaze sign up, you need to verify your phone num…" at bounding box center [681, 419] width 1363 height 838
click at [723, 801] on div "📱 Verify your phone To complete Eaze sign up, you need to verify your phone num…" at bounding box center [681, 419] width 1363 height 838
drag, startPoint x: 722, startPoint y: 796, endPoint x: 710, endPoint y: 793, distance: 11.8
click at [718, 795] on div "📱 Verify your phone To complete Eaze sign up, you need to verify your phone num…" at bounding box center [681, 419] width 1363 height 838
click at [710, 793] on div "📱 Verify your phone To complete Eaze sign up, you need to verify your phone num…" at bounding box center [681, 419] width 1363 height 838
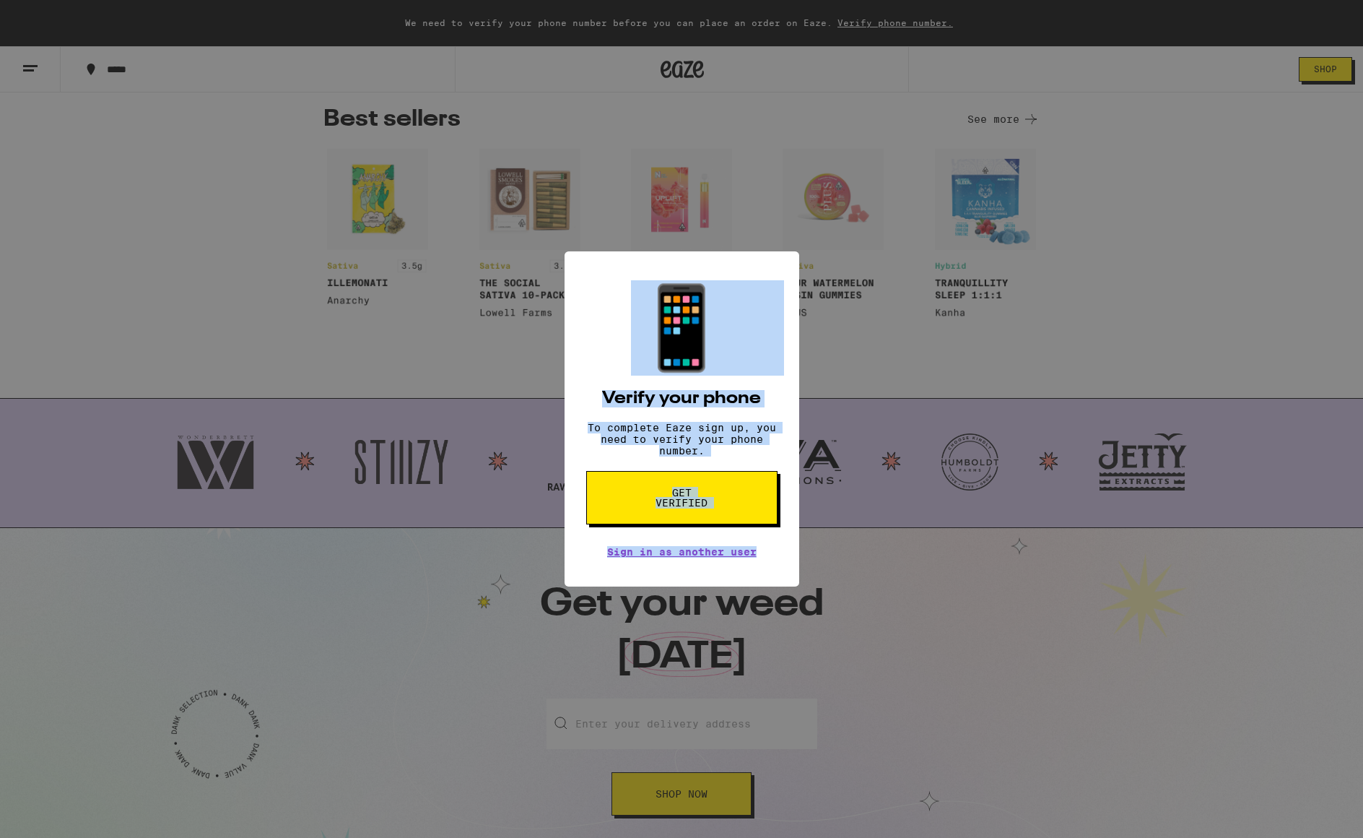
click at [712, 788] on div "📱 Verify your phone To complete Eaze sign up, you need to verify your phone num…" at bounding box center [681, 419] width 1363 height 838
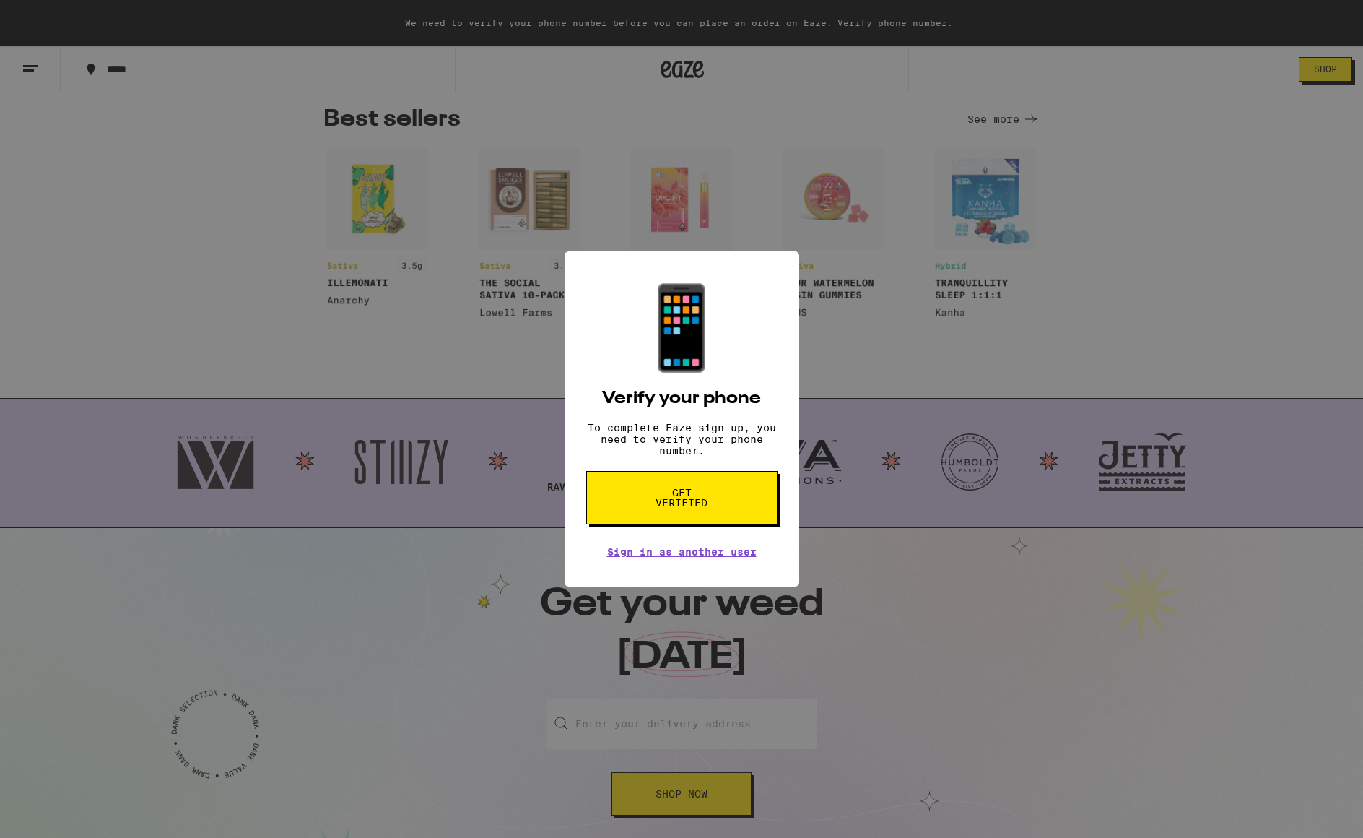
click at [712, 787] on div "📱 Verify your phone To complete Eaze sign up, you need to verify your phone num…" at bounding box center [681, 419] width 1363 height 838
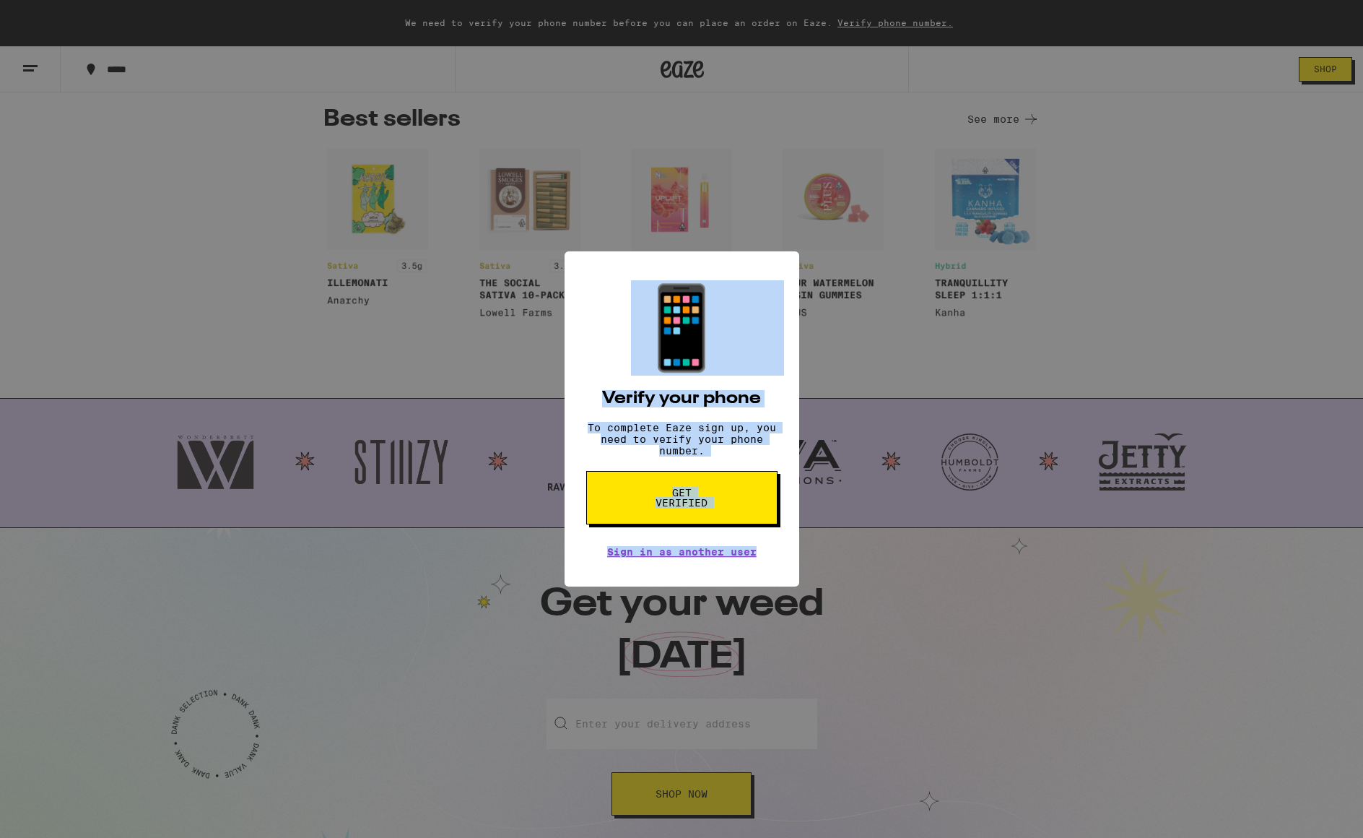
click at [712, 785] on div "📱 Verify your phone To complete Eaze sign up, you need to verify your phone num…" at bounding box center [681, 419] width 1363 height 838
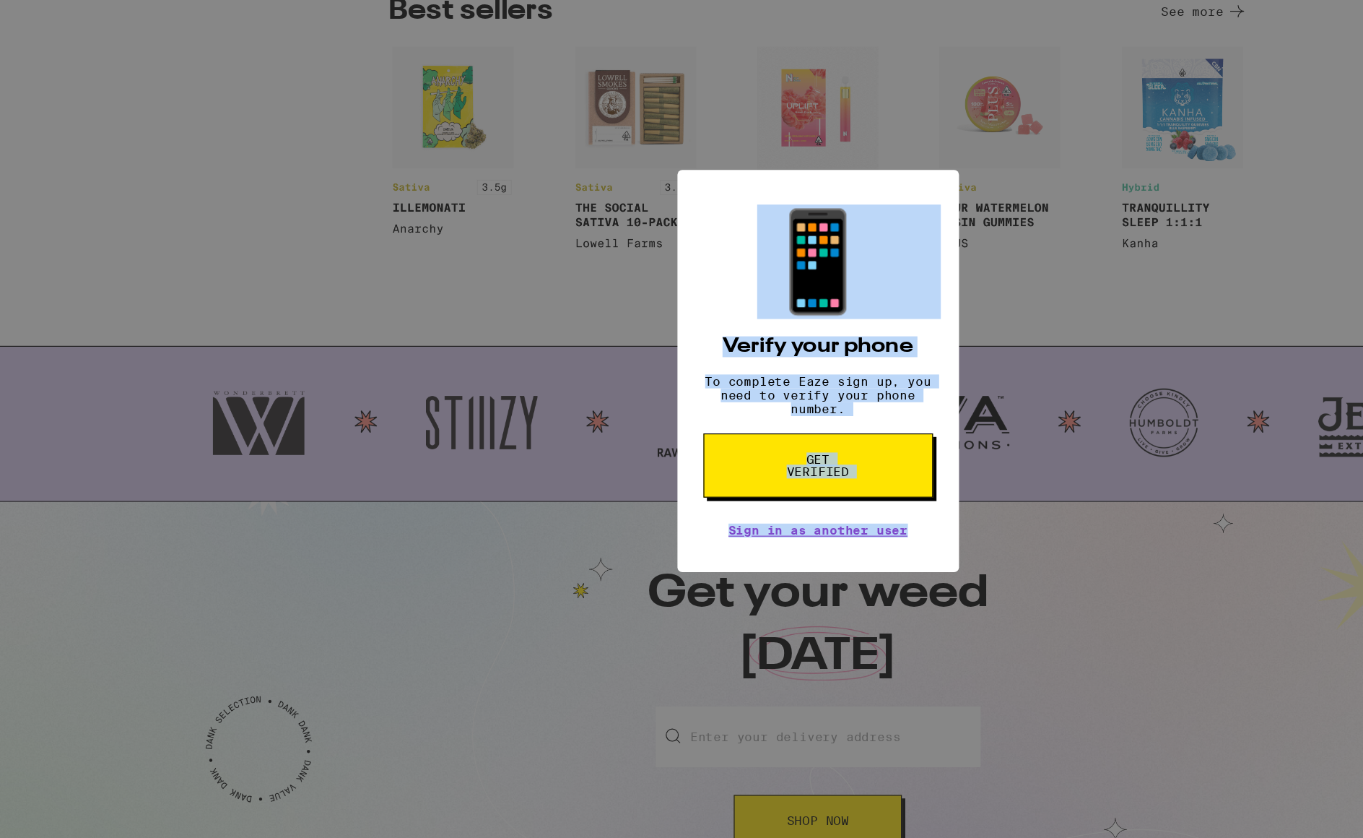
drag, startPoint x: 712, startPoint y: 785, endPoint x: 610, endPoint y: 768, distance: 103.1
click at [610, 768] on div "📱 Verify your phone To complete Eaze sign up, you need to verify your phone num…" at bounding box center [681, 419] width 1363 height 838
click at [609, 767] on div "📱 Verify your phone To complete Eaze sign up, you need to verify your phone num…" at bounding box center [681, 419] width 1363 height 838
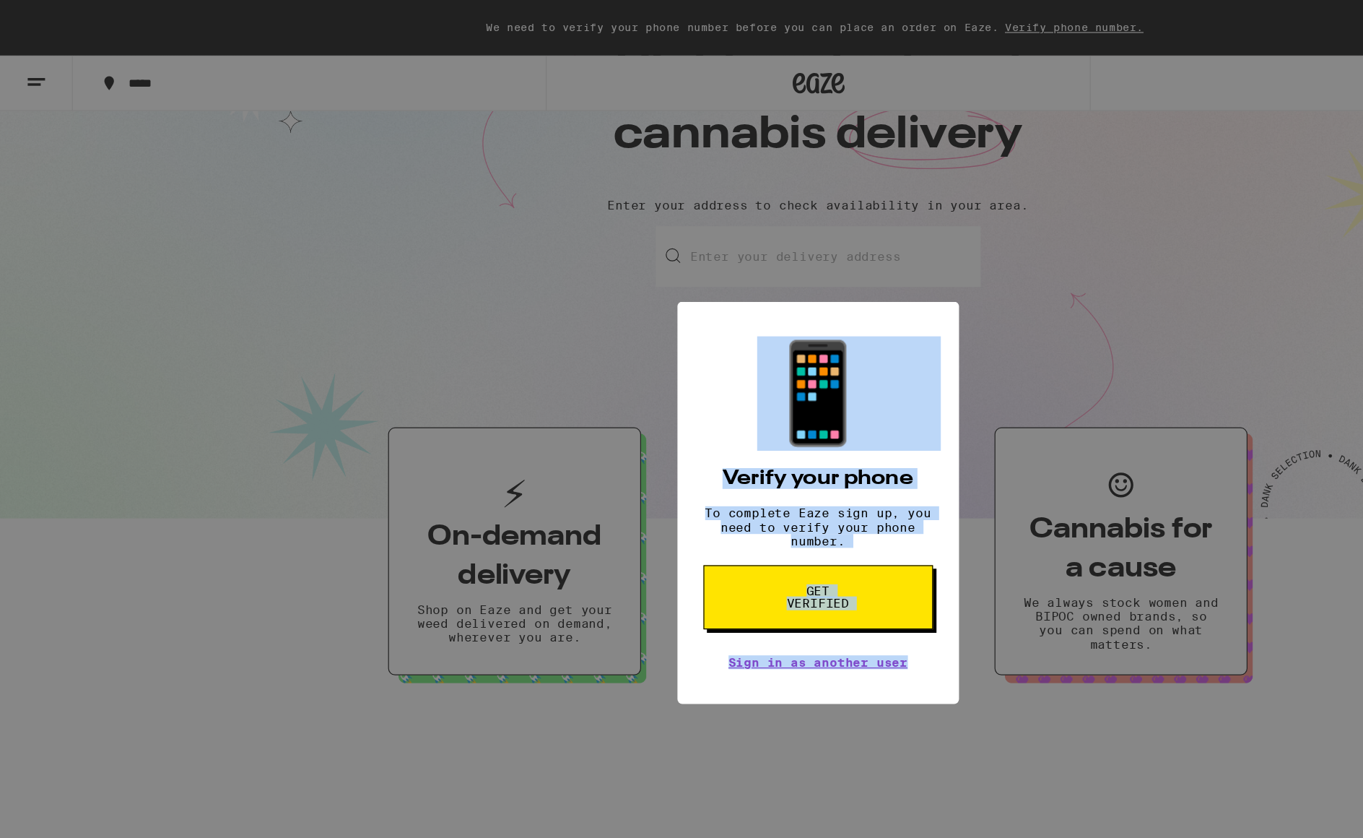
scroll to position [89, 0]
click at [686, 505] on span "Get verified" at bounding box center [682, 497] width 74 height 20
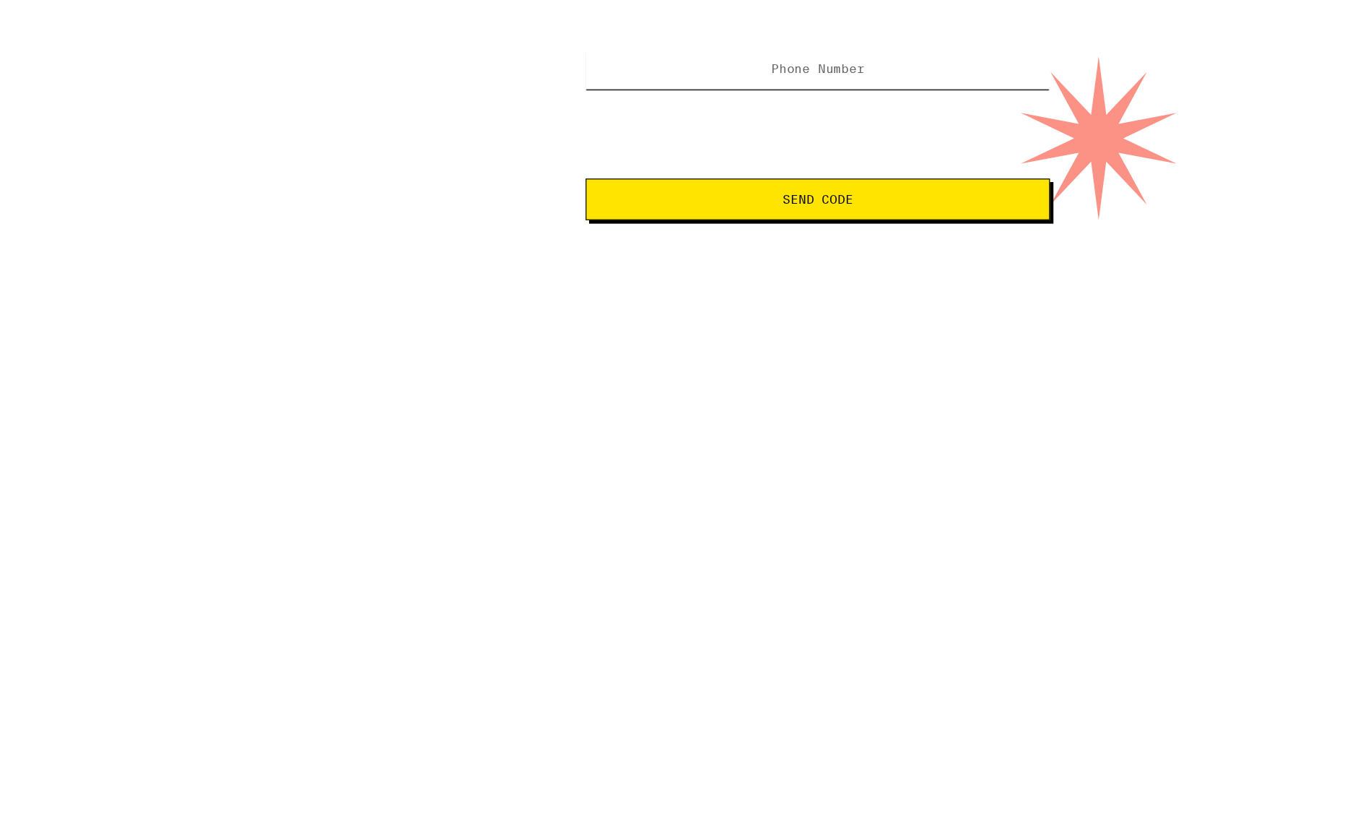
click at [606, 199] on input "Phone Number" at bounding box center [681, 193] width 387 height 32
type input "[PHONE_NUMBER]"
click at [693, 301] on span "Send Code" at bounding box center [682, 301] width 58 height 10
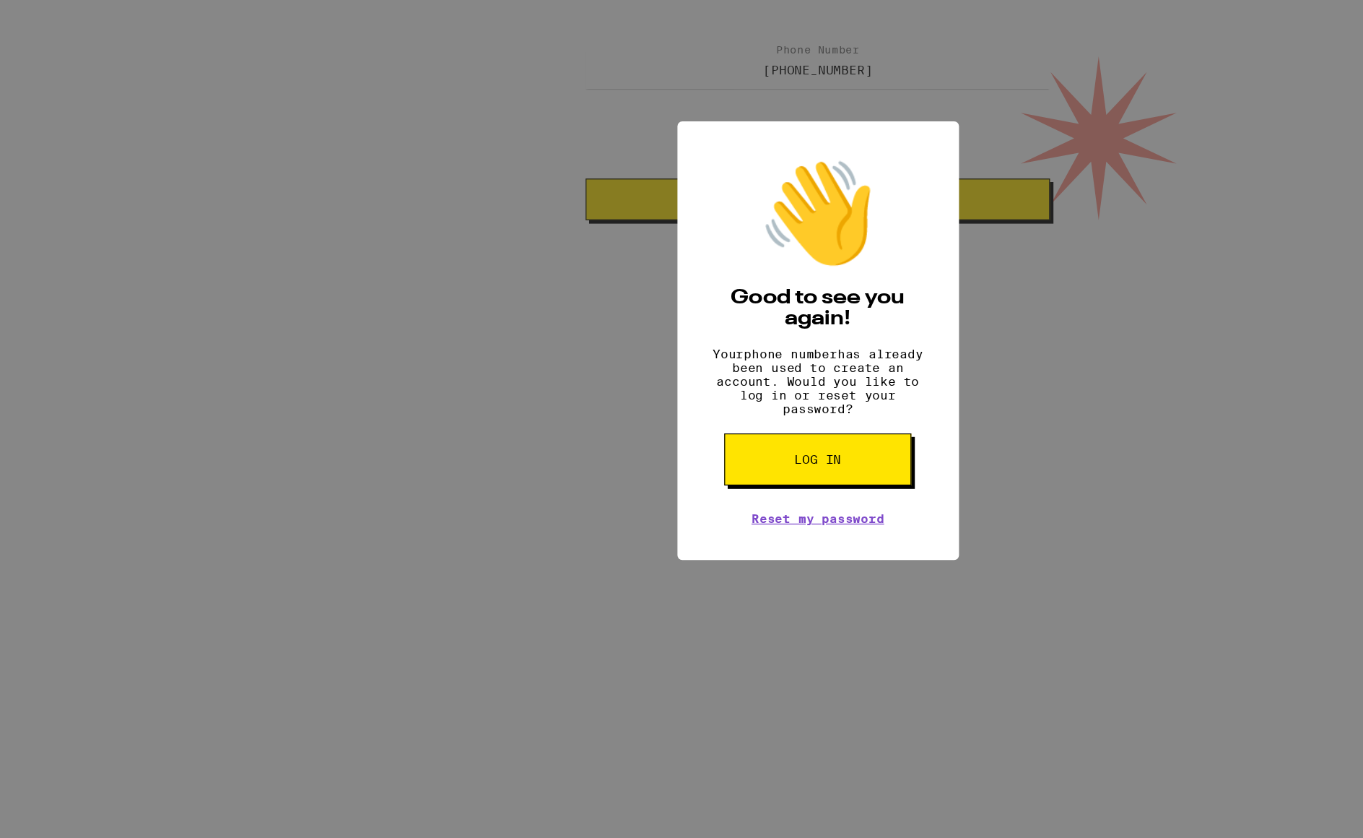
click at [693, 523] on span "Log in" at bounding box center [681, 518] width 39 height 10
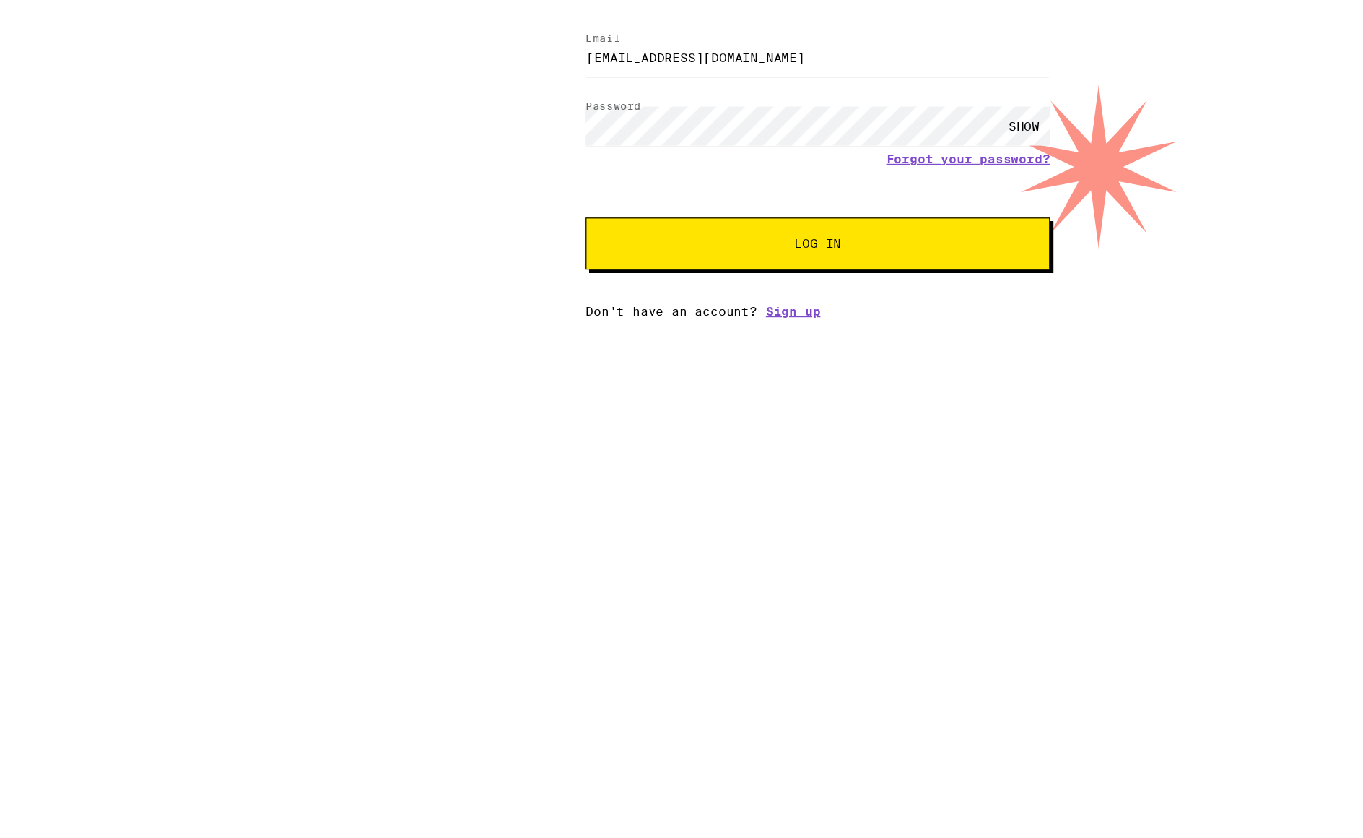
click at [851, 239] on div "SHOW" at bounding box center [853, 240] width 43 height 32
click at [411, 232] on div "Log In Email Email [EMAIL_ADDRESS][DOMAIN_NAME] Password Password HIDE Forgot y…" at bounding box center [681, 223] width 1363 height 354
click at [704, 337] on span "Log In" at bounding box center [682, 338] width 270 height 10
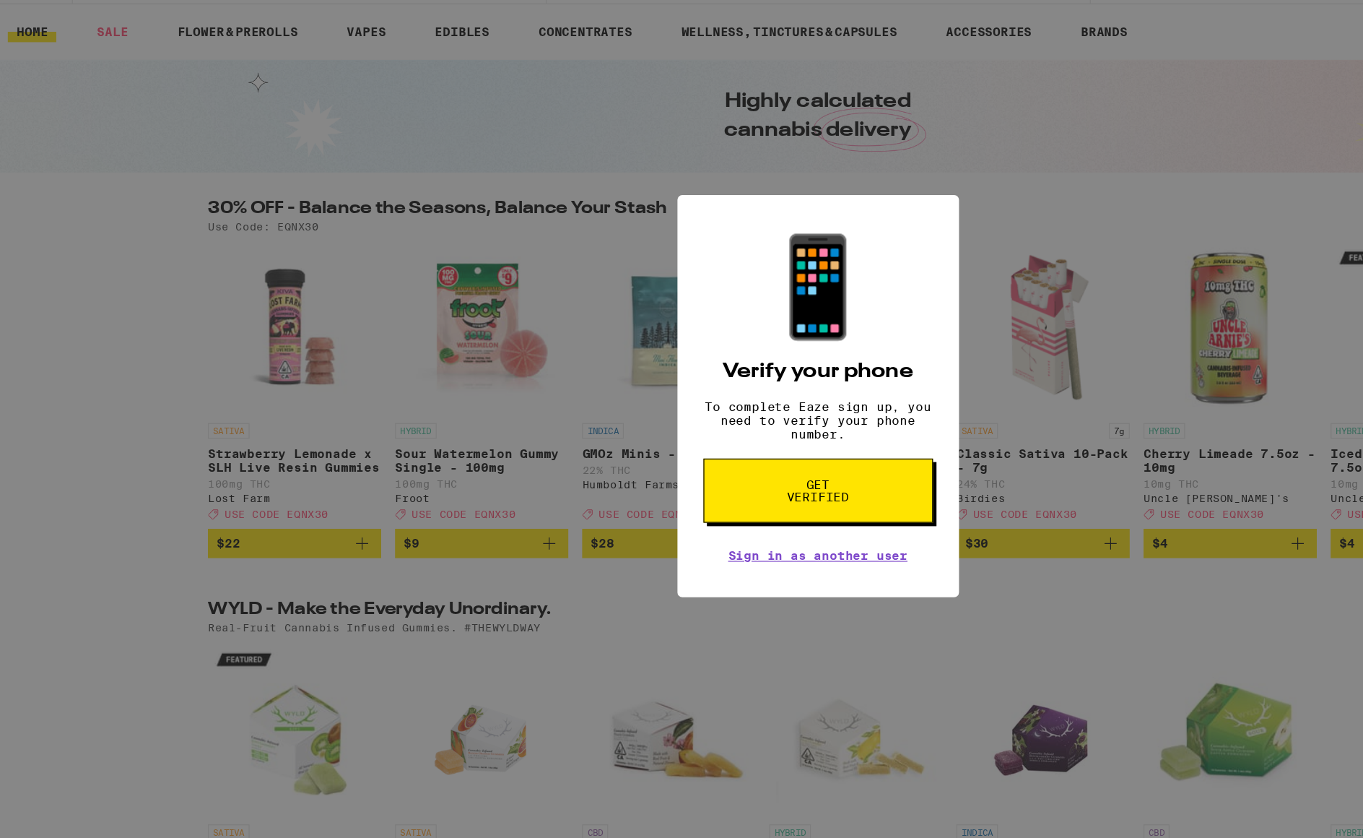
click at [746, 500] on button "Get verified" at bounding box center [681, 497] width 191 height 53
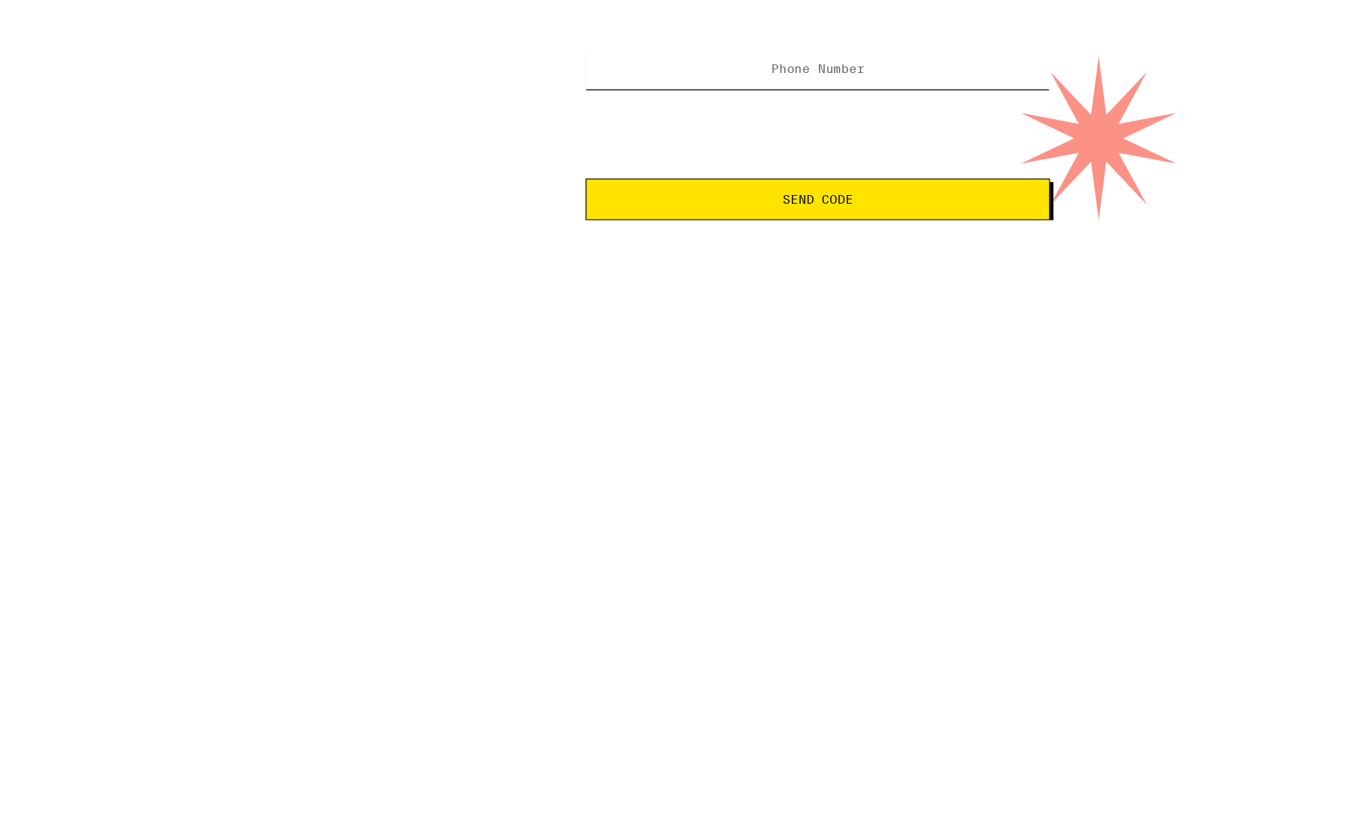
click at [631, 189] on input "Phone Number" at bounding box center [681, 193] width 387 height 32
type input "[PHONE_NUMBER]"
click at [488, 284] on button "Send Code" at bounding box center [681, 301] width 387 height 35
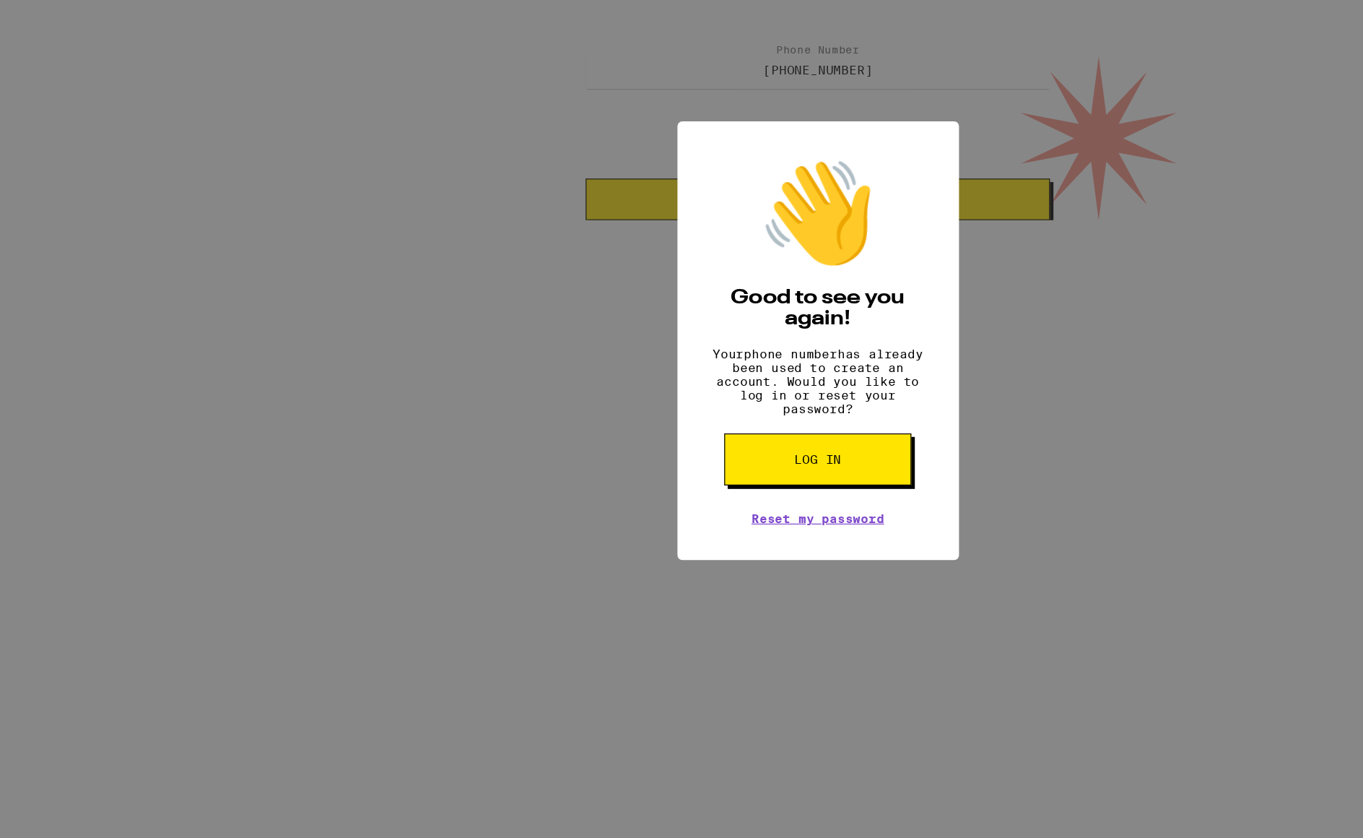
click at [1102, 185] on div "👋 Good to see you again! Your phone number has already been used to create an a…" at bounding box center [681, 419] width 1363 height 838
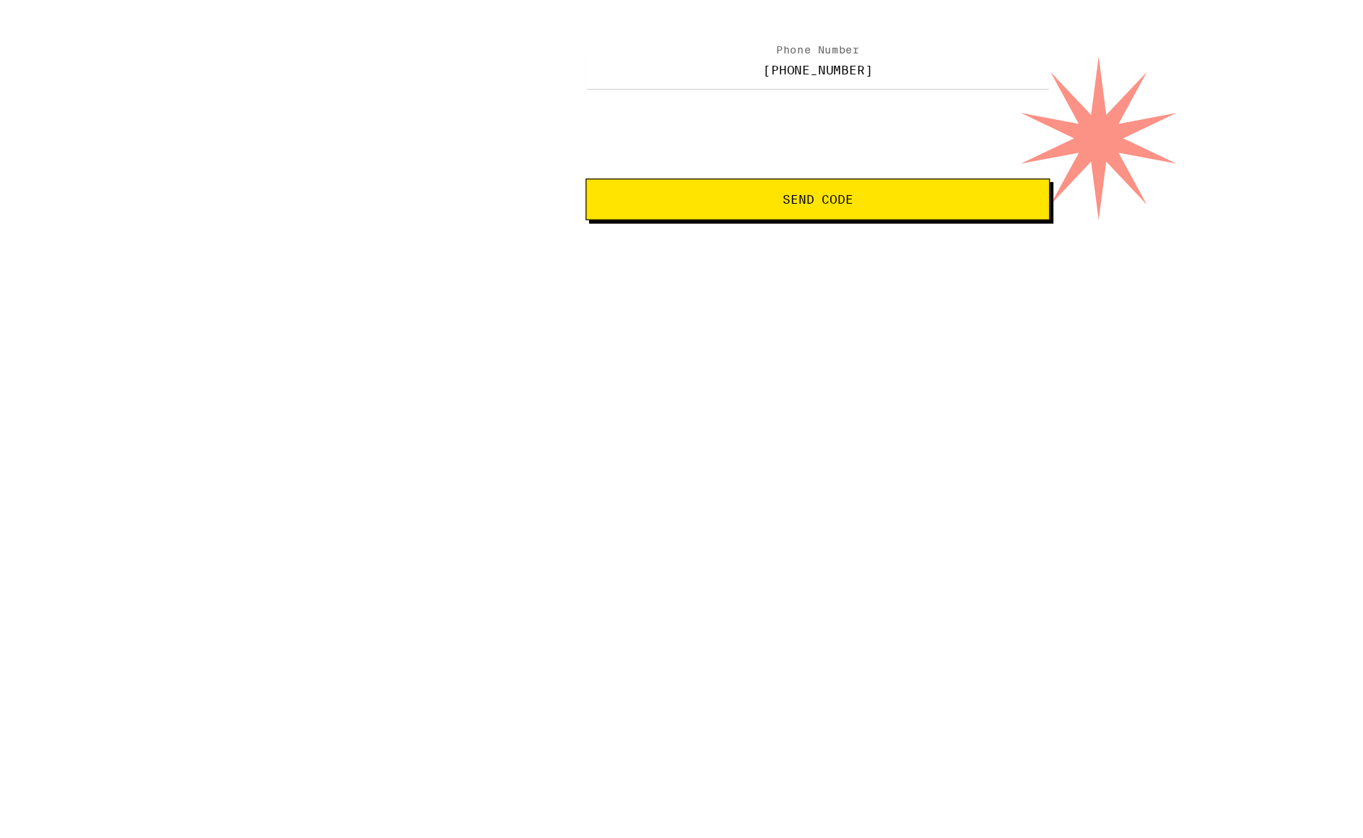
click at [697, 155] on div "Can we get your digits? We'll send a code to verify you Phone Number [PHONE_NUM…" at bounding box center [682, 200] width 416 height 236
